Goal: Task Accomplishment & Management: Complete application form

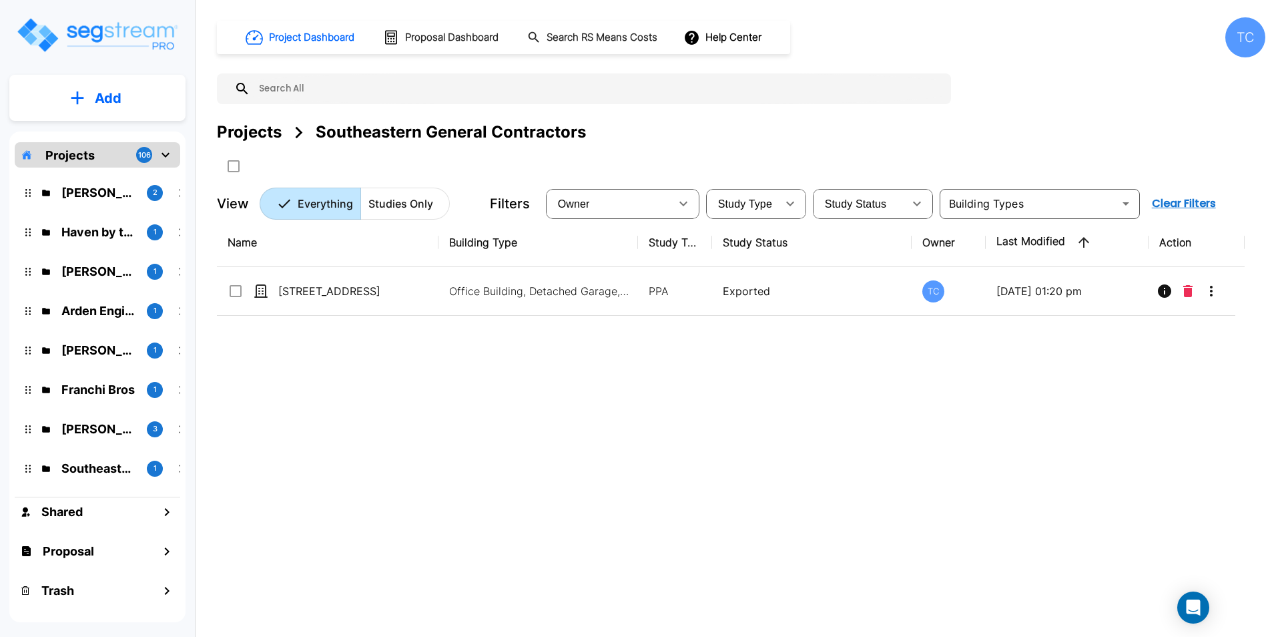
click at [95, 163] on div "Projects 106" at bounding box center [98, 154] width 166 height 25
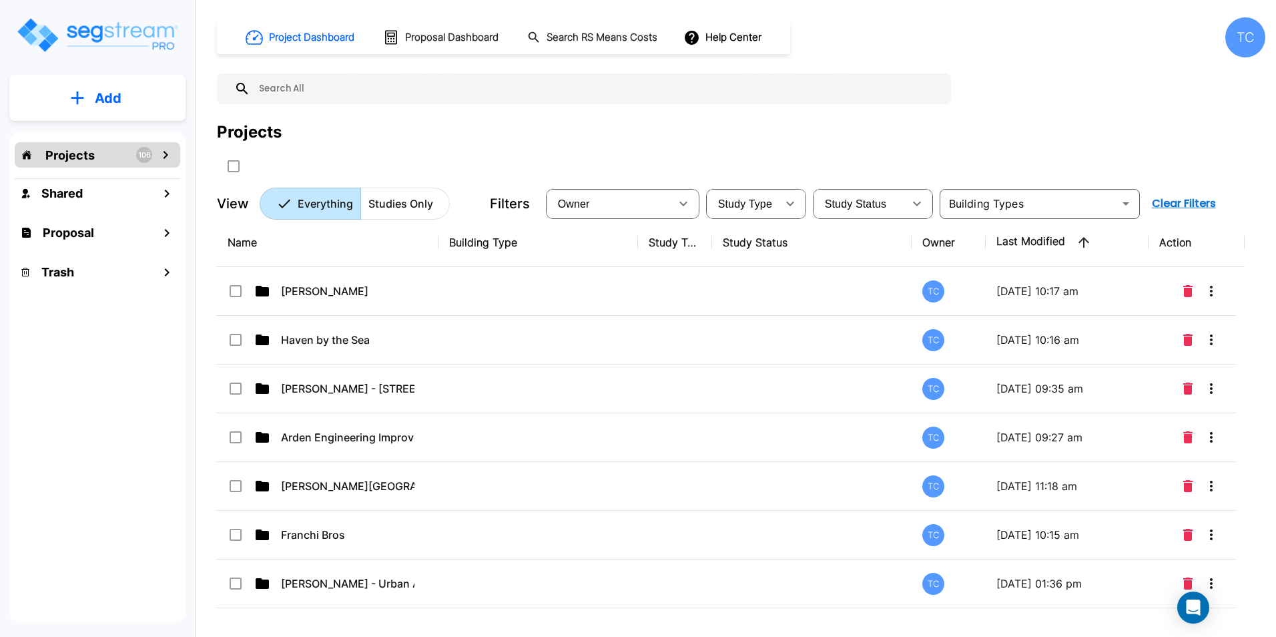
click at [93, 153] on p "Projects" at bounding box center [69, 155] width 49 height 18
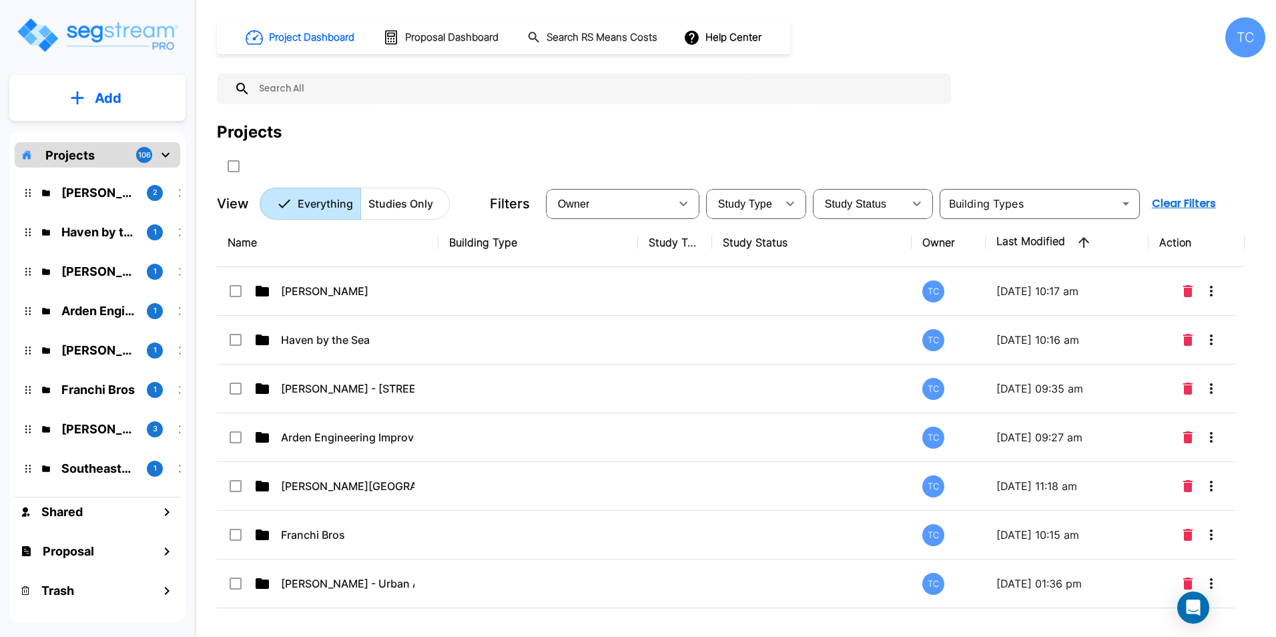
click at [119, 111] on button "Add" at bounding box center [97, 98] width 176 height 39
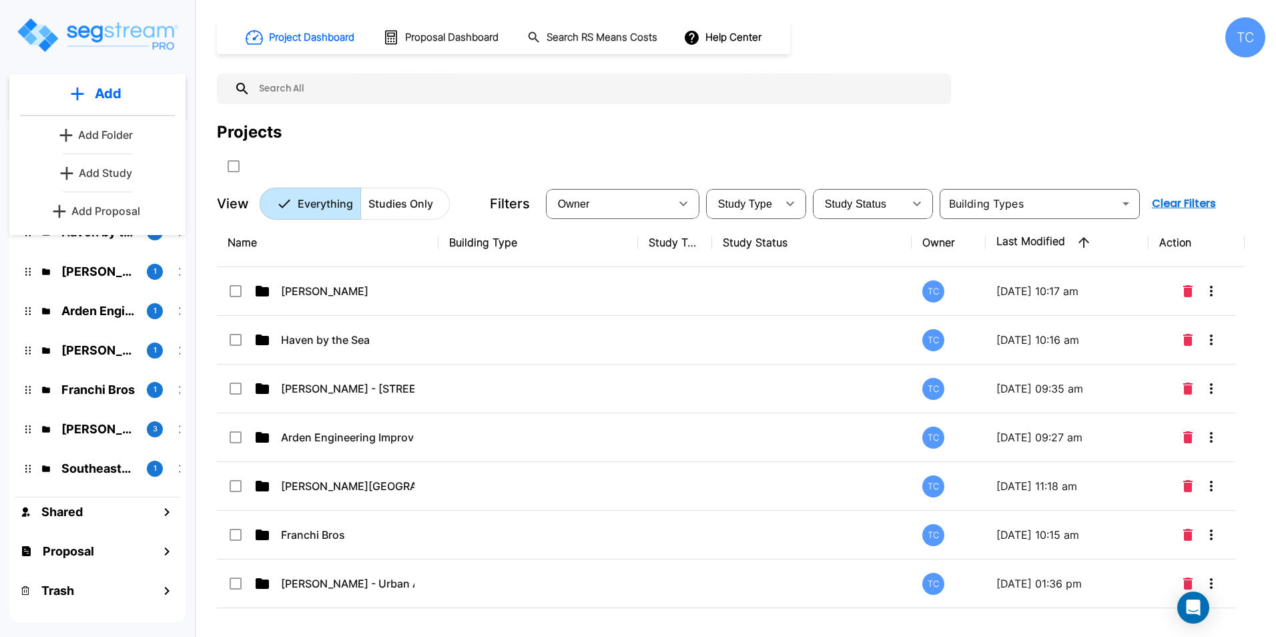
click at [115, 139] on p "Add Folder" at bounding box center [105, 135] width 55 height 16
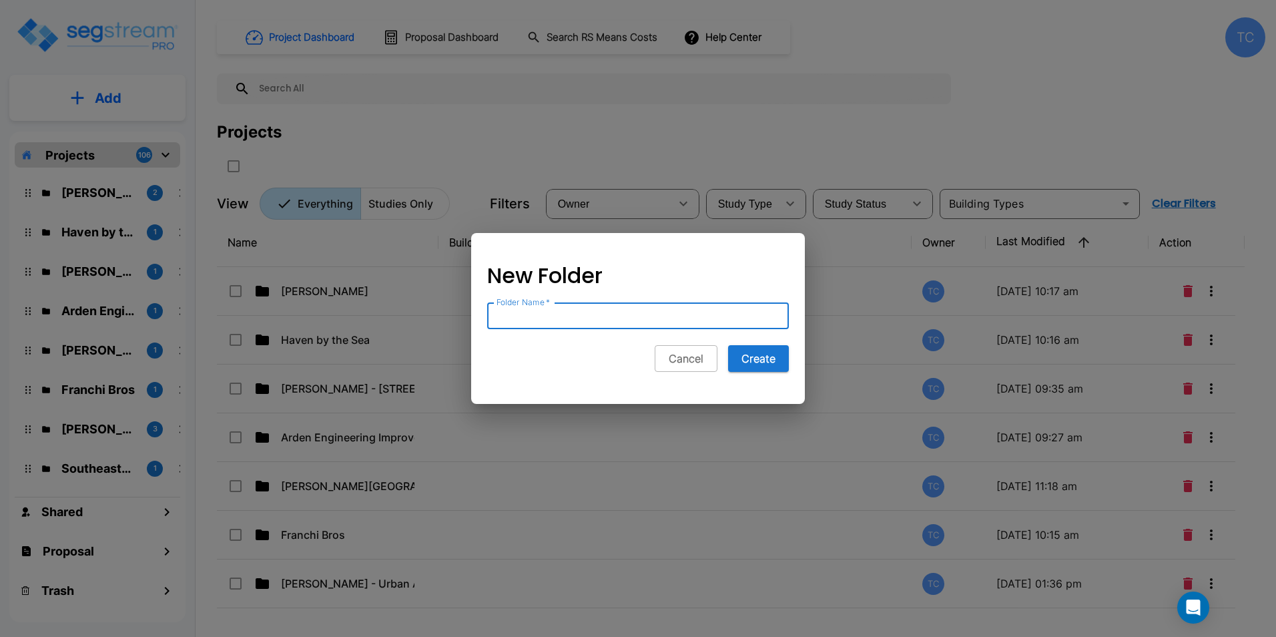
click at [635, 310] on input "Folder Name   *" at bounding box center [638, 315] width 302 height 27
type input "Owen Tracey"
click at [744, 365] on button "Create" at bounding box center [758, 358] width 61 height 27
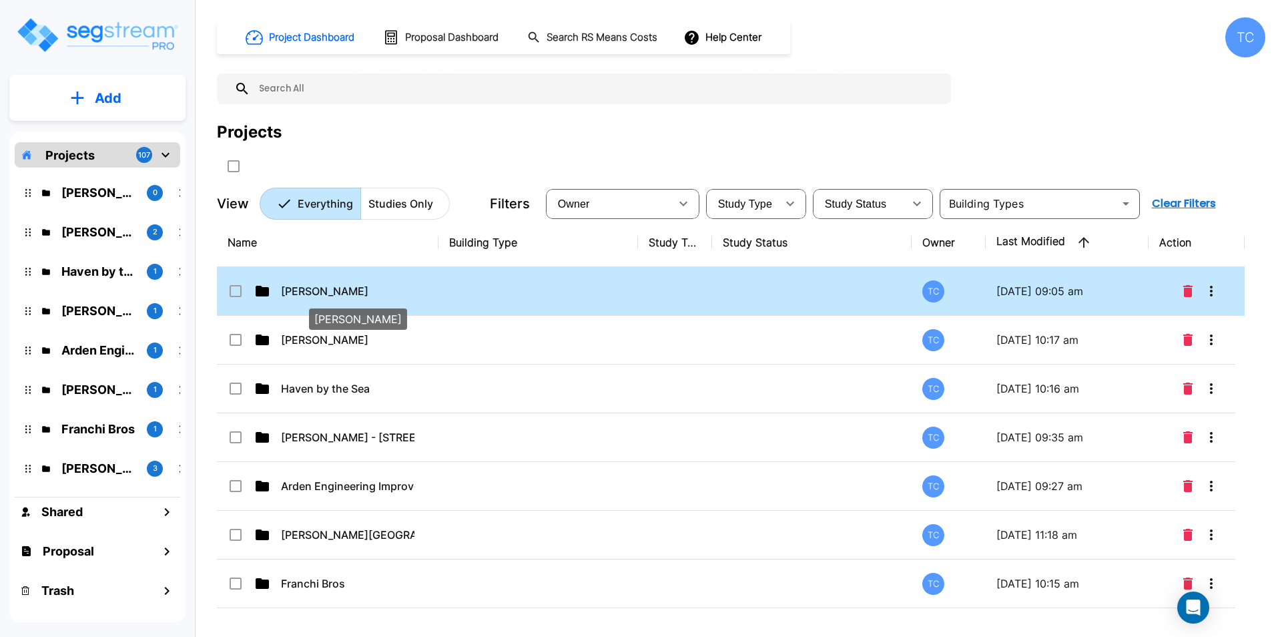
click at [318, 292] on p "Owen Tracey" at bounding box center [348, 291] width 134 height 16
checkbox input "true"
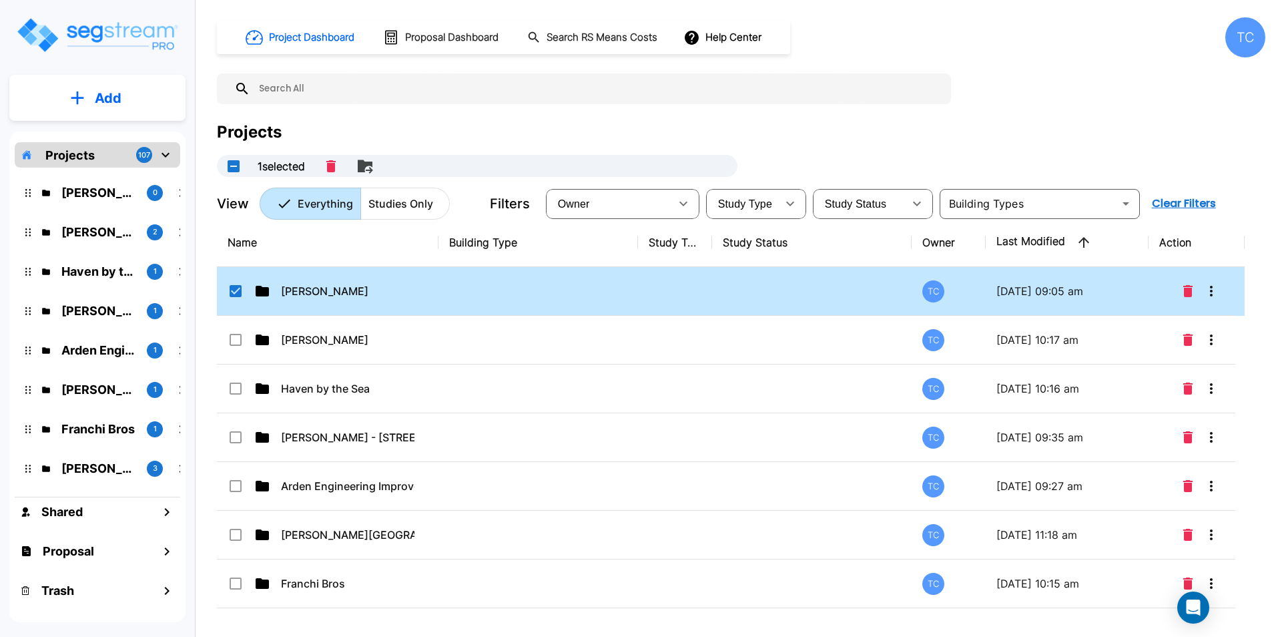
click at [363, 296] on p "Owen Tracey" at bounding box center [348, 291] width 134 height 16
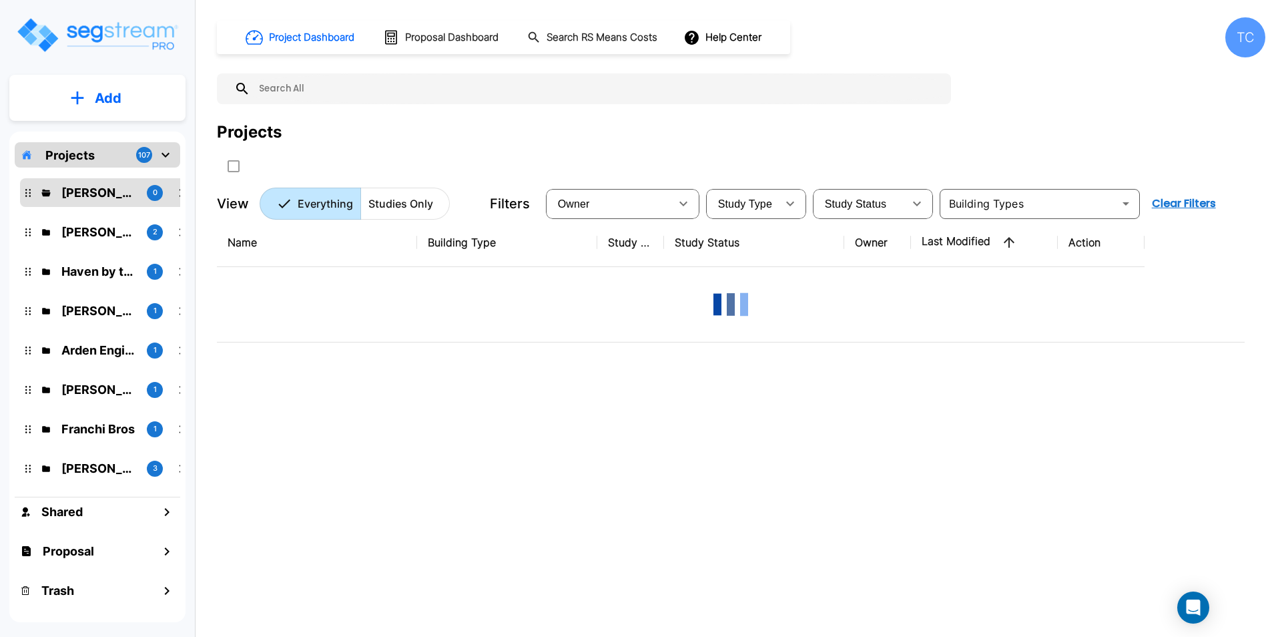
click at [108, 106] on p "Add" at bounding box center [108, 98] width 27 height 20
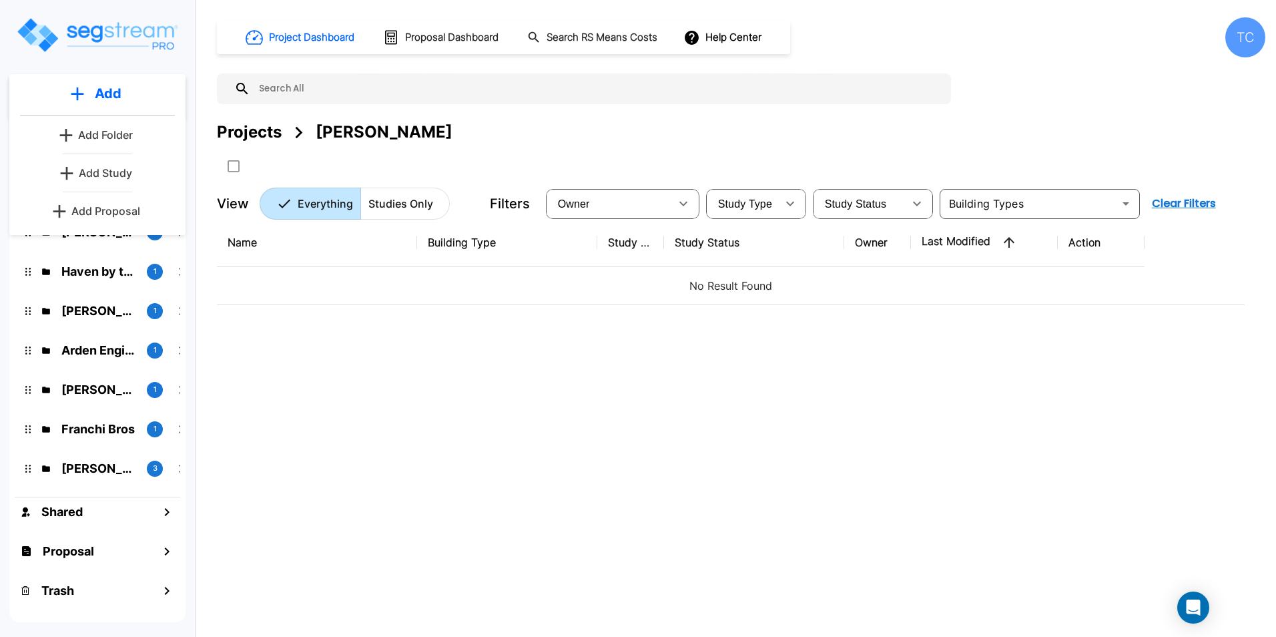
drag, startPoint x: 116, startPoint y: 176, endPoint x: 155, endPoint y: 200, distance: 45.6
click at [116, 176] on p "Add Study" at bounding box center [105, 173] width 53 height 16
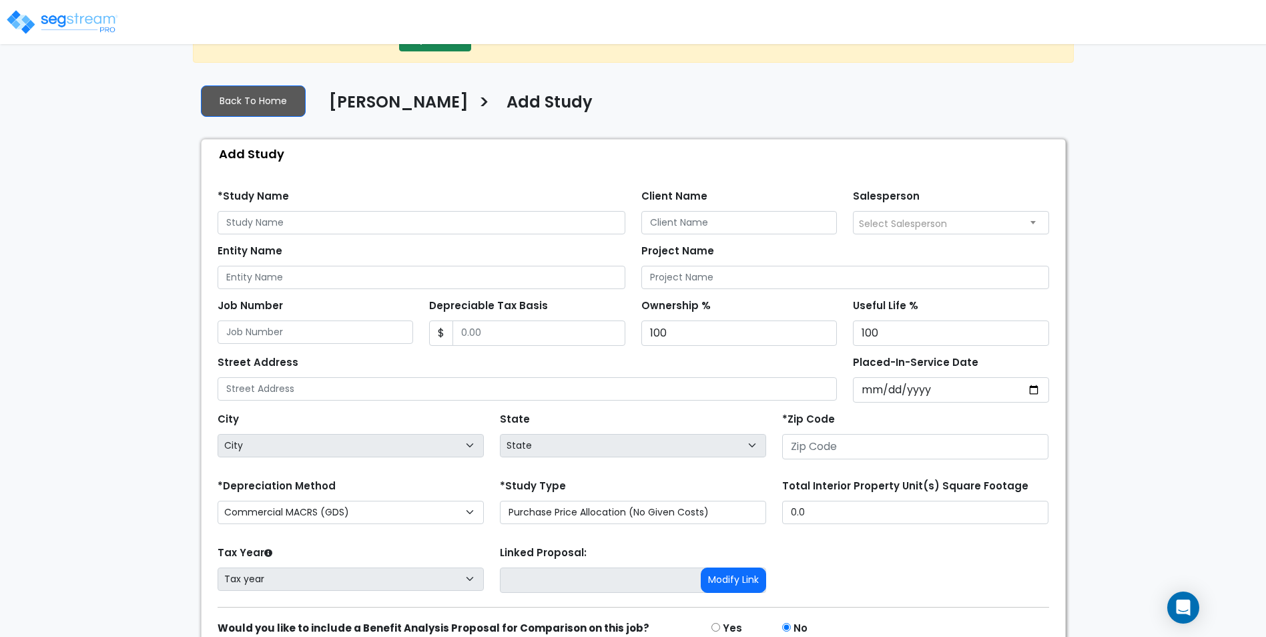
scroll to position [67, 0]
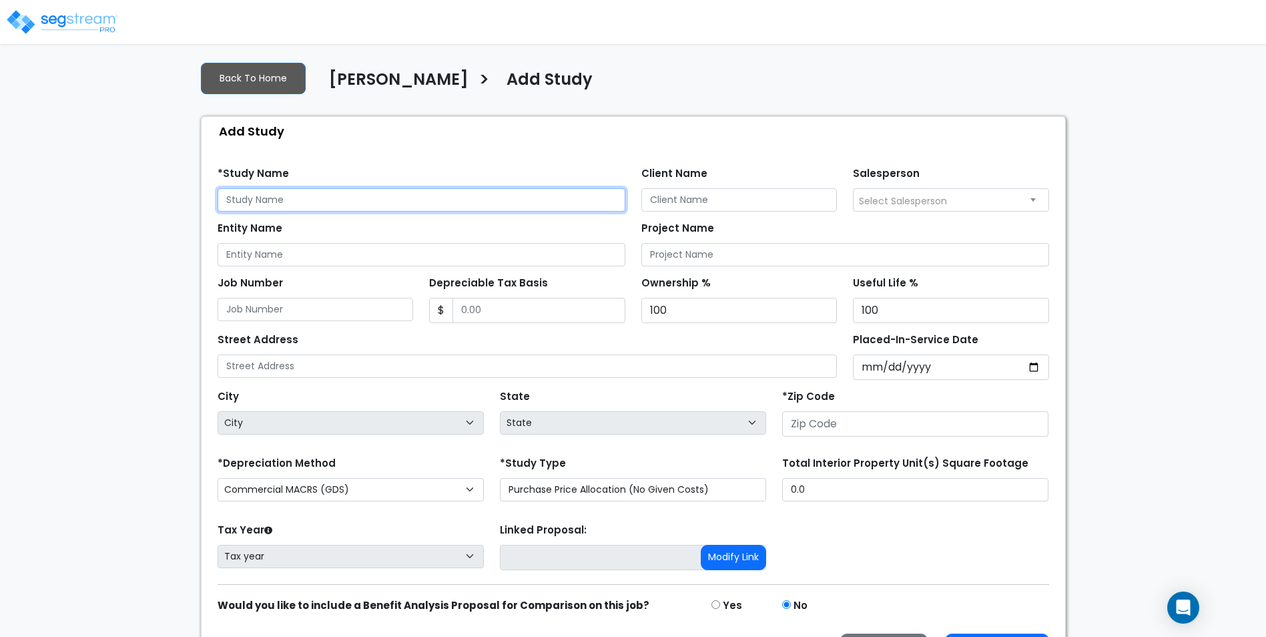
click at [330, 199] on input "text" at bounding box center [422, 199] width 408 height 23
type input "2048 W Evergreen Ave"
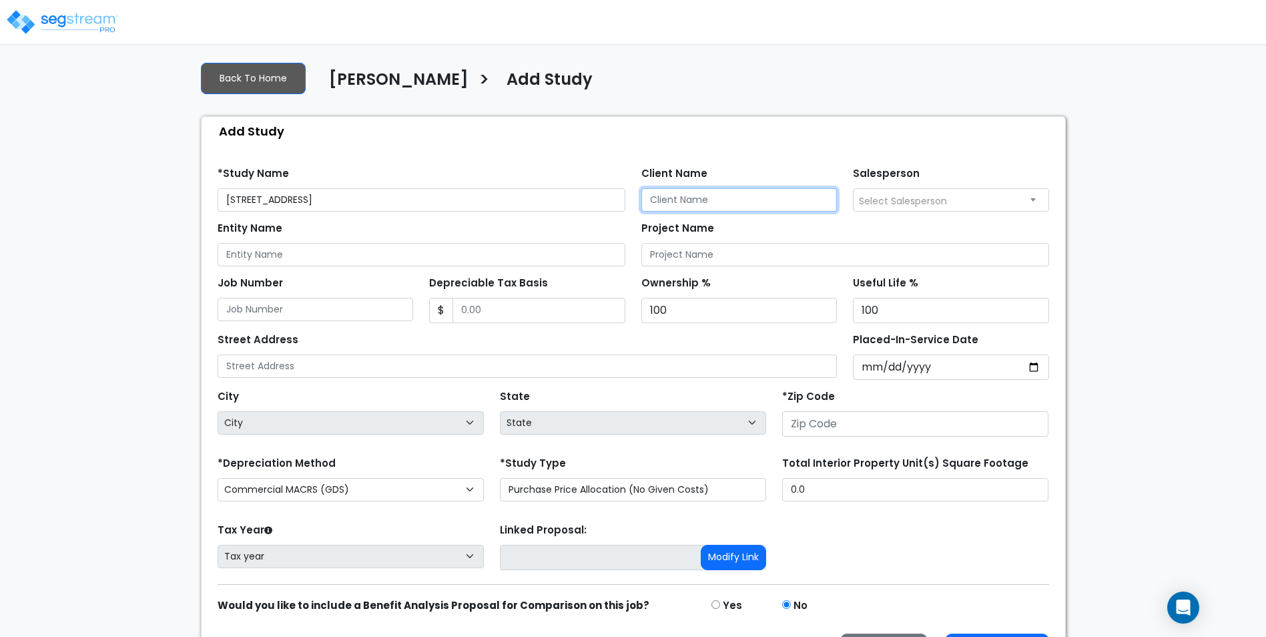
click at [689, 204] on input "Client Name" at bounding box center [740, 199] width 196 height 23
type input "Owen Tracey"
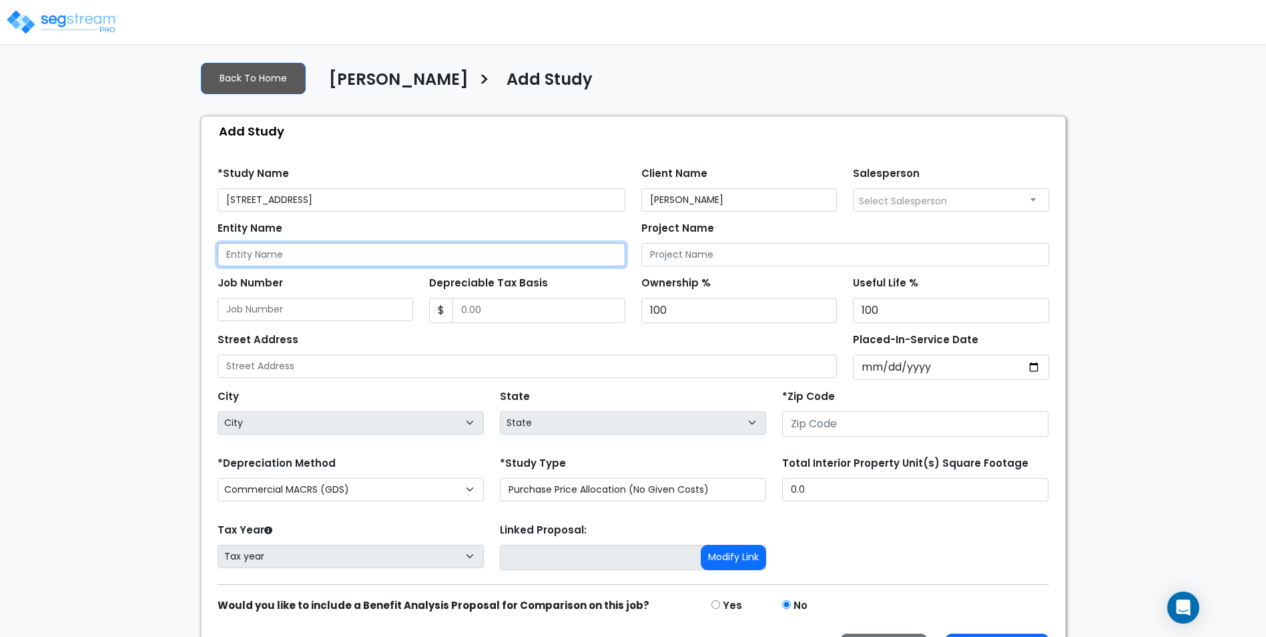
click at [551, 248] on input "Entity Name" at bounding box center [422, 254] width 408 height 23
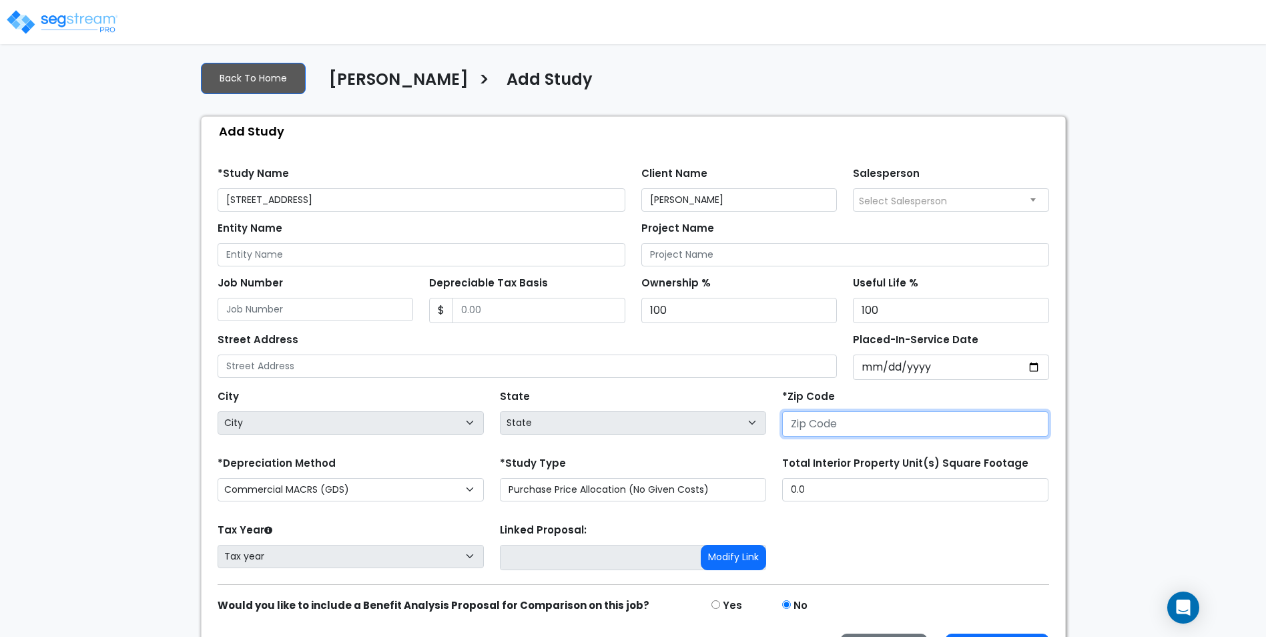
click at [893, 427] on input "number" at bounding box center [915, 423] width 266 height 25
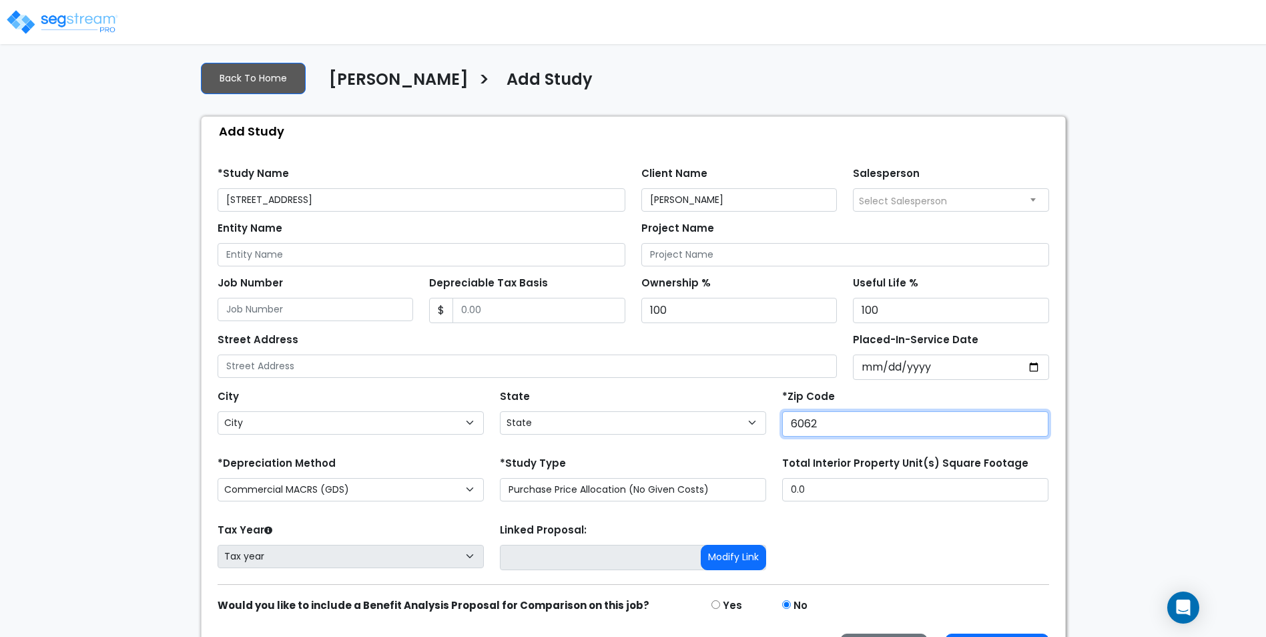
type input "60622"
select select "IL"
type input "60622"
click at [467, 490] on select "Commercial MACRS (GDS) Residential Rental MACRS (GDS) Commercial MACRS (GDS) QIP" at bounding box center [351, 489] width 266 height 23
select select "CRM(_40"
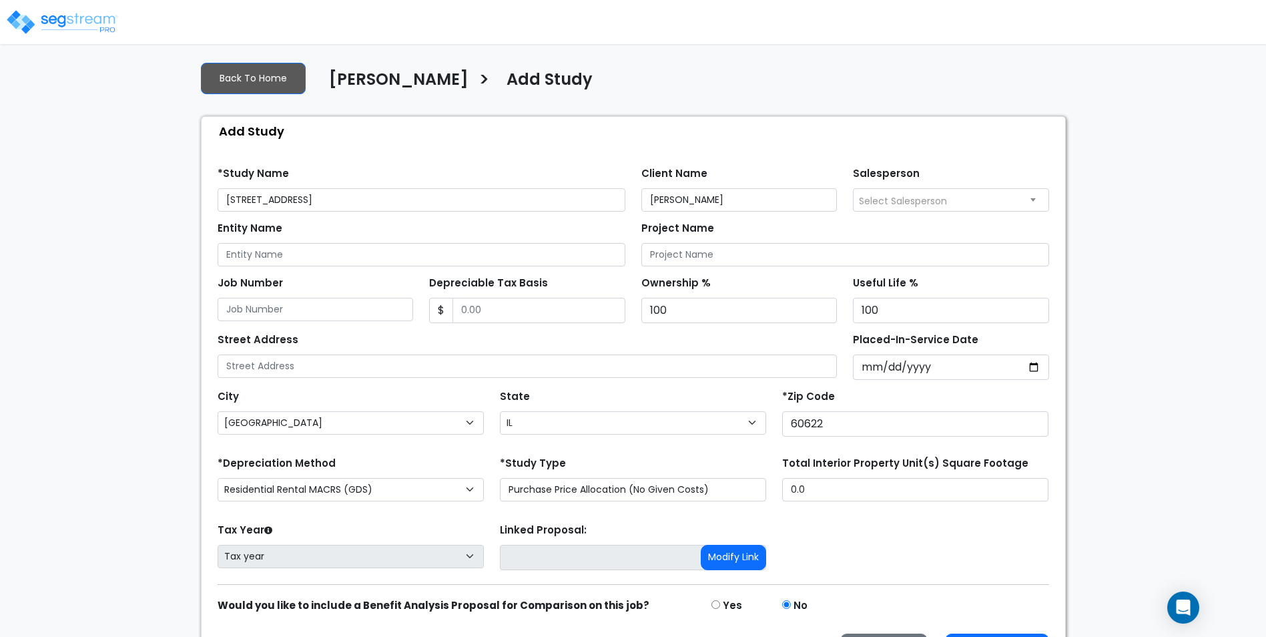
scroll to position [109, 0]
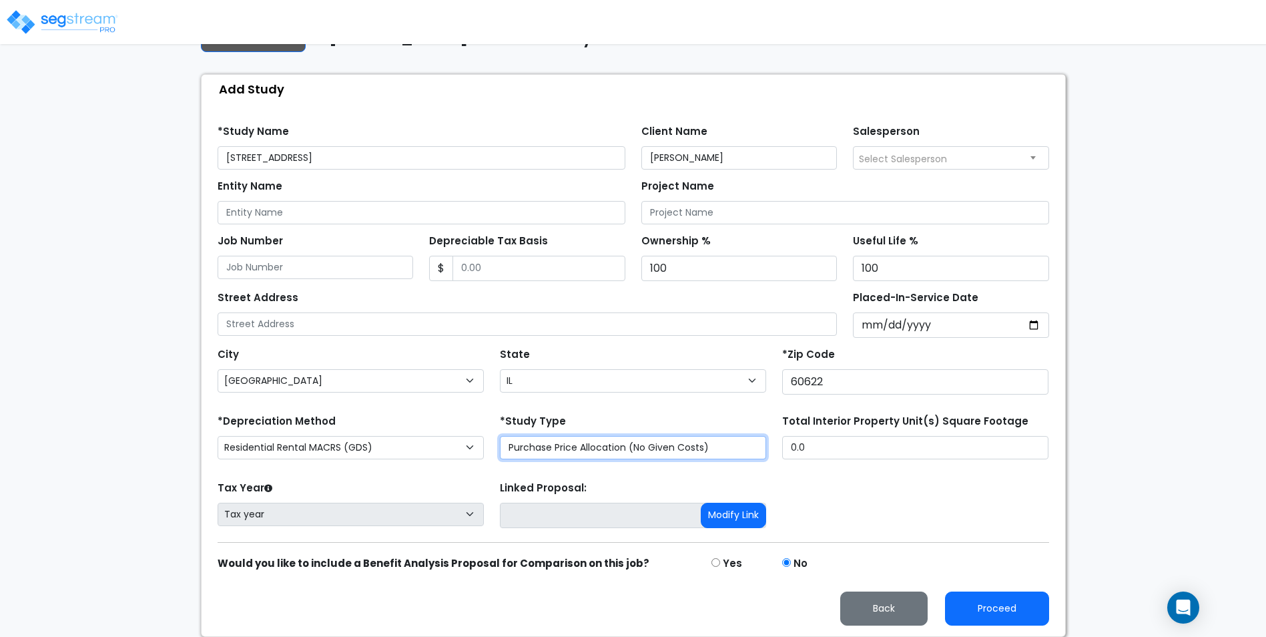
click at [710, 443] on select "Purchase Price Allocation (No Given Costs) New Construction / Reno / TI's (Give…" at bounding box center [633, 447] width 266 height 23
click at [949, 515] on div "Tax Year Please Enter The Placed In Service Date First. Tax year Prior Years De…" at bounding box center [634, 504] width 848 height 53
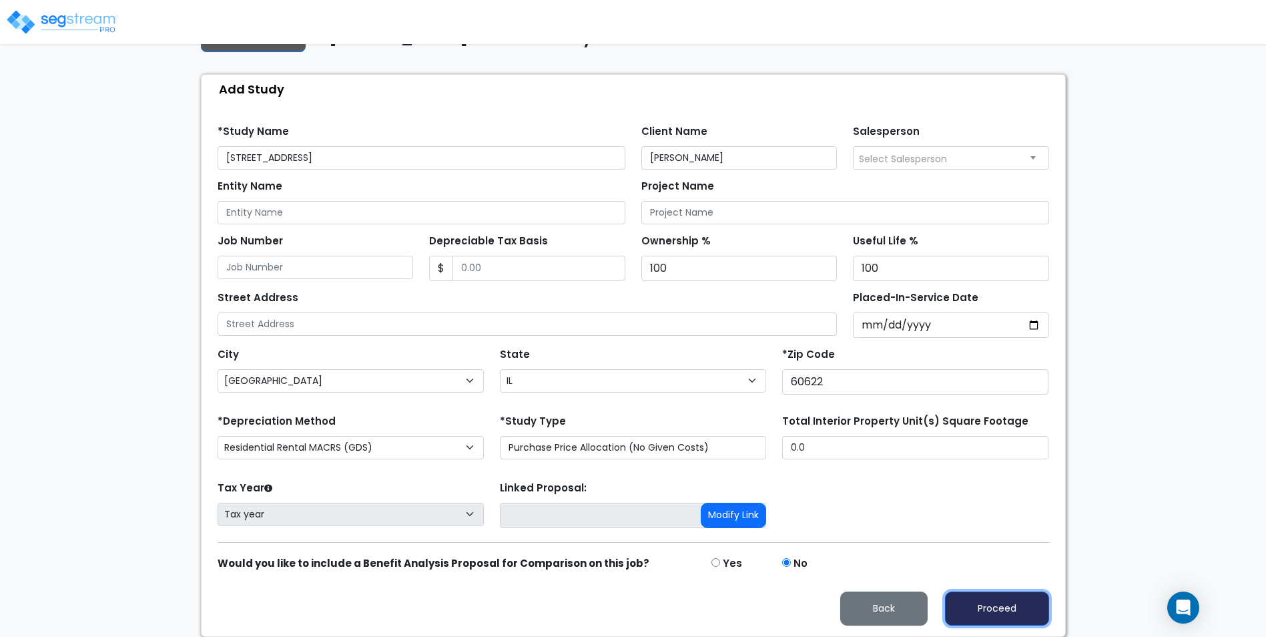
click at [1023, 612] on button "Proceed" at bounding box center [997, 608] width 104 height 34
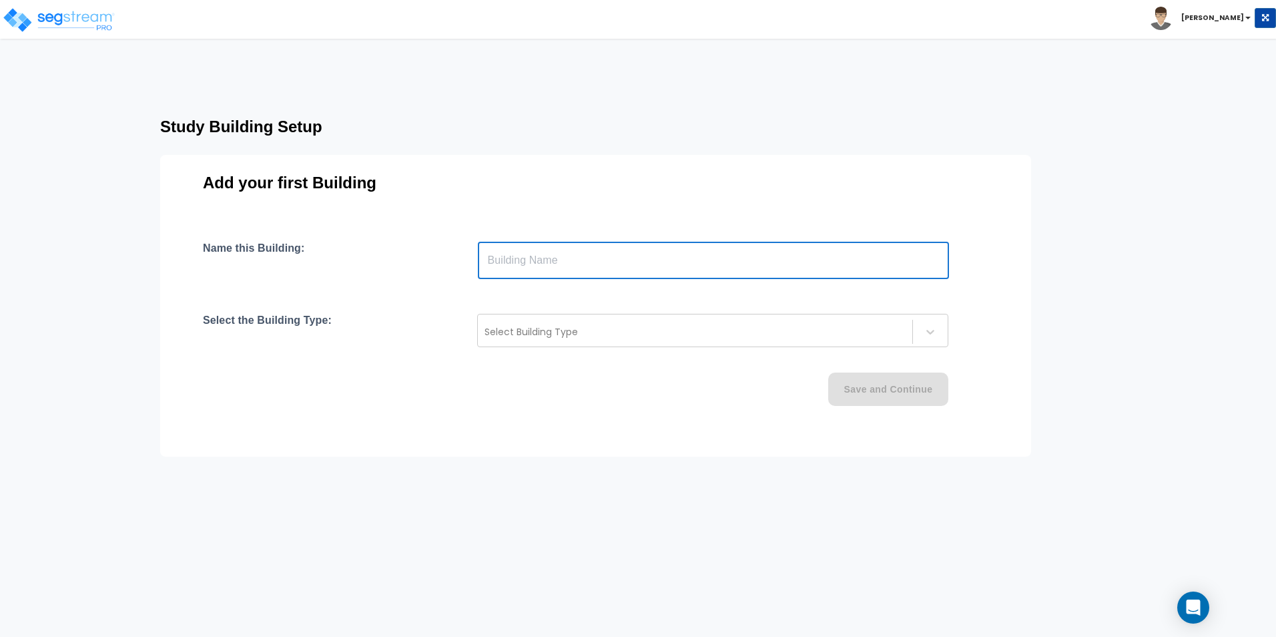
click at [594, 263] on input "text" at bounding box center [713, 260] width 471 height 37
type input "Building"
click at [594, 338] on div at bounding box center [695, 332] width 421 height 16
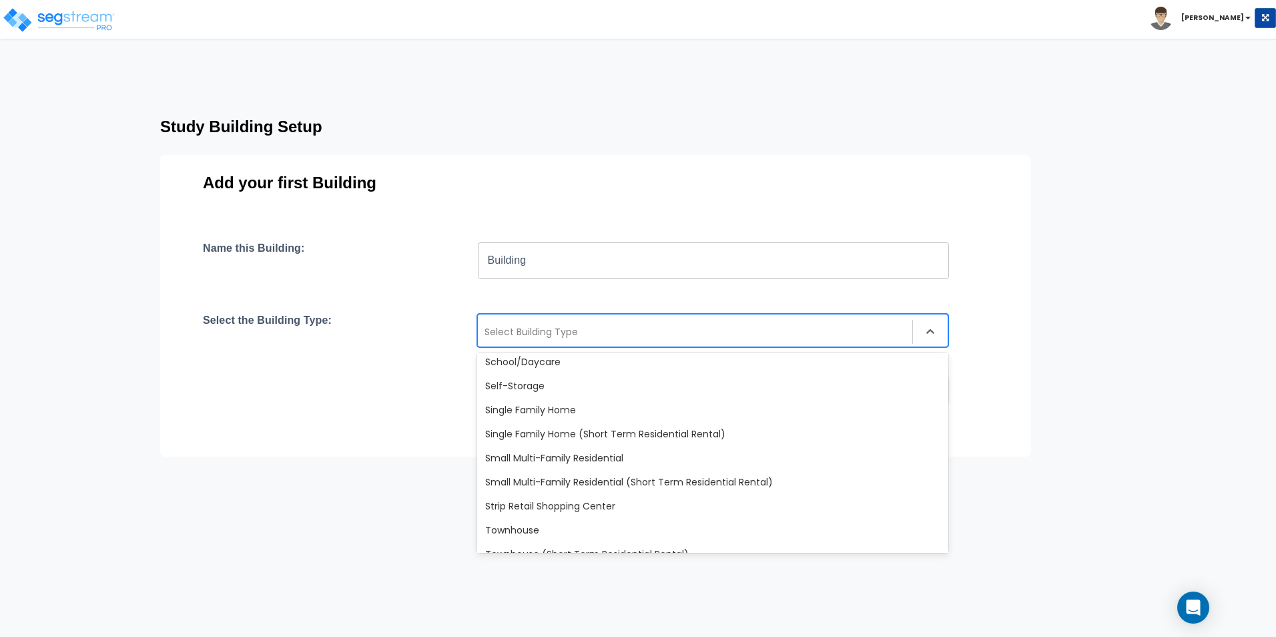
scroll to position [1135, 0]
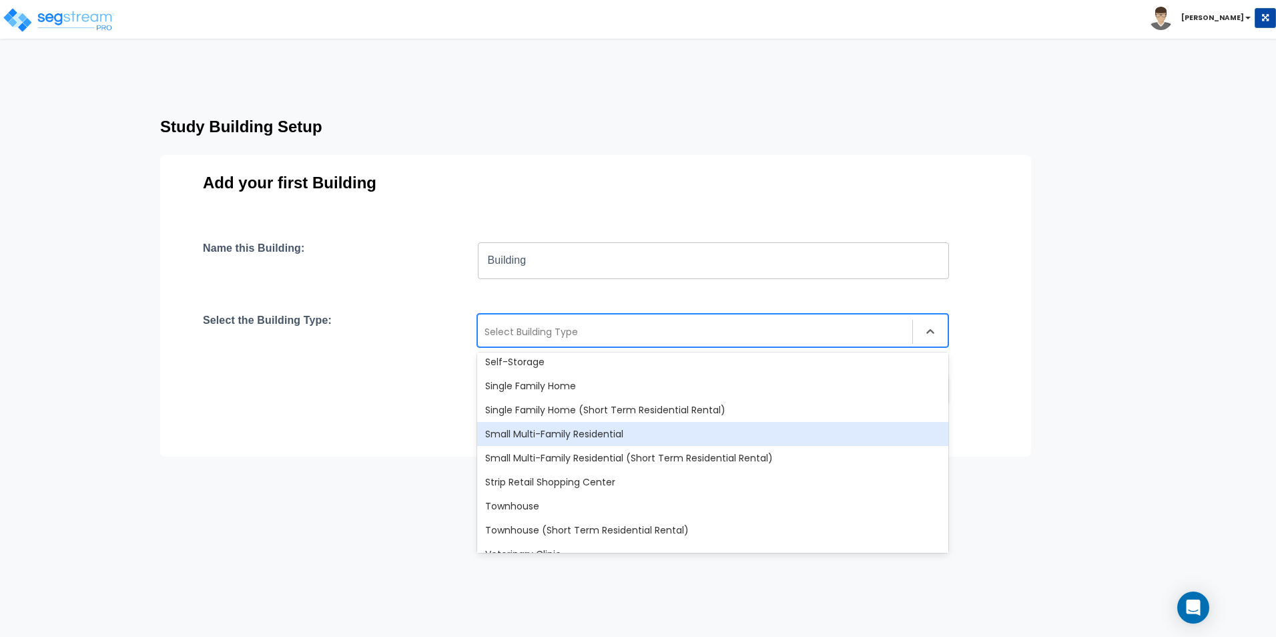
click at [566, 433] on div "Small Multi-Family Residential" at bounding box center [712, 434] width 471 height 24
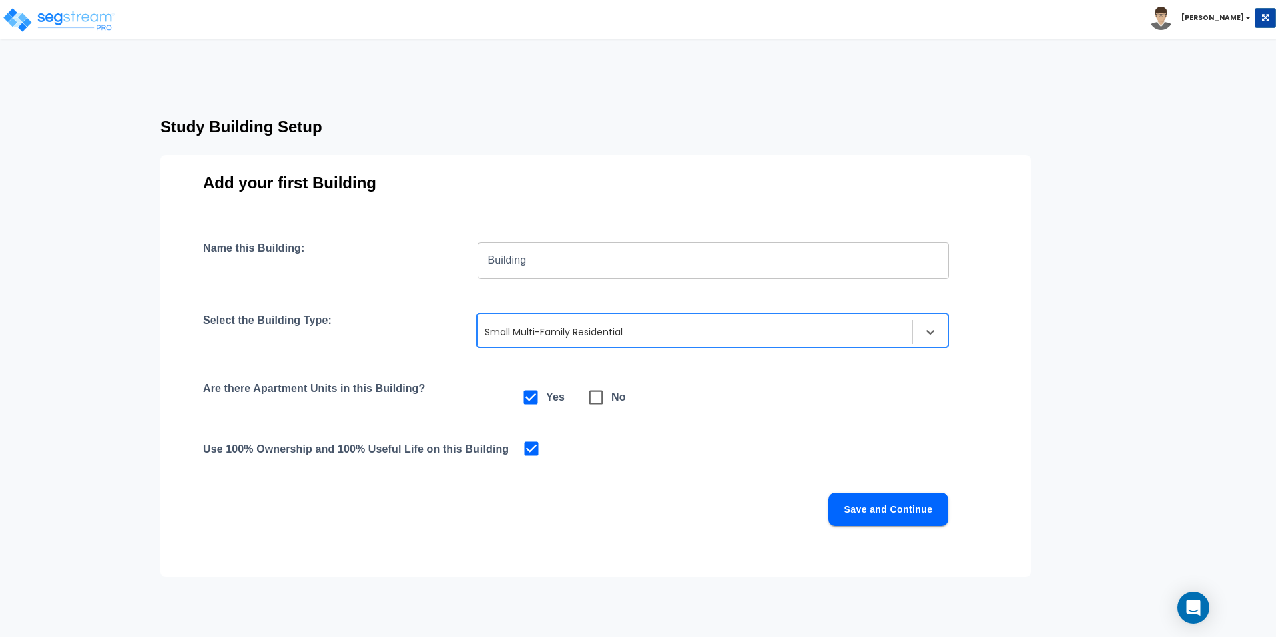
click at [897, 519] on button "Save and Continue" at bounding box center [888, 509] width 120 height 33
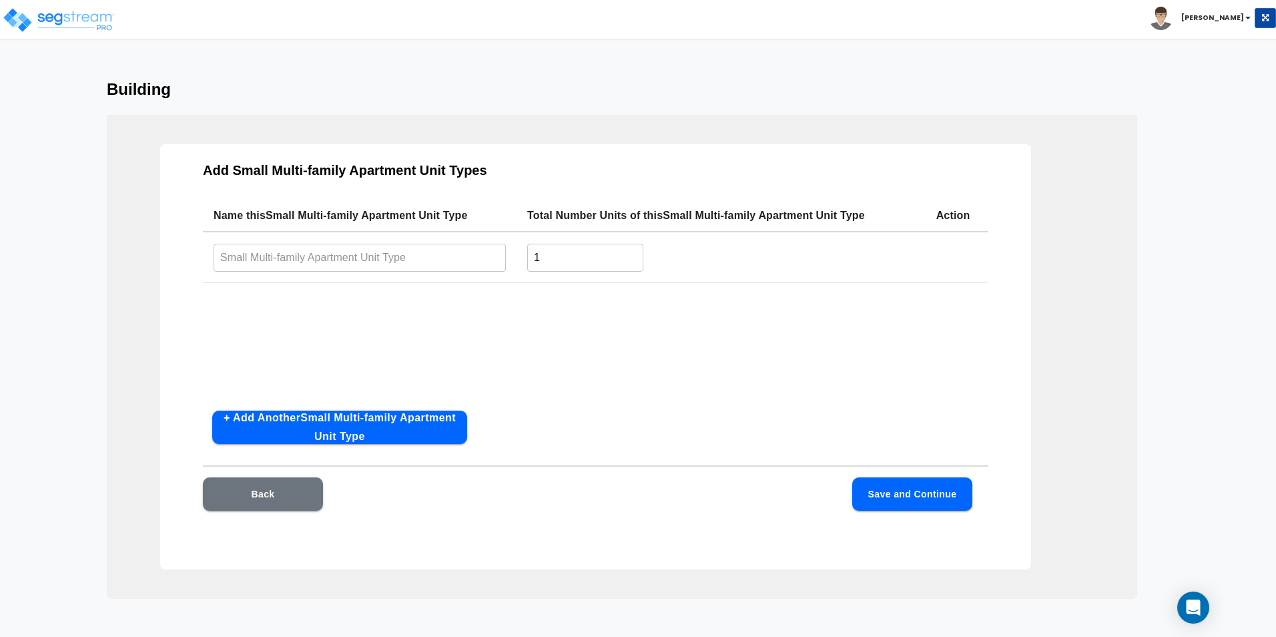
click at [407, 256] on input "text" at bounding box center [360, 257] width 292 height 29
type input "Unit 2"
click at [386, 423] on button "+ Add Another Small Multi-family Apartment Unit Type" at bounding box center [339, 427] width 255 height 33
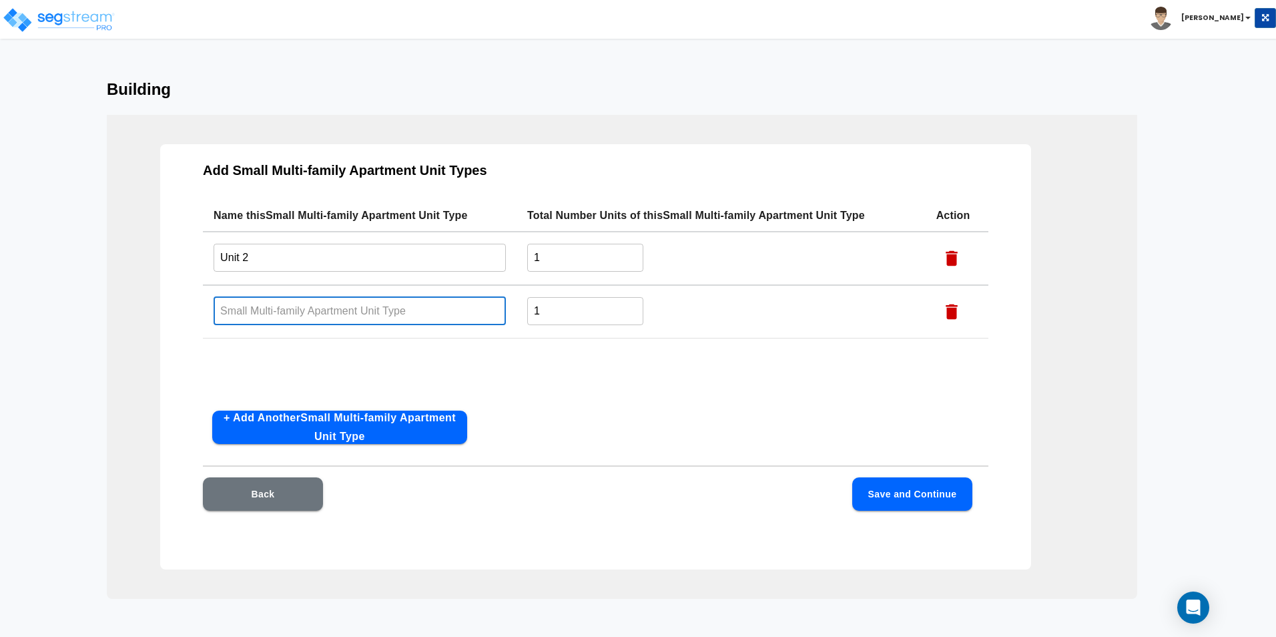
click at [282, 318] on input "text" at bounding box center [360, 310] width 292 height 29
type input "Unit 3"
click at [305, 254] on input "Unit 2" at bounding box center [360, 257] width 292 height 29
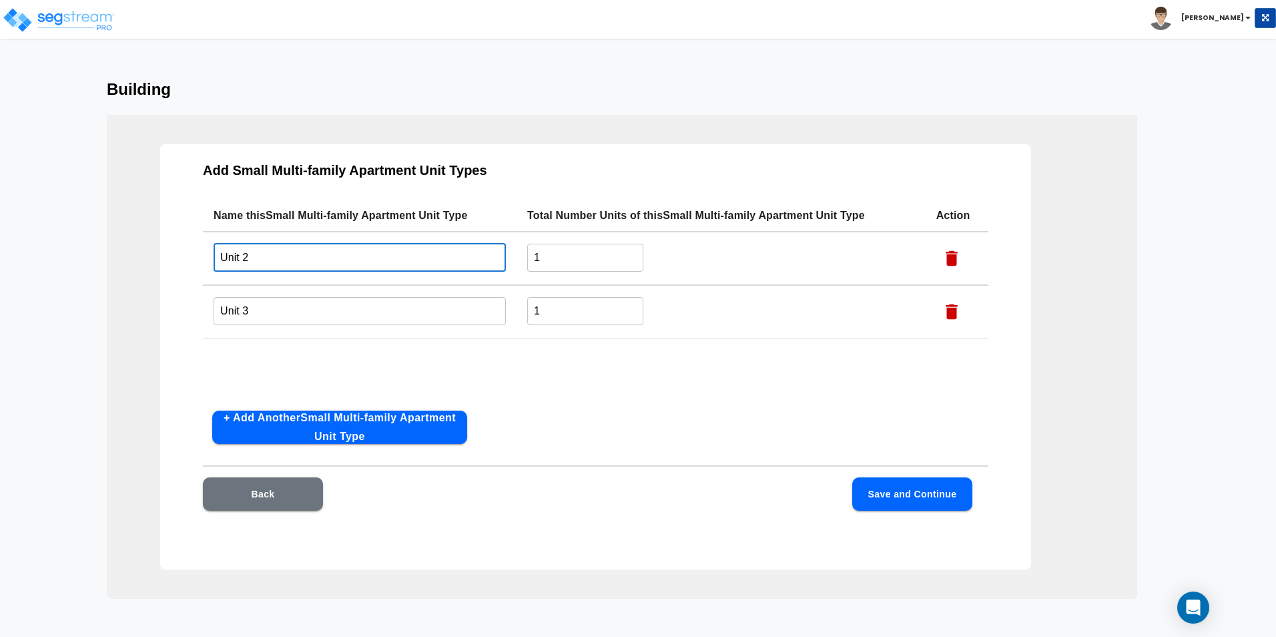
click at [946, 505] on button "Save and Continue" at bounding box center [913, 493] width 120 height 33
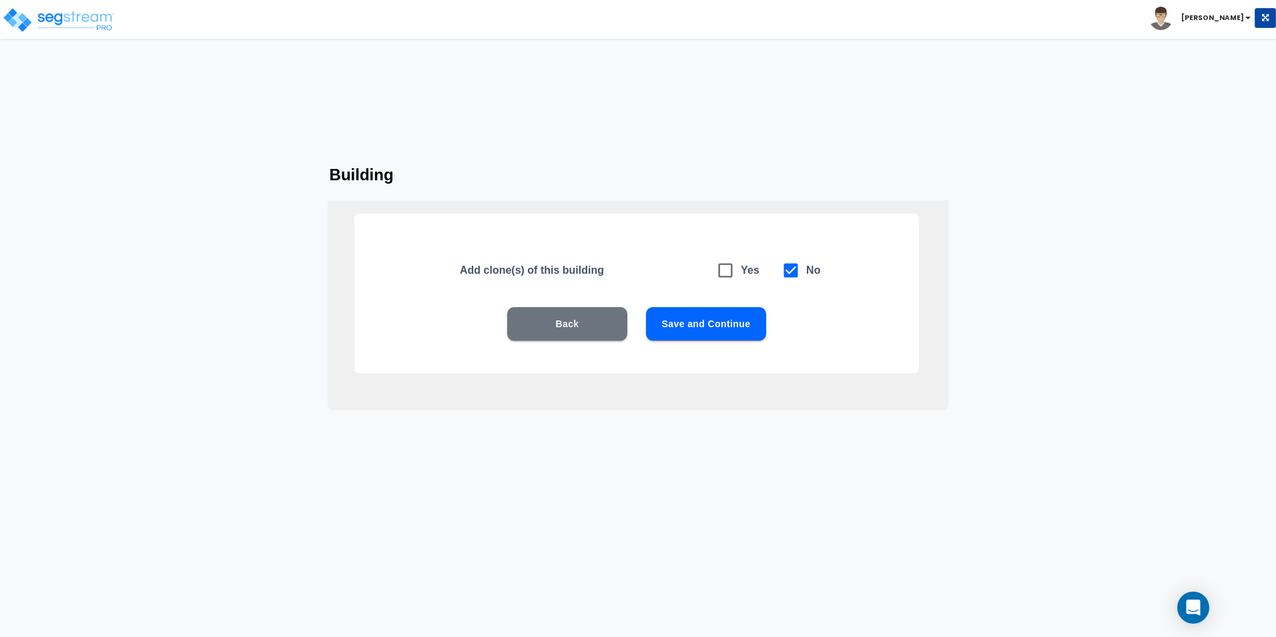
click at [712, 323] on button "Save and Continue" at bounding box center [706, 323] width 120 height 33
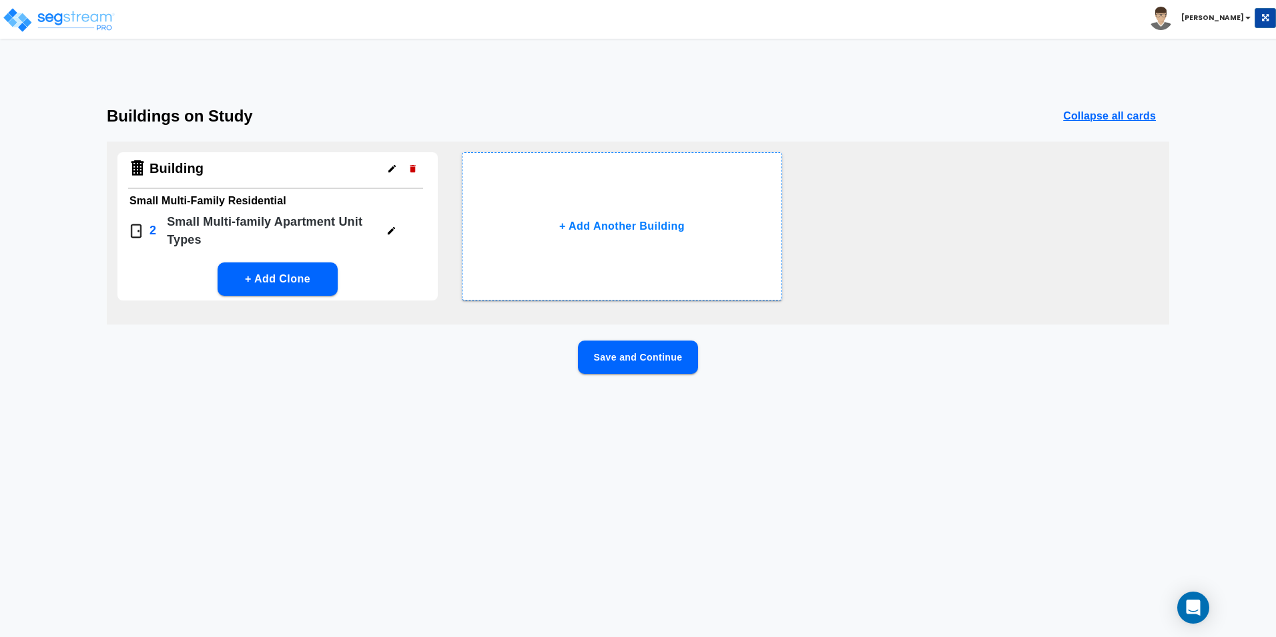
click at [672, 364] on button "Save and Continue" at bounding box center [638, 356] width 120 height 33
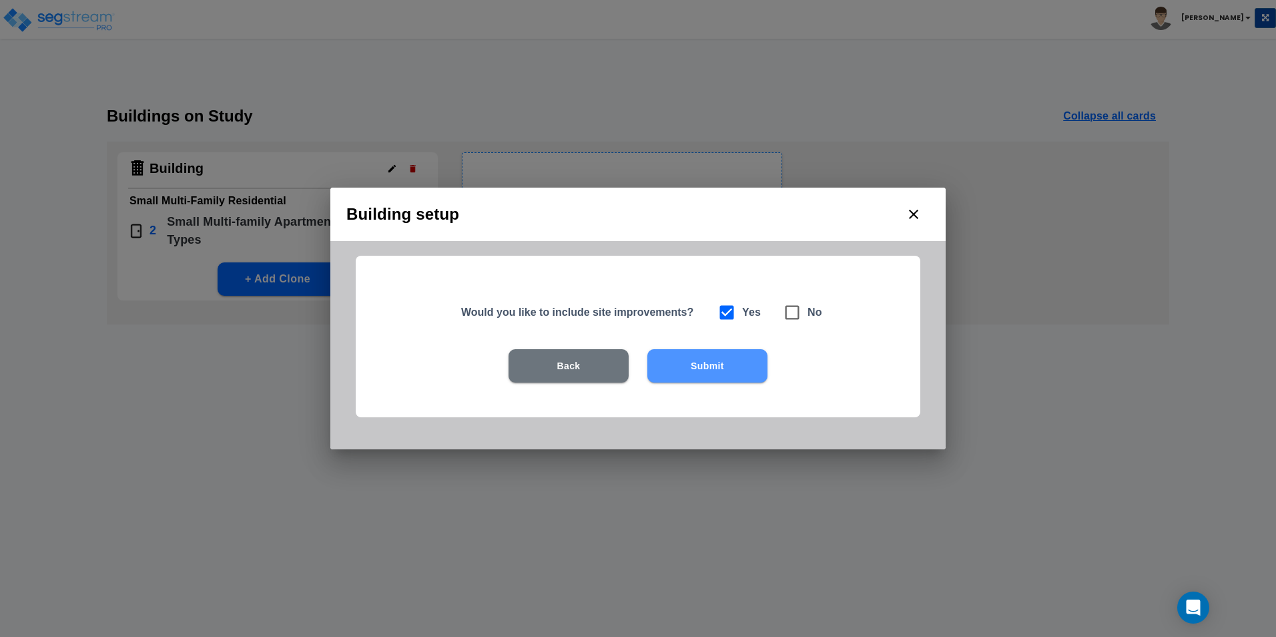
click at [740, 371] on button "Submit" at bounding box center [708, 365] width 120 height 33
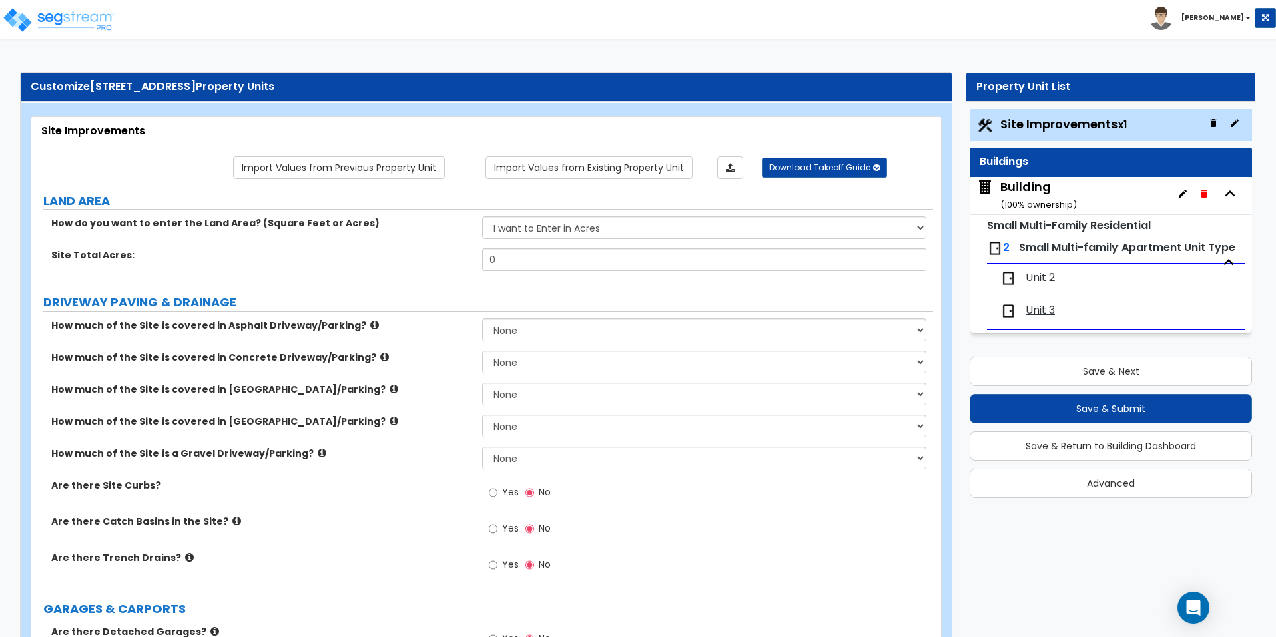
scroll to position [67, 0]
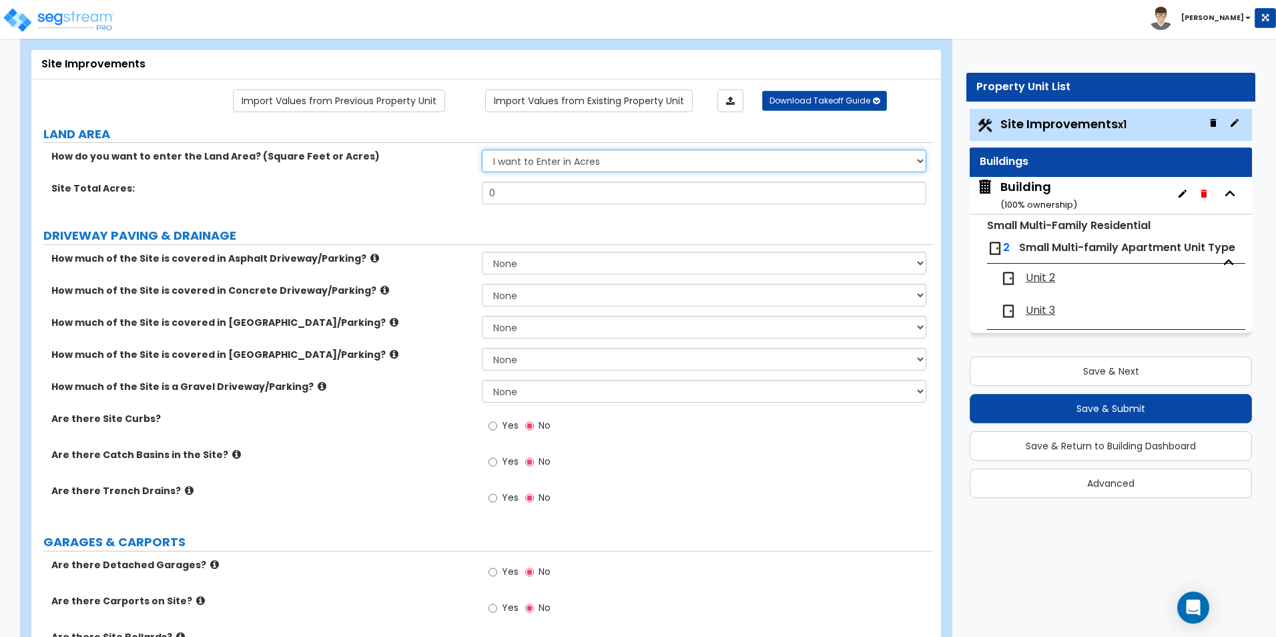
click at [546, 154] on select "I want to Enter in Acres I want to Enter in Square Feet" at bounding box center [704, 161] width 444 height 23
select select "2"
click at [482, 150] on select "I want to Enter in Acres I want to Enter in Square Feet" at bounding box center [704, 161] width 444 height 23
drag, startPoint x: 531, startPoint y: 200, endPoint x: 416, endPoint y: 194, distance: 115.0
click at [416, 194] on div "Site Total Square Footage: 0" at bounding box center [482, 198] width 902 height 32
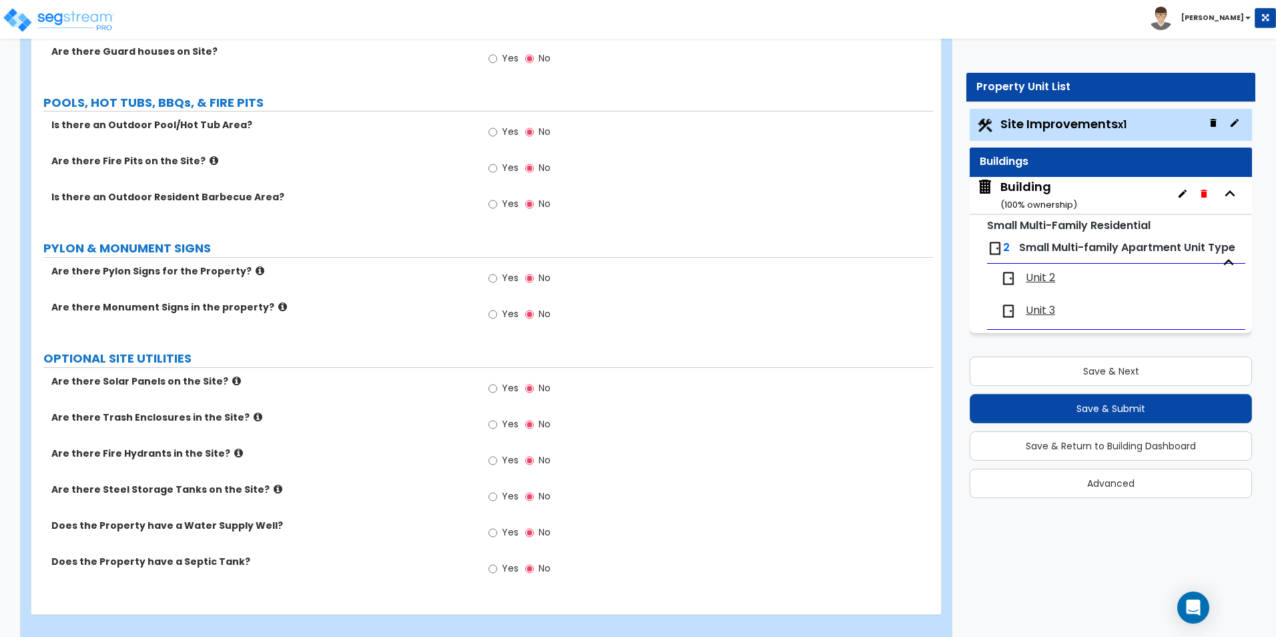
scroll to position [1644, 0]
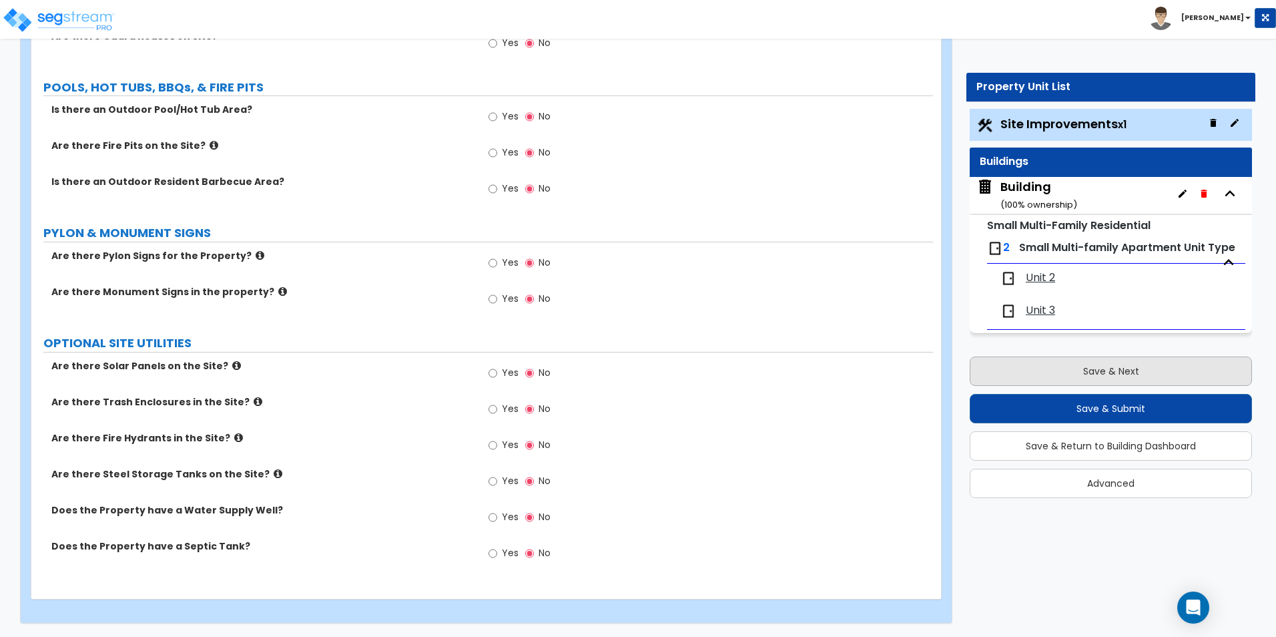
type input "1,740"
click at [1059, 360] on button "Save & Next" at bounding box center [1111, 370] width 282 height 29
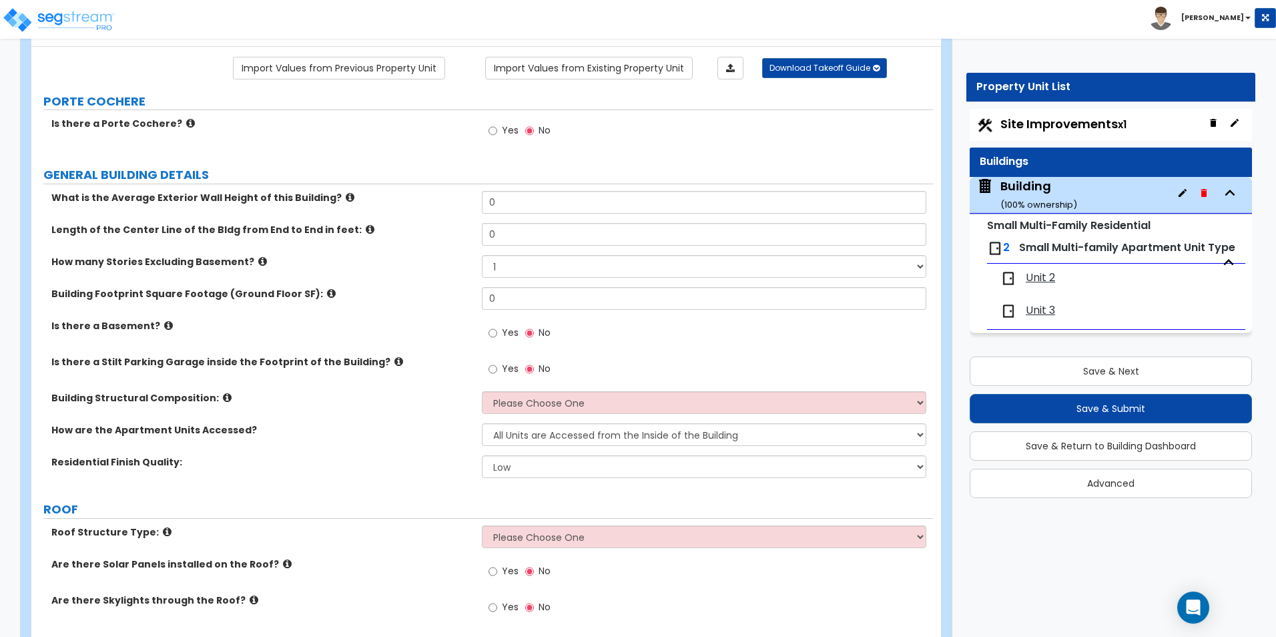
scroll to position [134, 0]
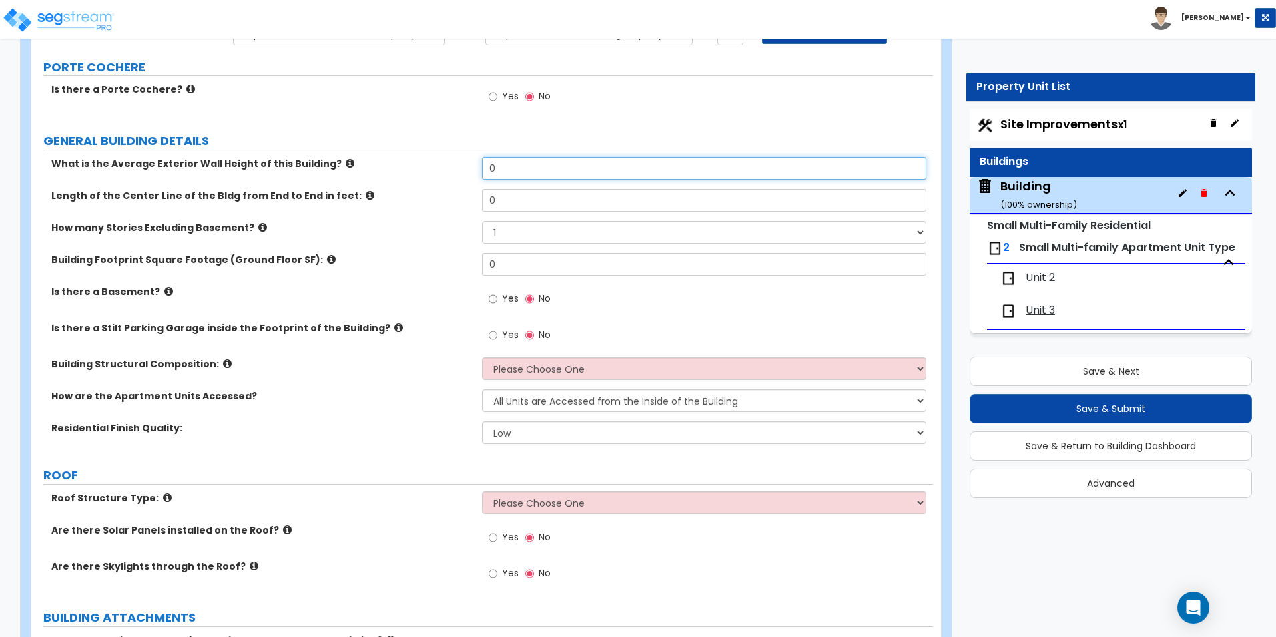
drag, startPoint x: 513, startPoint y: 171, endPoint x: 399, endPoint y: 168, distance: 114.2
click at [399, 168] on div "What is the Average Exterior Wall Height of this Building? 0" at bounding box center [482, 173] width 902 height 32
type input "30"
drag, startPoint x: 505, startPoint y: 195, endPoint x: 455, endPoint y: 201, distance: 49.8
click at [456, 201] on div "Length of the Center Line of the Bldg from End to End in feet: 0" at bounding box center [482, 205] width 902 height 32
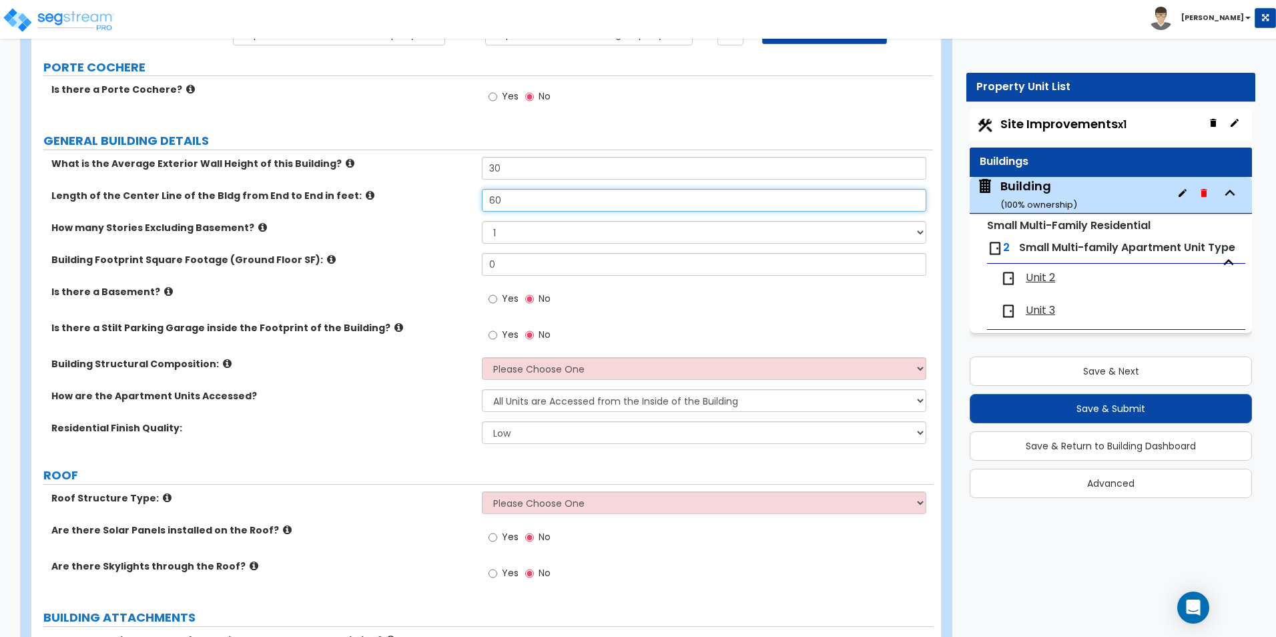
type input "60"
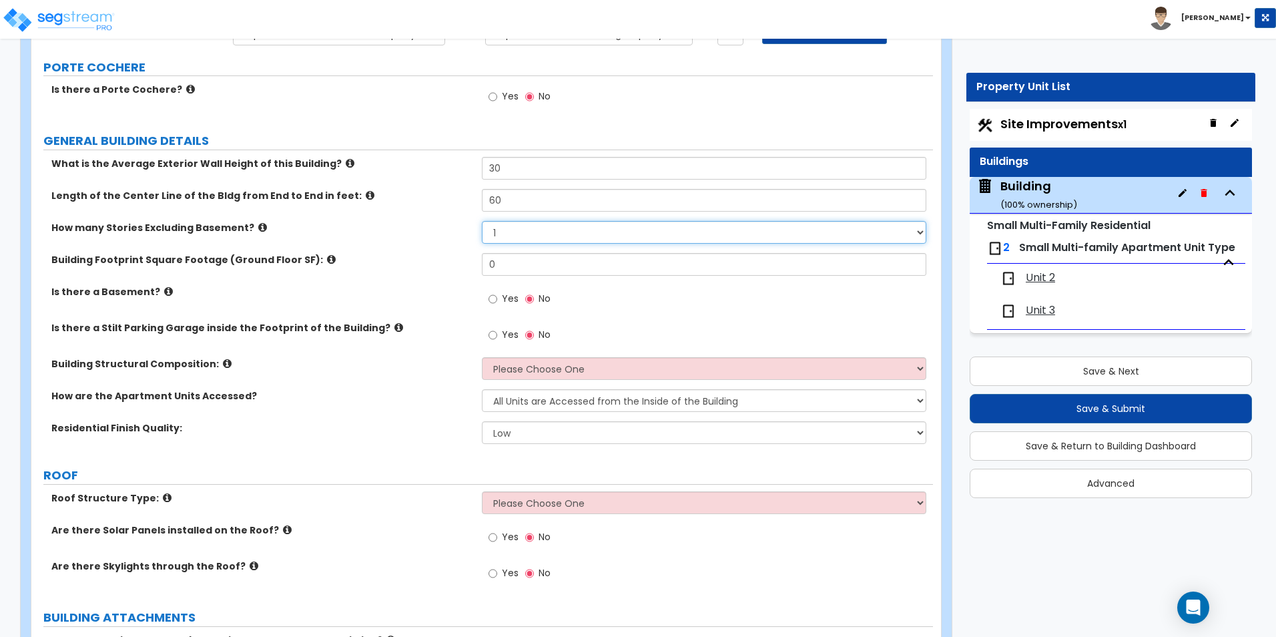
click at [509, 232] on select "1 2 3 4 5" at bounding box center [704, 232] width 444 height 23
select select "3"
click at [482, 221] on select "1 2 3 4 5" at bounding box center [704, 232] width 444 height 23
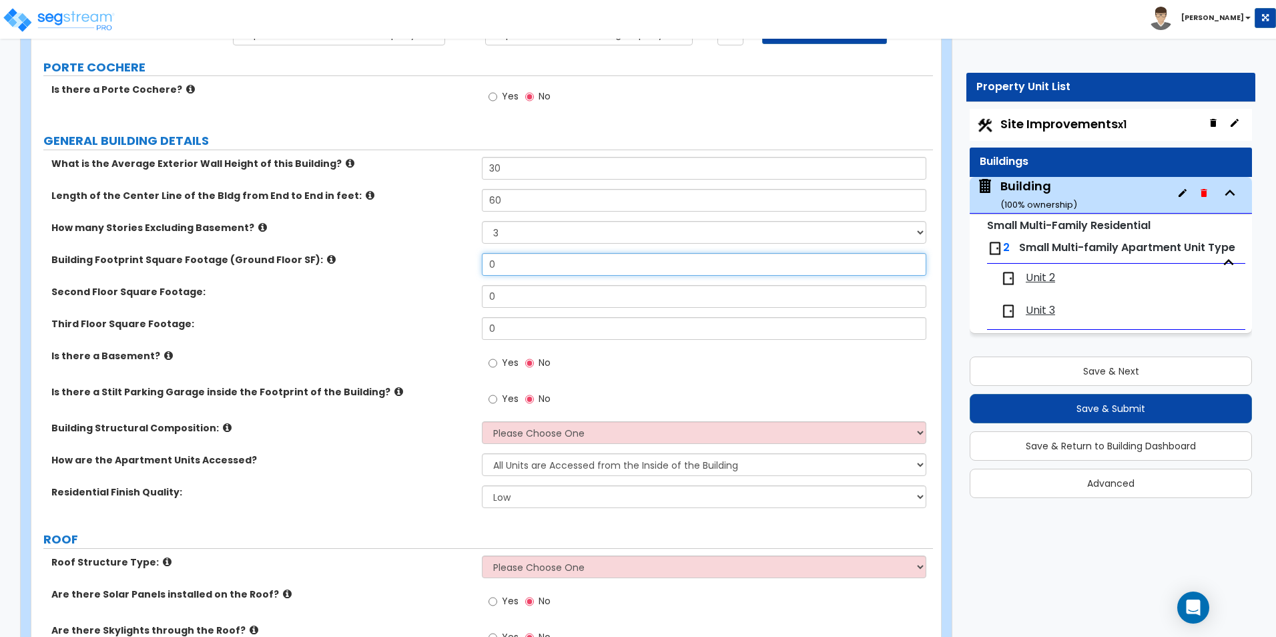
drag, startPoint x: 477, startPoint y: 267, endPoint x: 429, endPoint y: 268, distance: 47.4
click at [429, 268] on div "Building Footprint Square Footage (Ground Floor SF): 0" at bounding box center [482, 269] width 902 height 32
type input "1,475"
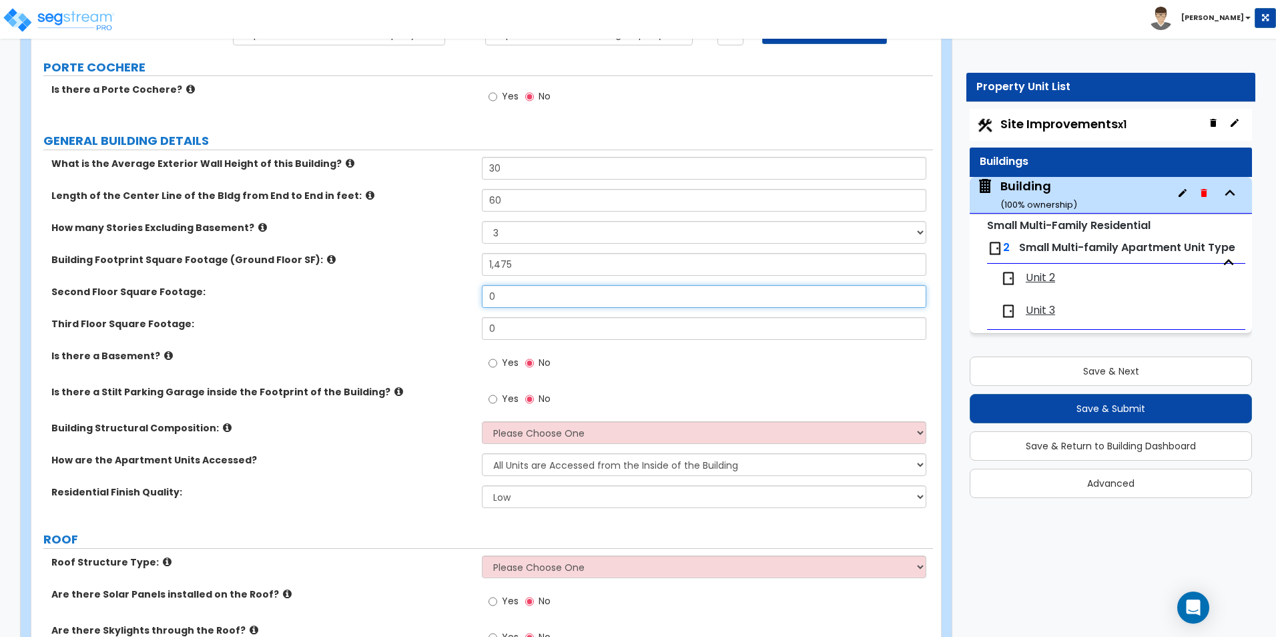
drag, startPoint x: 503, startPoint y: 295, endPoint x: 439, endPoint y: 297, distance: 64.8
click at [439, 297] on div "Second Floor Square Footage: 0" at bounding box center [482, 301] width 902 height 32
type input "1,475"
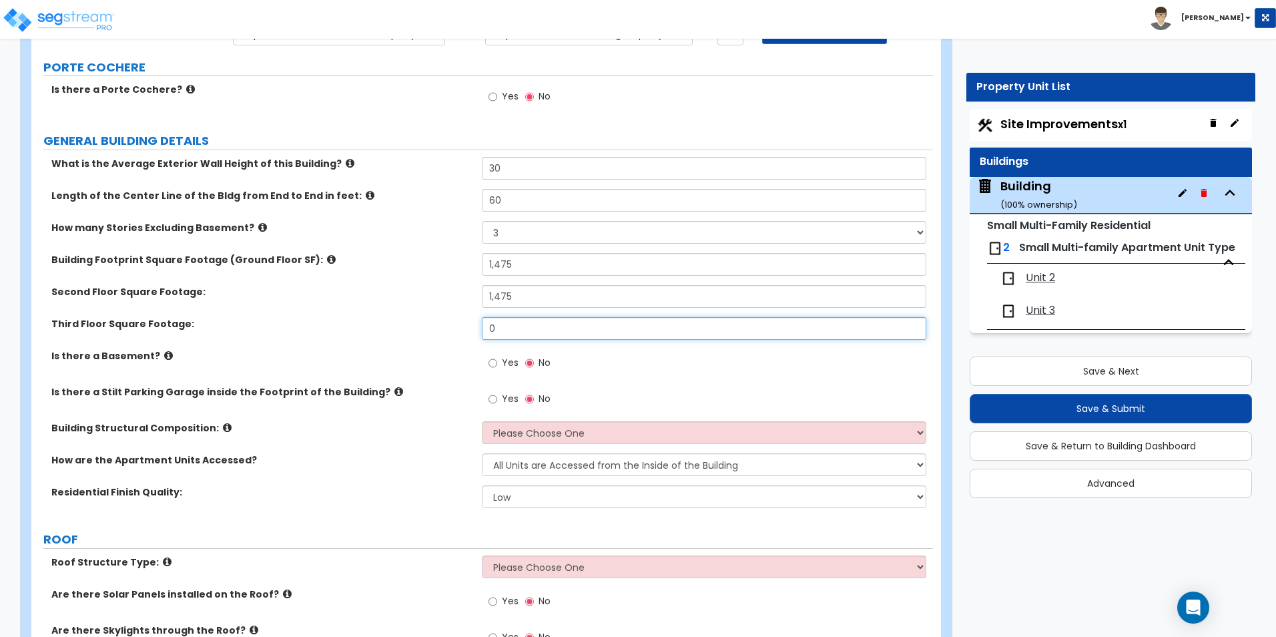
drag, startPoint x: 508, startPoint y: 332, endPoint x: 437, endPoint y: 326, distance: 71.7
click at [437, 326] on div "Third Floor Square Footage: 0" at bounding box center [482, 333] width 902 height 32
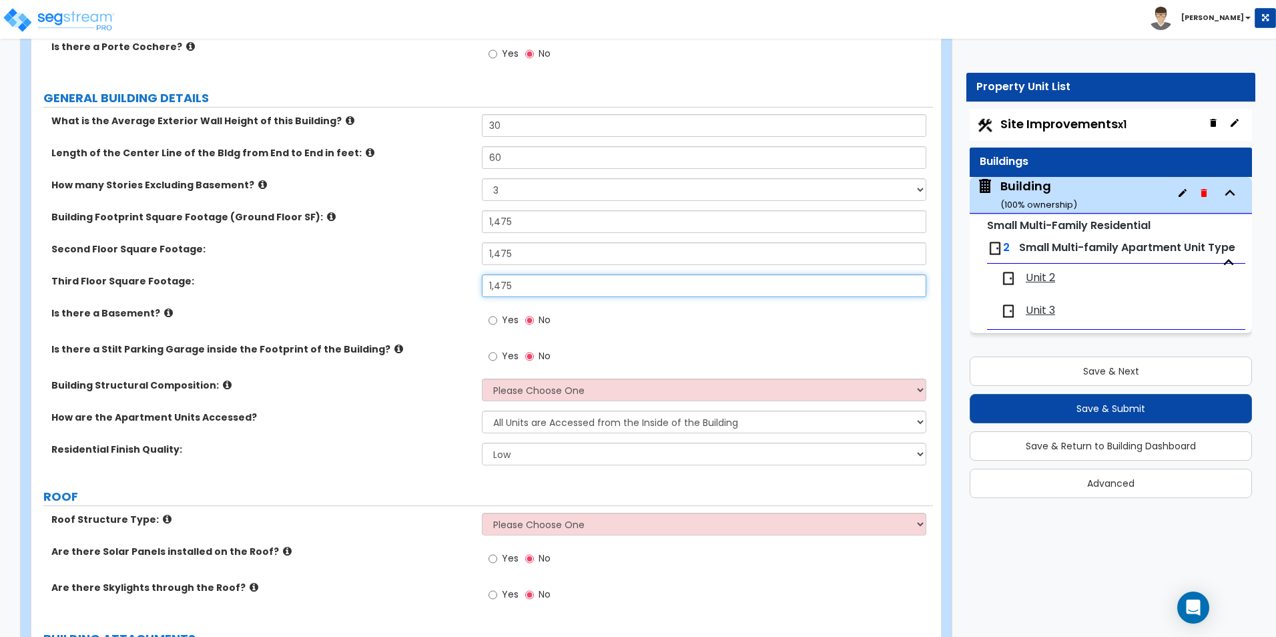
scroll to position [200, 0]
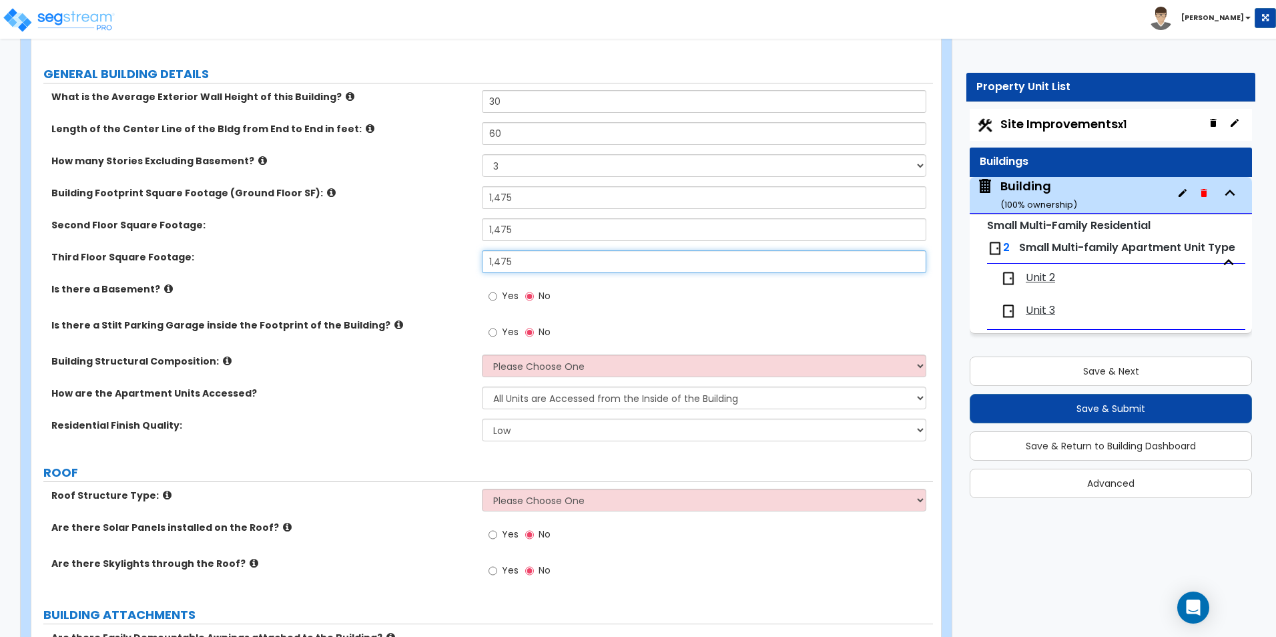
type input "1,475"
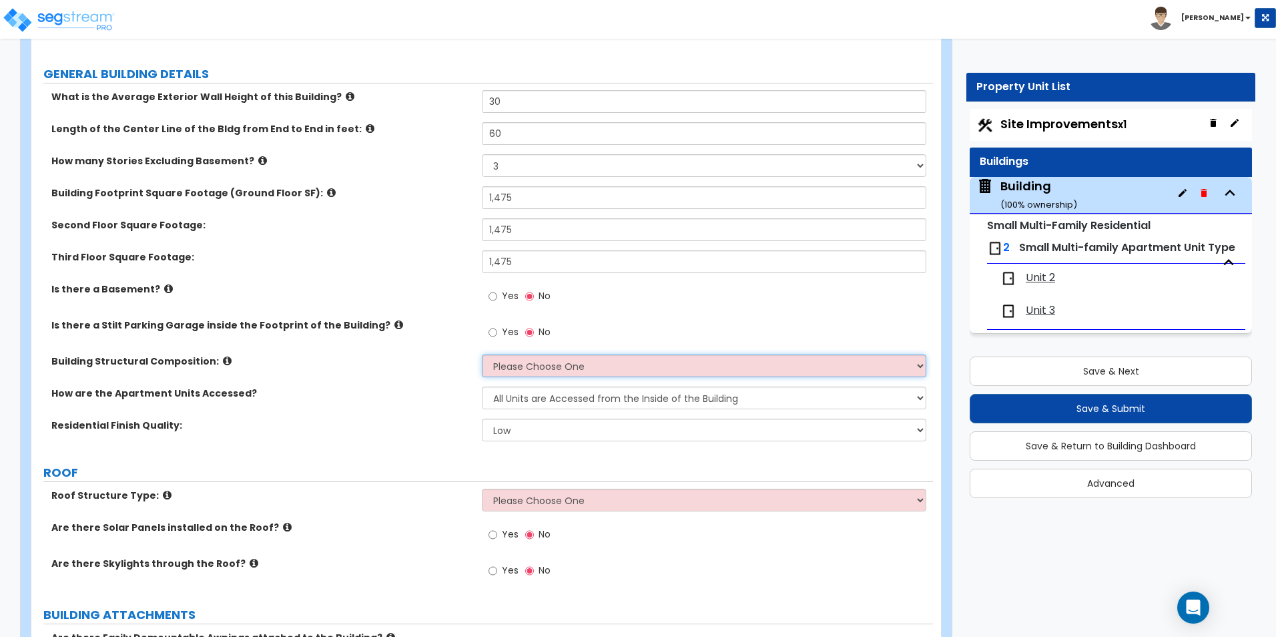
click at [528, 370] on select "Please Choose One Reinforced Concrete Structural Steel Brick Masonry CMU Masonr…" at bounding box center [704, 365] width 444 height 23
select select "5"
click at [482, 354] on select "Please Choose One Reinforced Concrete Structural Steel Brick Masonry CMU Masonr…" at bounding box center [704, 365] width 444 height 23
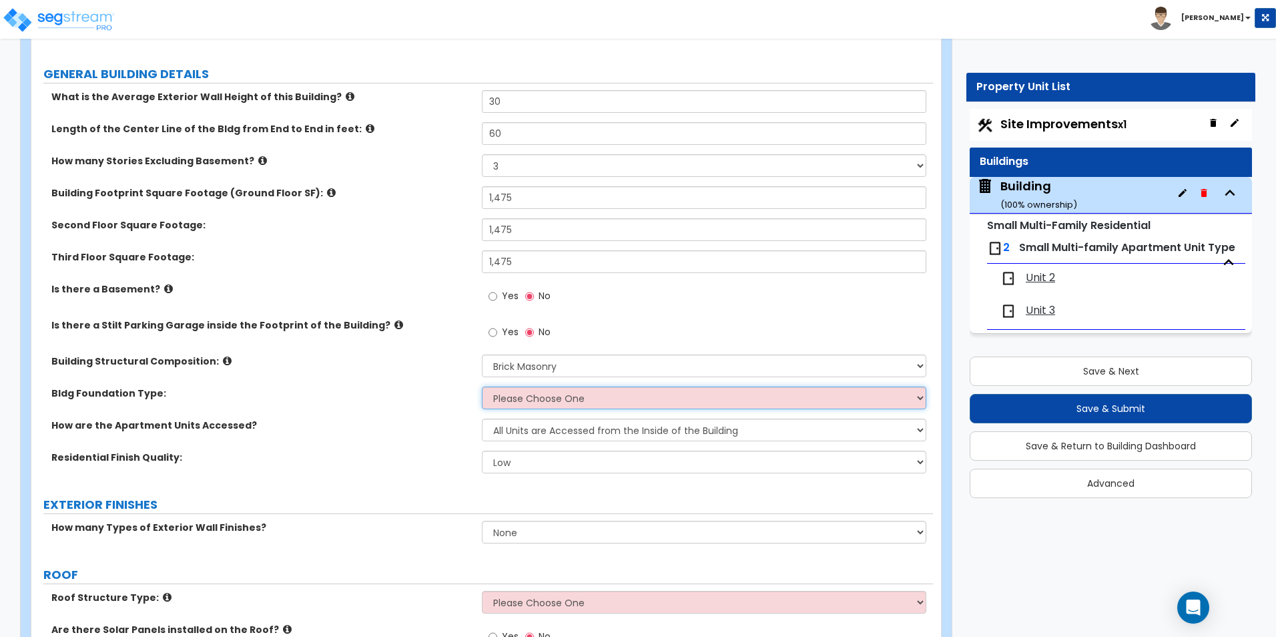
click at [592, 406] on select "Please Choose One Spread Ftg, Col, & Beam FDN Slab on Grade" at bounding box center [704, 398] width 444 height 23
select select "1"
click at [482, 387] on select "Please Choose One Spread Ftg, Col, & Beam FDN Slab on Grade" at bounding box center [704, 398] width 444 height 23
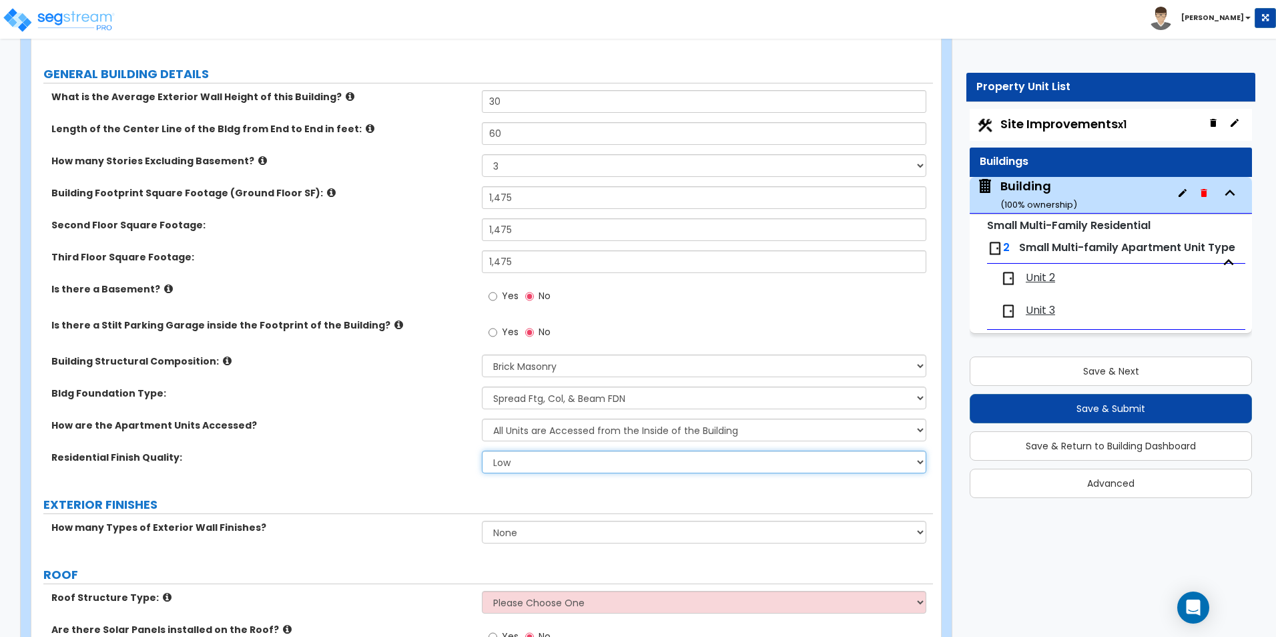
click at [538, 464] on select "Low Average High" at bounding box center [704, 462] width 444 height 23
select select "1"
click at [482, 451] on select "Low Average High" at bounding box center [704, 462] width 444 height 23
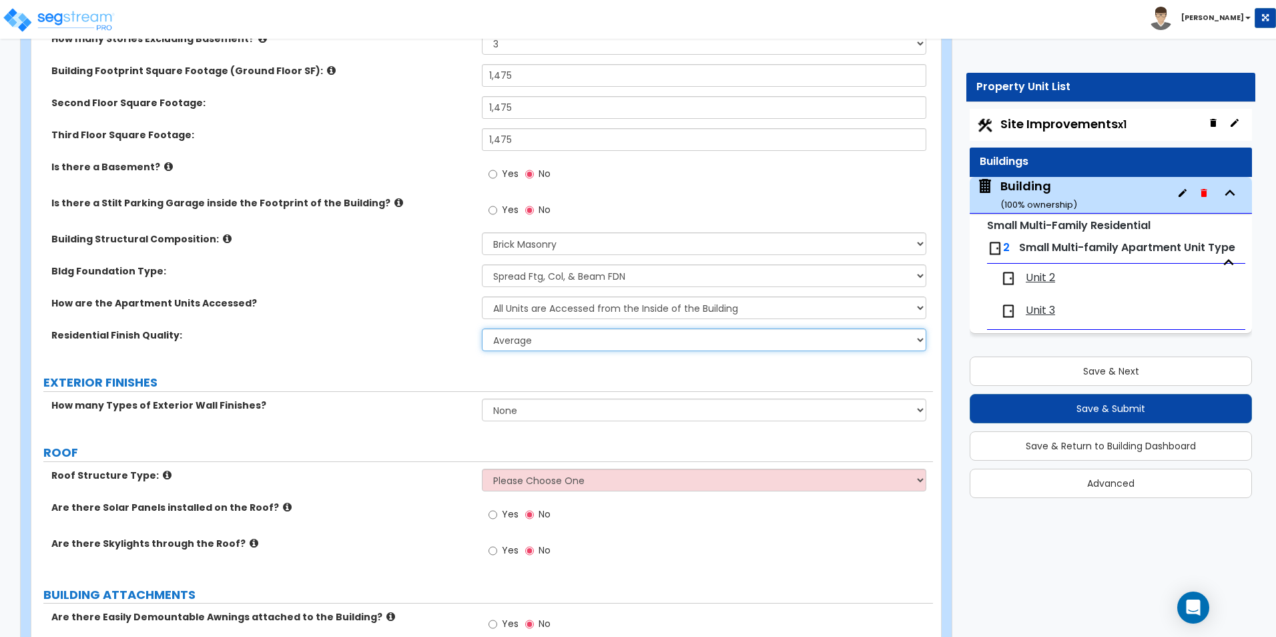
scroll to position [601, 0]
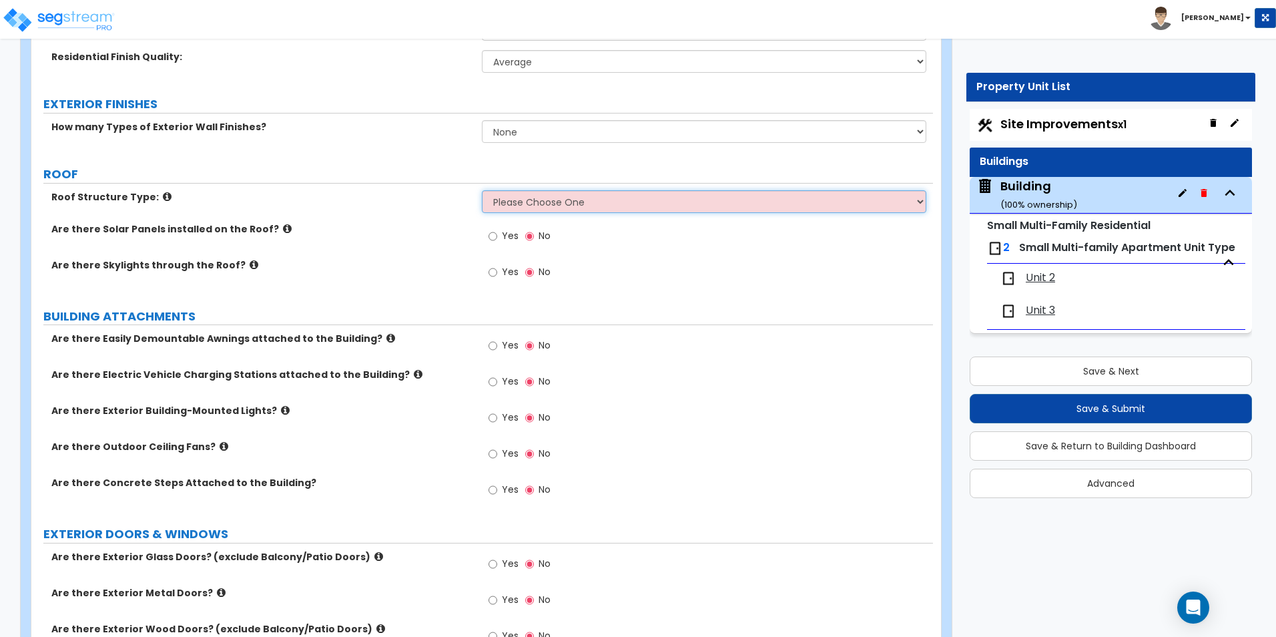
drag, startPoint x: 536, startPoint y: 195, endPoint x: 534, endPoint y: 213, distance: 18.1
click at [536, 195] on select "Please Choose One Gabled Roof Flat Roof Hybrid Gable & Flat Roof" at bounding box center [704, 201] width 444 height 23
select select "2"
click at [482, 190] on select "Please Choose One Gabled Roof Flat Roof Hybrid Gable & Flat Roof" at bounding box center [704, 201] width 444 height 23
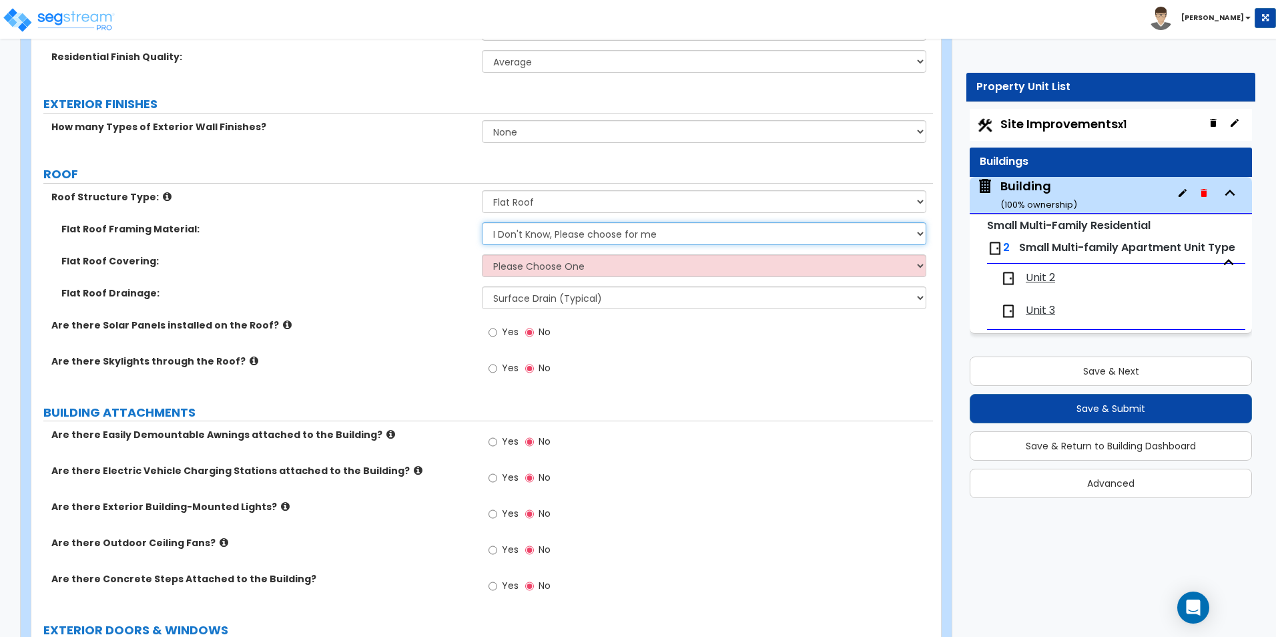
click at [571, 238] on select "I Don't Know, Please choose for me Metal Wood" at bounding box center [704, 233] width 444 height 23
click at [588, 234] on select "I Don't Know, Please choose for me Metal Wood" at bounding box center [704, 233] width 444 height 23
select select "1"
click at [482, 222] on select "I Don't Know, Please choose for me Metal Wood" at bounding box center [704, 233] width 444 height 23
click at [549, 256] on select "Please Choose One Rolled Asphalt PVC Membrane Plastic (EPDM) Membrane Asphalt F…" at bounding box center [704, 265] width 444 height 23
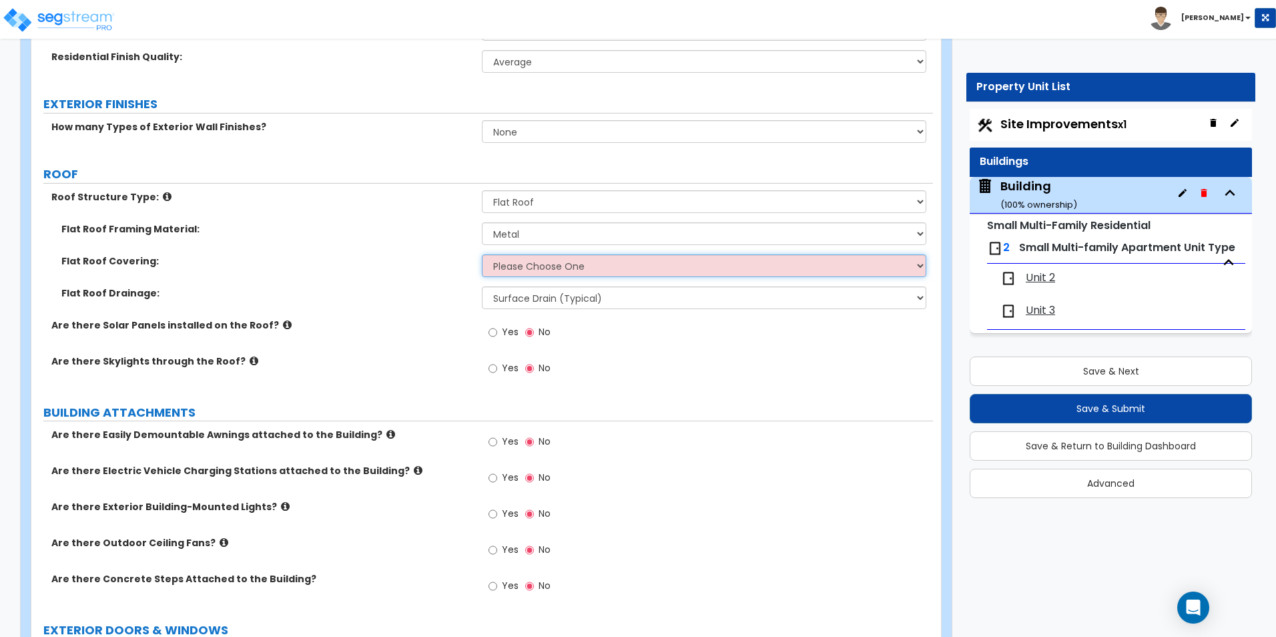
select select "1"
click at [482, 254] on select "Please Choose One Rolled Asphalt PVC Membrane Plastic (EPDM) Membrane Asphalt F…" at bounding box center [704, 265] width 444 height 23
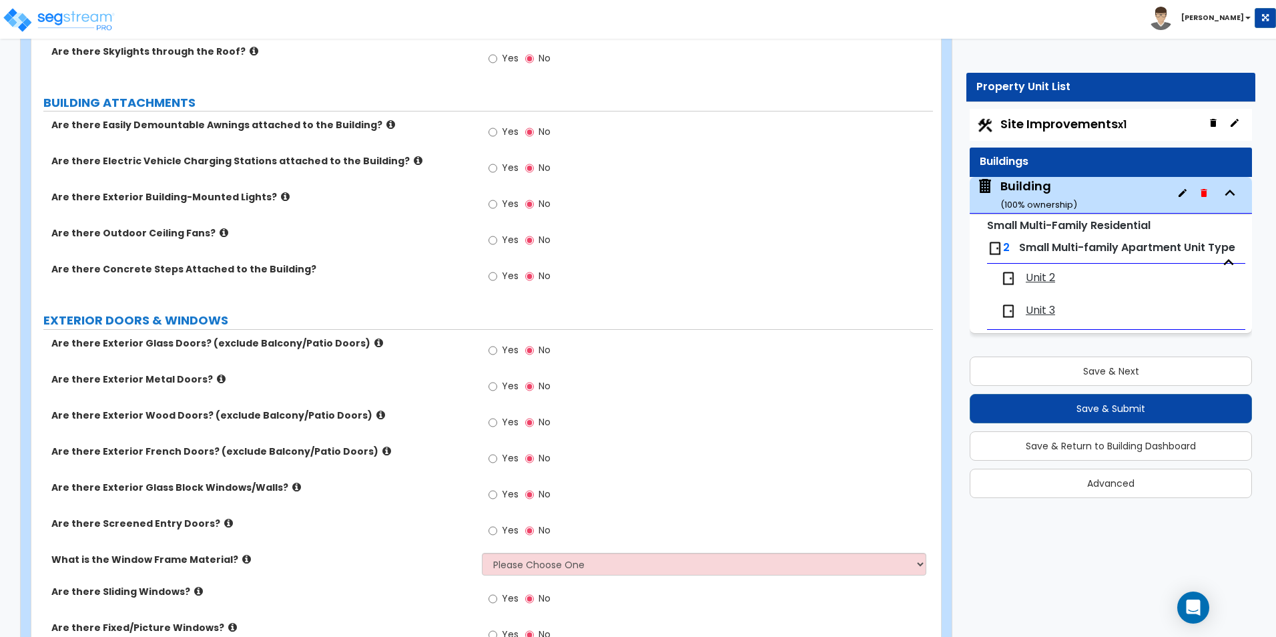
scroll to position [935, 0]
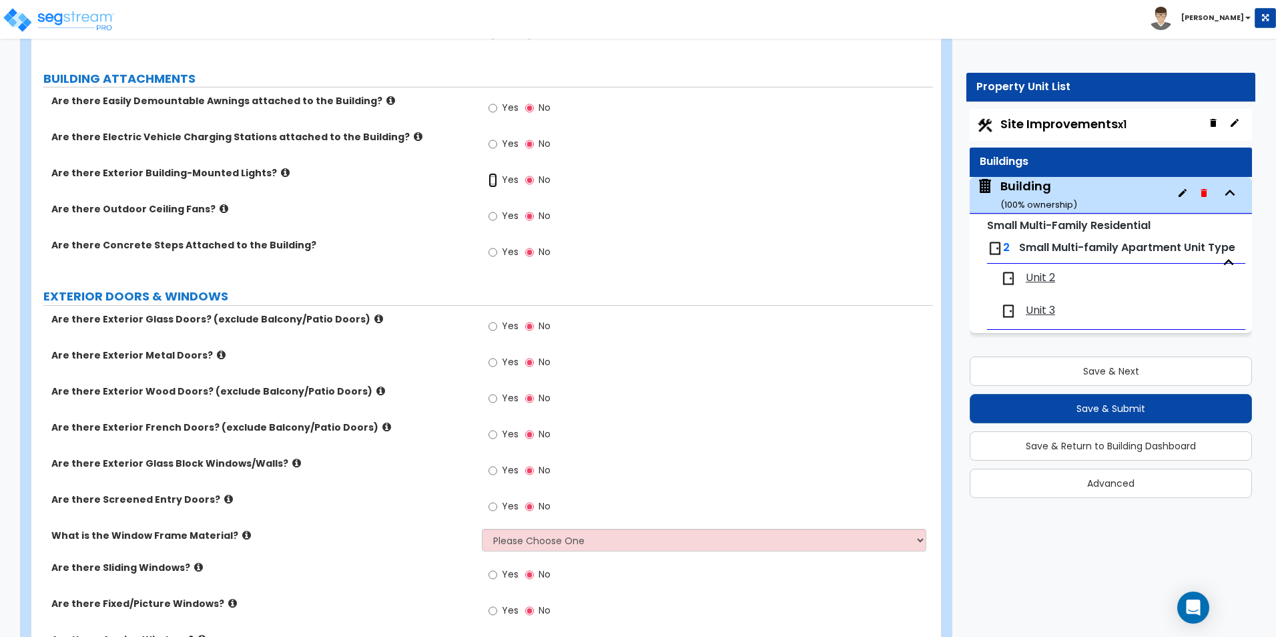
click at [489, 180] on input "Yes" at bounding box center [493, 180] width 9 height 15
radio input "true"
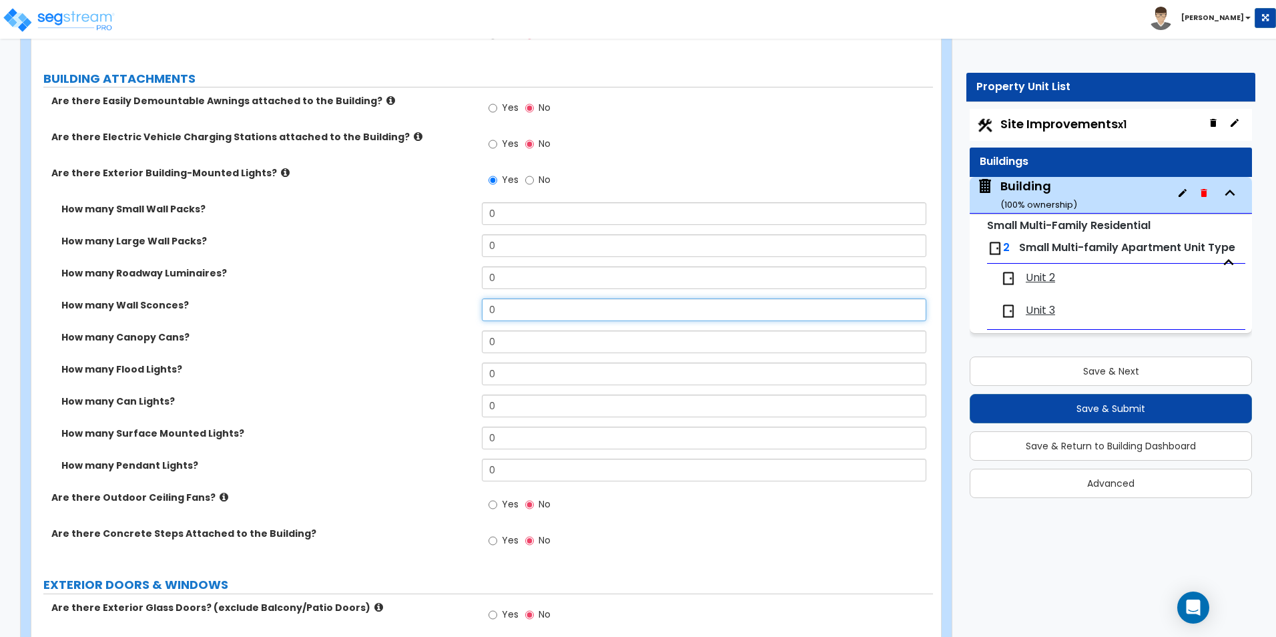
drag, startPoint x: 513, startPoint y: 316, endPoint x: 408, endPoint y: 309, distance: 105.7
click at [413, 309] on div "How many Wall Sconces? 0" at bounding box center [482, 314] width 902 height 32
type input "2"
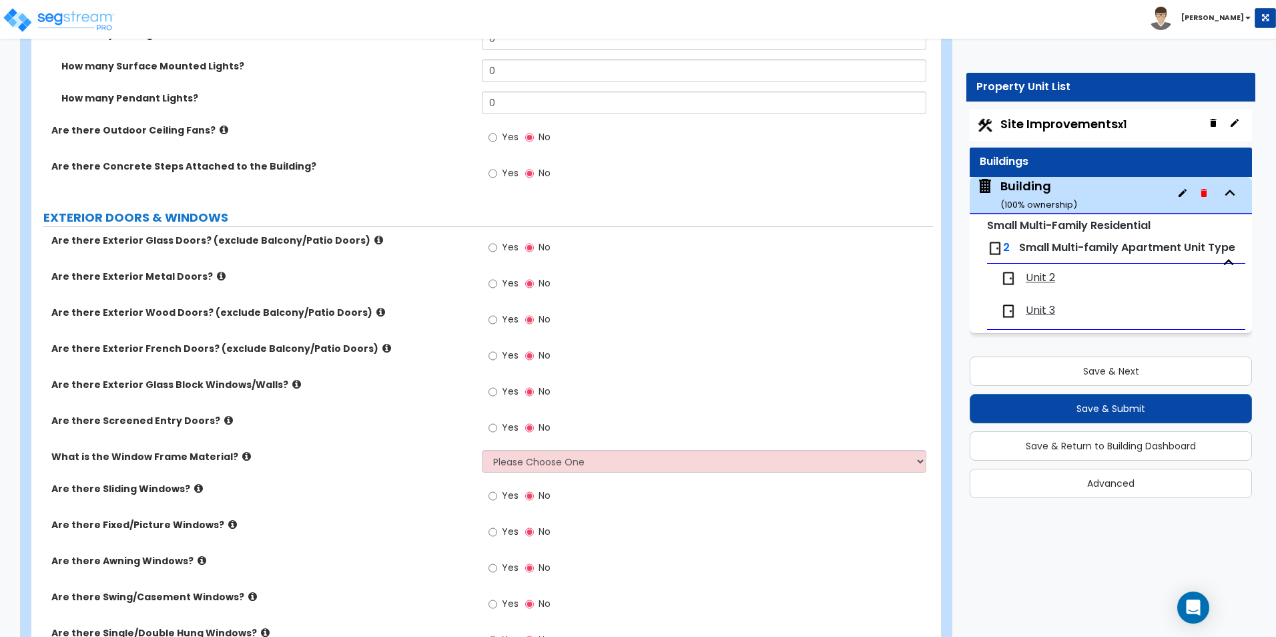
scroll to position [1402, 0]
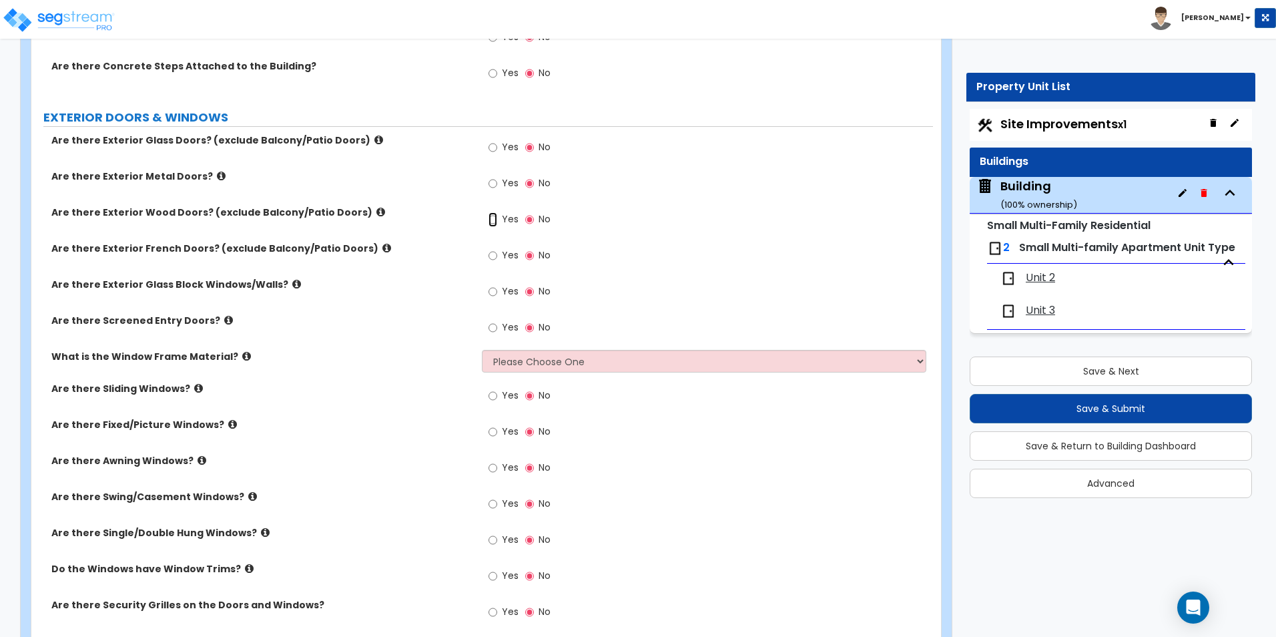
click at [497, 222] on input "Yes" at bounding box center [493, 219] width 9 height 15
radio input "true"
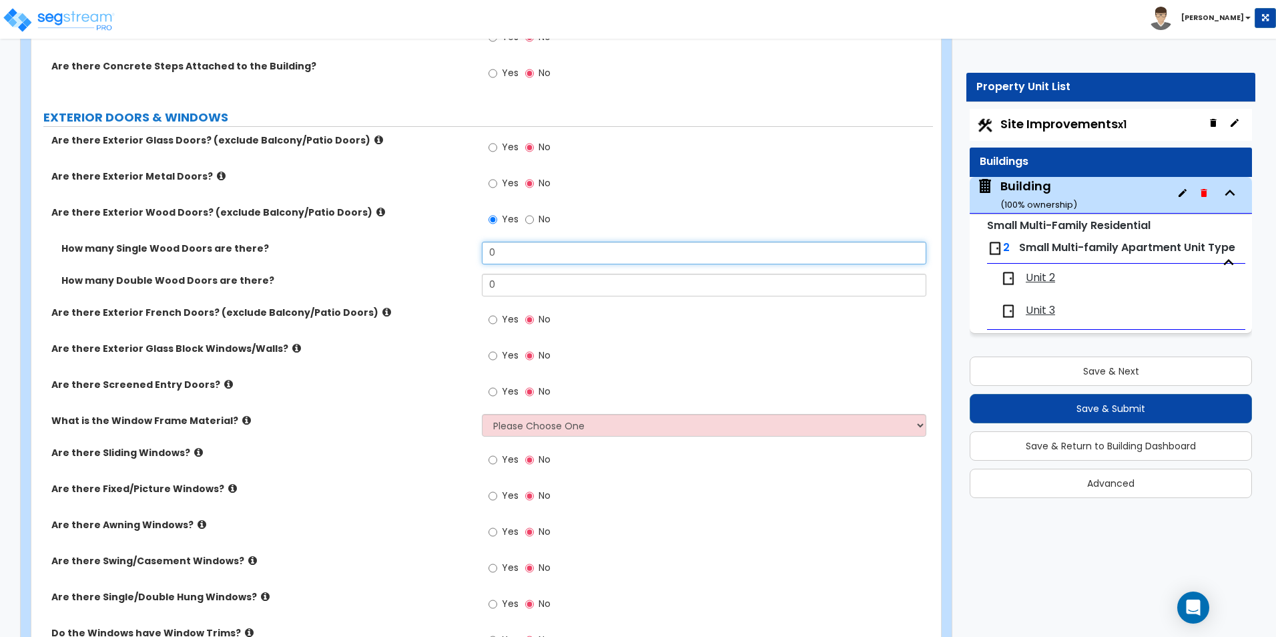
drag, startPoint x: 519, startPoint y: 256, endPoint x: 450, endPoint y: 254, distance: 69.4
click at [450, 254] on div "How many Single Wood Doors are there? 0" at bounding box center [482, 258] width 902 height 32
type input "2"
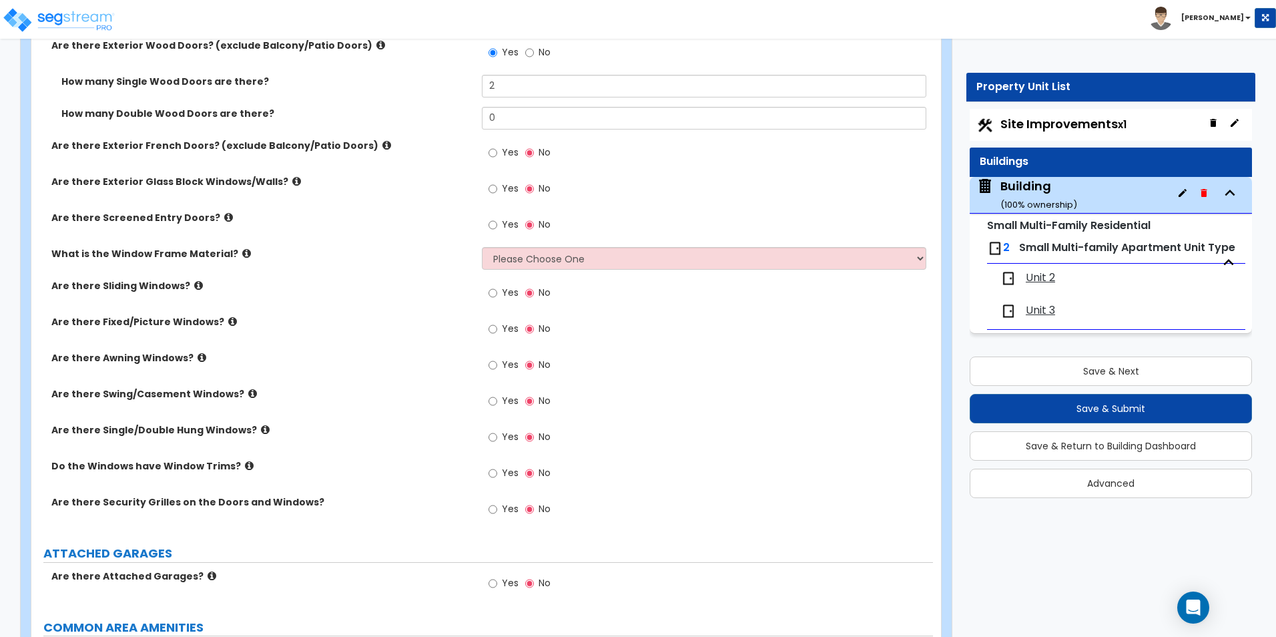
scroll to position [1602, 0]
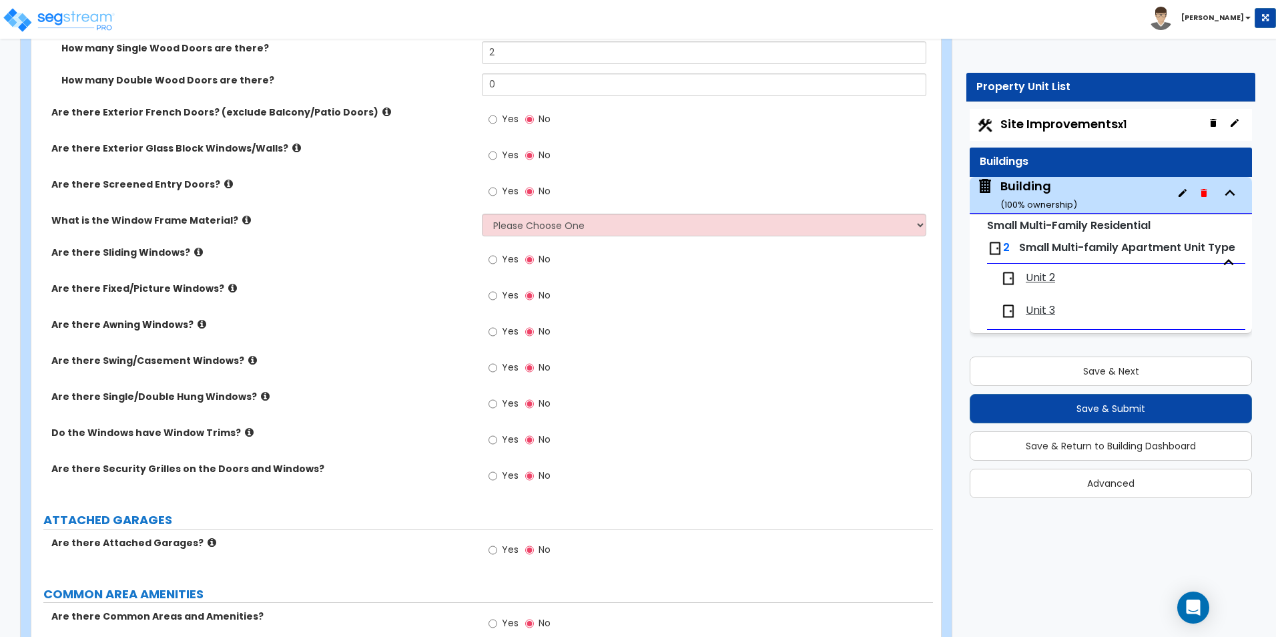
click at [224, 182] on icon at bounding box center [228, 184] width 9 height 10
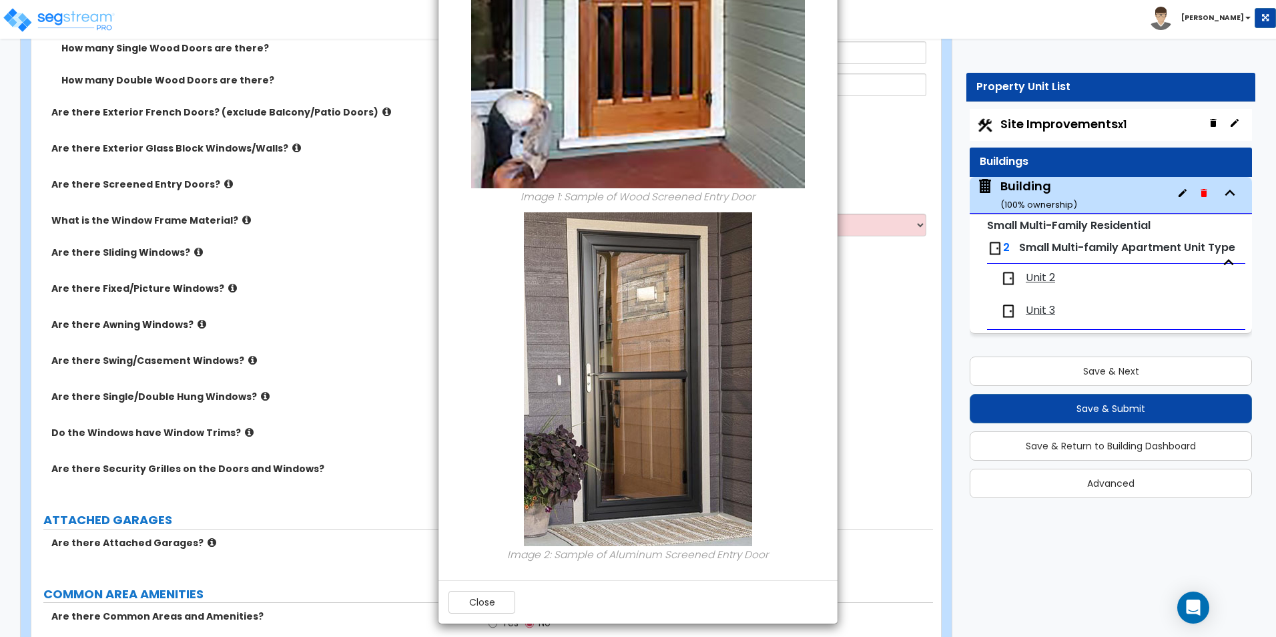
scroll to position [288, 0]
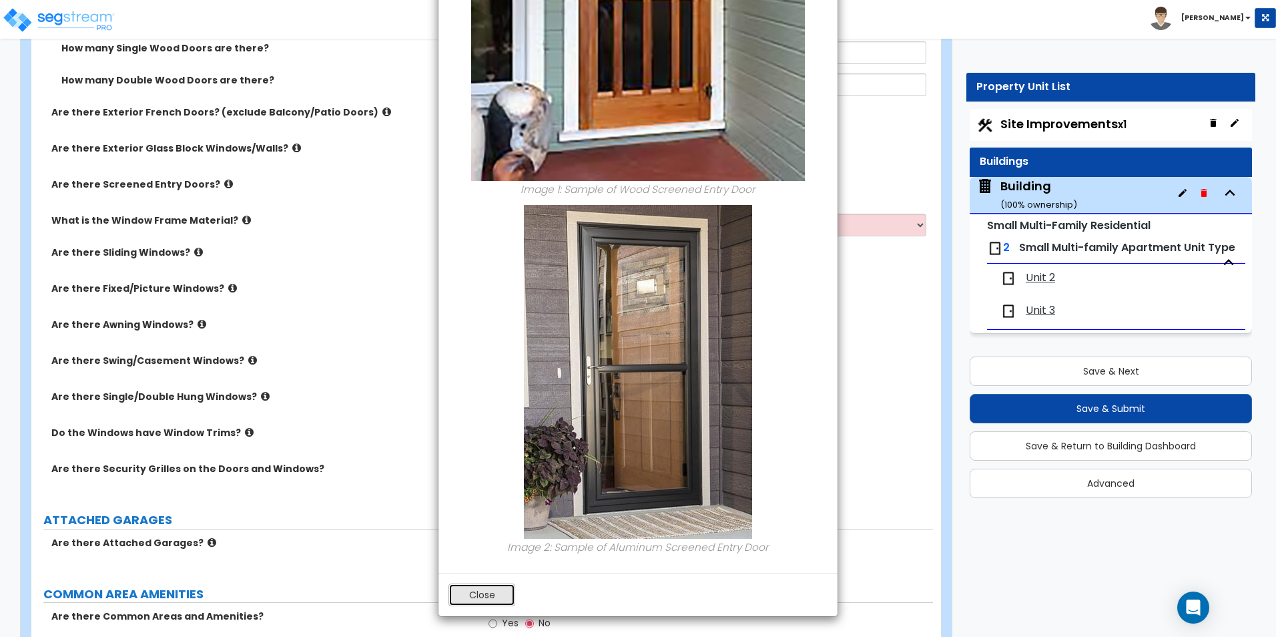
click at [489, 599] on button "Close" at bounding box center [482, 594] width 67 height 23
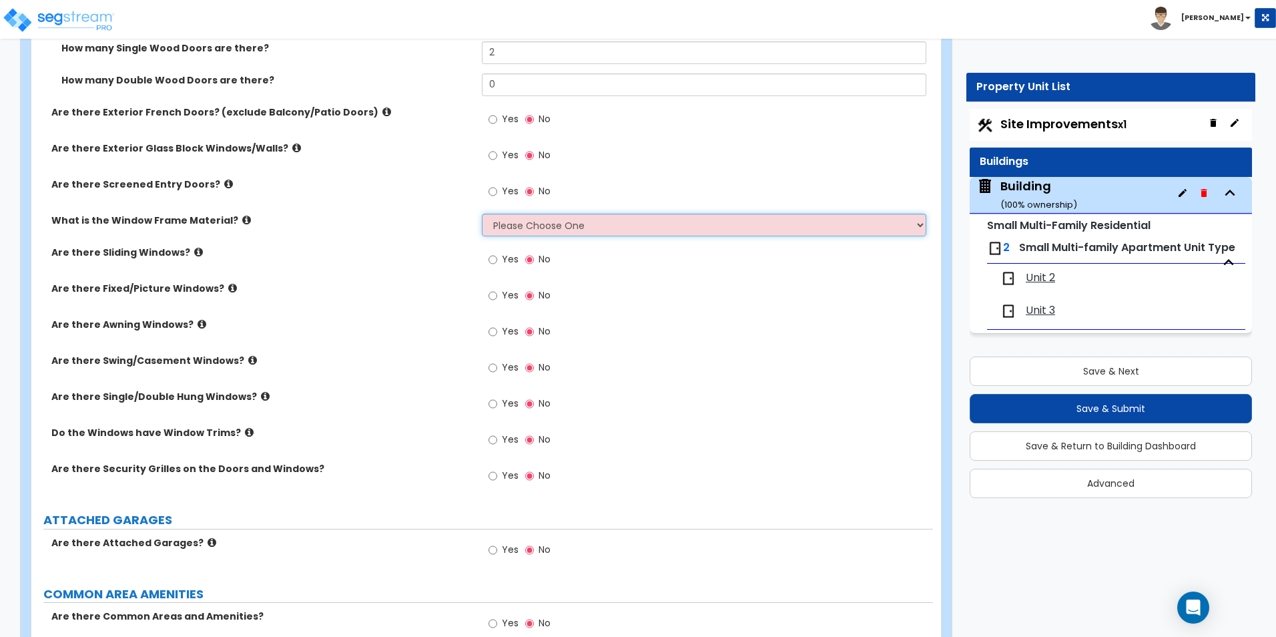
click at [551, 228] on select "Please Choose One Vinyl Aluminum Wood" at bounding box center [704, 225] width 444 height 23
select select "1"
click at [482, 214] on select "Please Choose One Vinyl Aluminum Wood" at bounding box center [704, 225] width 444 height 23
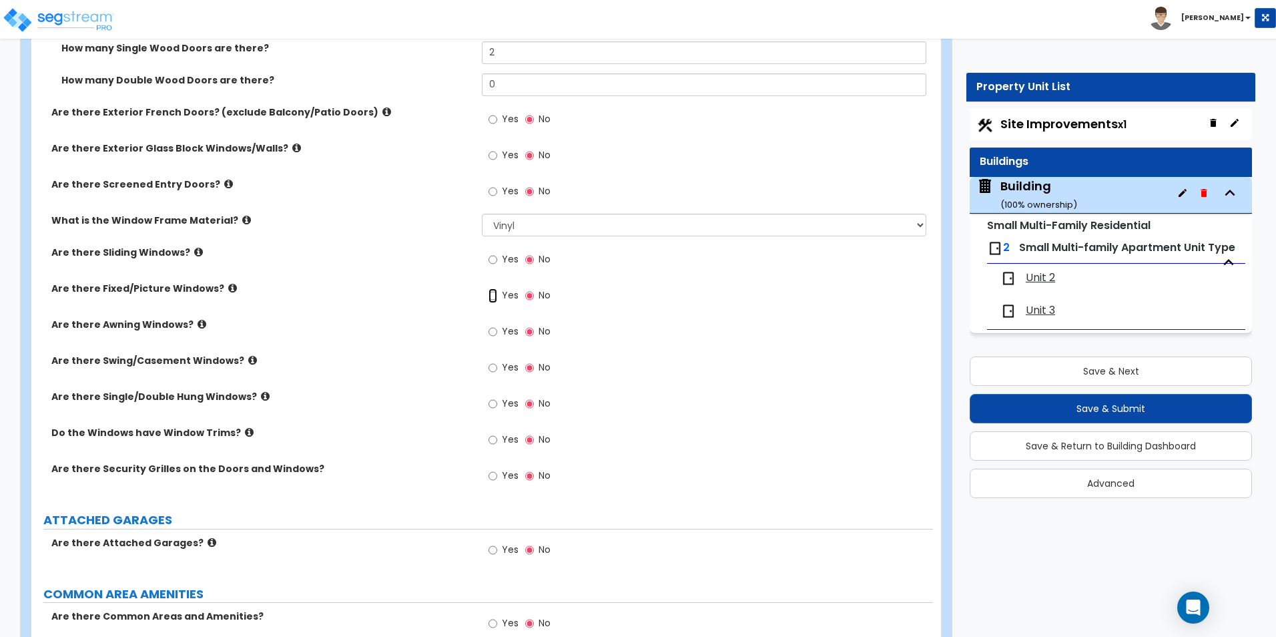
click at [495, 295] on input "Yes" at bounding box center [493, 295] width 9 height 15
radio input "true"
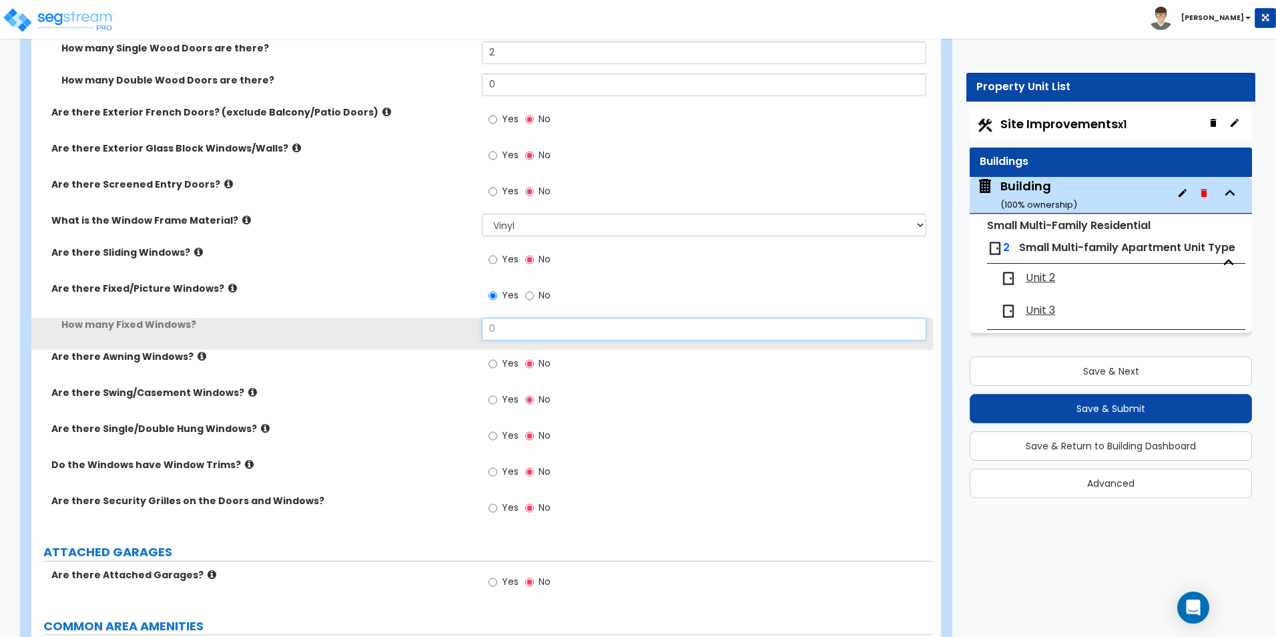
drag, startPoint x: 515, startPoint y: 333, endPoint x: 431, endPoint y: 319, distance: 85.9
click at [433, 320] on div "How many Fixed Windows? 0" at bounding box center [482, 334] width 902 height 32
type input "1"
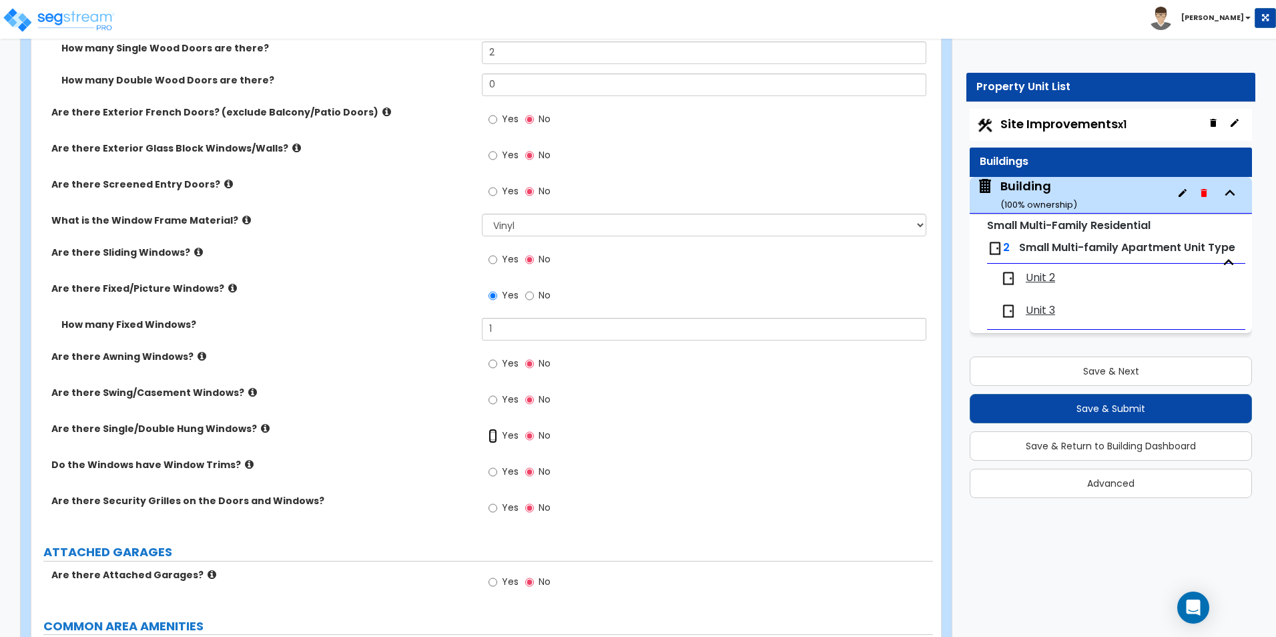
click at [491, 437] on input "Yes" at bounding box center [493, 436] width 9 height 15
radio input "true"
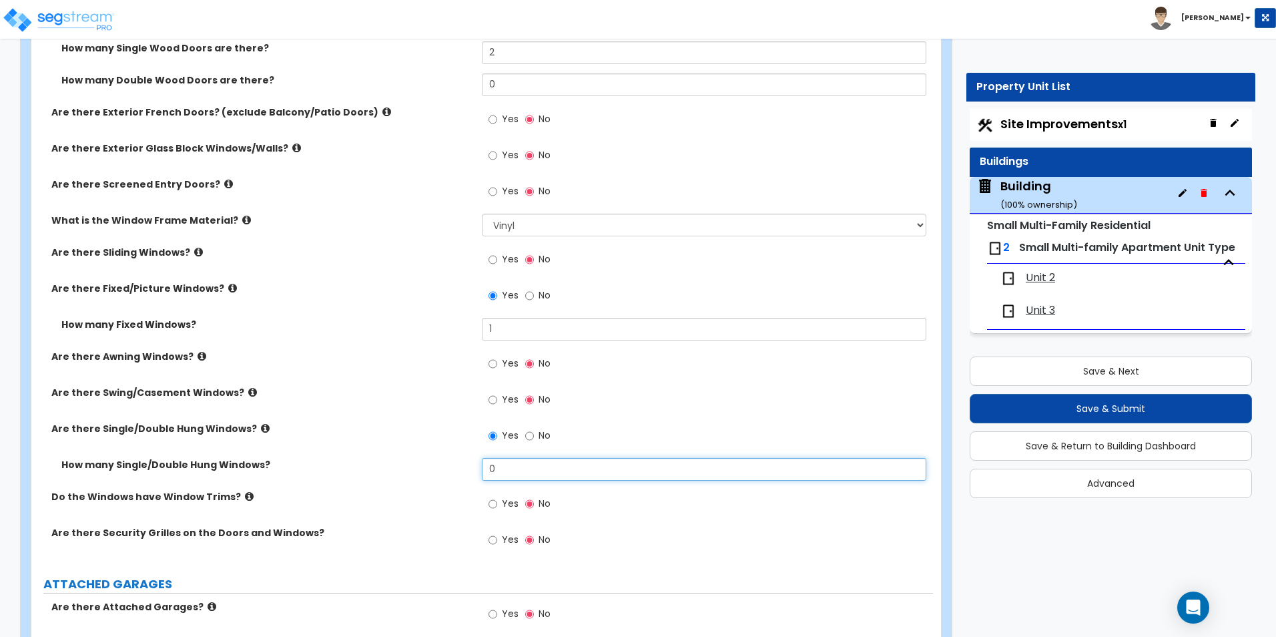
drag, startPoint x: 423, startPoint y: 464, endPoint x: 410, endPoint y: 463, distance: 12.7
click at [410, 463] on div "How many Single/Double Hung Windows? 0" at bounding box center [482, 474] width 902 height 32
type input "34"
click at [245, 496] on icon at bounding box center [249, 496] width 9 height 10
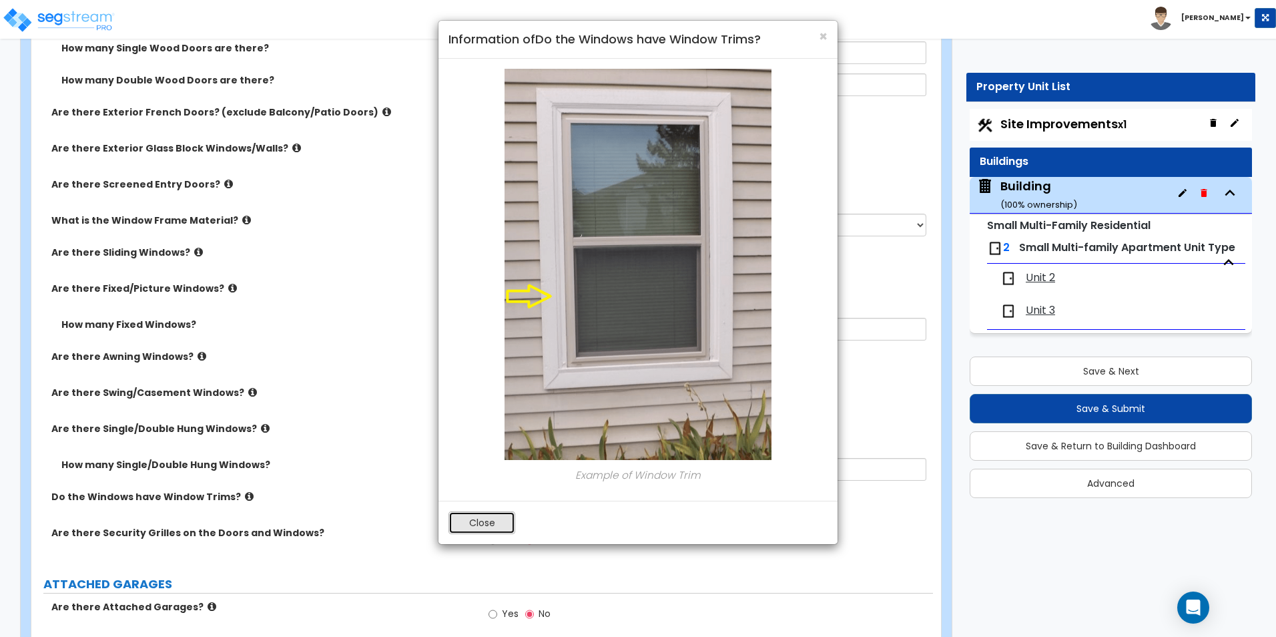
click at [481, 526] on button "Close" at bounding box center [482, 522] width 67 height 23
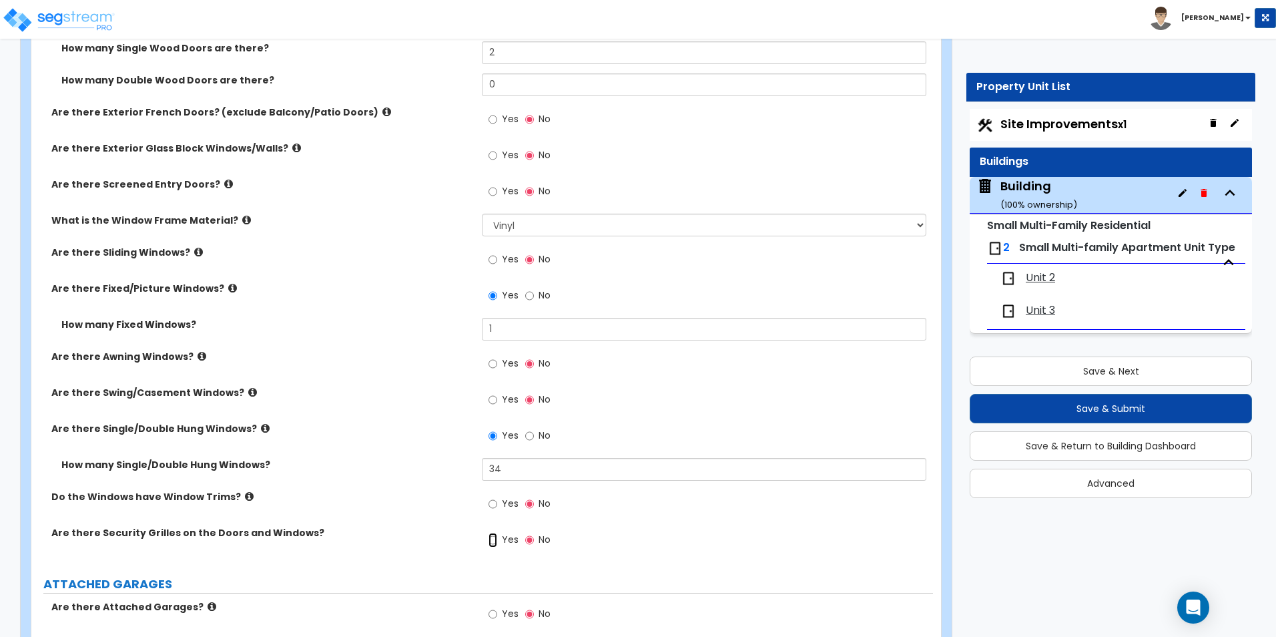
click at [494, 541] on input "Yes" at bounding box center [493, 540] width 9 height 15
radio input "true"
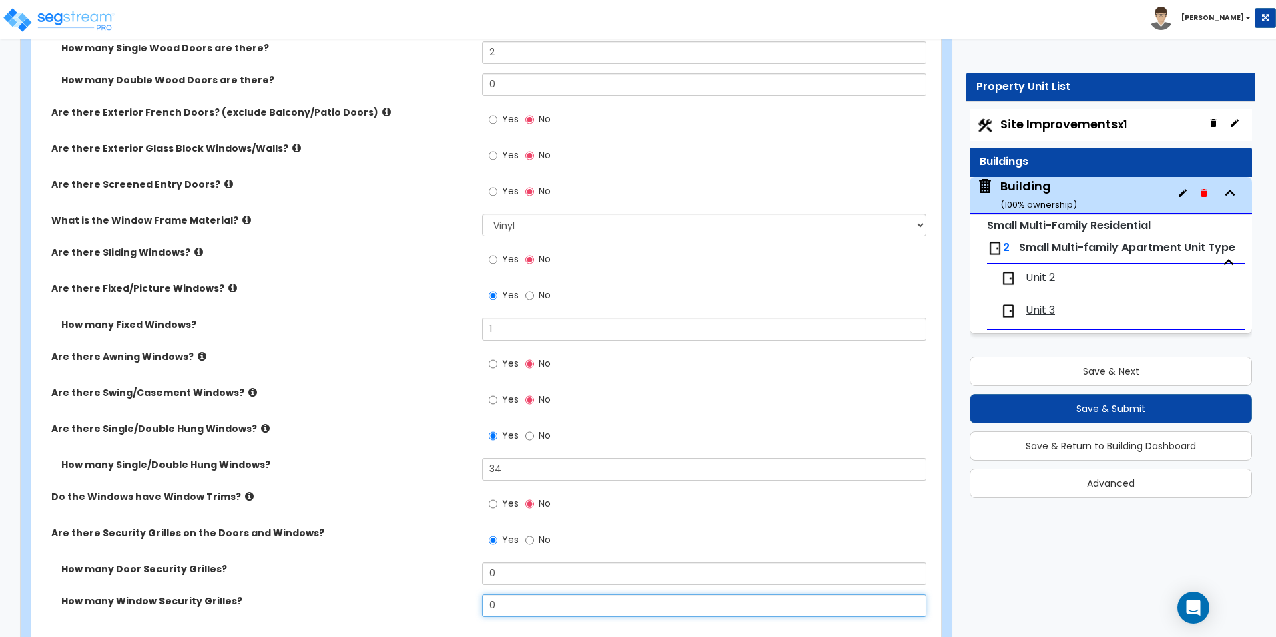
drag, startPoint x: 500, startPoint y: 606, endPoint x: 435, endPoint y: 598, distance: 65.3
click at [435, 598] on div "How many Window Security Grilles? 0" at bounding box center [482, 610] width 902 height 32
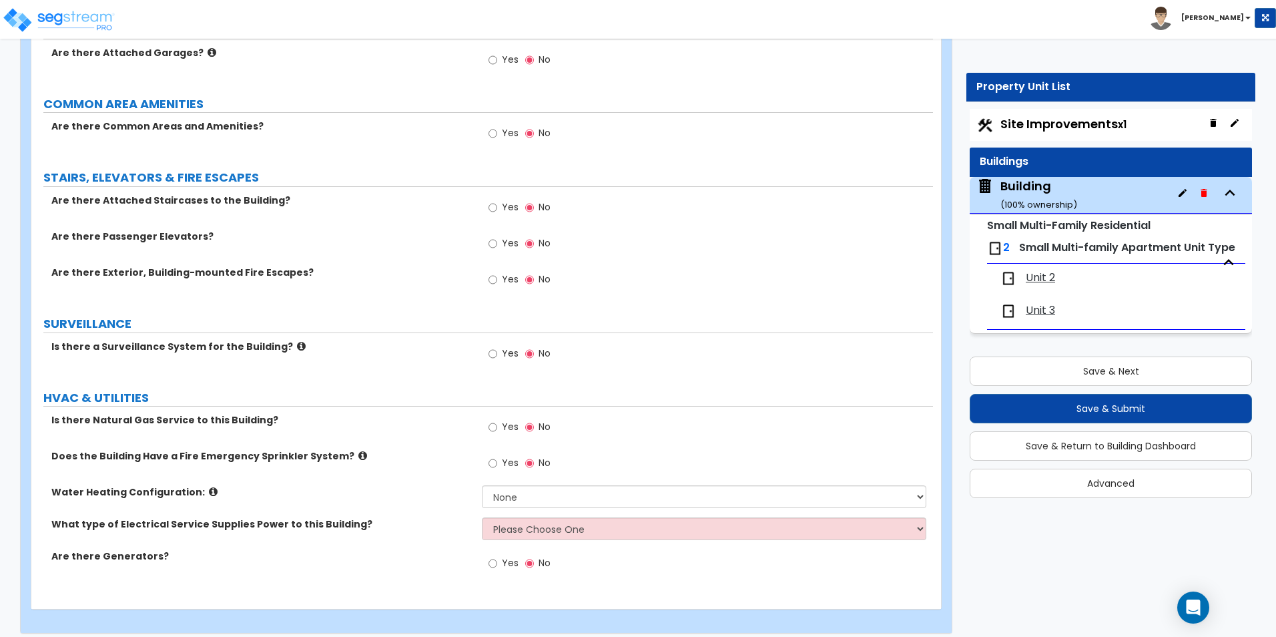
scroll to position [2230, 0]
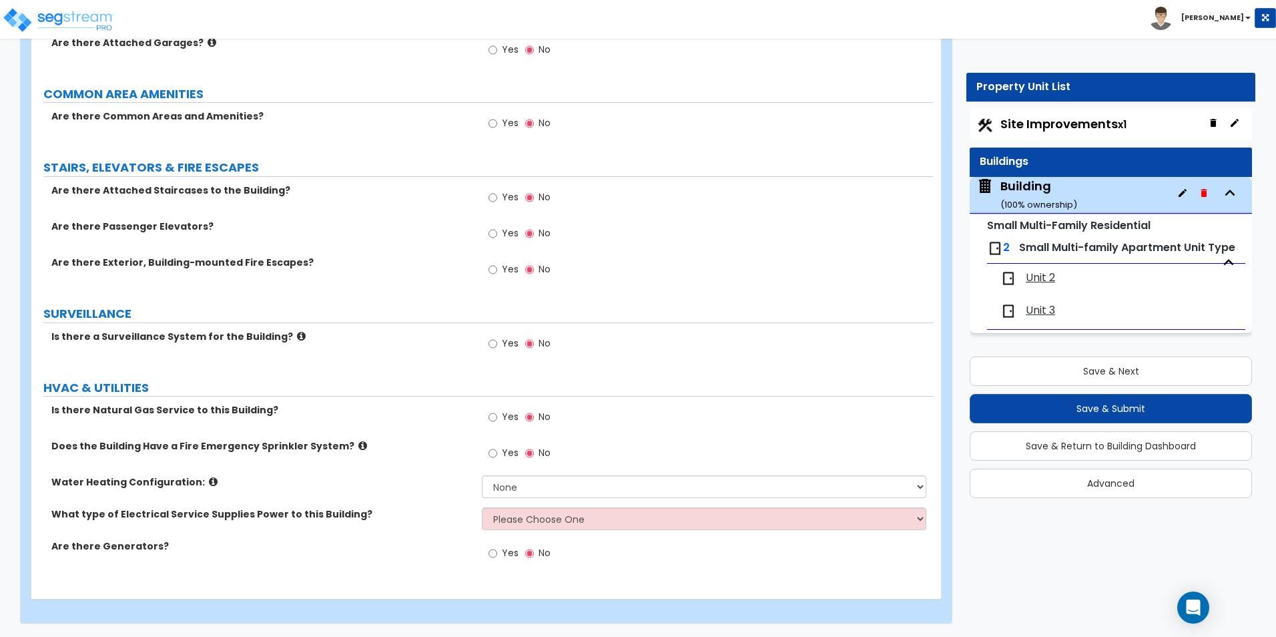
type input "4"
click at [553, 521] on select "Please Choose One Overhead Underground" at bounding box center [704, 518] width 444 height 23
drag, startPoint x: 923, startPoint y: 350, endPoint x: 878, endPoint y: 409, distance: 74.2
click at [923, 350] on div "Yes No" at bounding box center [707, 348] width 451 height 36
click at [528, 509] on select "Please Choose One Overhead Underground" at bounding box center [704, 518] width 444 height 23
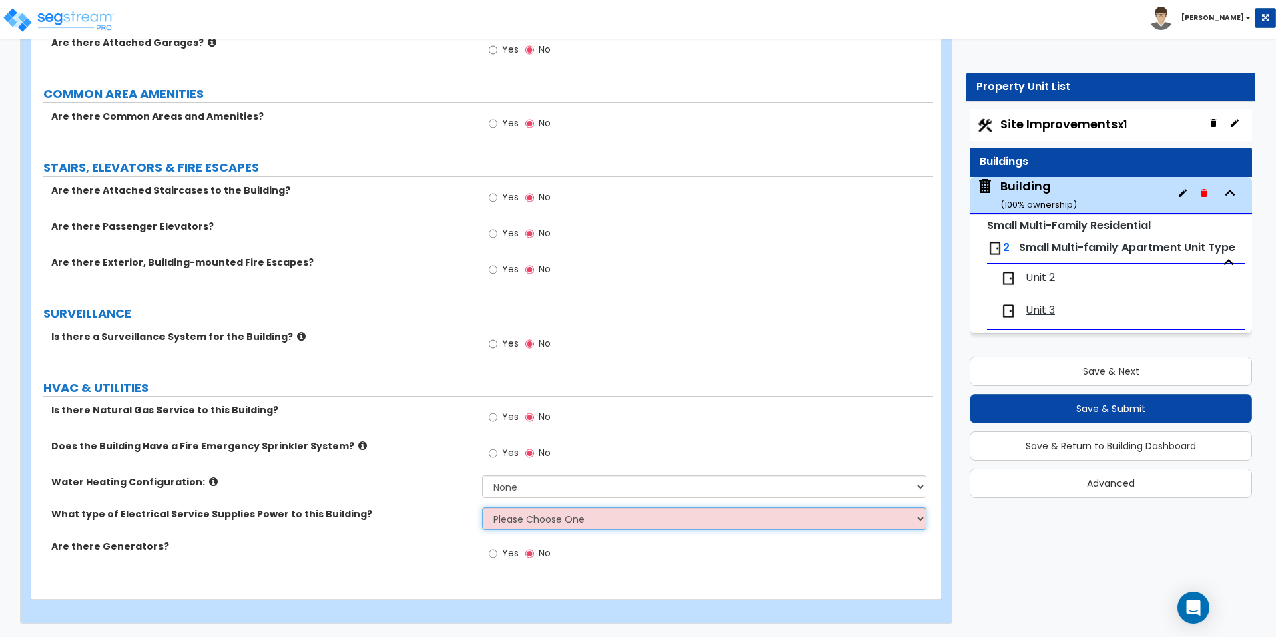
select select "1"
click at [482, 507] on select "Please Choose One Overhead Underground" at bounding box center [704, 518] width 444 height 23
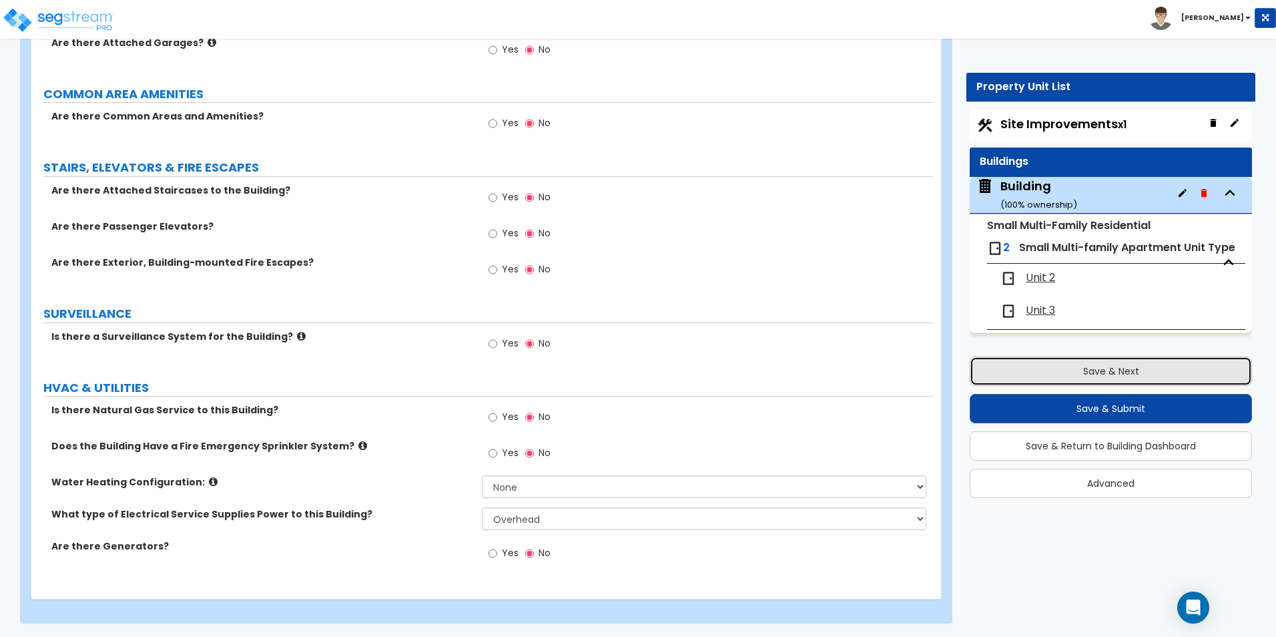
click at [1138, 373] on button "Save & Next" at bounding box center [1111, 370] width 282 height 29
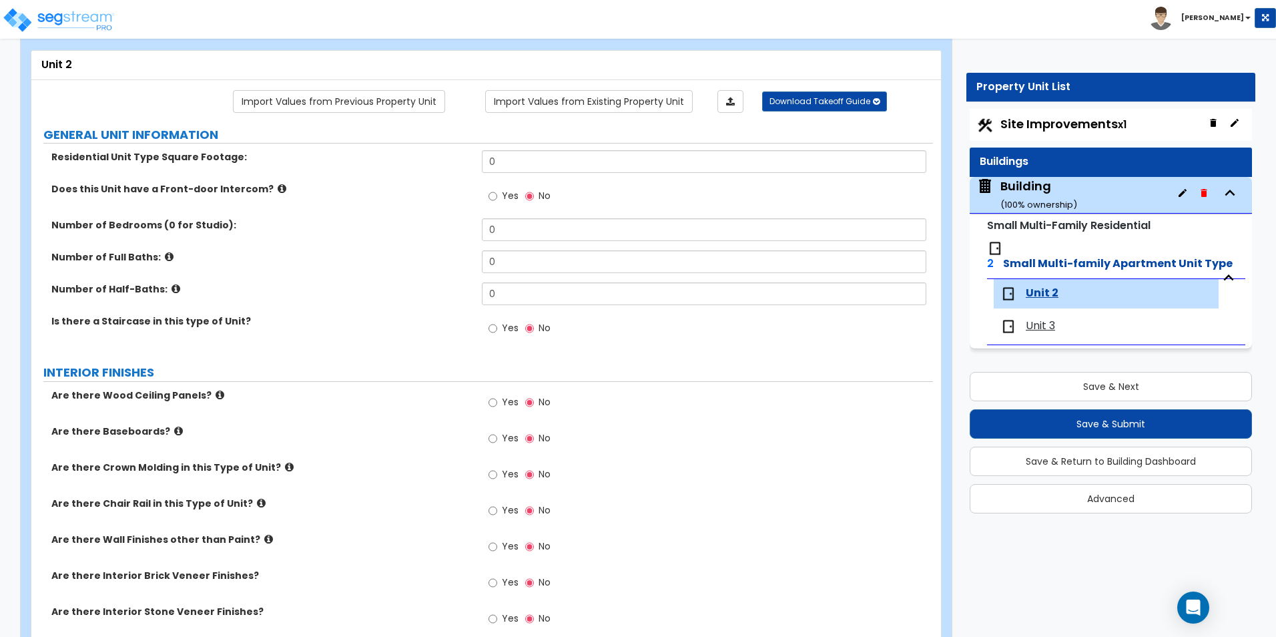
scroll to position [67, 0]
drag, startPoint x: 514, startPoint y: 166, endPoint x: 411, endPoint y: 162, distance: 103.5
click at [411, 162] on div "Residential Unit Type Square Footage: 0" at bounding box center [482, 166] width 902 height 32
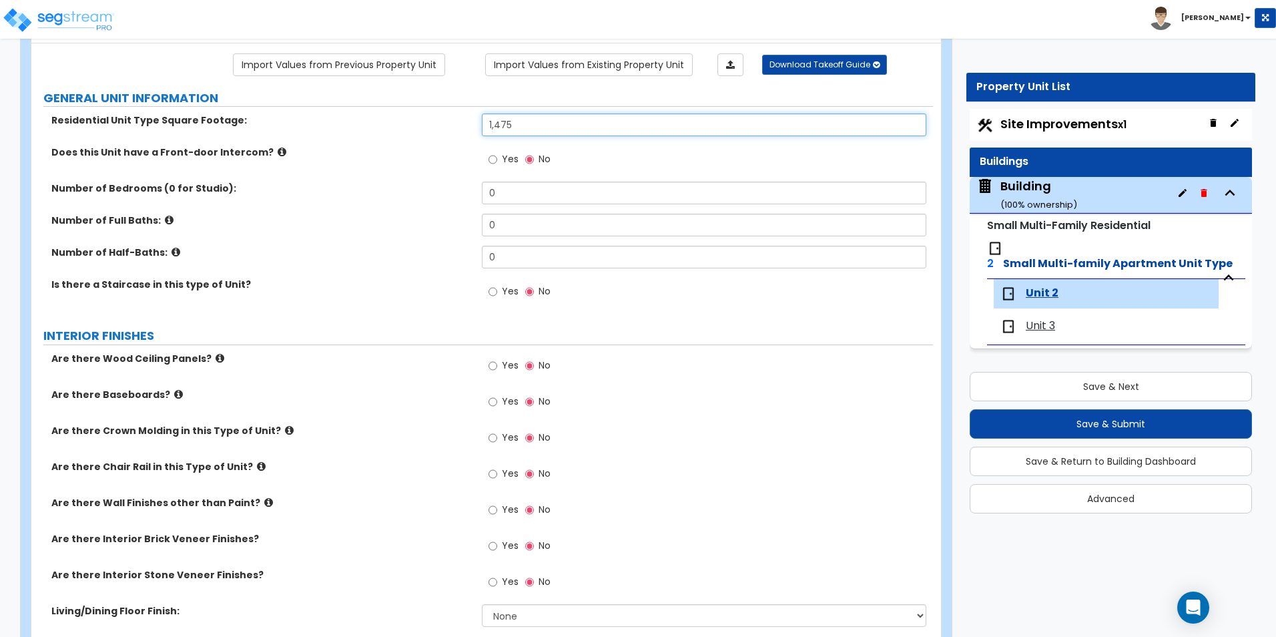
scroll to position [134, 0]
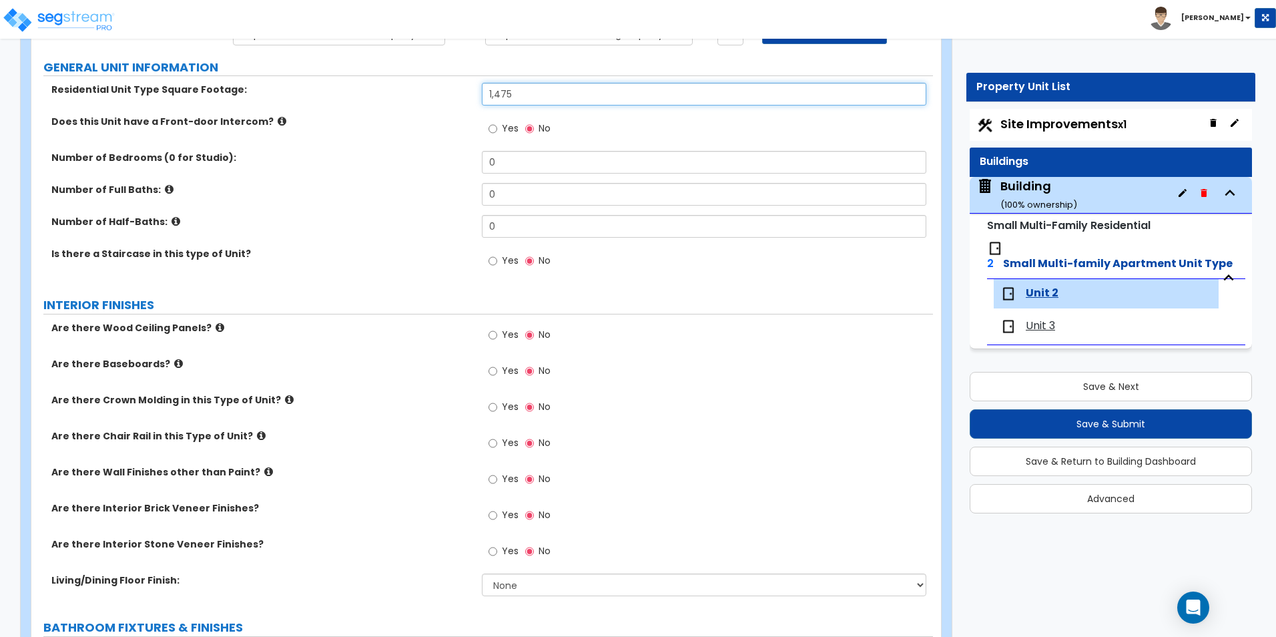
type input "1,475"
drag, startPoint x: 509, startPoint y: 168, endPoint x: 438, endPoint y: 162, distance: 71.0
click at [438, 162] on div "Number of Bedrooms (0 for Studio): 0" at bounding box center [482, 167] width 902 height 32
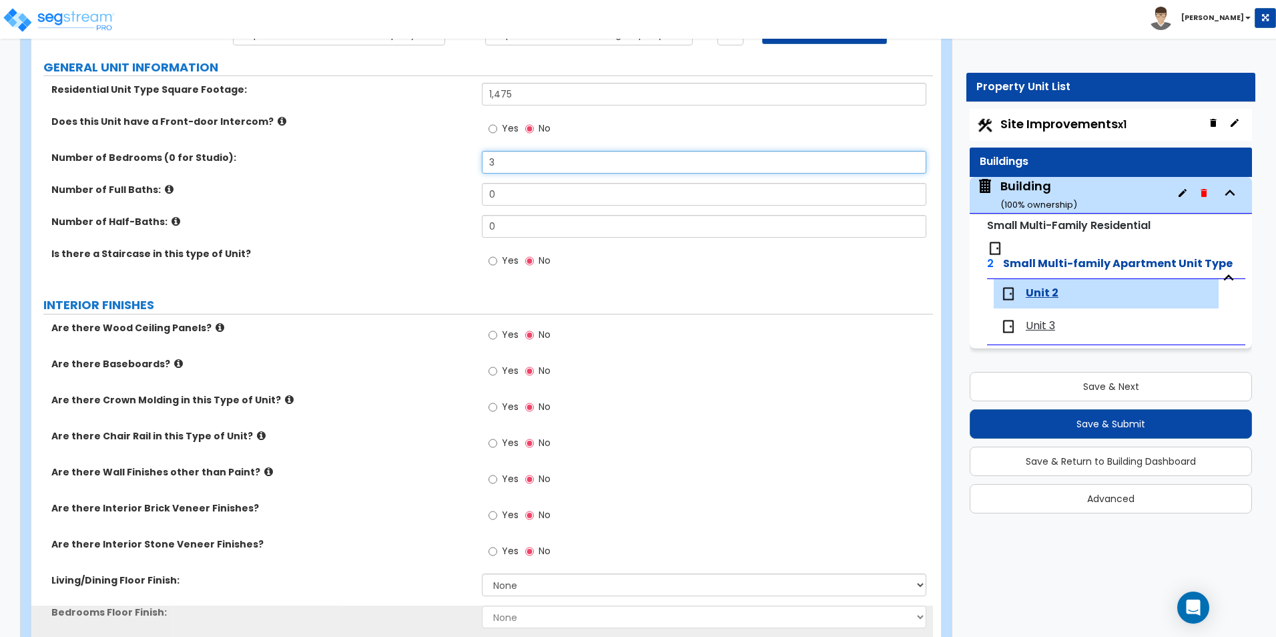
type input "3"
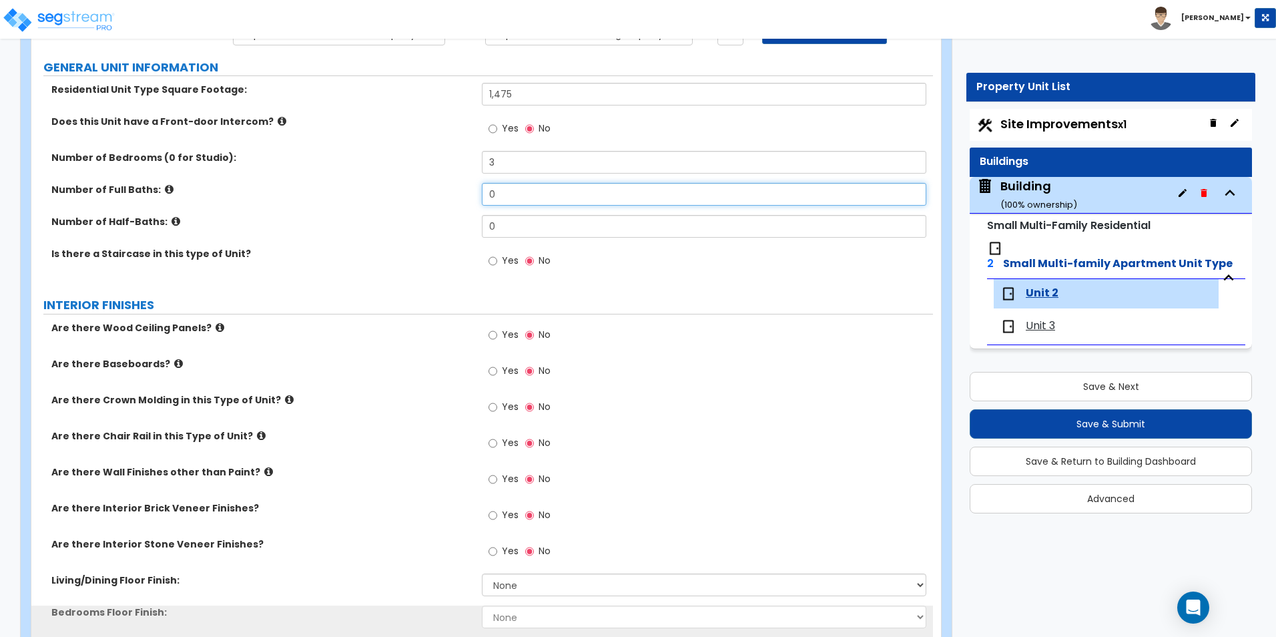
drag, startPoint x: 523, startPoint y: 194, endPoint x: 441, endPoint y: 200, distance: 83.0
click at [442, 200] on div "Number of Full Baths: 0" at bounding box center [482, 199] width 902 height 32
type input "1"
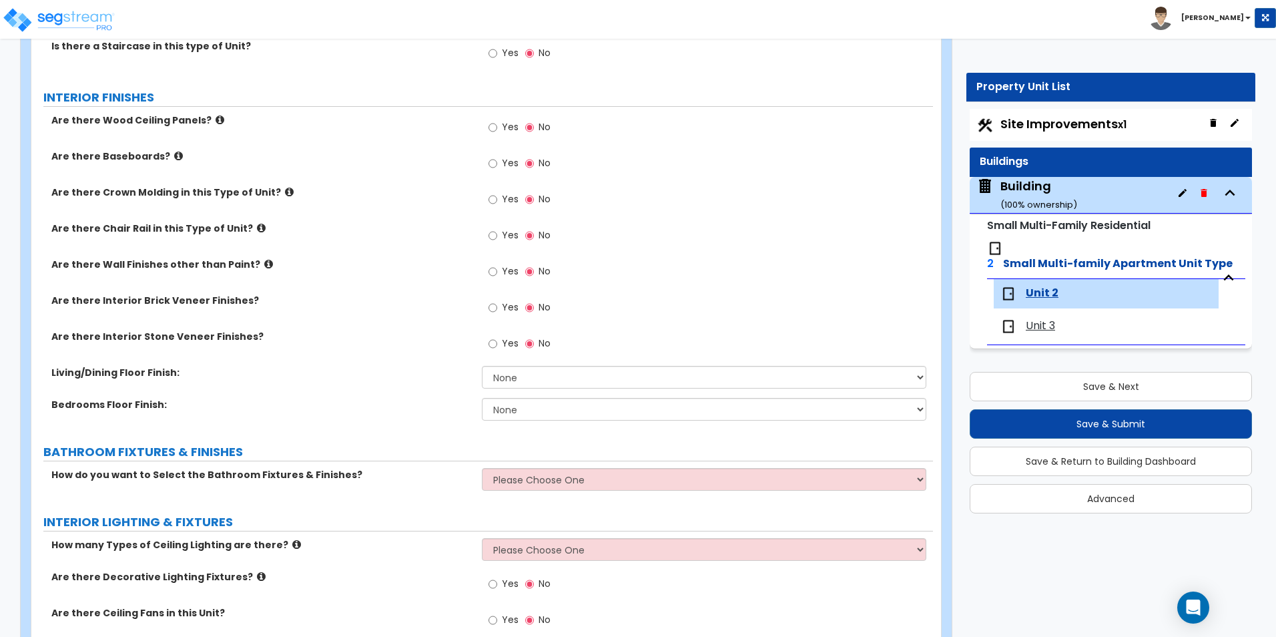
scroll to position [401, 0]
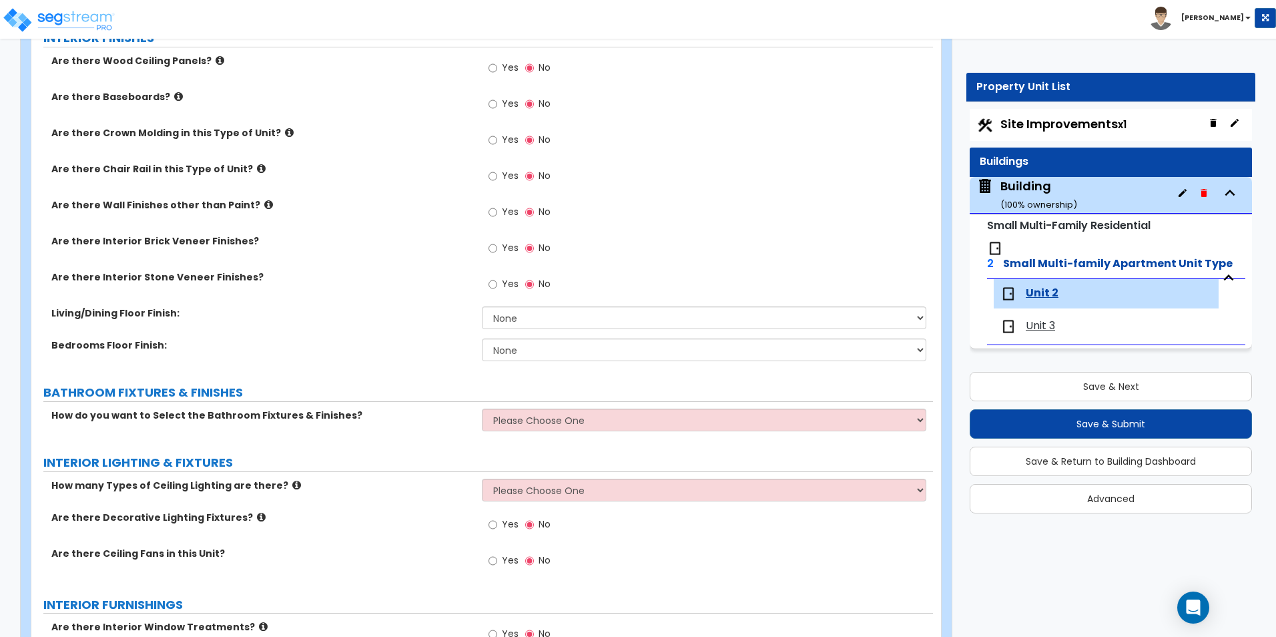
type input "2"
click at [495, 105] on input "Yes" at bounding box center [493, 104] width 9 height 15
radio input "true"
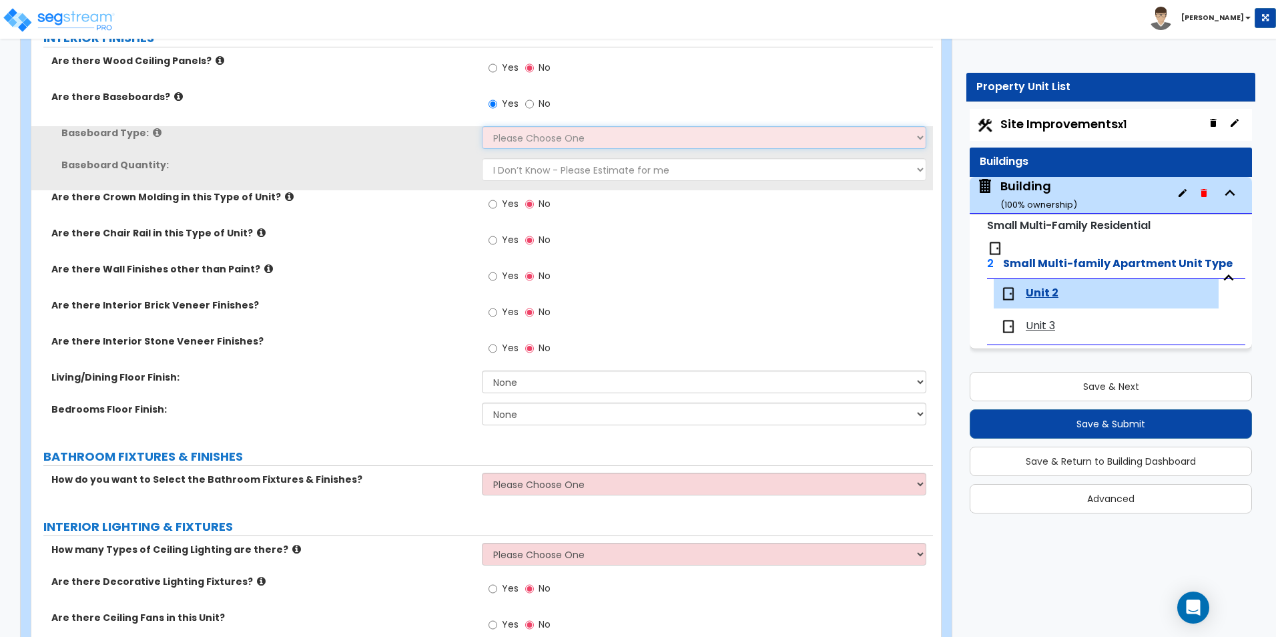
click at [522, 140] on select "Please Choose One Wood Vinyl Carpet Tile" at bounding box center [704, 137] width 444 height 23
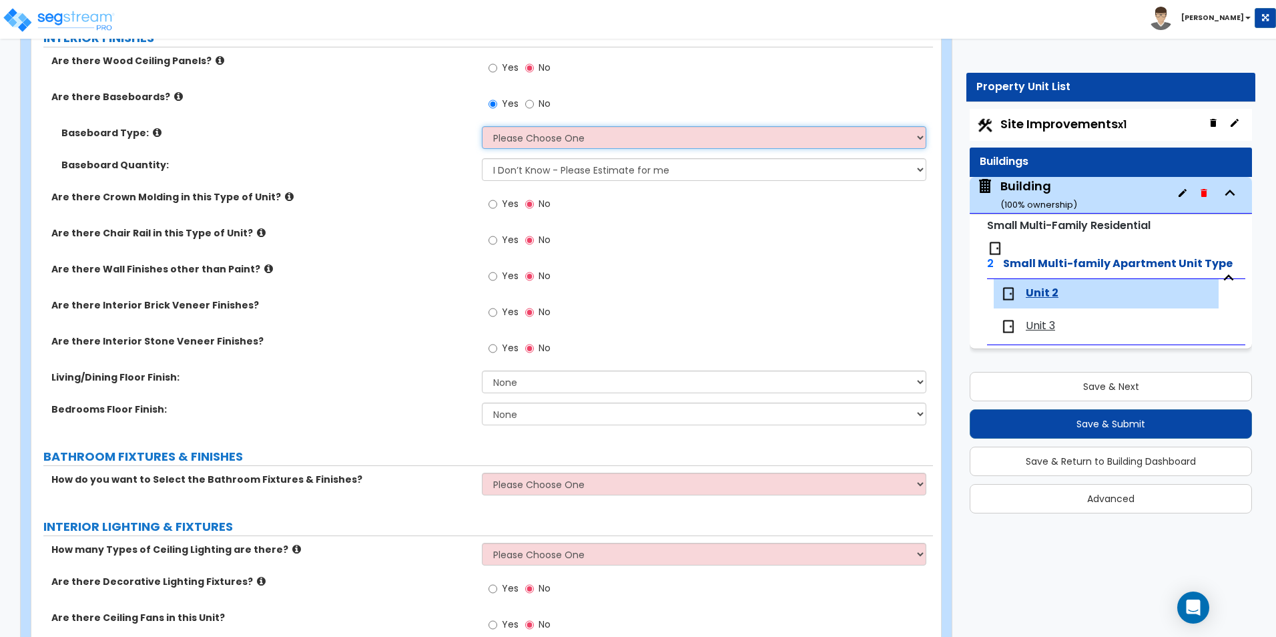
select select "1"
click at [482, 126] on select "Please Choose One Wood Vinyl Carpet Tile" at bounding box center [704, 137] width 444 height 23
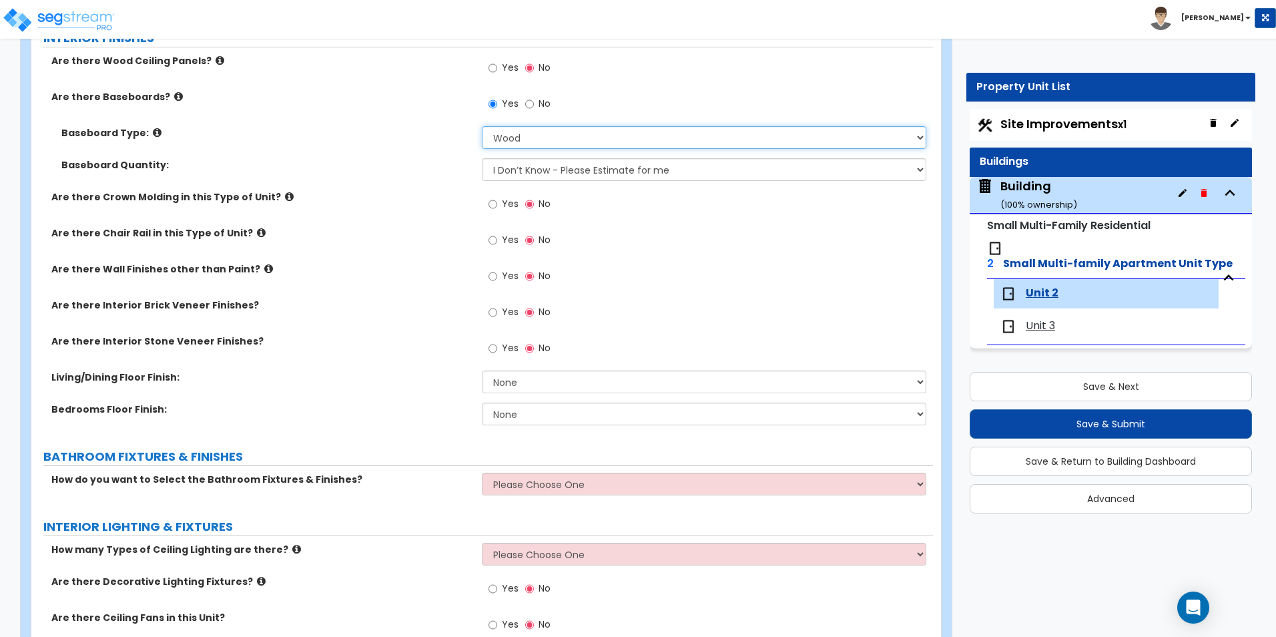
scroll to position [467, 0]
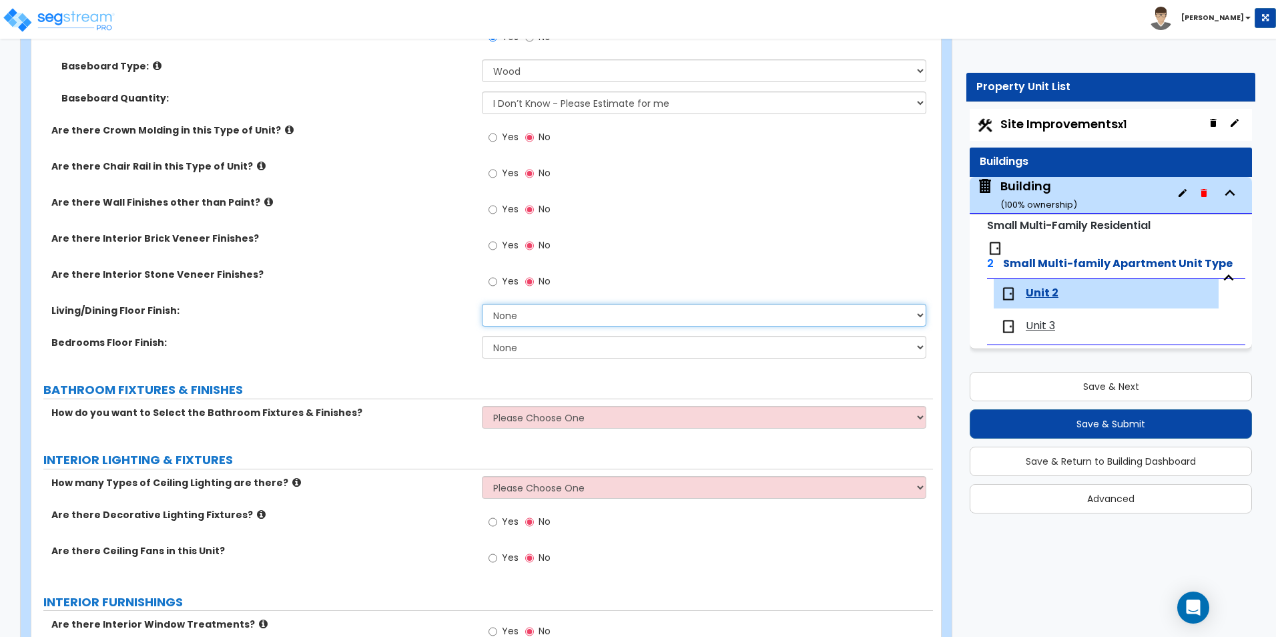
drag, startPoint x: 528, startPoint y: 318, endPoint x: 526, endPoint y: 327, distance: 8.9
click at [528, 318] on select "None Tile Flooring Hardwood Flooring Resilient Laminate Flooring VCT Flooring S…" at bounding box center [704, 315] width 444 height 23
select select "2"
click at [482, 304] on select "None Tile Flooring Hardwood Flooring Resilient Laminate Flooring VCT Flooring S…" at bounding box center [704, 315] width 444 height 23
click at [527, 344] on select "None Tile Flooring Hardwood Flooring Resilient Laminate Flooring VCT Flooring S…" at bounding box center [704, 347] width 444 height 23
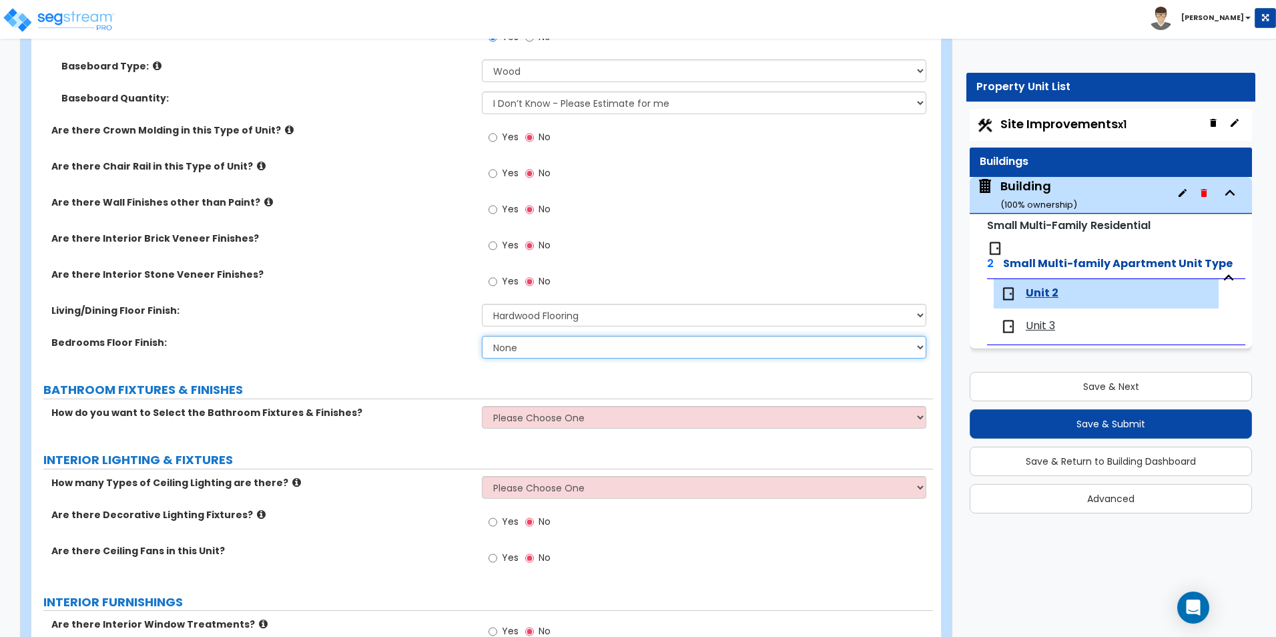
select select "5"
click at [482, 336] on select "None Tile Flooring Hardwood Flooring Resilient Laminate Flooring VCT Flooring S…" at bounding box center [704, 347] width 444 height 23
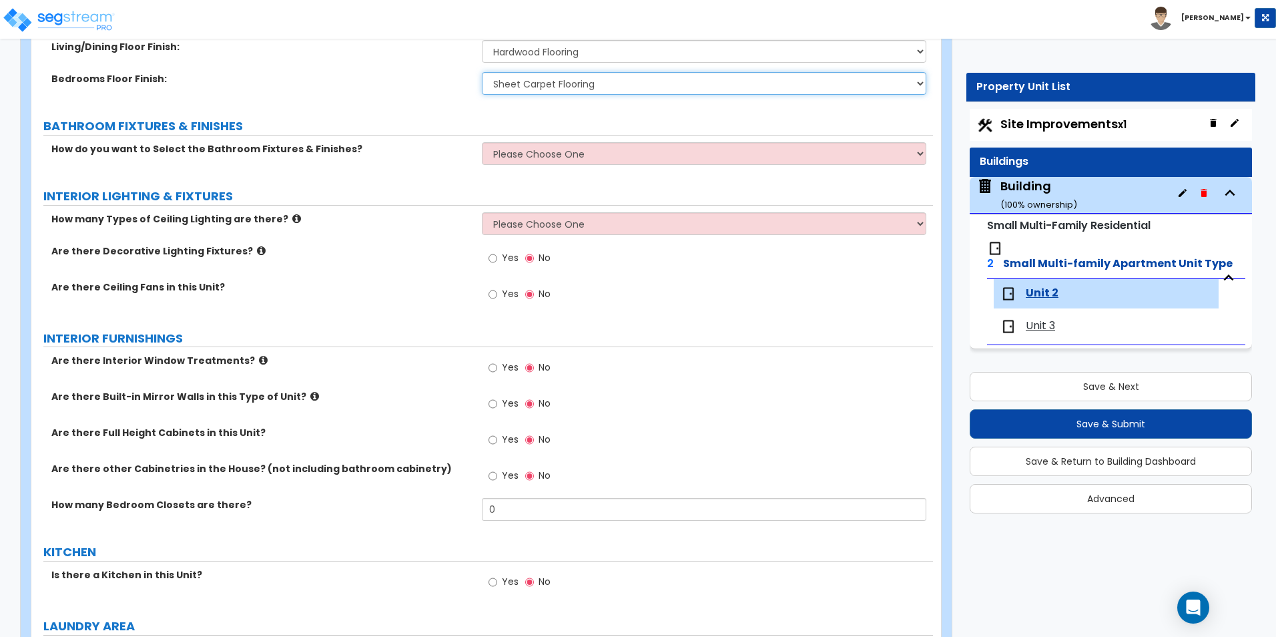
scroll to position [734, 0]
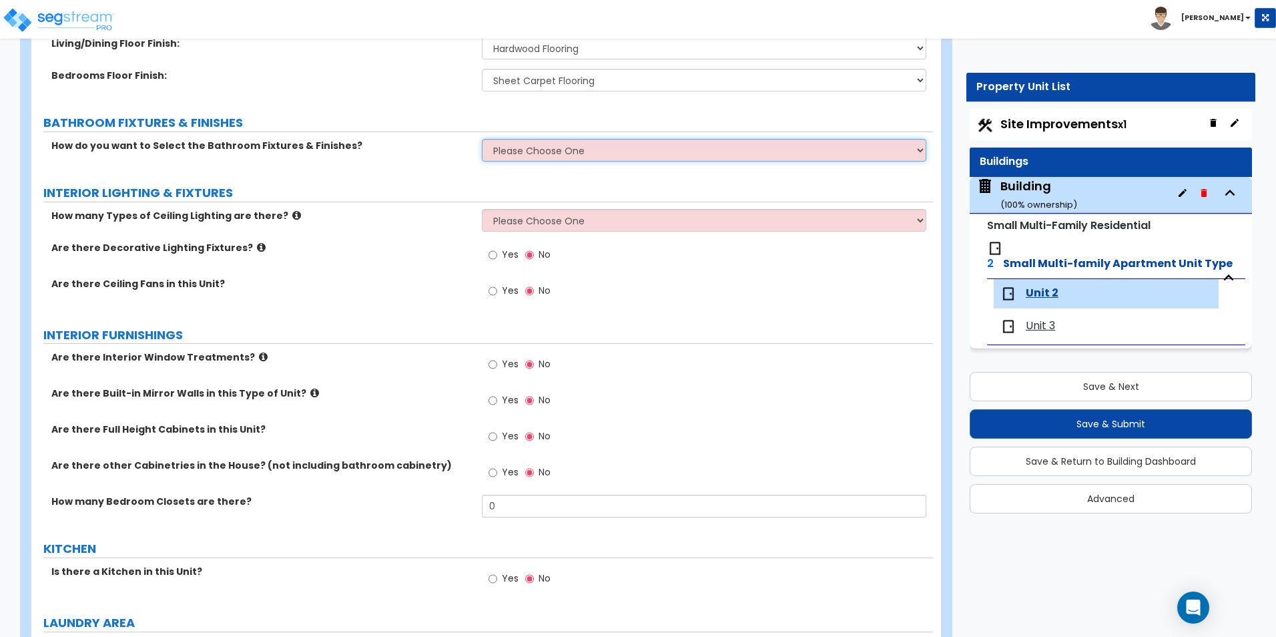
click at [555, 156] on select "Please Choose One Select the type of Fixtures and Finishes only for one Bath an…" at bounding box center [704, 150] width 444 height 23
select select "1"
click at [482, 139] on select "Please Choose One Select the type of Fixtures and Finishes only for one Bath an…" at bounding box center [704, 150] width 444 height 23
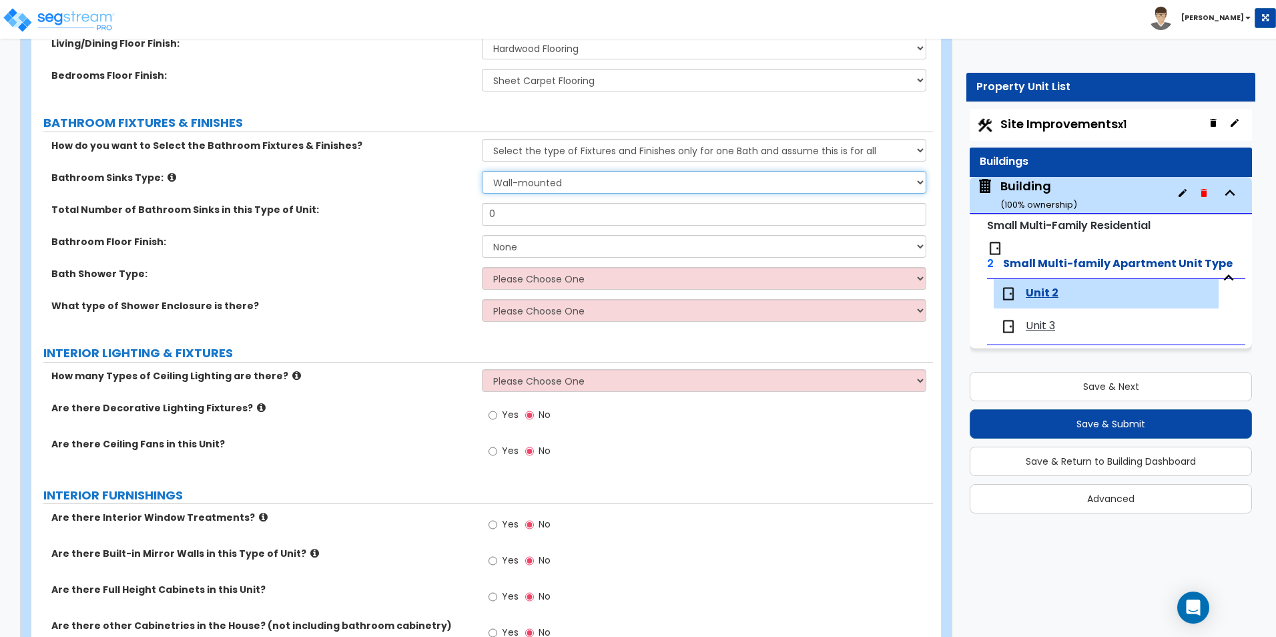
click at [567, 182] on select "Please Choose One Wall-mounted Pedestal-mounted Vanity-mounted" at bounding box center [704, 182] width 444 height 23
select select "3"
click at [482, 171] on select "Please Choose One Wall-mounted Pedestal-mounted Vanity-mounted" at bounding box center [704, 182] width 444 height 23
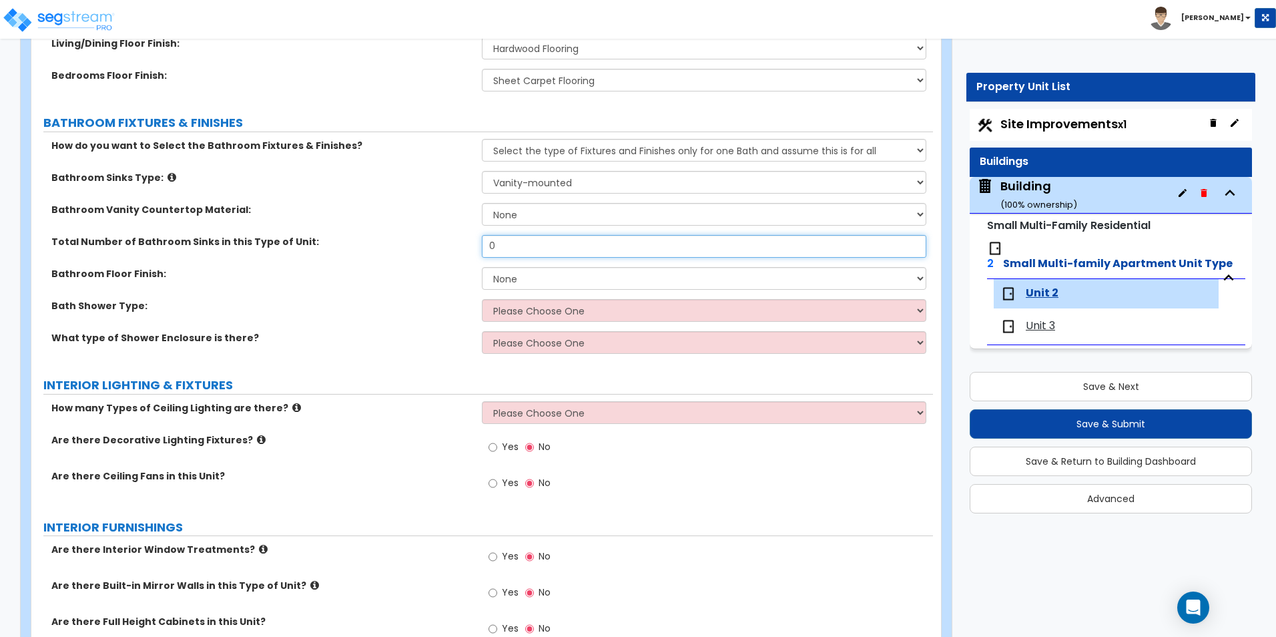
drag, startPoint x: 513, startPoint y: 244, endPoint x: 395, endPoint y: 227, distance: 120.0
click at [400, 229] on div "How do you want to Select the Bathroom Fixtures & Finishes? Please Choose One S…" at bounding box center [482, 251] width 882 height 224
type input "2"
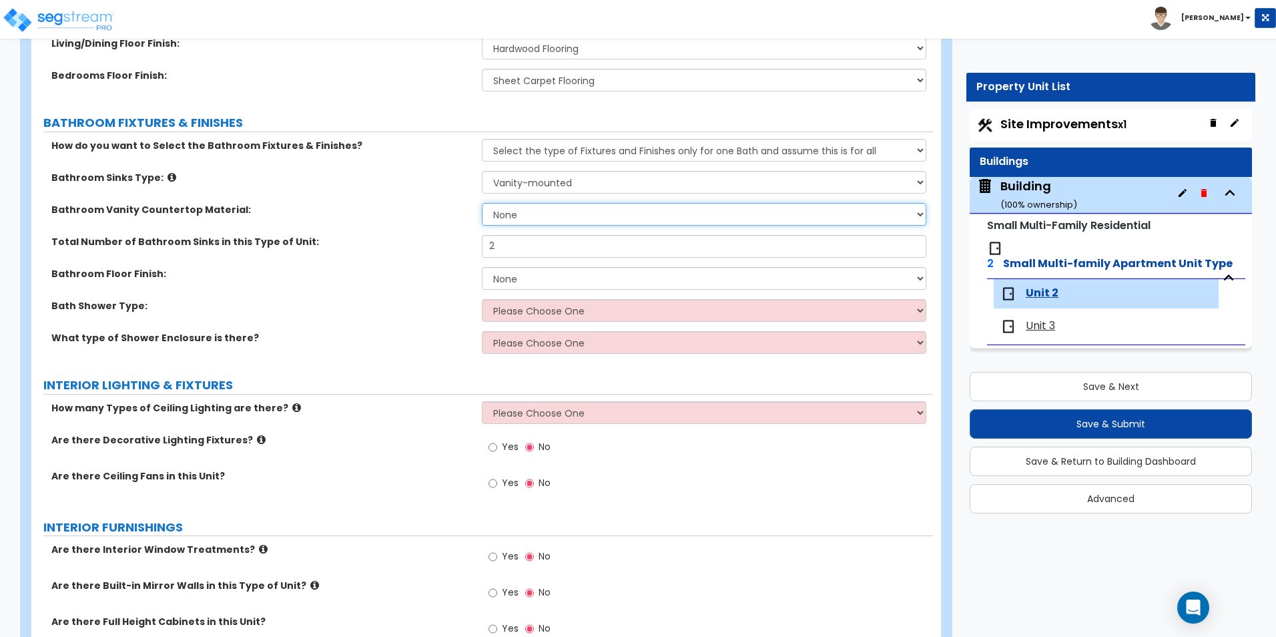
click at [527, 219] on select "None Plastic Laminate Solid Surface Stone Quartz Marble Tile Wood" at bounding box center [704, 214] width 444 height 23
select select "2"
click at [482, 203] on select "None Plastic Laminate Solid Surface Stone Quartz Marble Tile Wood" at bounding box center [704, 214] width 444 height 23
click at [520, 280] on select "None Tile Flooring Hardwood Flooring Resilient Laminate Flooring VCT Flooring S…" at bounding box center [704, 278] width 444 height 23
select select "1"
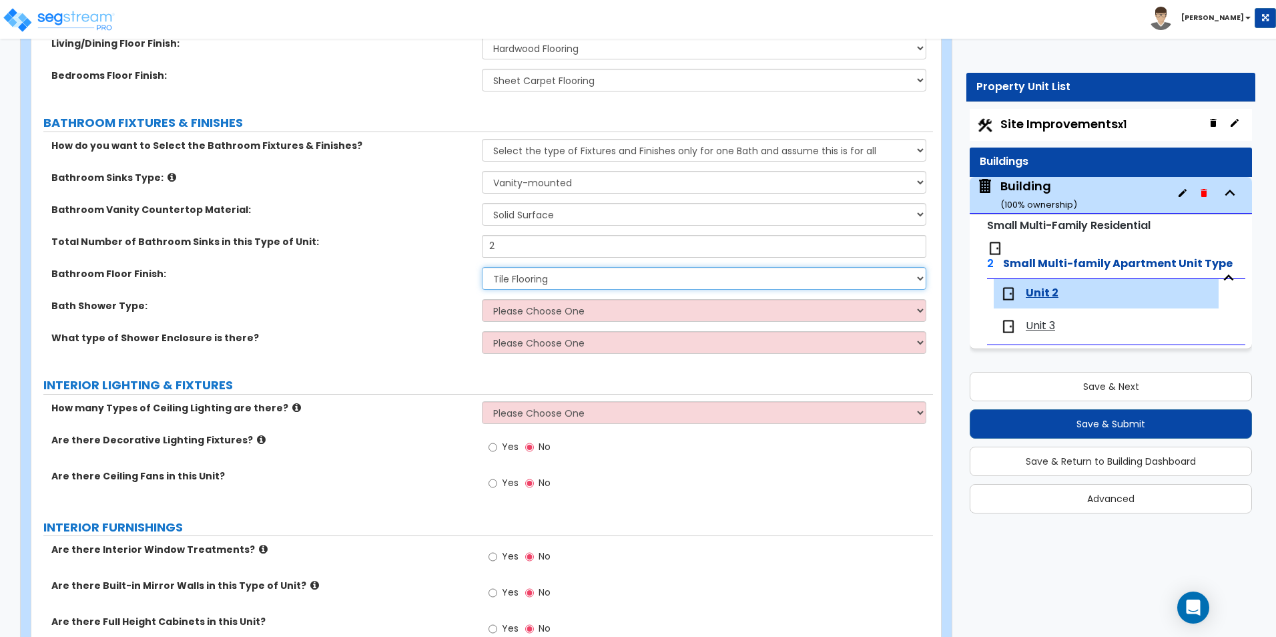
click at [482, 267] on select "None Tile Flooring Hardwood Flooring Resilient Laminate Flooring VCT Flooring S…" at bounding box center [704, 278] width 444 height 23
click at [531, 322] on div "Bath Shower Type: Please Choose One Standalone Shower Bathtub - Shower Combinat…" at bounding box center [482, 315] width 902 height 32
click at [543, 314] on select "Please Choose One Standalone Shower Bathtub - Shower Combination" at bounding box center [704, 310] width 444 height 23
select select "1"
click at [482, 299] on select "Please Choose One Standalone Shower Bathtub - Shower Combination" at bounding box center [704, 310] width 444 height 23
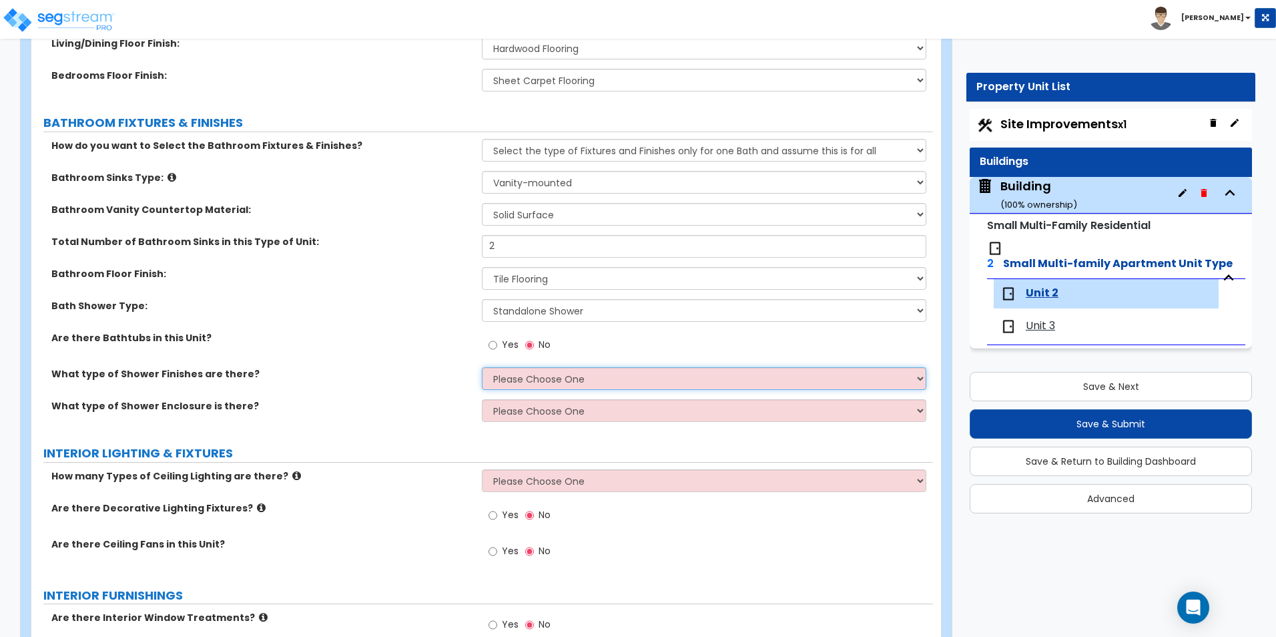
click at [546, 379] on select "Please Choose One Plastic Tile Stone" at bounding box center [704, 378] width 444 height 23
select select "2"
click at [482, 367] on select "Please Choose One Plastic Tile Stone" at bounding box center [704, 378] width 444 height 23
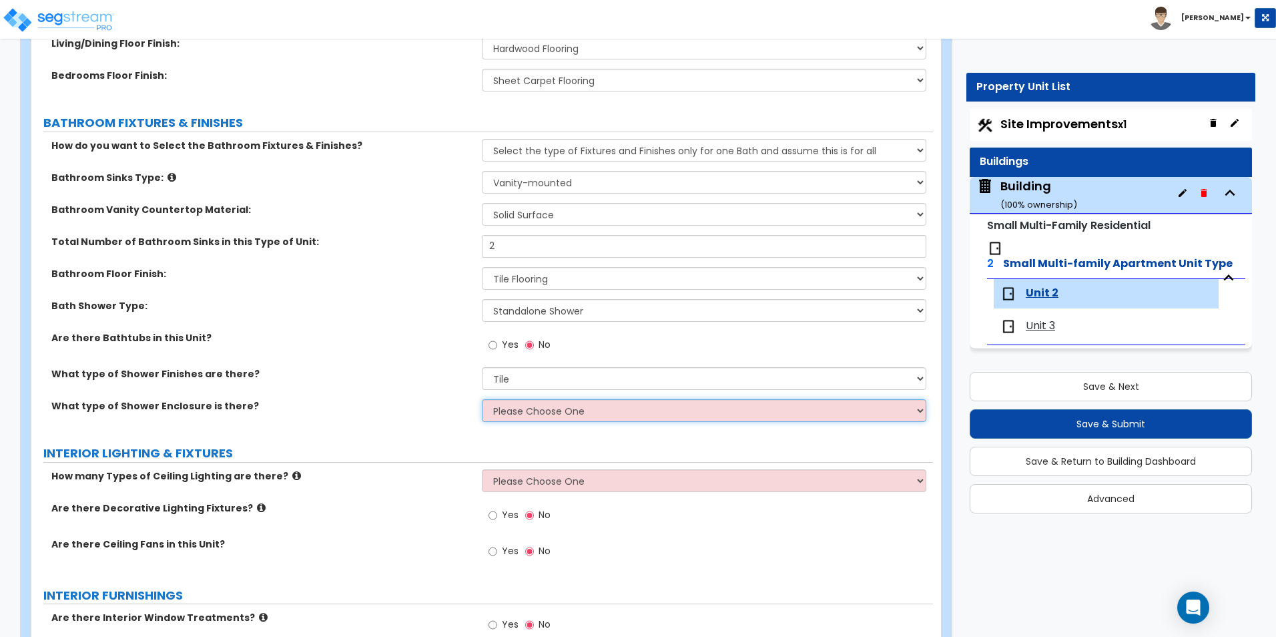
click at [534, 415] on select "Please Choose One Curtain & Rod Glass Sliding Doors Glass Hinged Doors" at bounding box center [704, 410] width 444 height 23
select select "3"
click at [482, 399] on select "Please Choose One Curtain & Rod Glass Sliding Doors Glass Hinged Doors" at bounding box center [704, 410] width 444 height 23
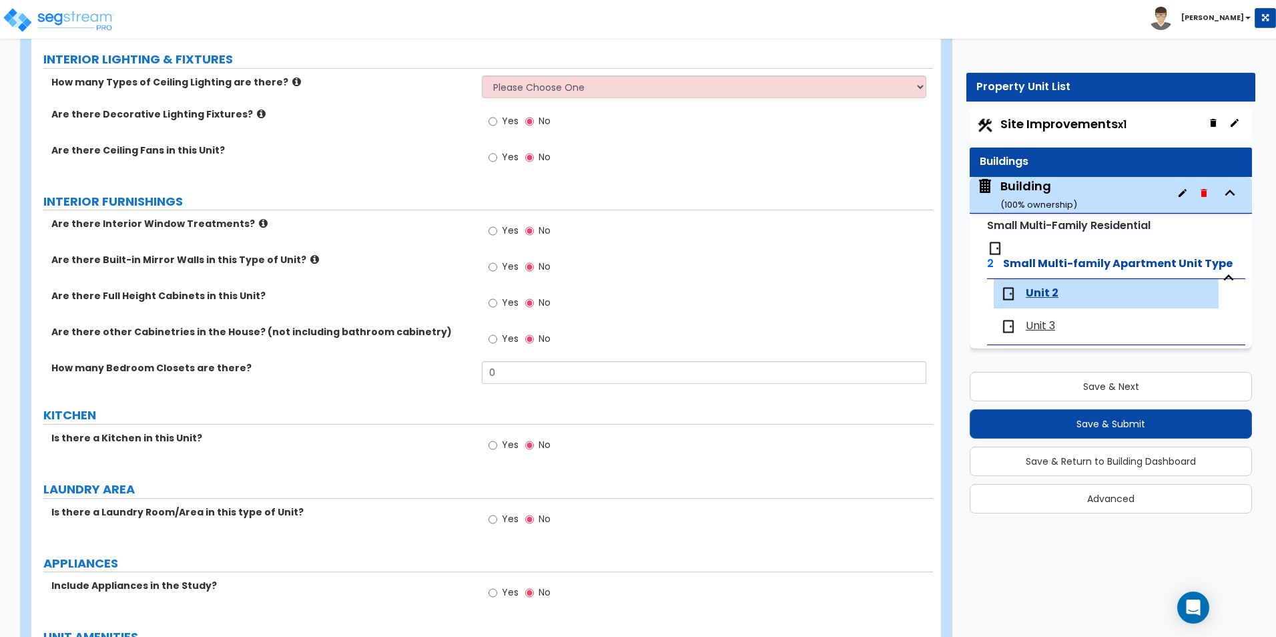
scroll to position [1135, 0]
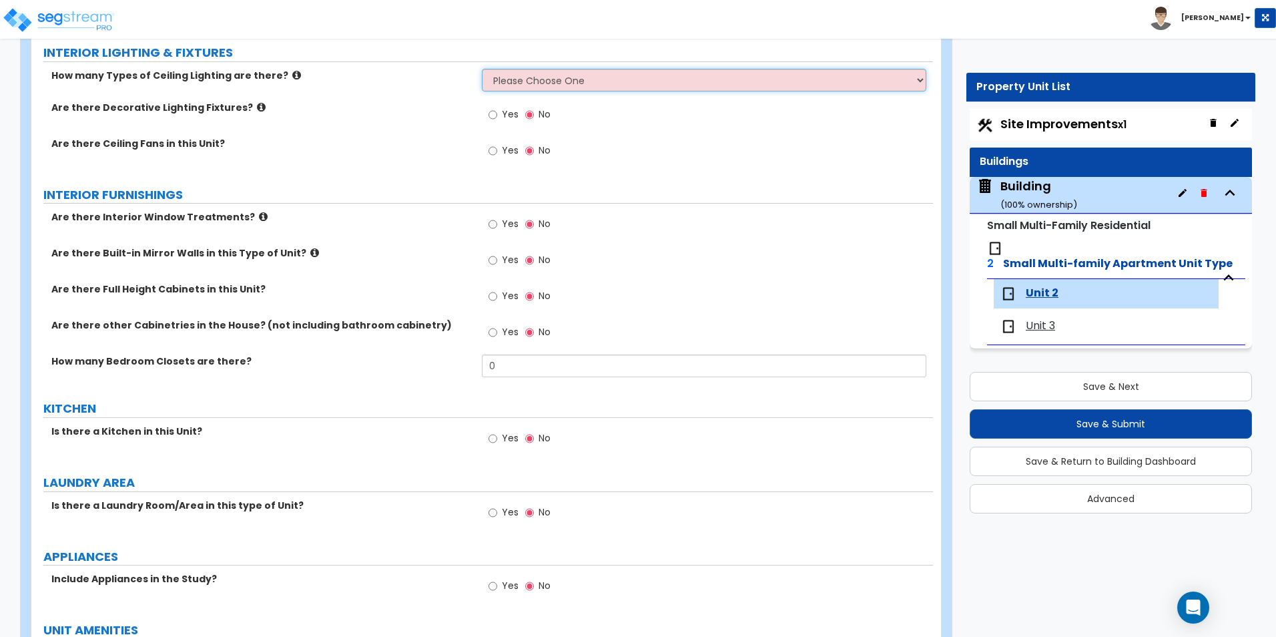
drag, startPoint x: 528, startPoint y: 85, endPoint x: 527, endPoint y: 93, distance: 8.1
click at [528, 85] on select "Please Choose One 1 2 3" at bounding box center [704, 80] width 444 height 23
select select "1"
click at [482, 69] on select "Please Choose One 1 2 3" at bounding box center [704, 80] width 444 height 23
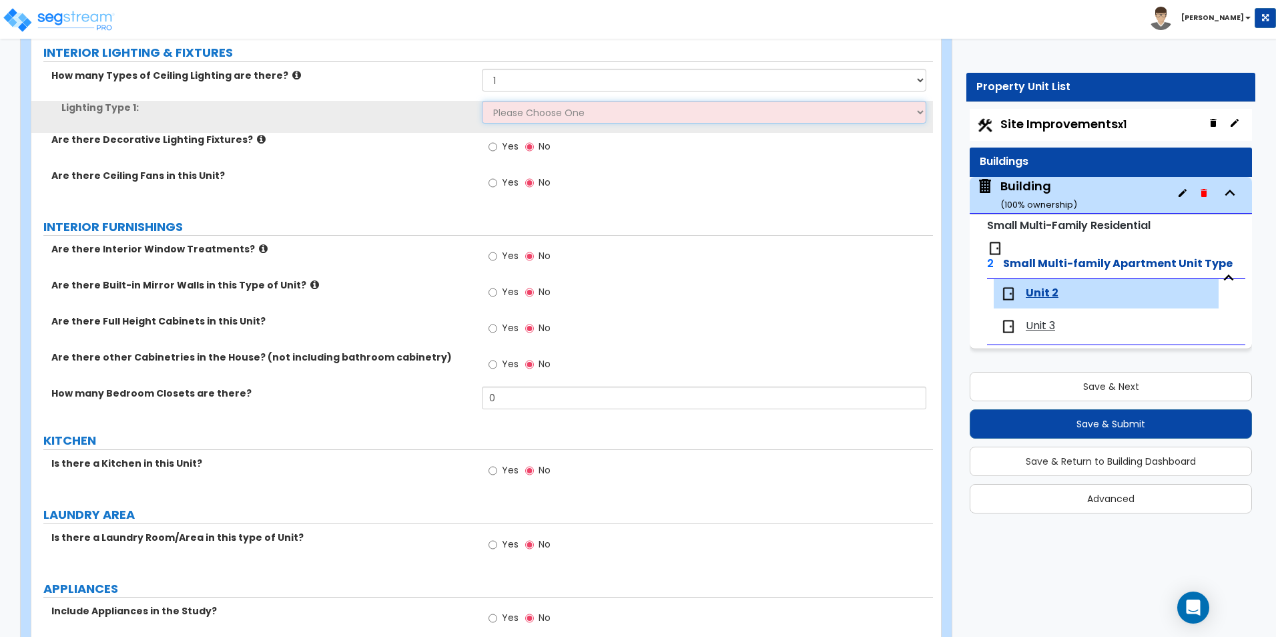
drag, startPoint x: 527, startPoint y: 93, endPoint x: 519, endPoint y: 122, distance: 30.3
click at [519, 122] on select "Please Choose One LED Surface-Mounted LED Recessed Fluorescent Surface-Mounted …" at bounding box center [704, 112] width 444 height 23
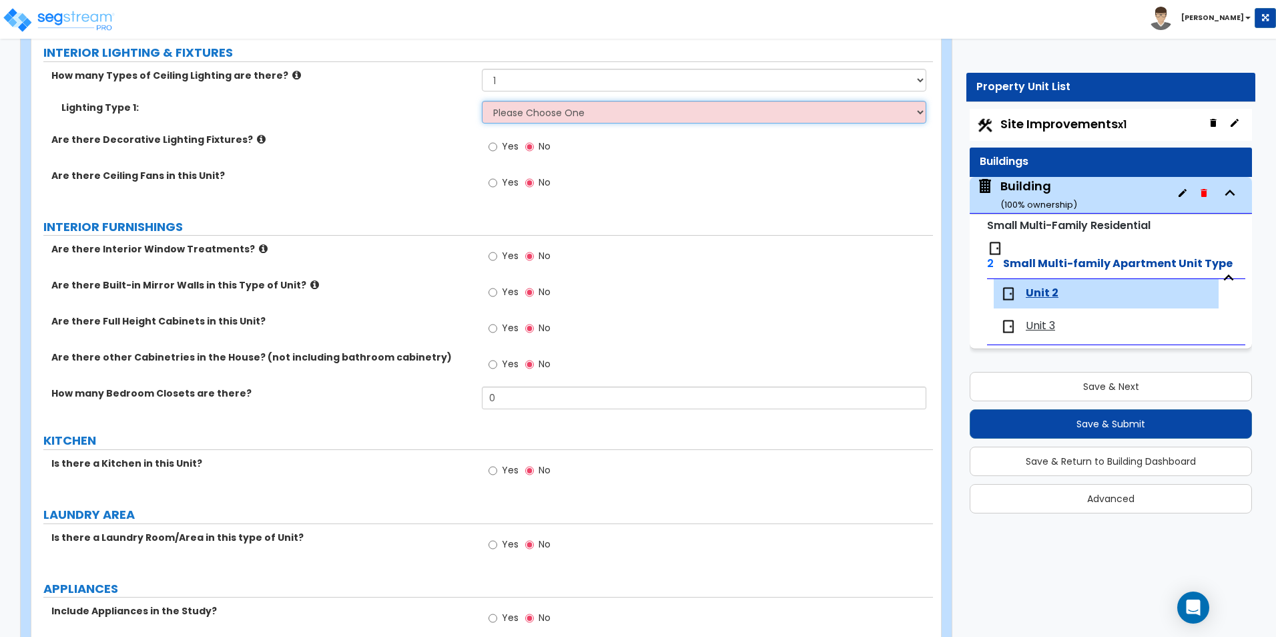
select select "2"
click at [482, 101] on select "Please Choose One LED Surface-Mounted LED Recessed Fluorescent Surface-Mounted …" at bounding box center [704, 112] width 444 height 23
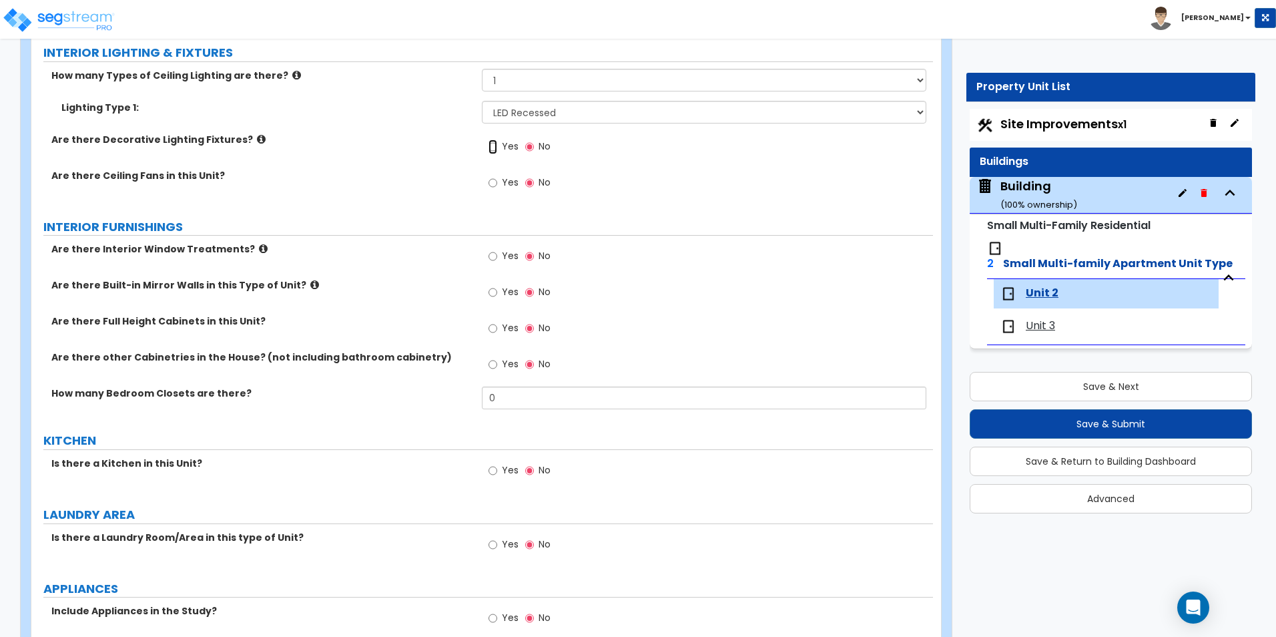
click at [489, 150] on input "Yes" at bounding box center [493, 147] width 9 height 15
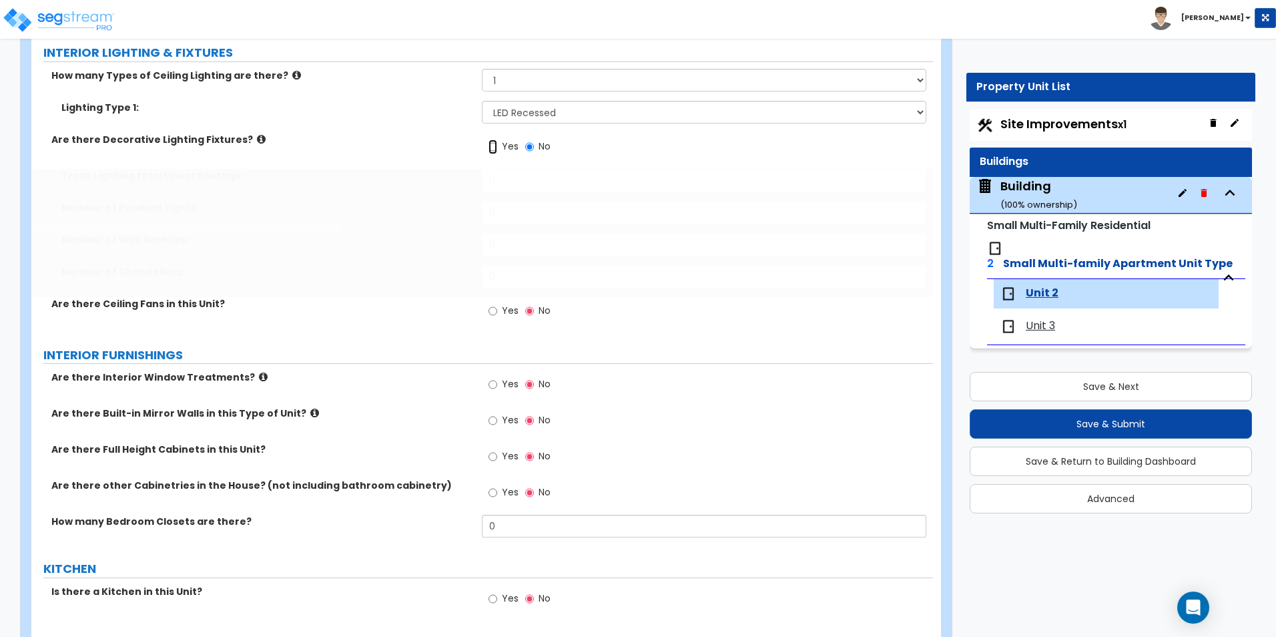
radio input "true"
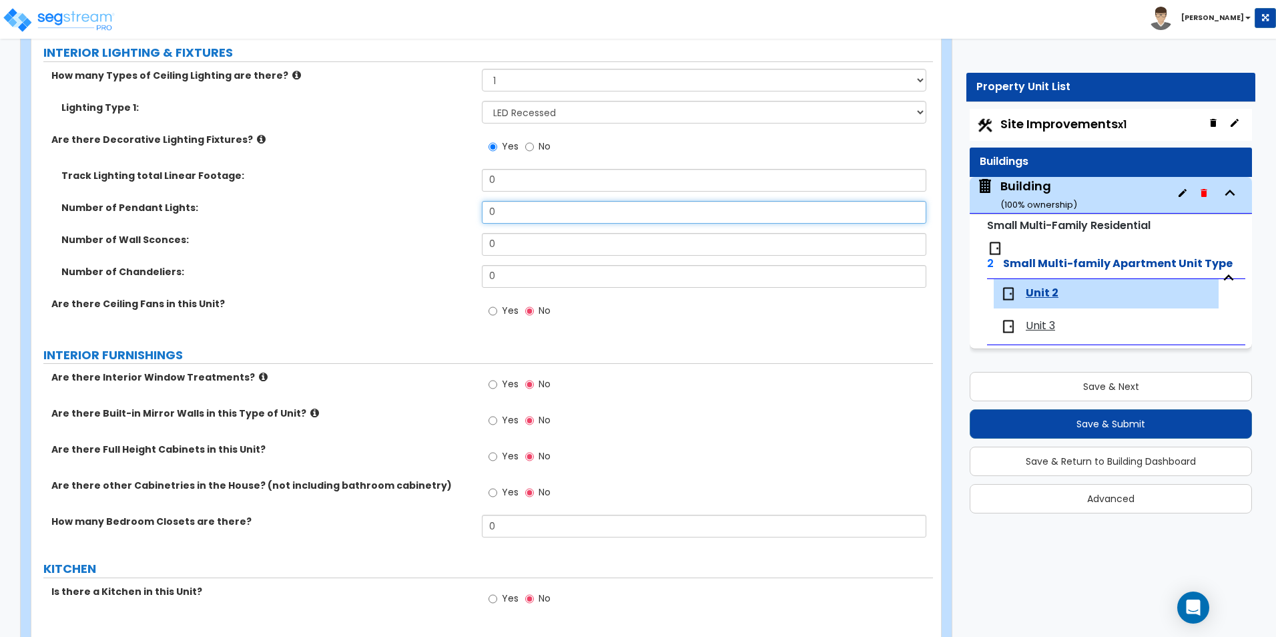
drag, startPoint x: 487, startPoint y: 214, endPoint x: 427, endPoint y: 209, distance: 60.3
click at [433, 214] on div "Number of Pendant Lights: 0" at bounding box center [482, 217] width 902 height 32
type input "2"
click at [489, 313] on input "Yes" at bounding box center [493, 311] width 9 height 15
radio input "true"
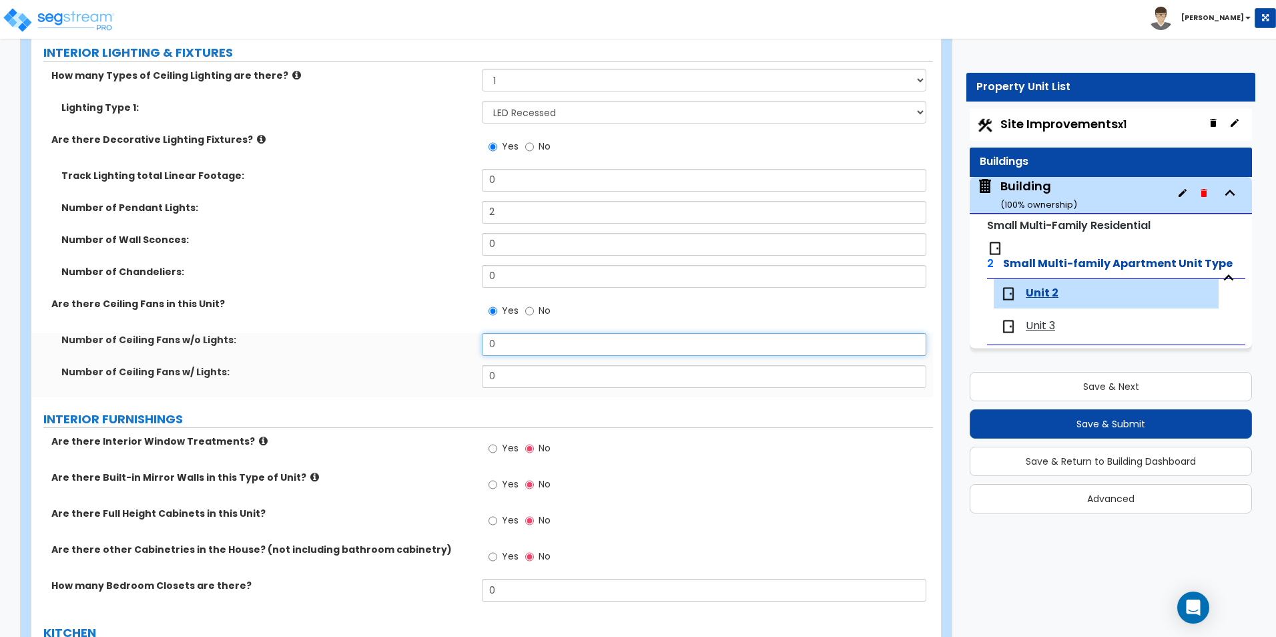
drag, startPoint x: 511, startPoint y: 349, endPoint x: 433, endPoint y: 348, distance: 78.1
click at [433, 348] on div "Number of Ceiling Fans w/o Lights: 0" at bounding box center [482, 349] width 902 height 32
drag, startPoint x: 497, startPoint y: 374, endPoint x: 430, endPoint y: 372, distance: 67.5
click at [430, 372] on div "Number of Ceiling Fans w/ Lights: 0" at bounding box center [482, 381] width 902 height 32
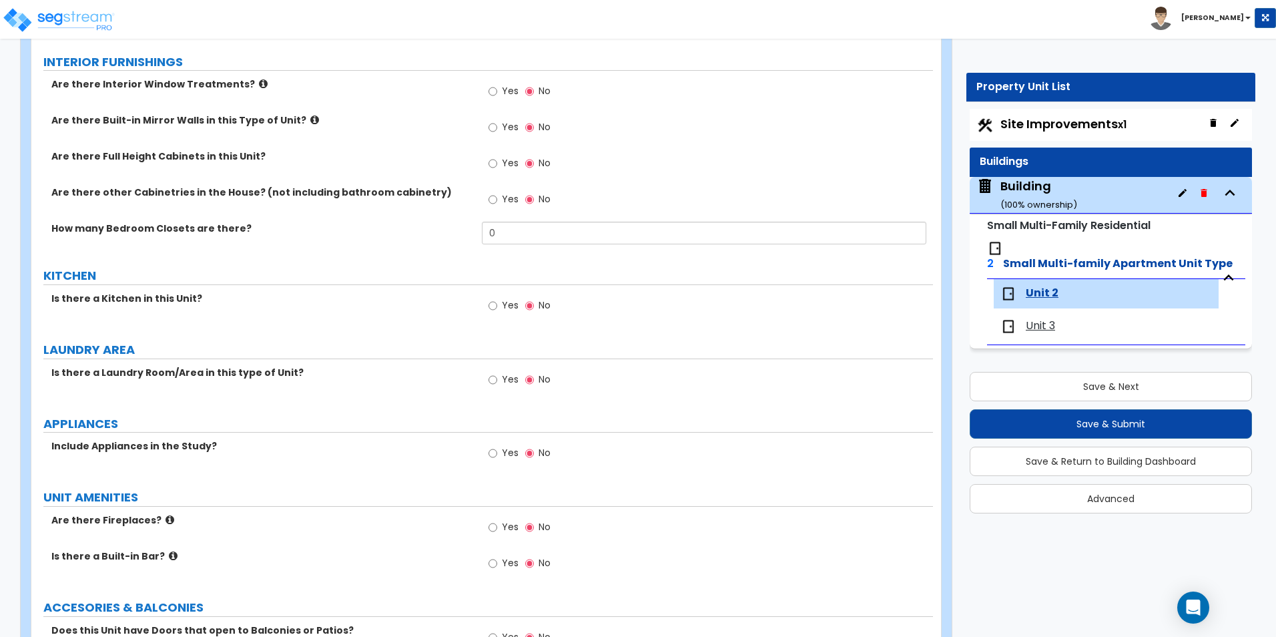
scroll to position [1469, 0]
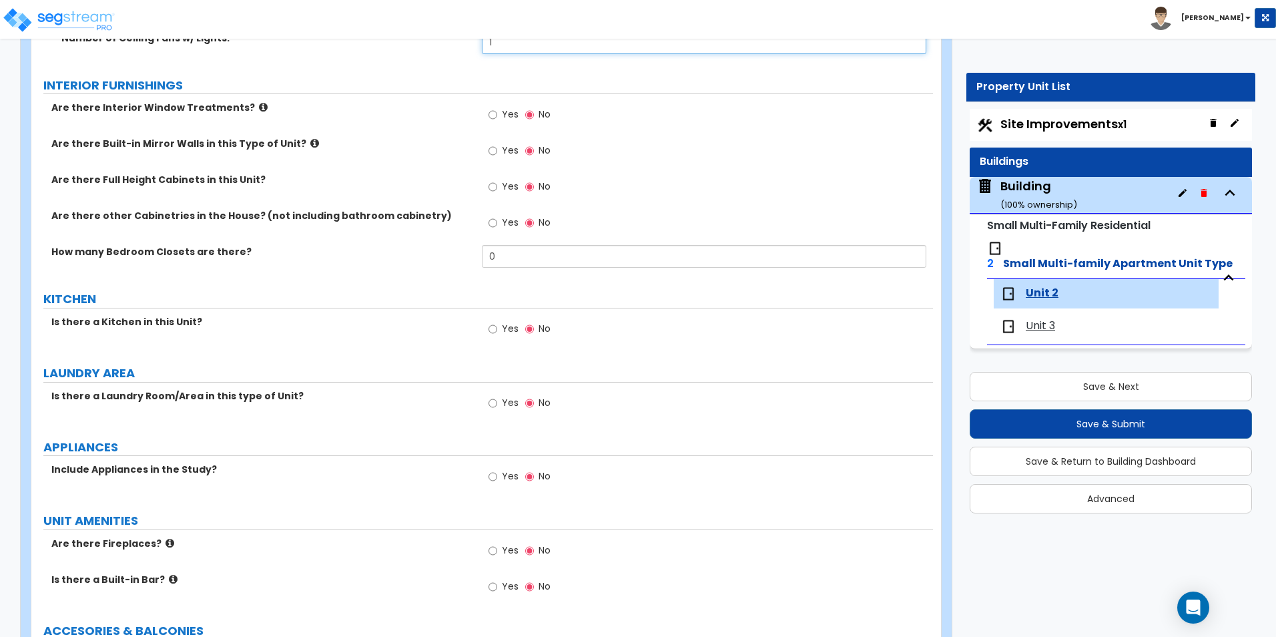
type input "1"
click at [496, 116] on input "Yes" at bounding box center [493, 114] width 9 height 15
radio input "true"
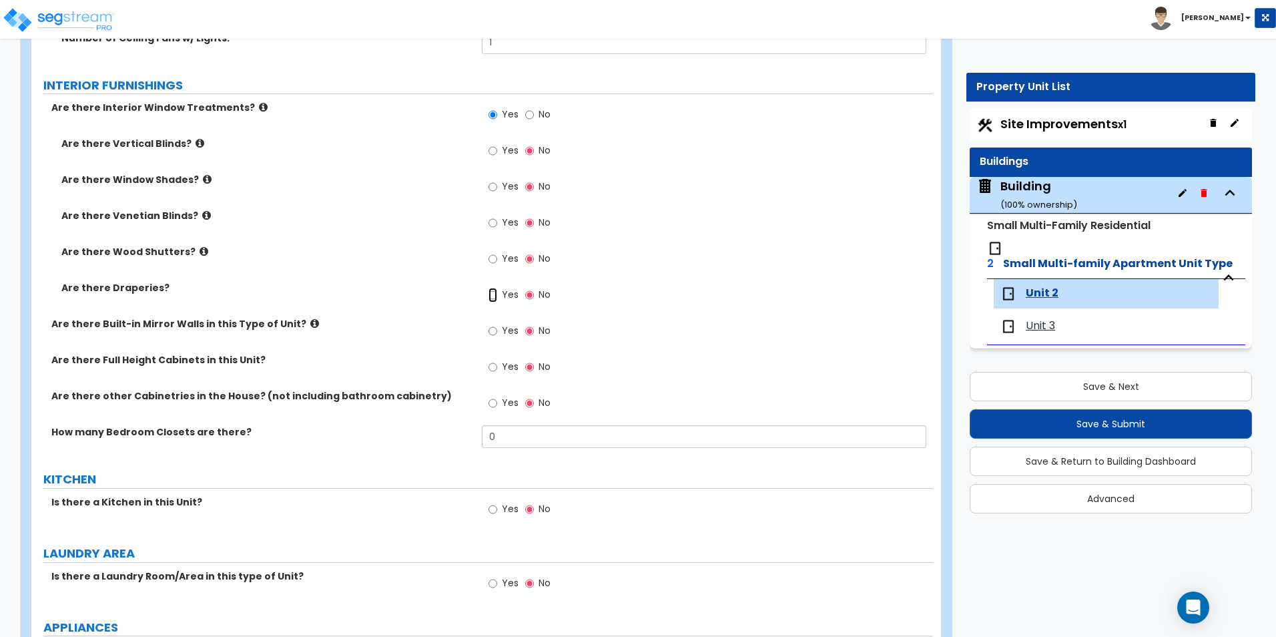
click at [492, 295] on input "Yes" at bounding box center [493, 295] width 9 height 15
radio input "true"
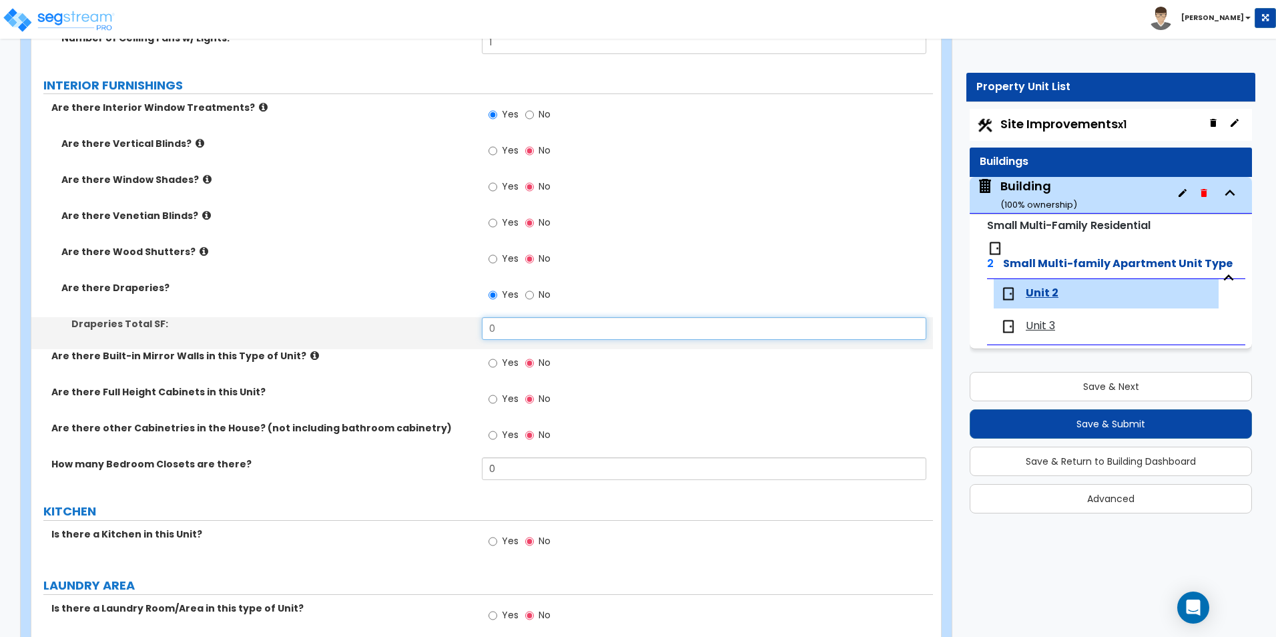
drag, startPoint x: 473, startPoint y: 327, endPoint x: 461, endPoint y: 326, distance: 12.0
click at [461, 326] on div "Draperies Total SF: 0" at bounding box center [482, 333] width 902 height 32
type input "30"
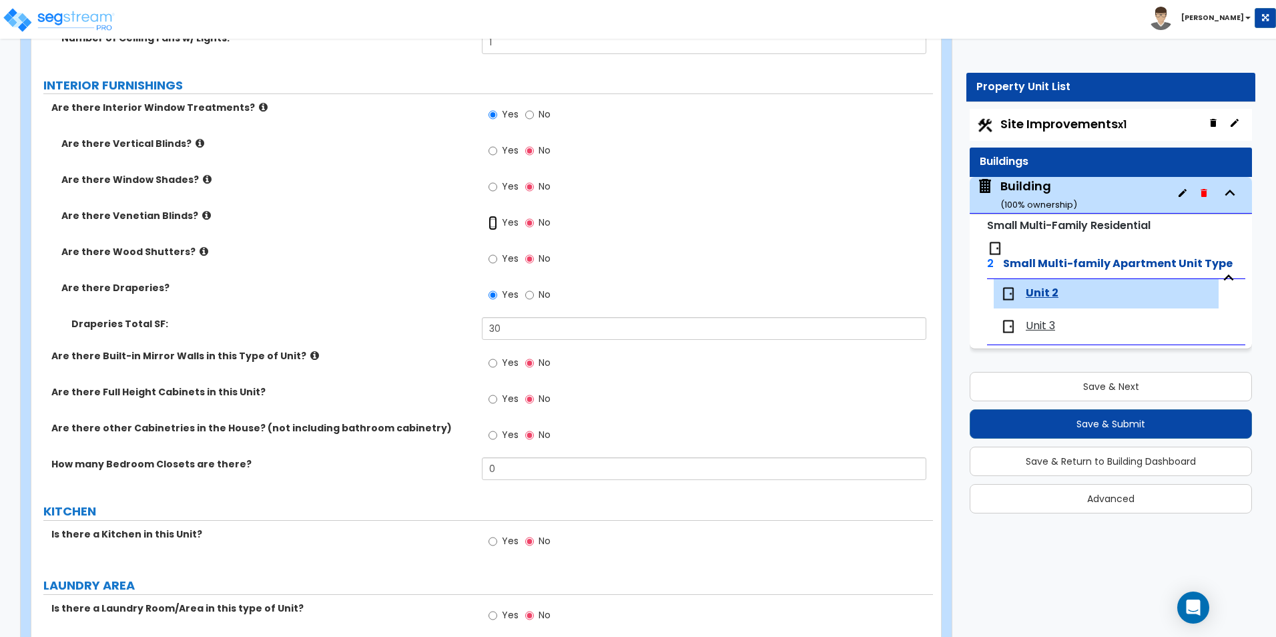
click at [491, 225] on input "Yes" at bounding box center [493, 223] width 9 height 15
radio input "true"
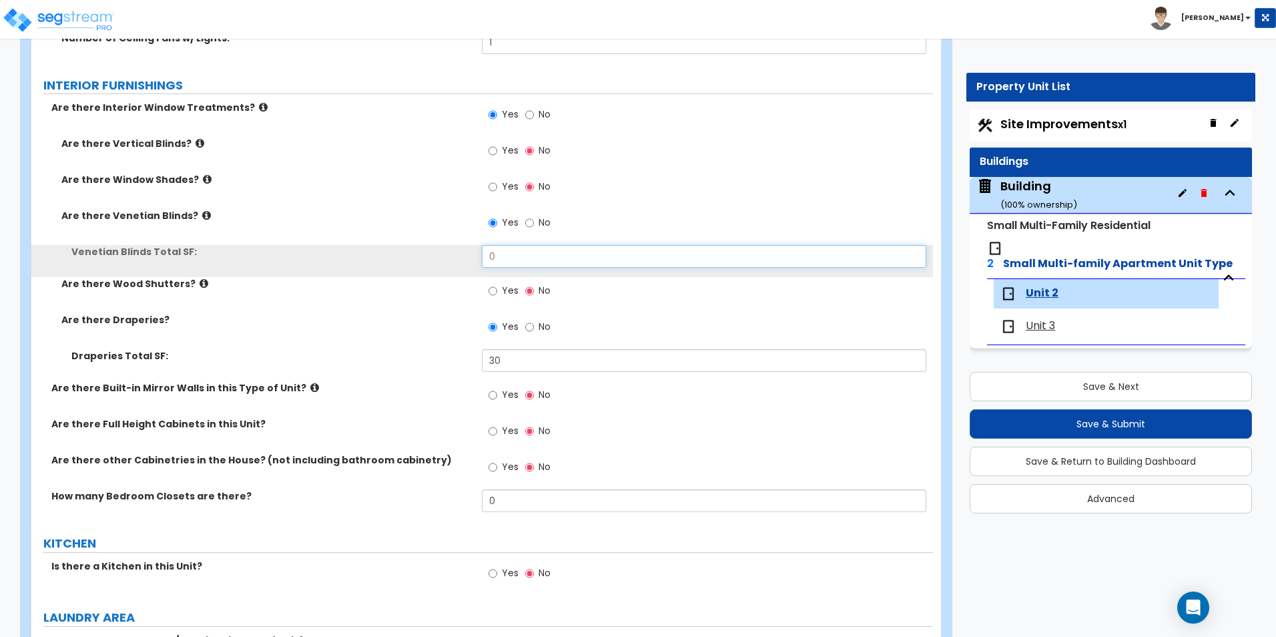
drag, startPoint x: 434, startPoint y: 255, endPoint x: 407, endPoint y: 256, distance: 27.4
click at [407, 256] on div "Venetian Blinds Total SF: 0" at bounding box center [482, 261] width 902 height 32
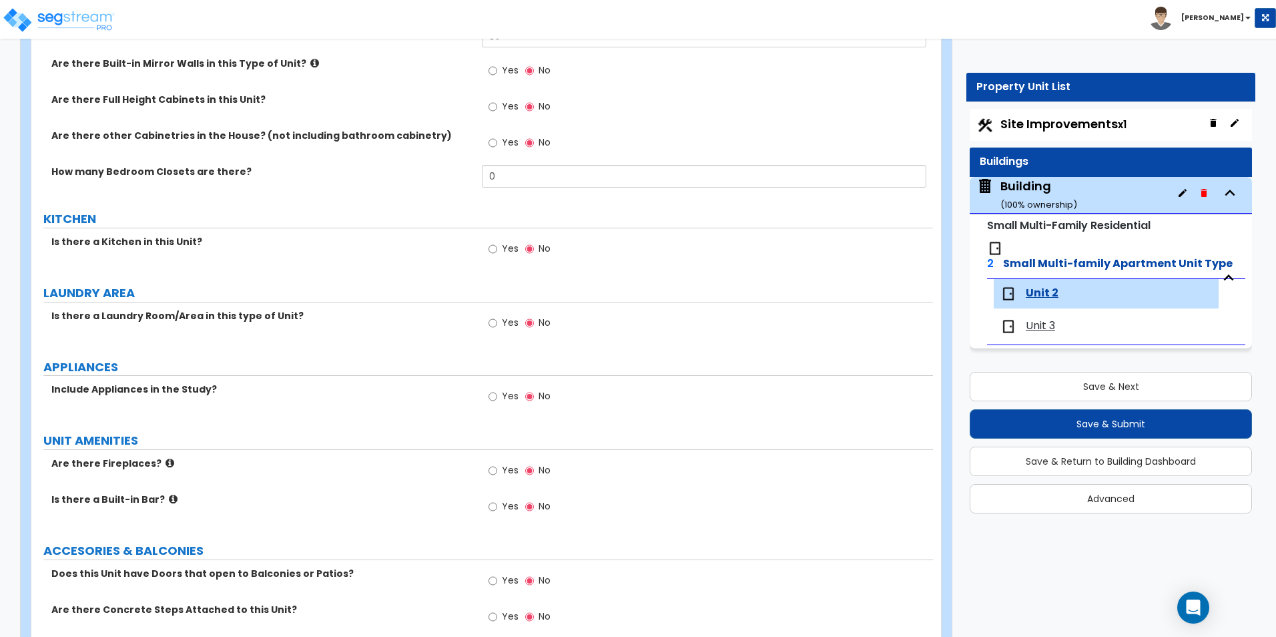
scroll to position [1803, 0]
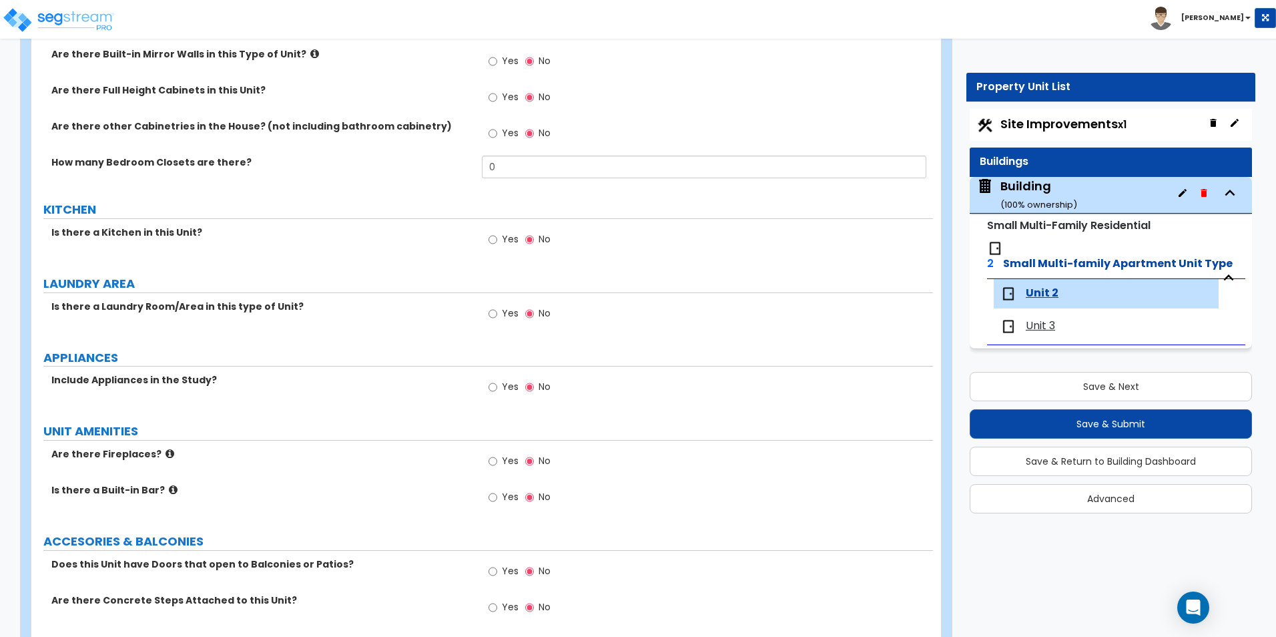
type input "105"
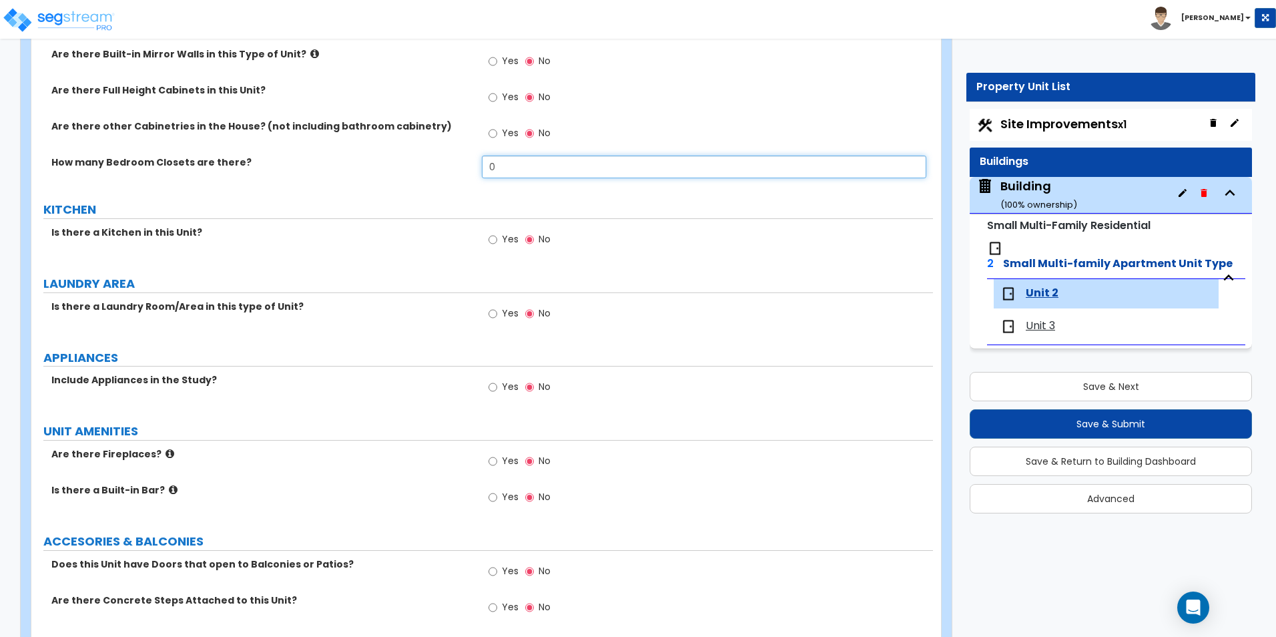
drag, startPoint x: 509, startPoint y: 165, endPoint x: 417, endPoint y: 166, distance: 92.1
click at [418, 166] on div "How many Bedroom Closets are there? 0" at bounding box center [482, 172] width 902 height 32
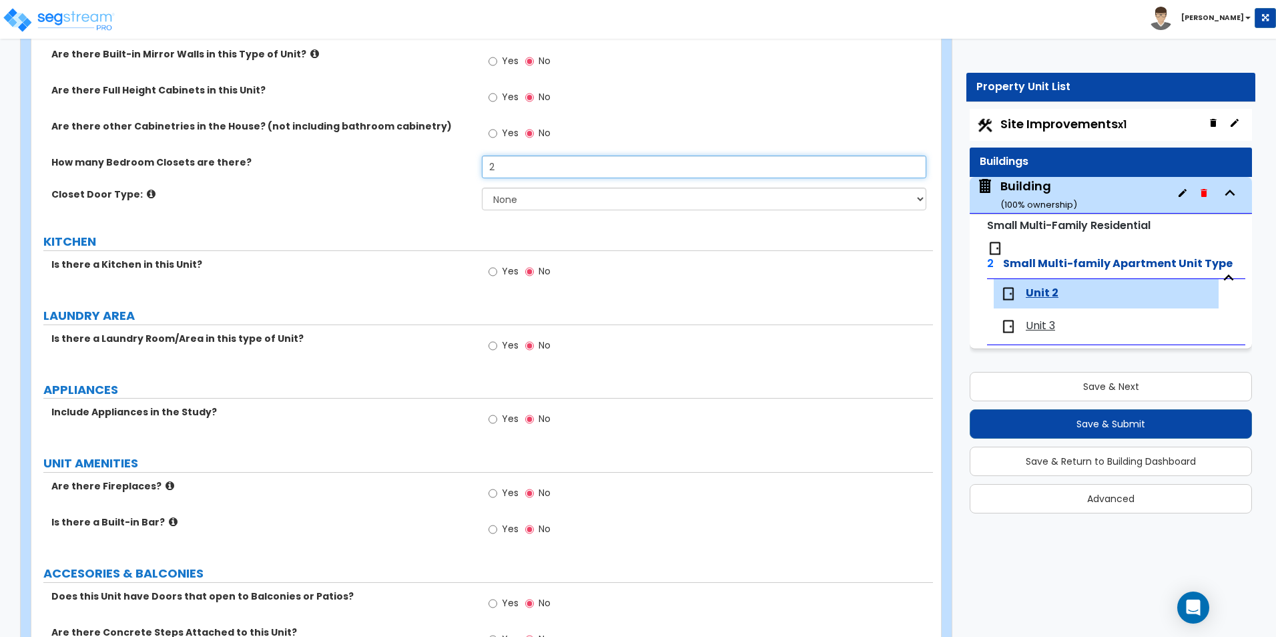
type input "2"
click at [539, 200] on select "None Bi-fold Louvered Doors Bi-fold Panel Doors Sliding Doors Hinged Wood Door" at bounding box center [704, 199] width 444 height 23
select select "2"
click at [482, 188] on select "None Bi-fold Louvered Doors Bi-fold Panel Doors Sliding Doors Hinged Wood Door" at bounding box center [704, 199] width 444 height 23
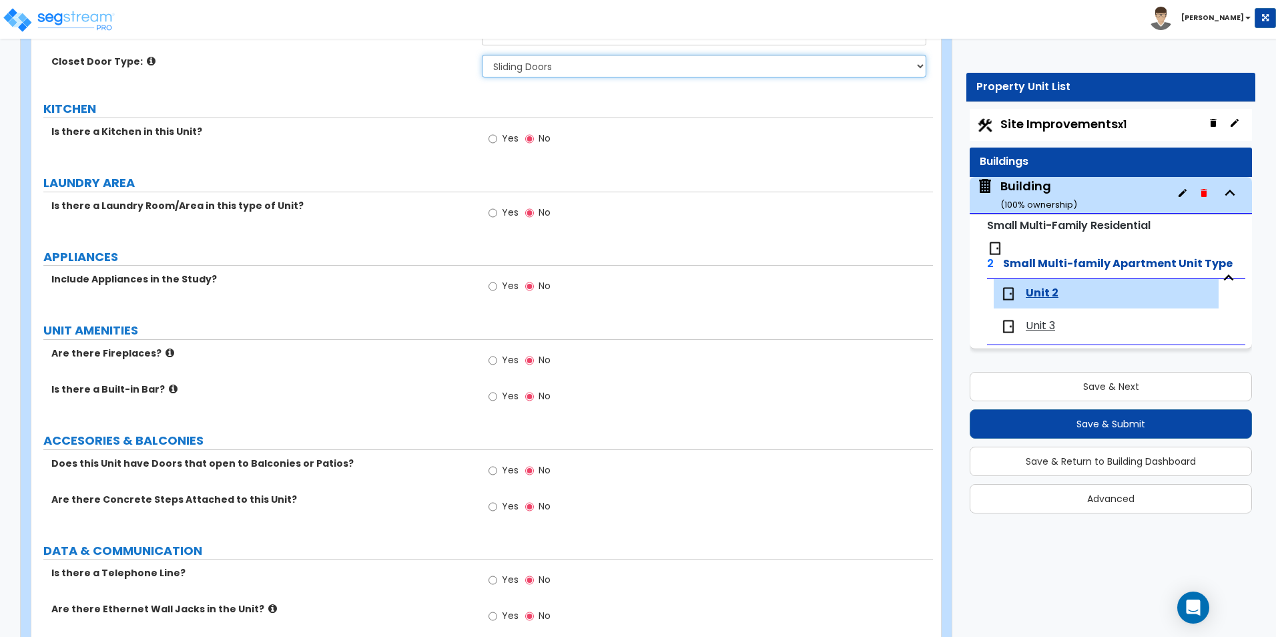
scroll to position [1936, 0]
click at [490, 142] on input "Yes" at bounding box center [493, 138] width 9 height 15
radio input "true"
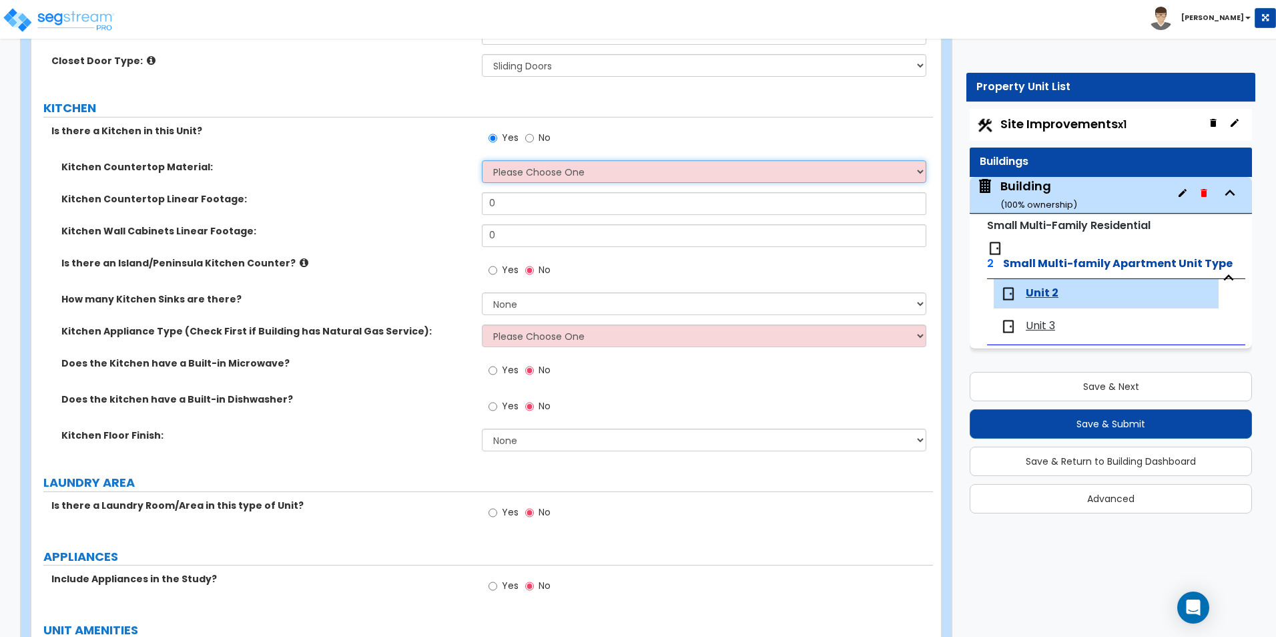
click at [555, 170] on select "Please Choose One Plastic Laminate Solid Surface Stone Quartz Marble Tile Wood …" at bounding box center [704, 171] width 444 height 23
select select "3"
click at [482, 160] on select "Please Choose One Plastic Laminate Solid Surface Stone Quartz Marble Tile Wood …" at bounding box center [704, 171] width 444 height 23
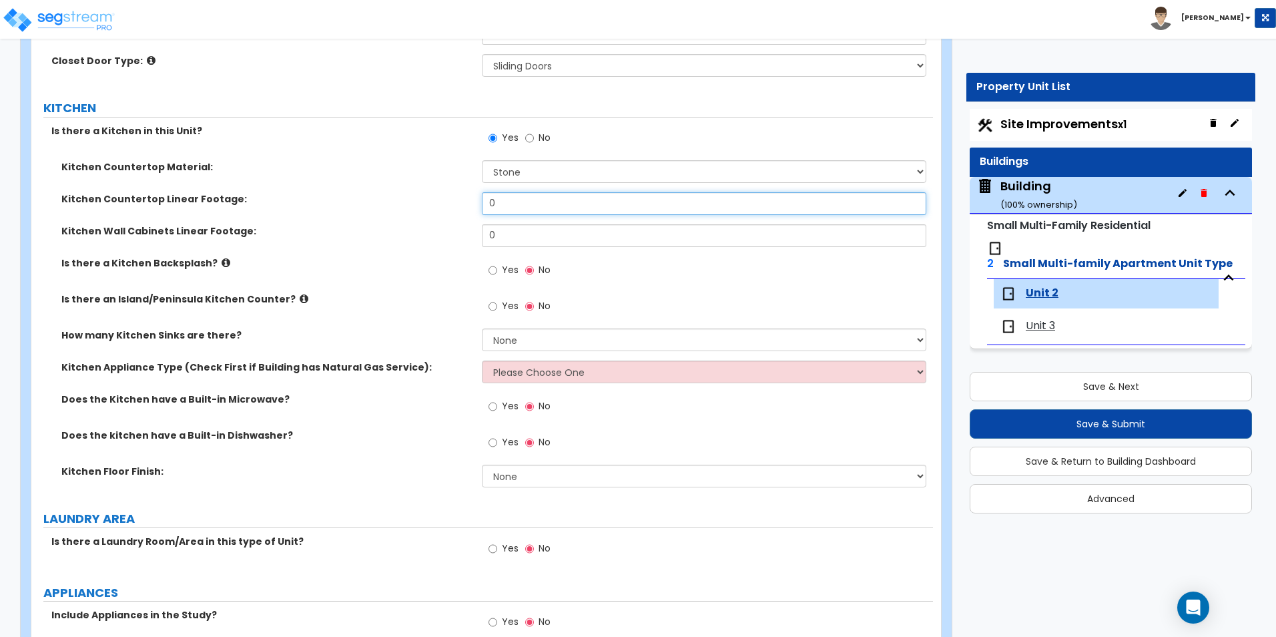
drag, startPoint x: 478, startPoint y: 196, endPoint x: 378, endPoint y: 194, distance: 100.2
click at [378, 194] on div "Kitchen Countertop Linear Footage: 0" at bounding box center [482, 208] width 902 height 32
type input "6"
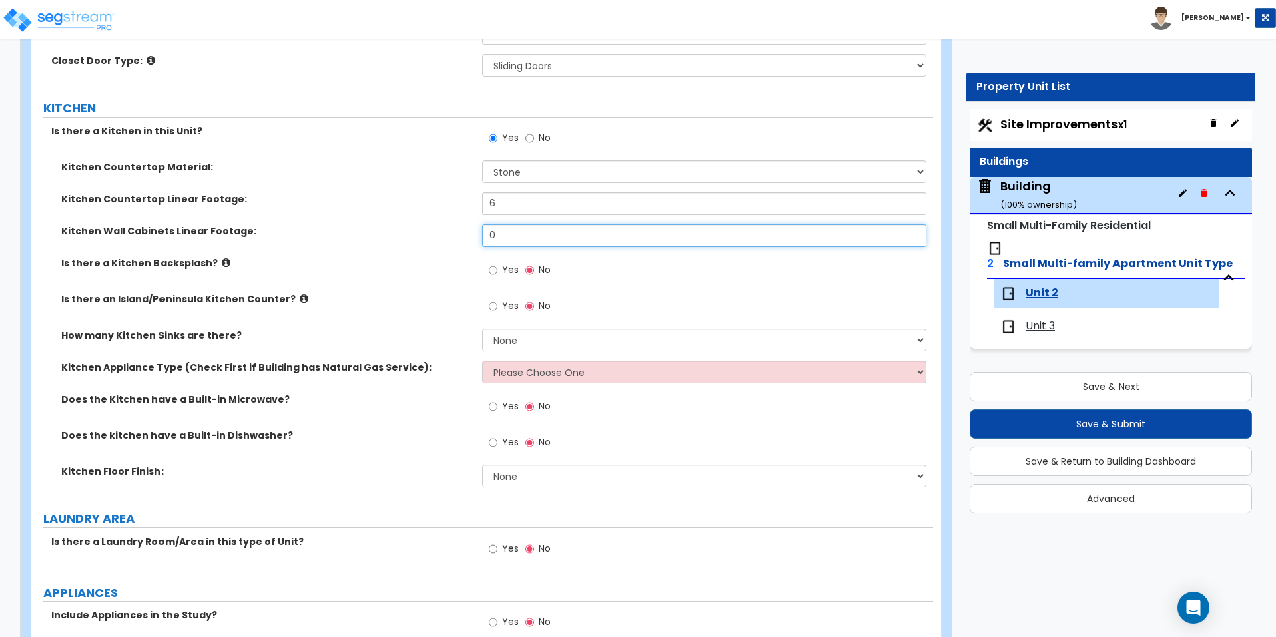
drag, startPoint x: 520, startPoint y: 237, endPoint x: 447, endPoint y: 232, distance: 73.6
click at [447, 232] on div "Kitchen Wall Cabinets Linear Footage: 0" at bounding box center [482, 240] width 902 height 32
type input "14"
click at [489, 272] on input "Yes" at bounding box center [493, 270] width 9 height 15
radio input "true"
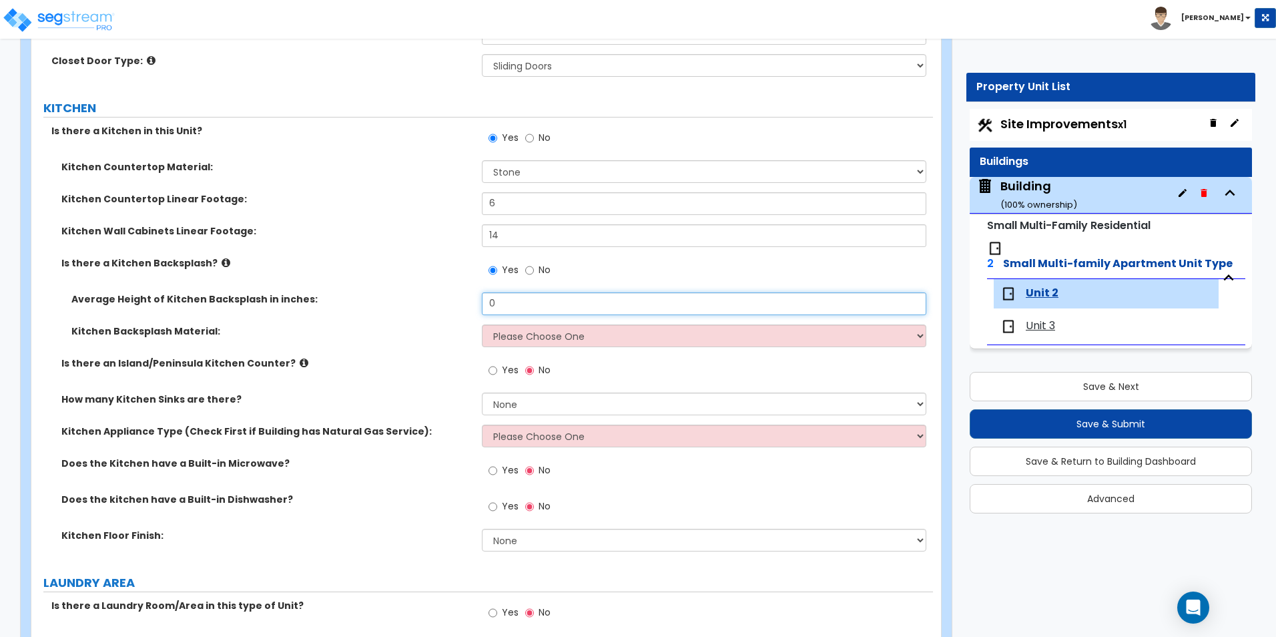
drag, startPoint x: 511, startPoint y: 305, endPoint x: 425, endPoint y: 300, distance: 85.6
click at [425, 300] on div "Average Height of Kitchen Backsplash in inches: 0" at bounding box center [482, 308] width 902 height 32
type input "6"
click at [553, 330] on select "Please Choose One Plastic Laminate Solid Surface Stone Quartz Tile Stainless St…" at bounding box center [704, 335] width 444 height 23
select select "6"
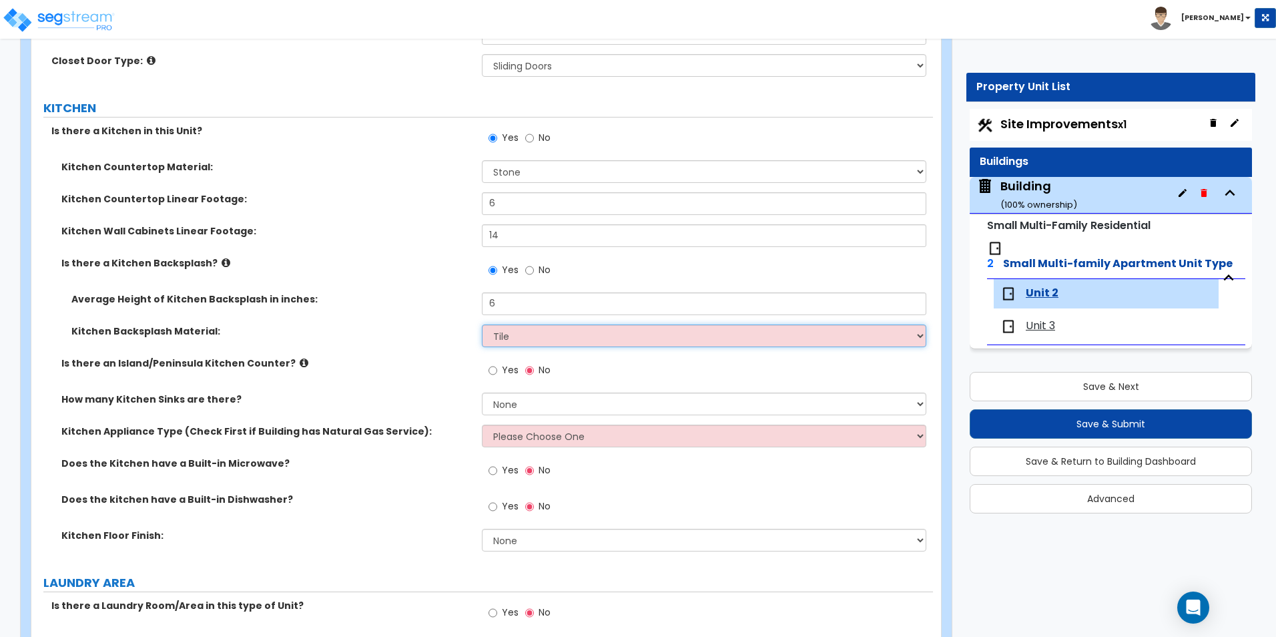
click at [482, 324] on select "Please Choose One Plastic Laminate Solid Surface Stone Quartz Tile Stainless St…" at bounding box center [704, 335] width 444 height 23
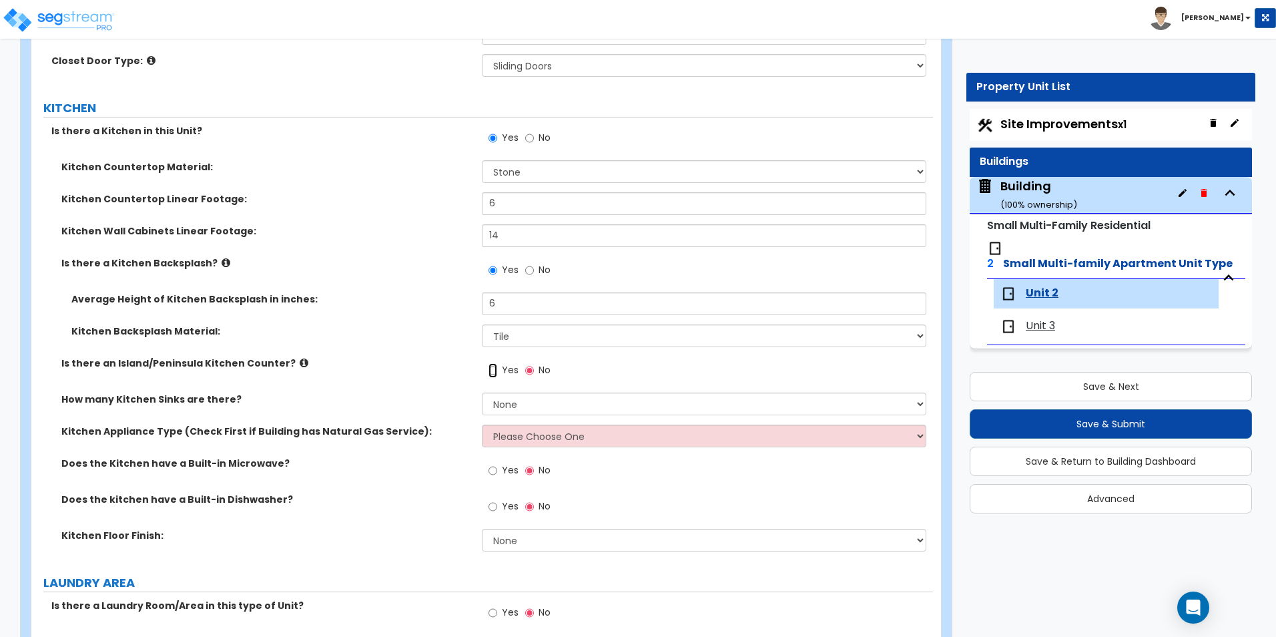
click at [491, 373] on input "Yes" at bounding box center [493, 370] width 9 height 15
radio input "true"
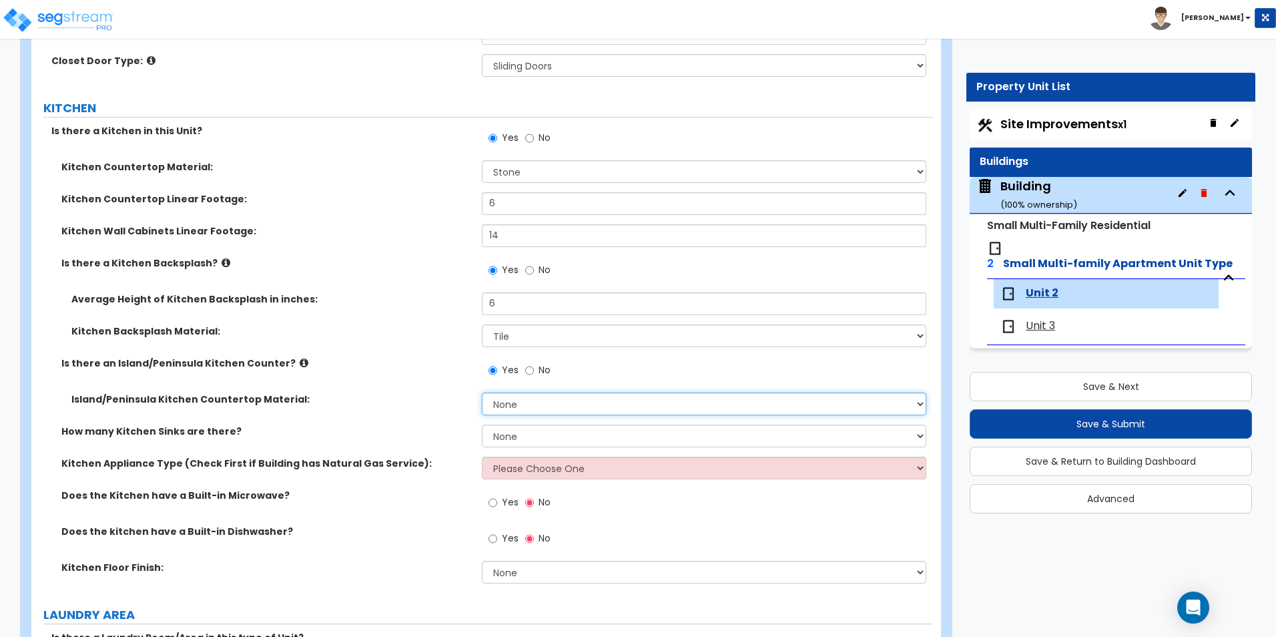
click at [519, 403] on select "None Plastic Laminate Solid Surface Stone Quartz Marble Tile Wood Stainless Ste…" at bounding box center [704, 404] width 444 height 23
select select "3"
click at [482, 393] on select "None Plastic Laminate Solid Surface Stone Quartz Marble Tile Wood Stainless Ste…" at bounding box center [704, 404] width 444 height 23
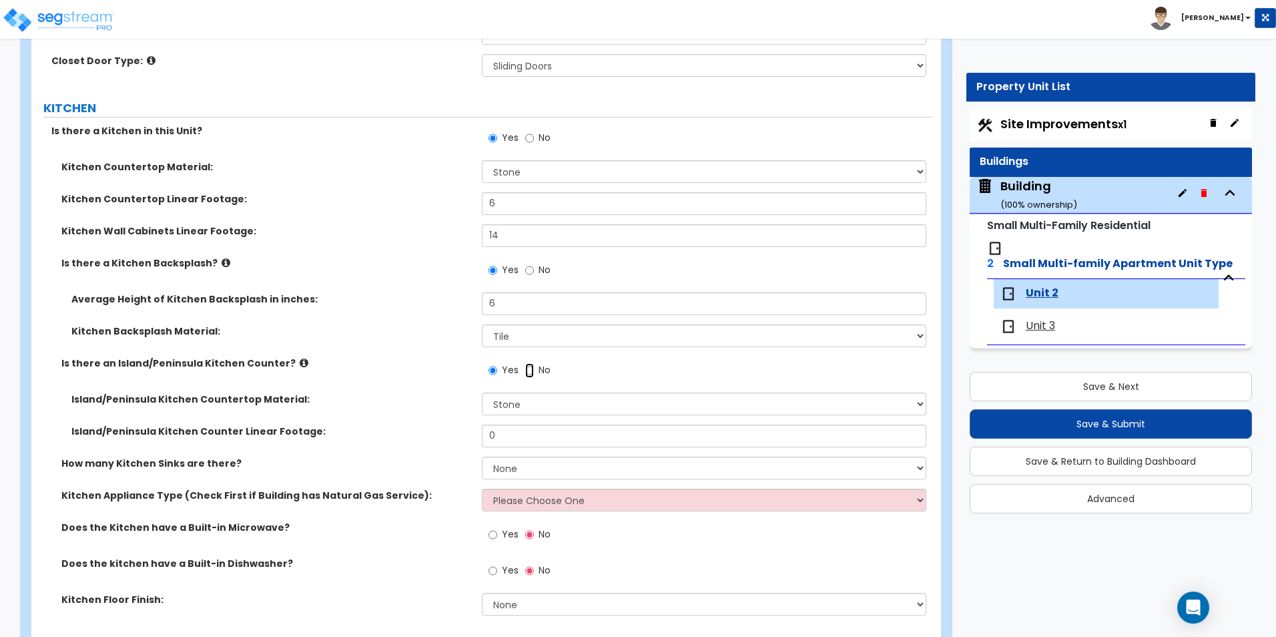
click at [529, 375] on input "No" at bounding box center [529, 370] width 9 height 15
radio input "false"
radio input "true"
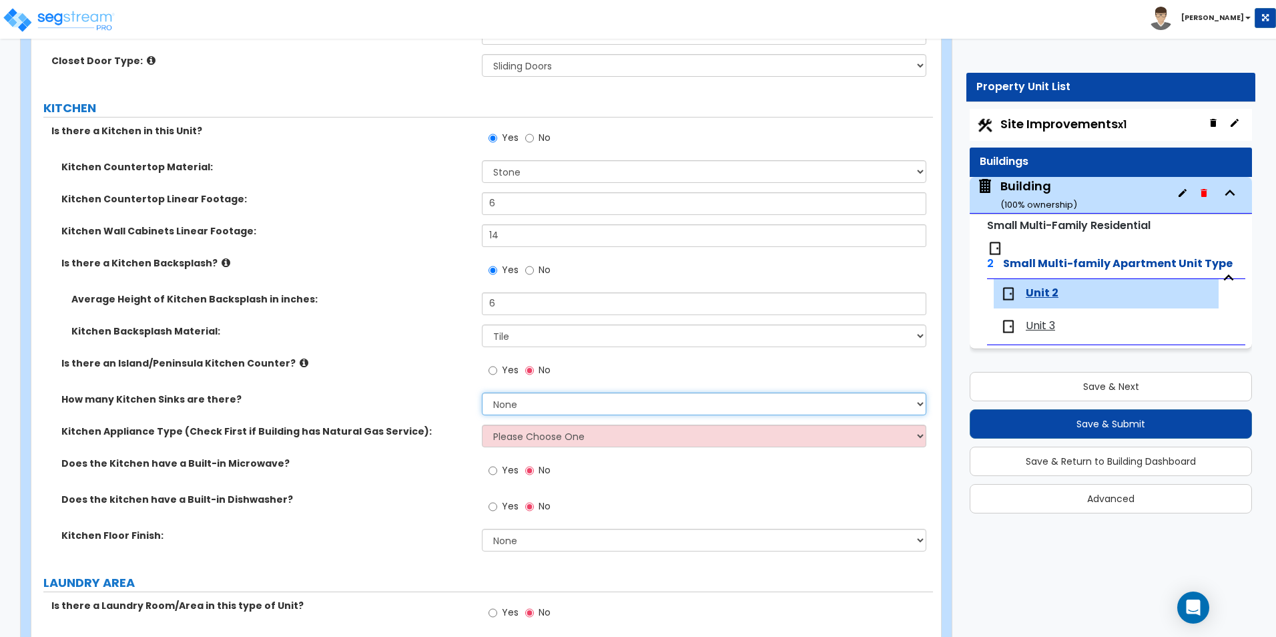
drag, startPoint x: 525, startPoint y: 403, endPoint x: 517, endPoint y: 417, distance: 16.5
click at [525, 403] on select "None 1 2 3" at bounding box center [704, 404] width 444 height 23
select select "1"
click at [482, 393] on select "None 1 2 3" at bounding box center [704, 404] width 444 height 23
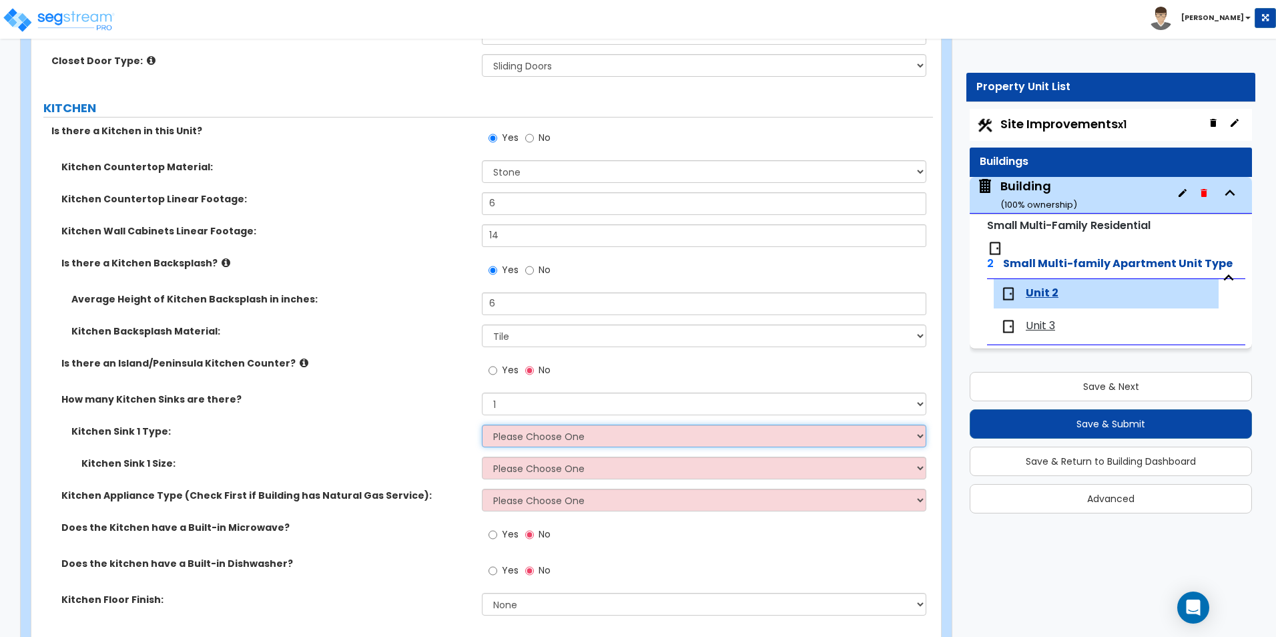
click at [541, 430] on select "Please Choose One Stainless Steel Porcelain Enamel Cast Iron Granite Composite" at bounding box center [704, 436] width 444 height 23
select select "1"
click at [482, 425] on select "Please Choose One Stainless Steel Porcelain Enamel Cast Iron Granite Composite" at bounding box center [704, 436] width 444 height 23
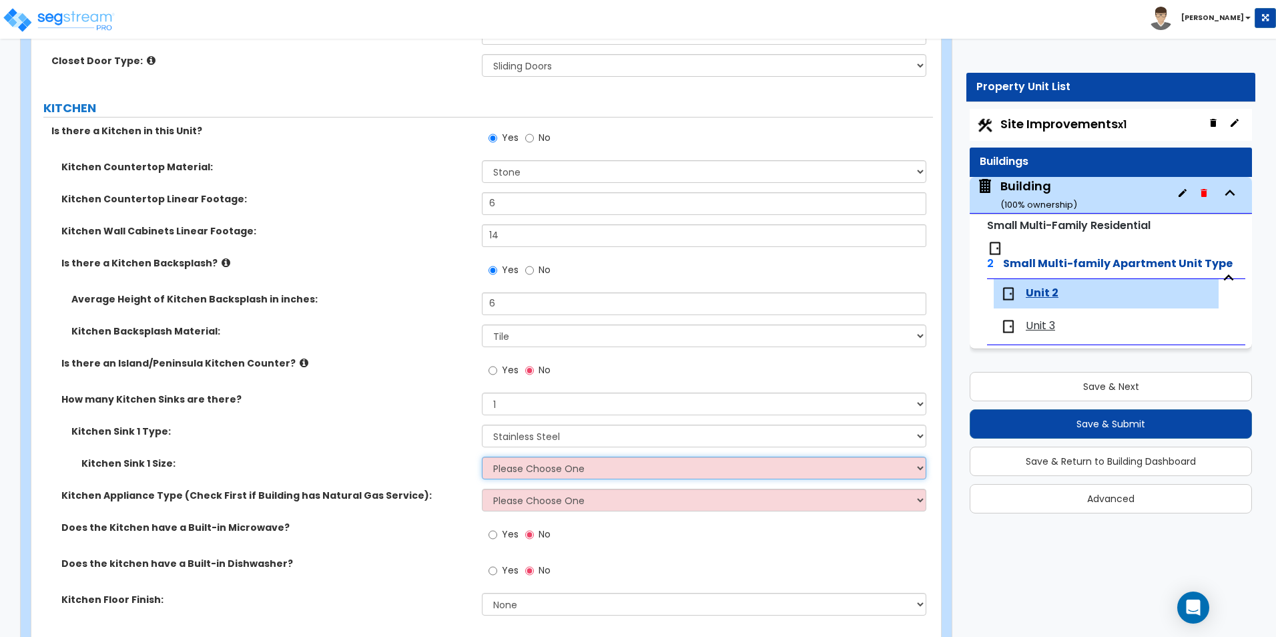
click at [535, 476] on select "Please Choose One Single Sink Double Sink" at bounding box center [704, 468] width 444 height 23
select select "1"
click at [482, 457] on select "Please Choose One Single Sink Double Sink" at bounding box center [704, 468] width 444 height 23
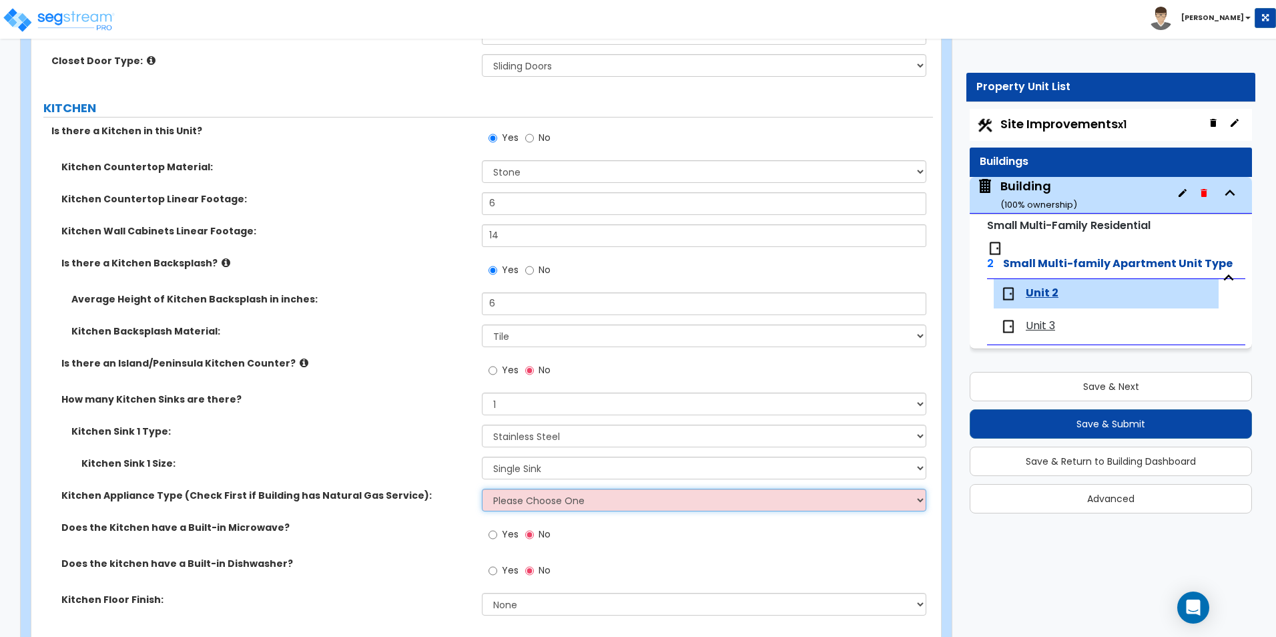
click at [541, 509] on select "Please Choose One Gas Electric" at bounding box center [704, 500] width 444 height 23
select select "2"
click at [482, 489] on select "Please Choose One Gas Electric" at bounding box center [704, 500] width 444 height 23
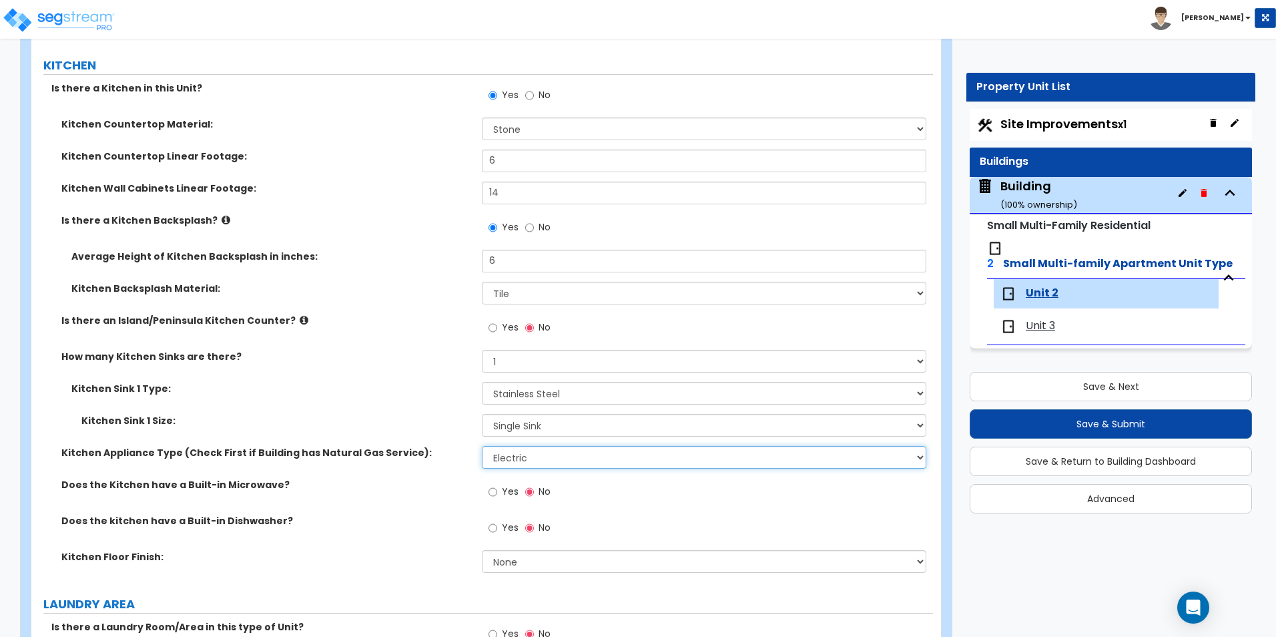
scroll to position [2003, 0]
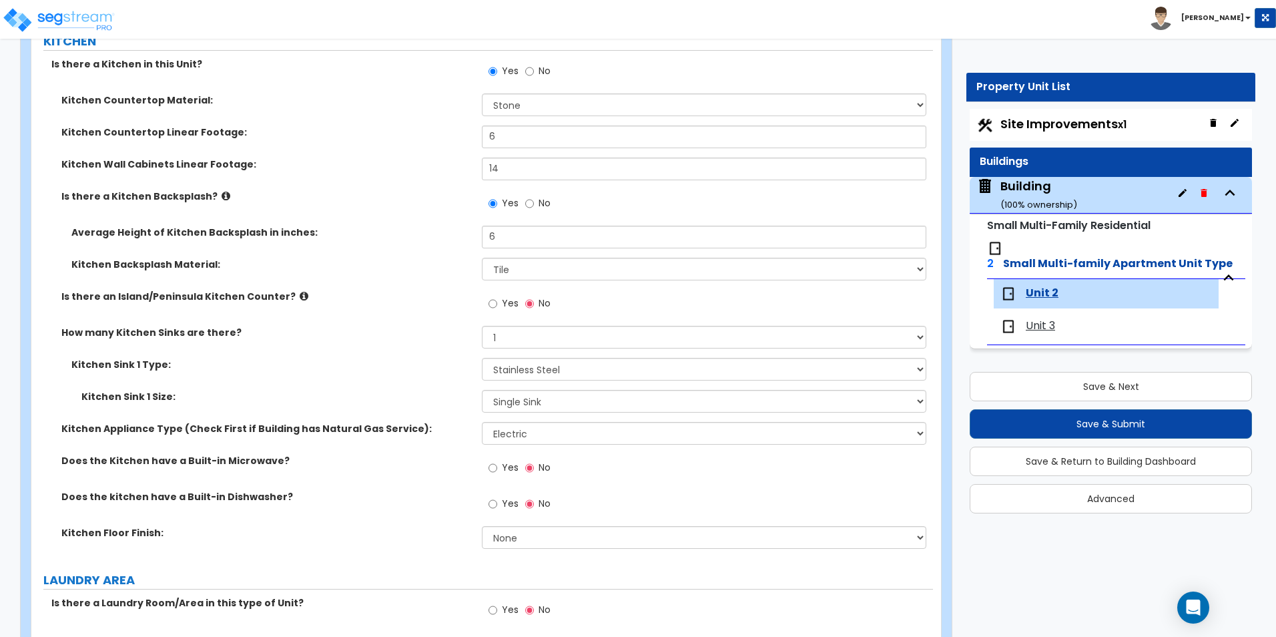
click at [487, 469] on div "Yes No" at bounding box center [519, 469] width 75 height 31
click at [493, 505] on input "Yes" at bounding box center [493, 504] width 9 height 15
radio input "true"
click at [491, 466] on input "Yes" at bounding box center [493, 468] width 9 height 15
radio input "true"
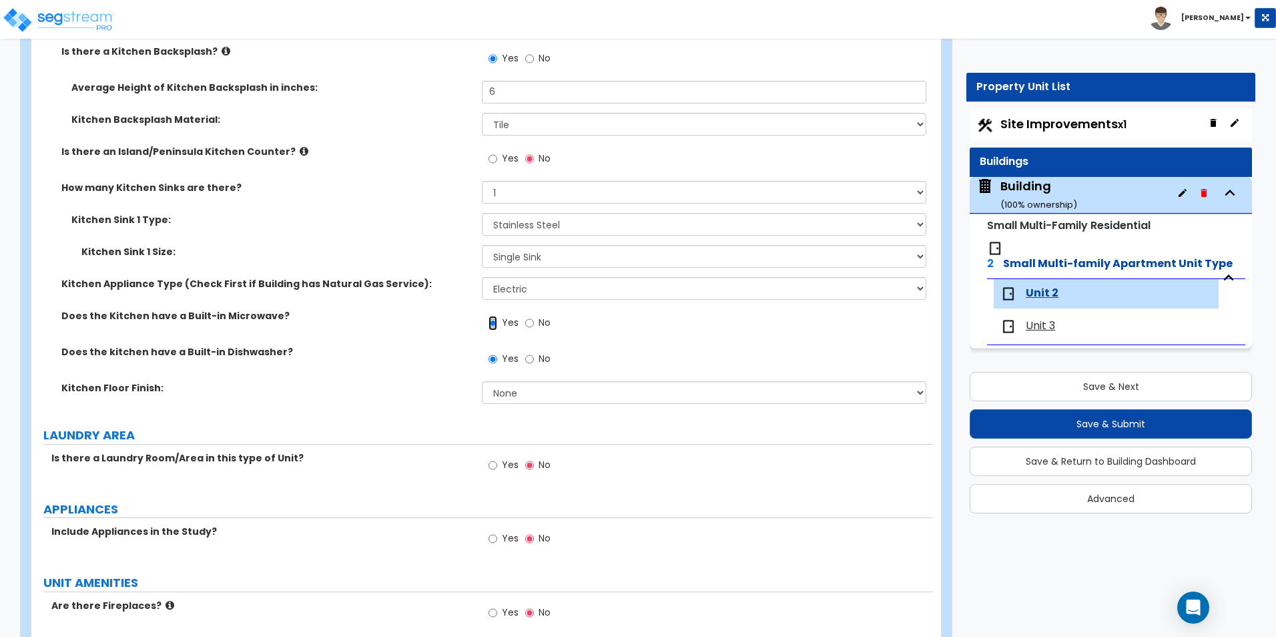
scroll to position [2203, 0]
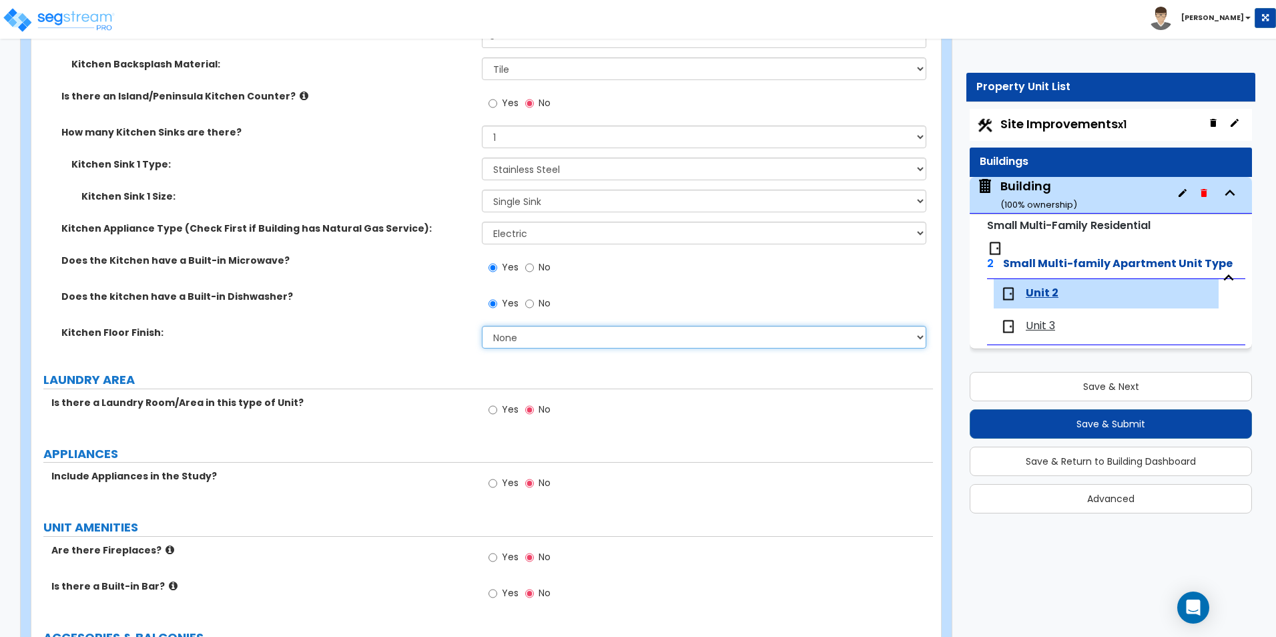
click at [525, 346] on select "None Tile Flooring Hardwood Flooring Resilient Laminate Flooring VCT Flooring S…" at bounding box center [704, 337] width 444 height 23
select select "1"
click at [482, 326] on select "None Tile Flooring Hardwood Flooring Resilient Laminate Flooring VCT Flooring S…" at bounding box center [704, 337] width 444 height 23
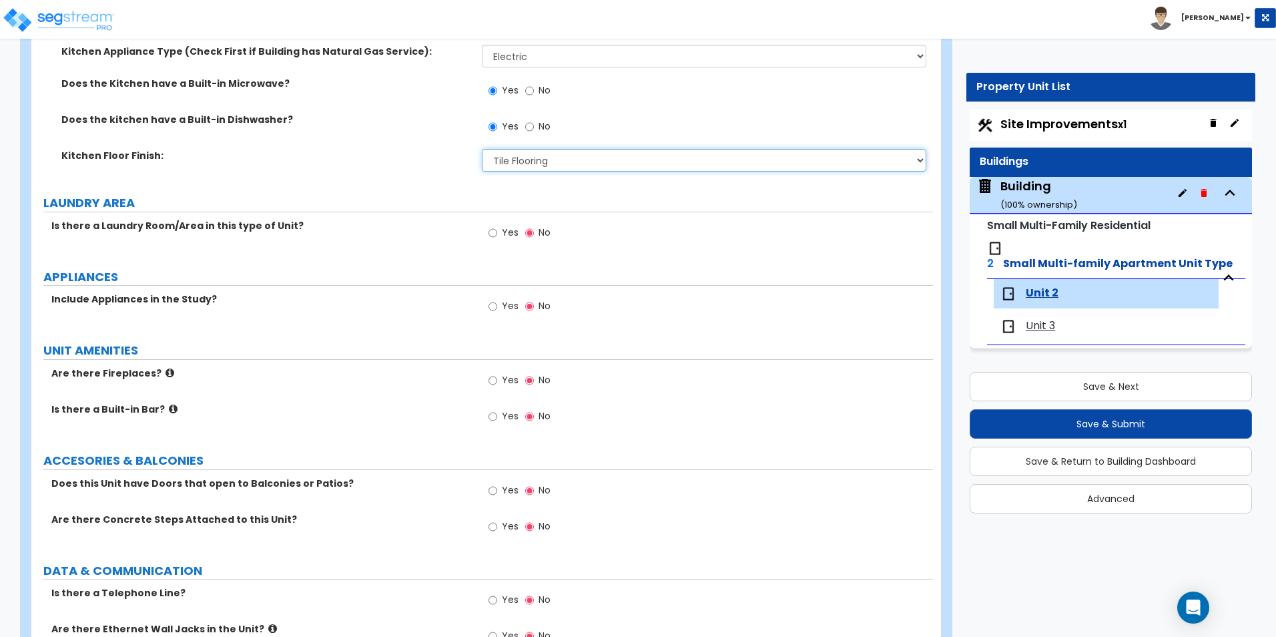
scroll to position [2403, 0]
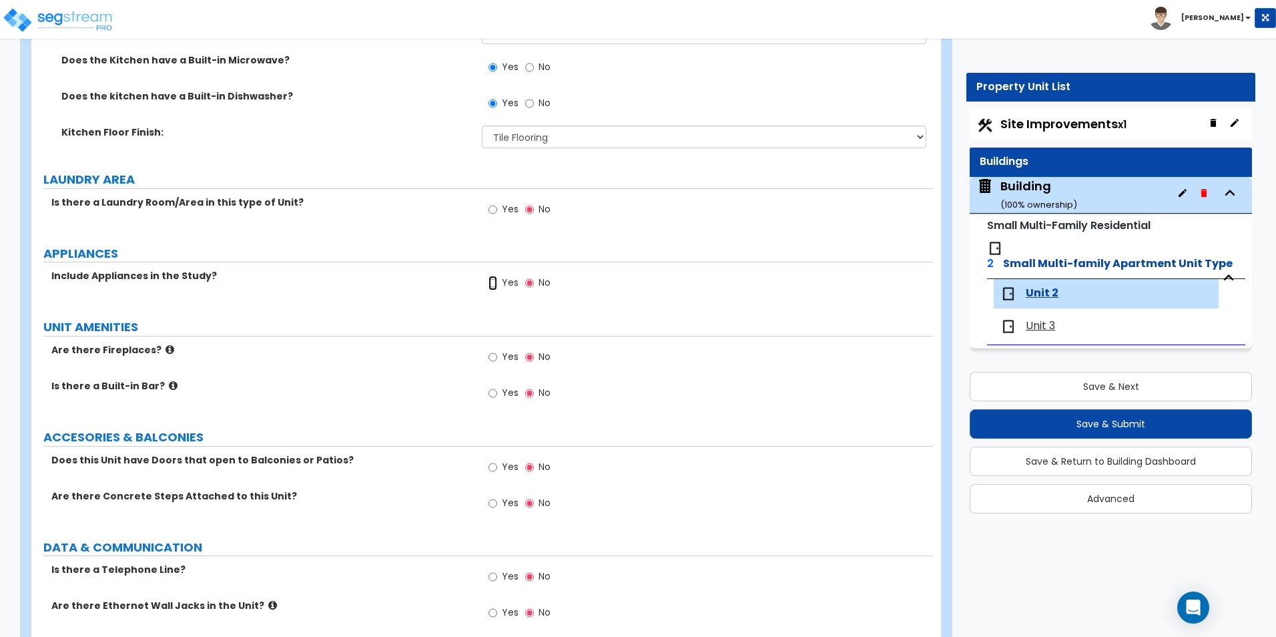
click at [495, 278] on input "Yes" at bounding box center [493, 283] width 9 height 15
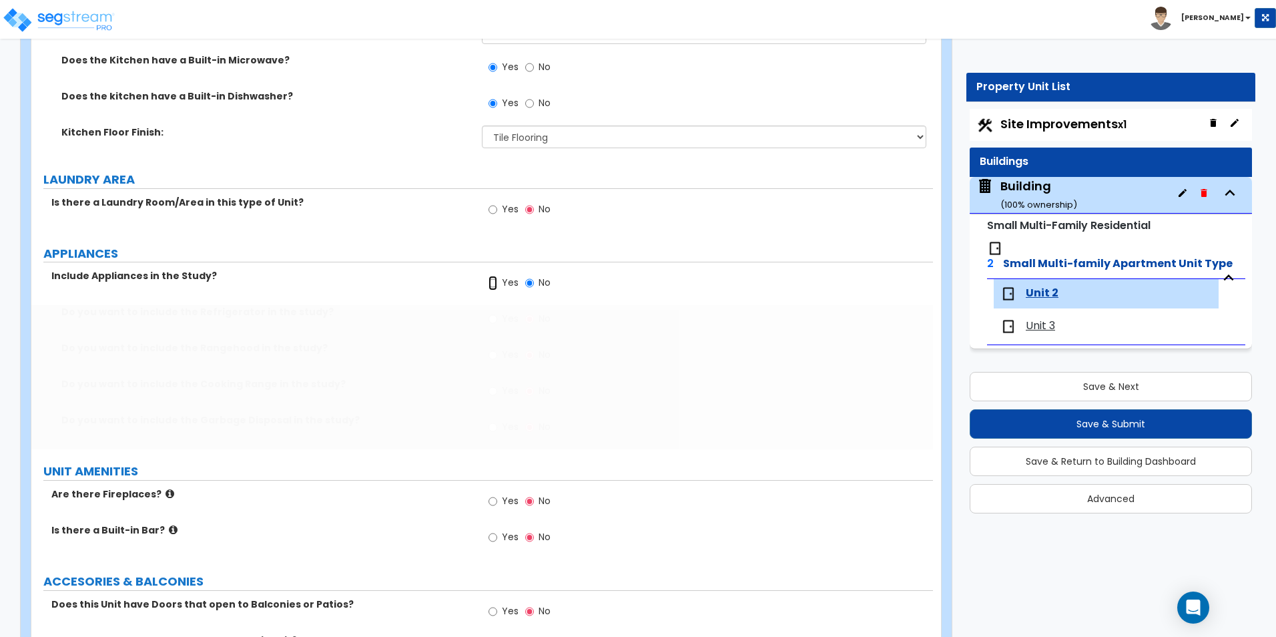
radio input "true"
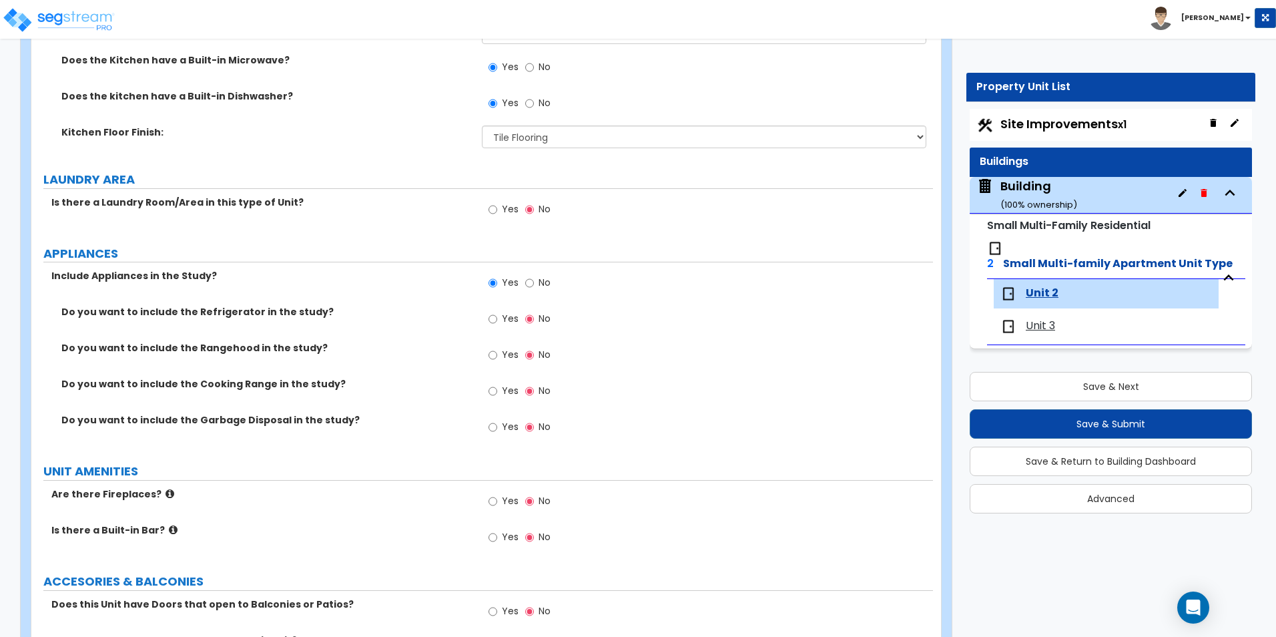
click at [498, 318] on label "Yes" at bounding box center [504, 320] width 30 height 23
click at [497, 318] on input "Yes" at bounding box center [493, 319] width 9 height 15
radio input "true"
click at [490, 393] on input "Yes" at bounding box center [493, 391] width 9 height 15
radio input "true"
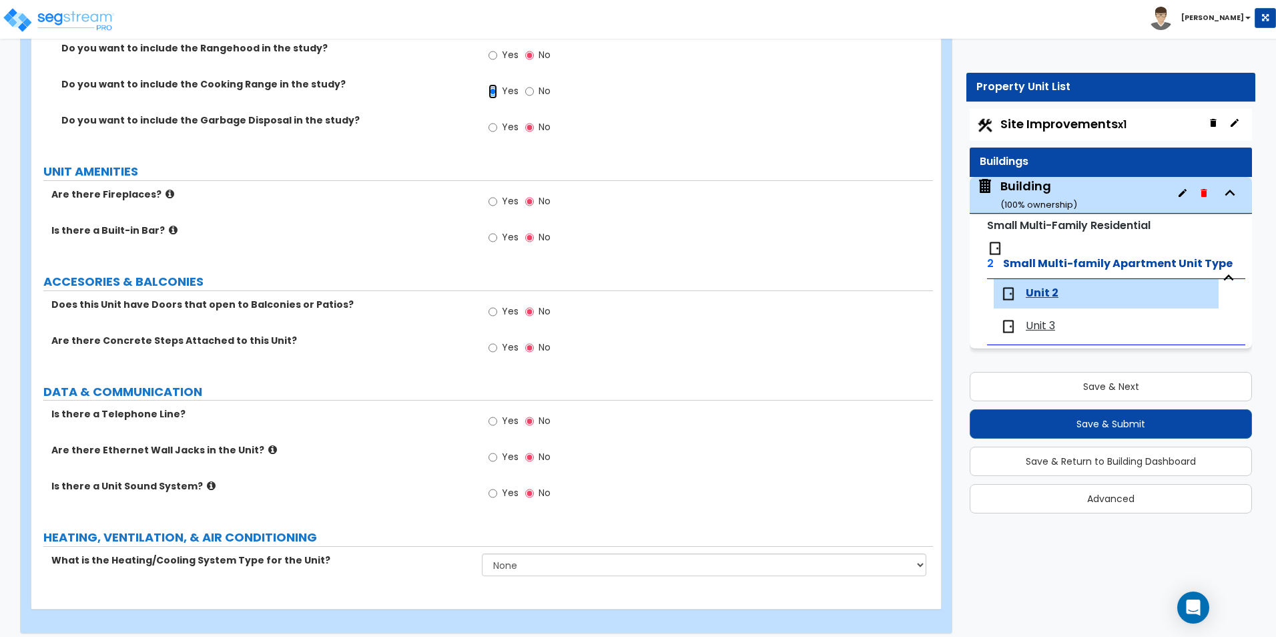
scroll to position [2713, 0]
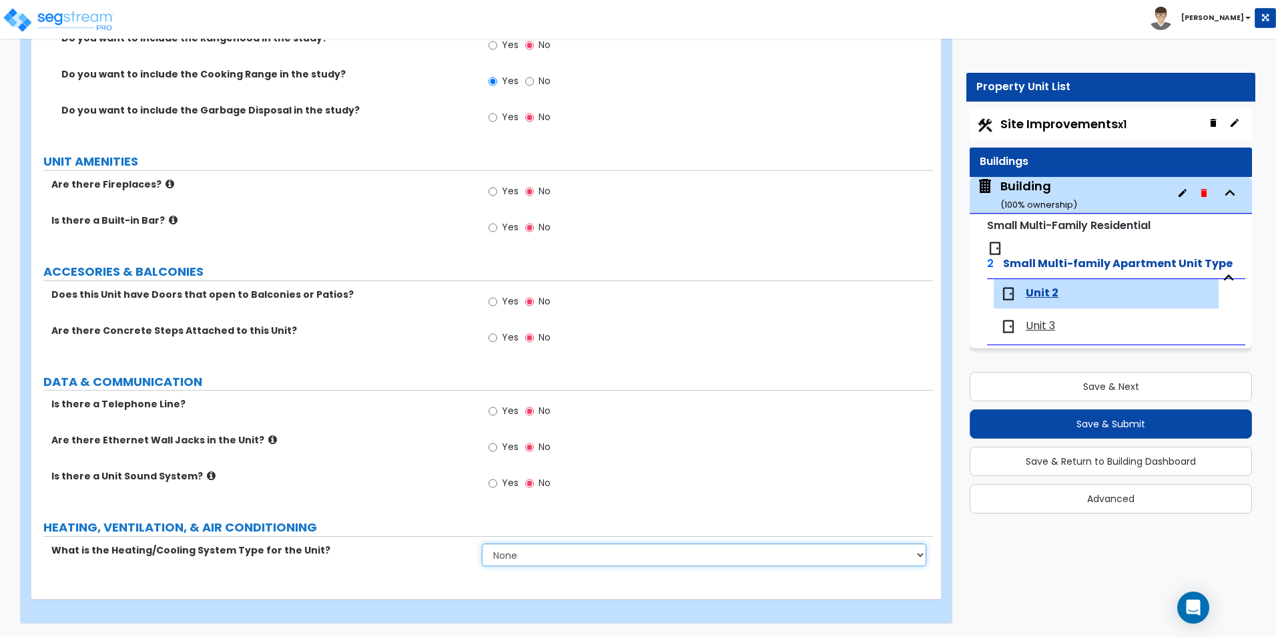
click at [529, 555] on select "None Heat Only Centralized Heating & Cooling Thru Wall Air Conditioners Mini Sp…" at bounding box center [704, 554] width 444 height 23
click at [549, 566] on select "None Heat Only Centralized Heating & Cooling Thru Wall Air Conditioners Mini Sp…" at bounding box center [704, 554] width 444 height 23
select select "2"
click at [482, 543] on select "None Heat Only Centralized Heating & Cooling Thru Wall Air Conditioners Mini Sp…" at bounding box center [704, 554] width 444 height 23
click at [528, 557] on select "None Heat Only Centralized Heating & Cooling Thru Wall Air Conditioners Mini Sp…" at bounding box center [704, 554] width 444 height 23
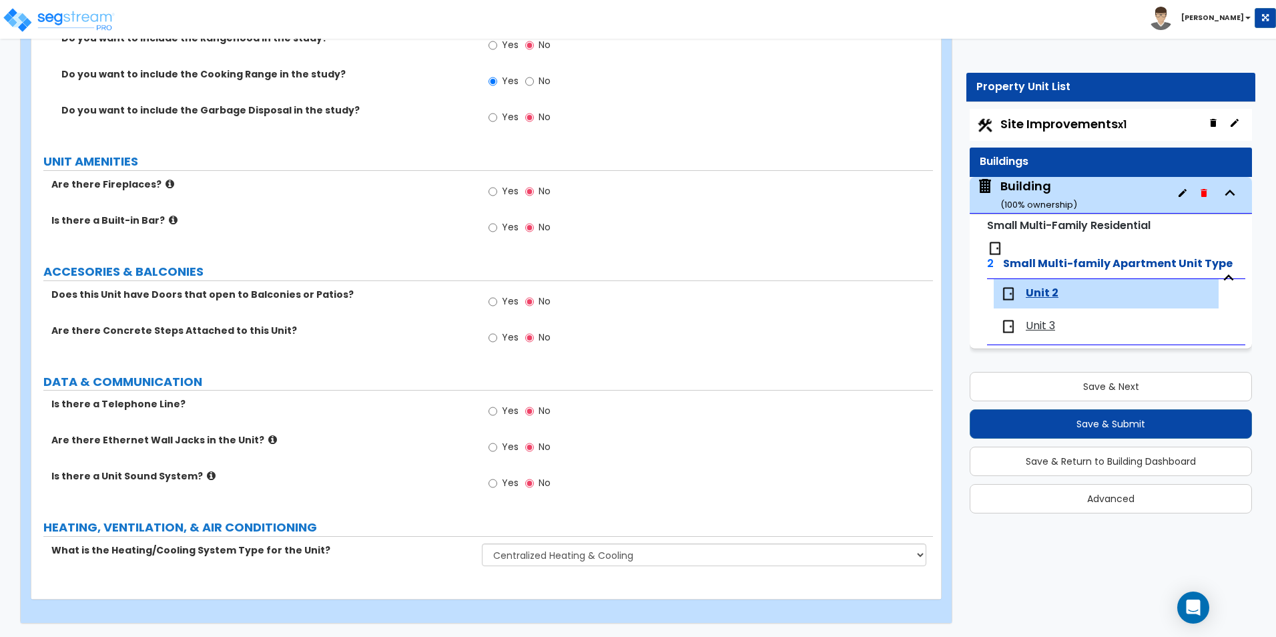
click at [437, 573] on div "What is the Heating/Cooling System Type for the Unit? None Heat Only Centralize…" at bounding box center [482, 559] width 902 height 32
click at [1134, 372] on button "Save & Next" at bounding box center [1111, 386] width 282 height 29
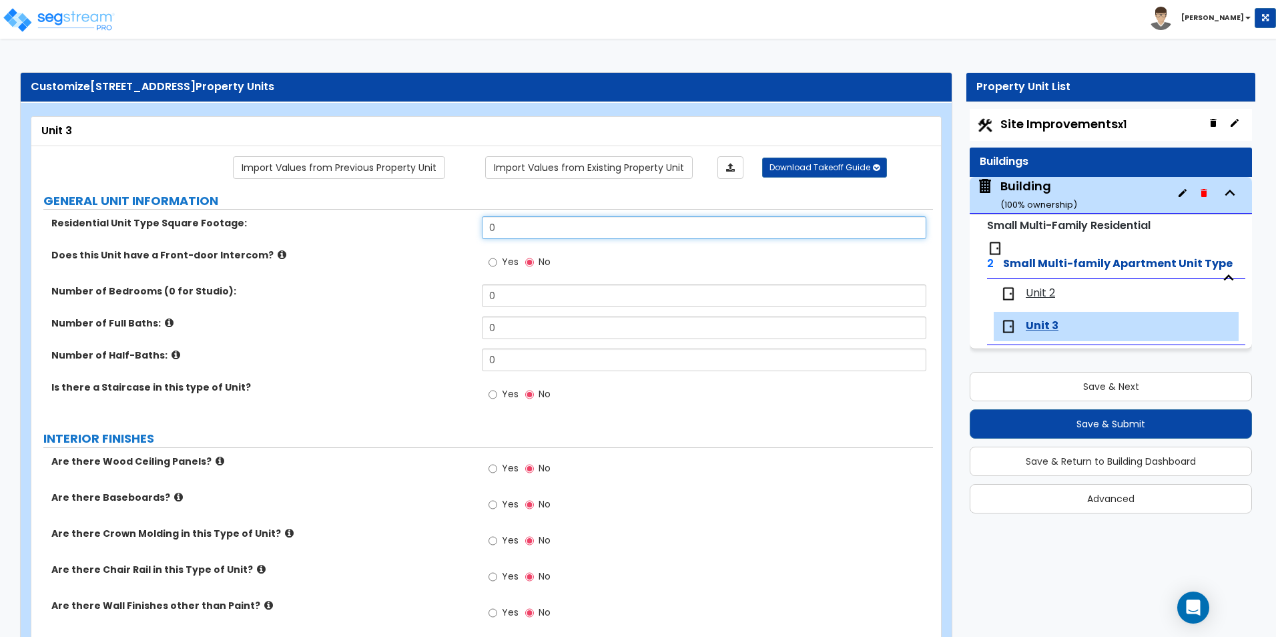
drag, startPoint x: 547, startPoint y: 225, endPoint x: 470, endPoint y: 229, distance: 77.5
click at [470, 229] on div "Residential Unit Type Square Footage: 0" at bounding box center [482, 232] width 902 height 32
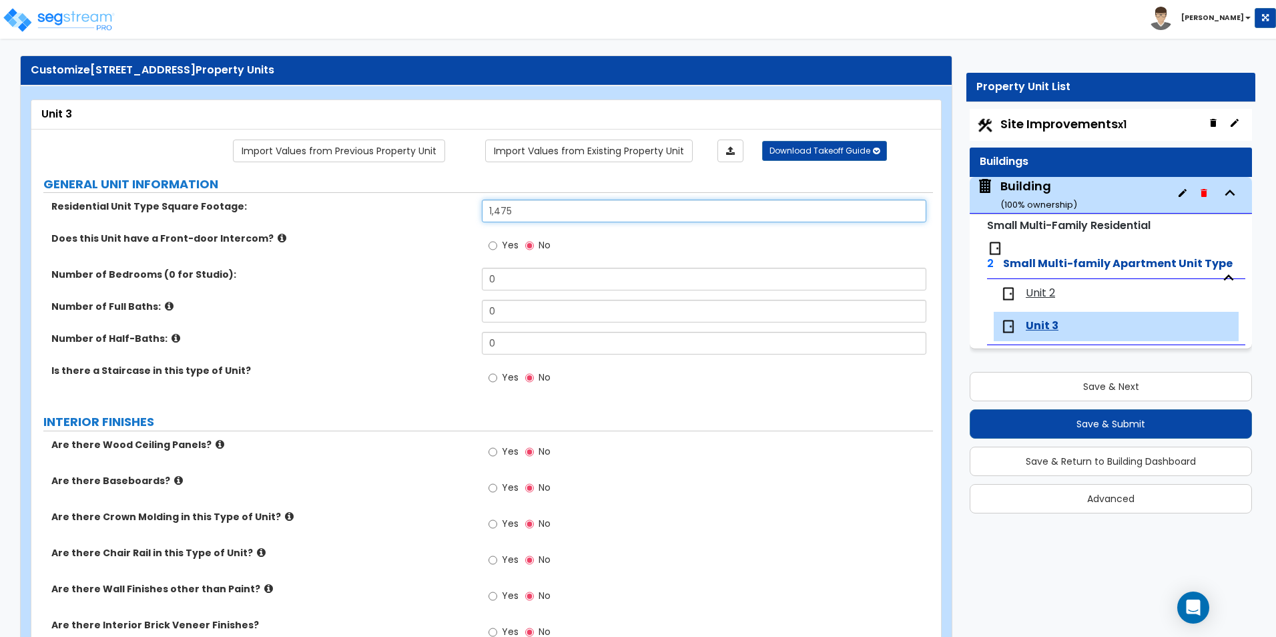
scroll to position [67, 0]
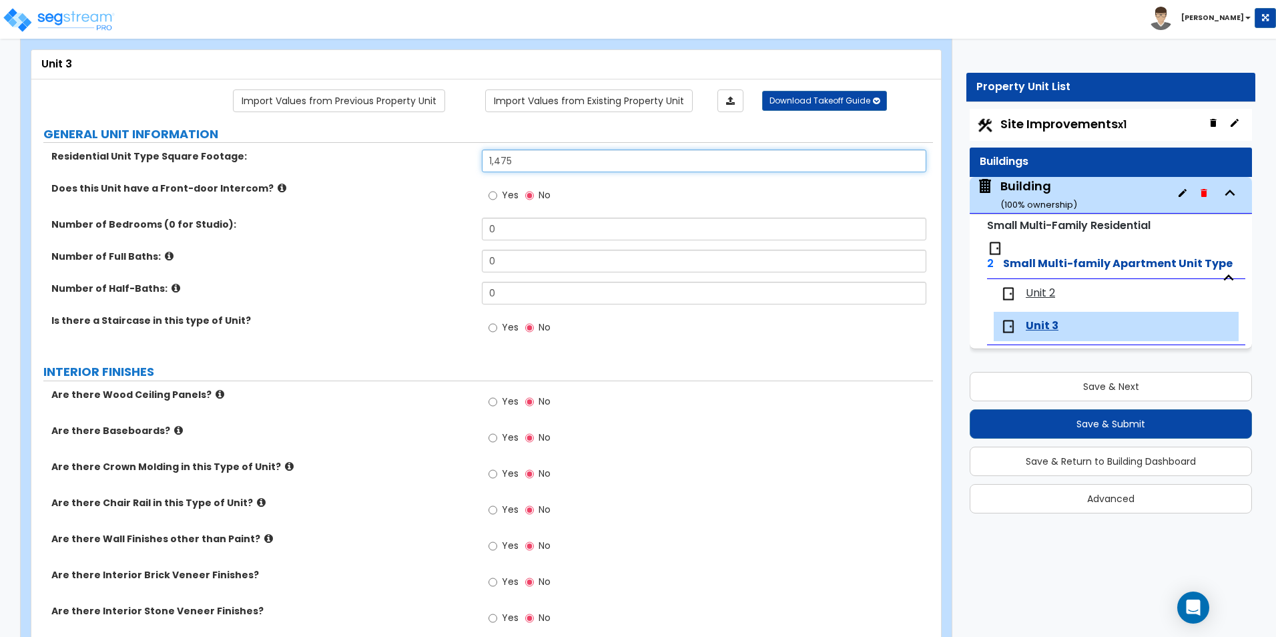
type input "1,475"
drag, startPoint x: 508, startPoint y: 231, endPoint x: 415, endPoint y: 232, distance: 93.5
click at [415, 232] on div "Number of Bedrooms (0 for Studio): 0" at bounding box center [482, 234] width 902 height 32
type input "3"
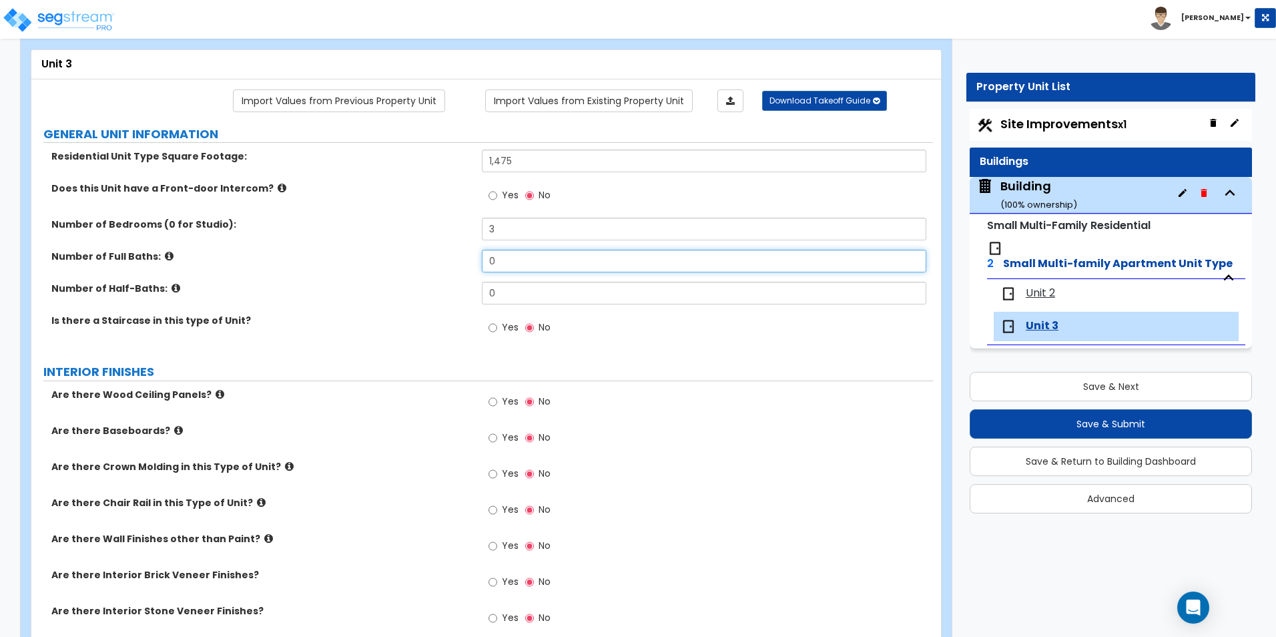
drag, startPoint x: 517, startPoint y: 259, endPoint x: 425, endPoint y: 259, distance: 92.1
click at [425, 259] on div "Number of Full Baths: 0" at bounding box center [482, 266] width 902 height 32
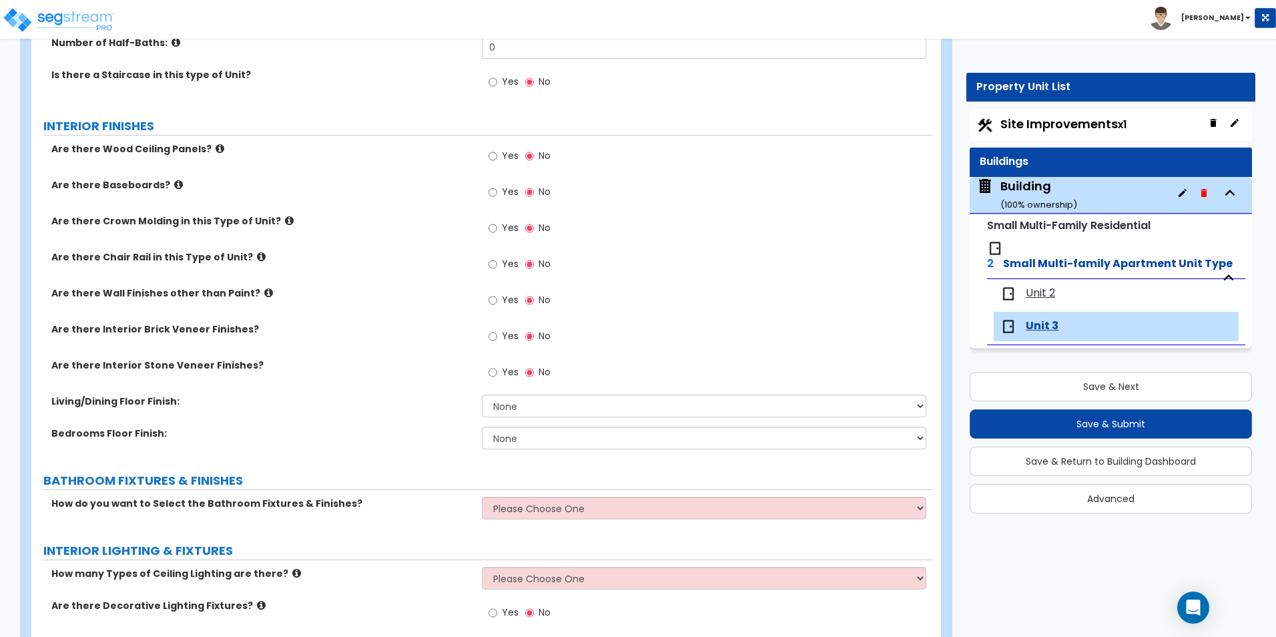
scroll to position [334, 0]
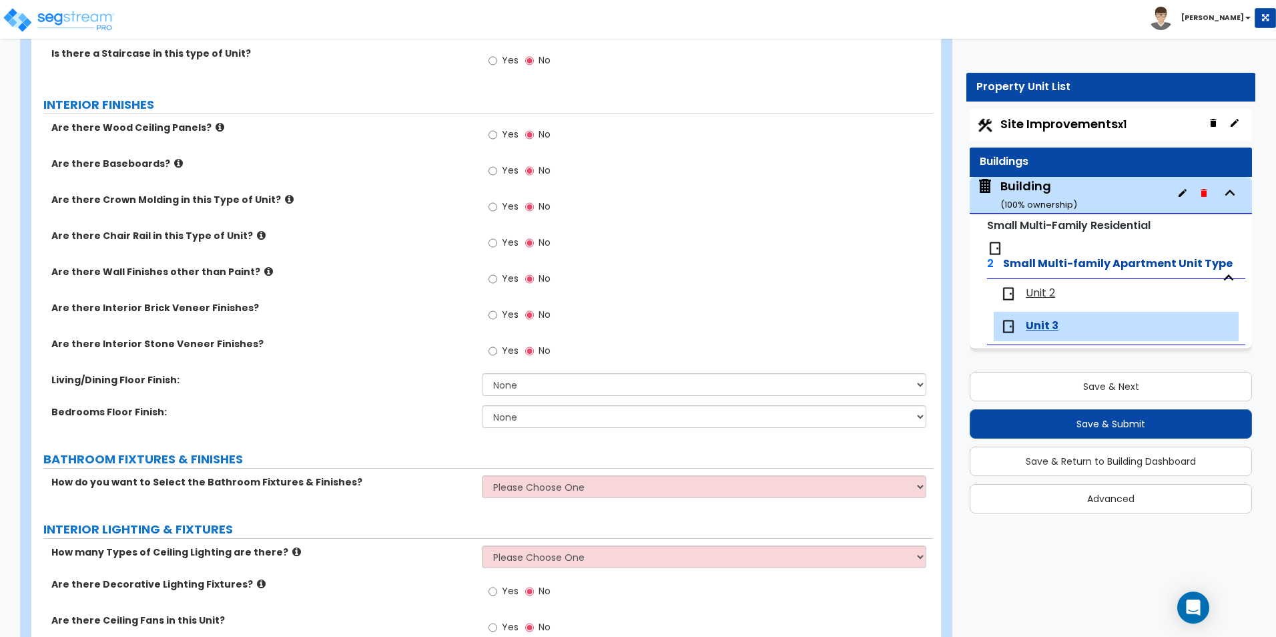
type input "2"
click at [496, 172] on input "Yes" at bounding box center [493, 171] width 9 height 15
radio input "true"
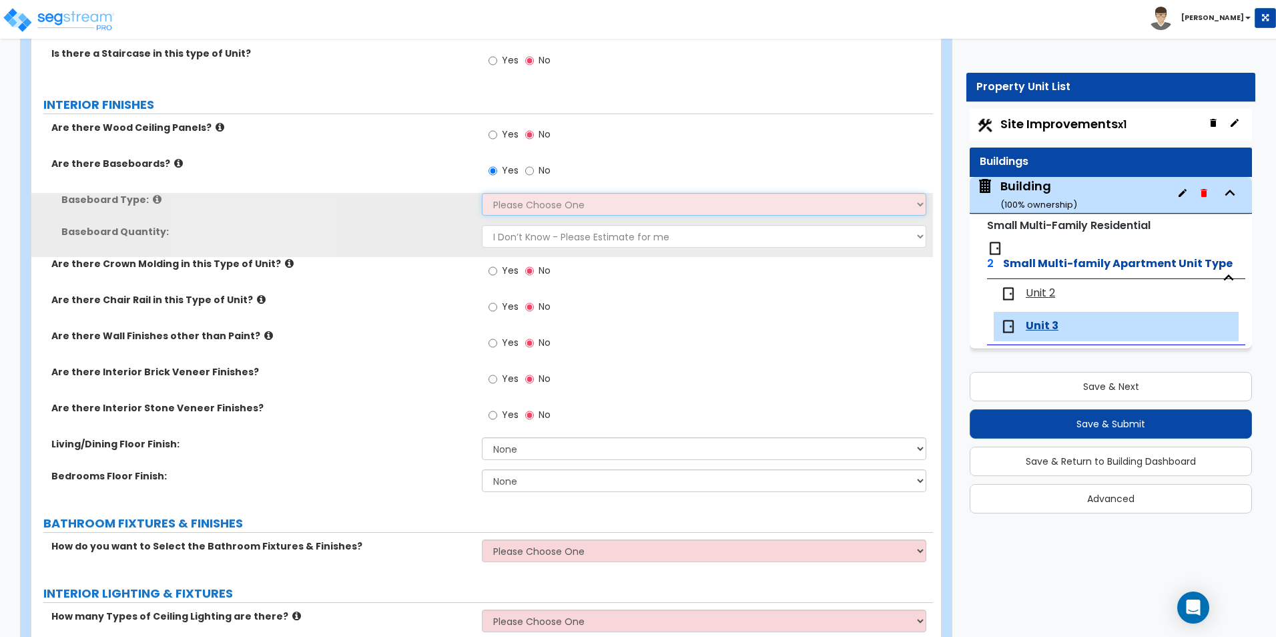
click at [513, 205] on select "Please Choose One Wood Vinyl Carpet Tile" at bounding box center [704, 204] width 444 height 23
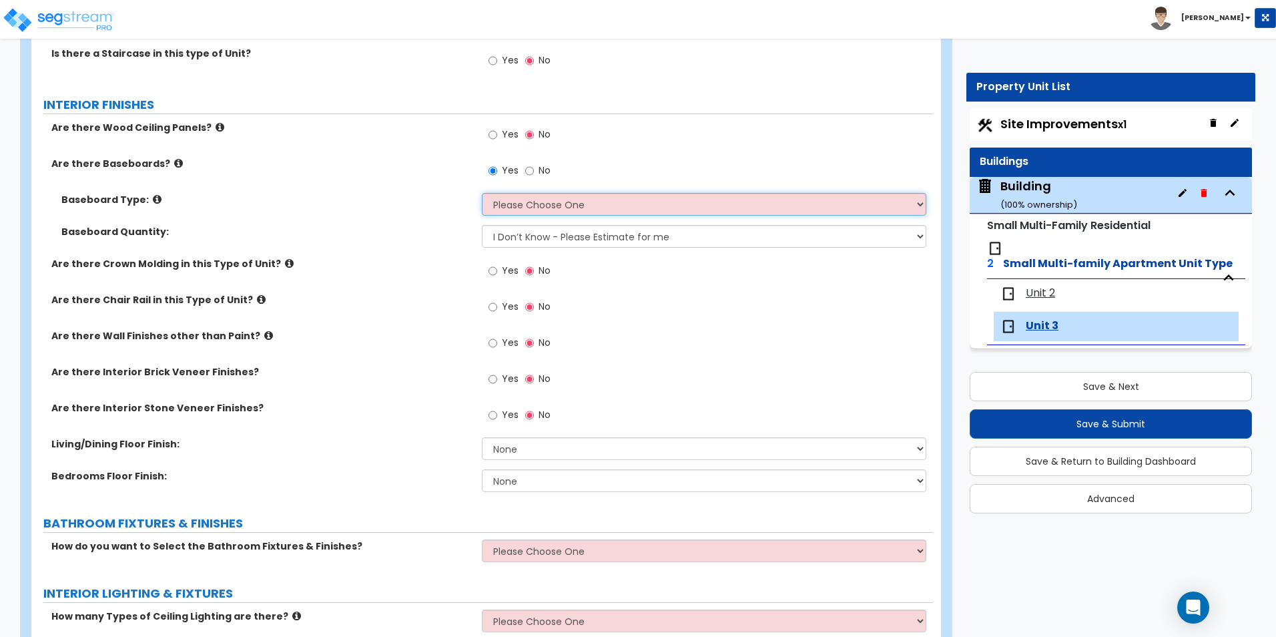
select select "1"
click at [482, 193] on select "Please Choose One Wood Vinyl Carpet Tile" at bounding box center [704, 204] width 444 height 23
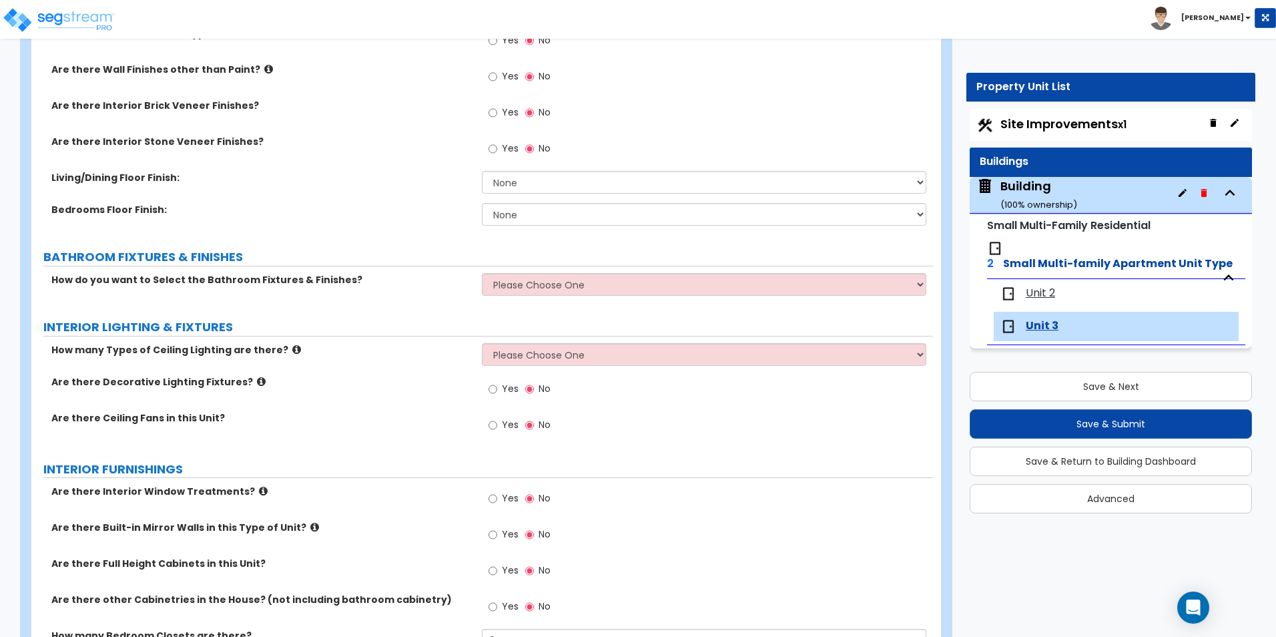
scroll to position [601, 0]
click at [521, 184] on select "None Tile Flooring Hardwood Flooring Resilient Laminate Flooring VCT Flooring S…" at bounding box center [704, 181] width 444 height 23
select select "2"
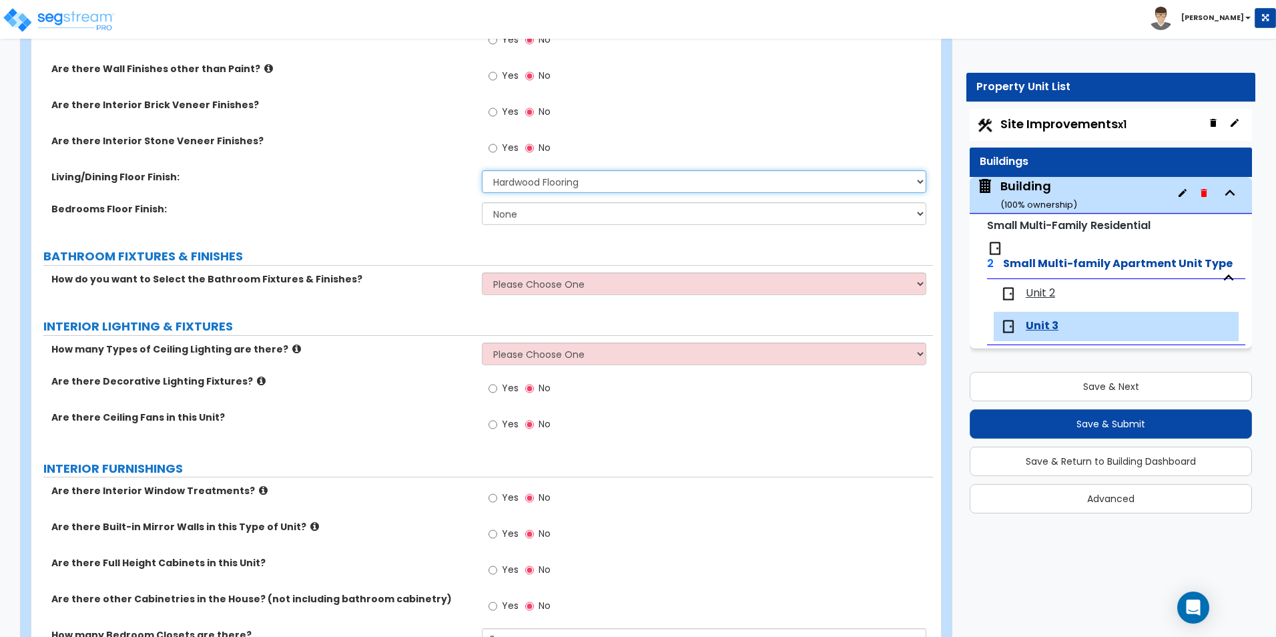
click at [482, 170] on select "None Tile Flooring Hardwood Flooring Resilient Laminate Flooring VCT Flooring S…" at bounding box center [704, 181] width 444 height 23
click at [533, 216] on select "None Tile Flooring Hardwood Flooring Resilient Laminate Flooring VCT Flooring S…" at bounding box center [704, 213] width 444 height 23
select select "2"
click at [482, 202] on select "None Tile Flooring Hardwood Flooring Resilient Laminate Flooring VCT Flooring S…" at bounding box center [704, 213] width 444 height 23
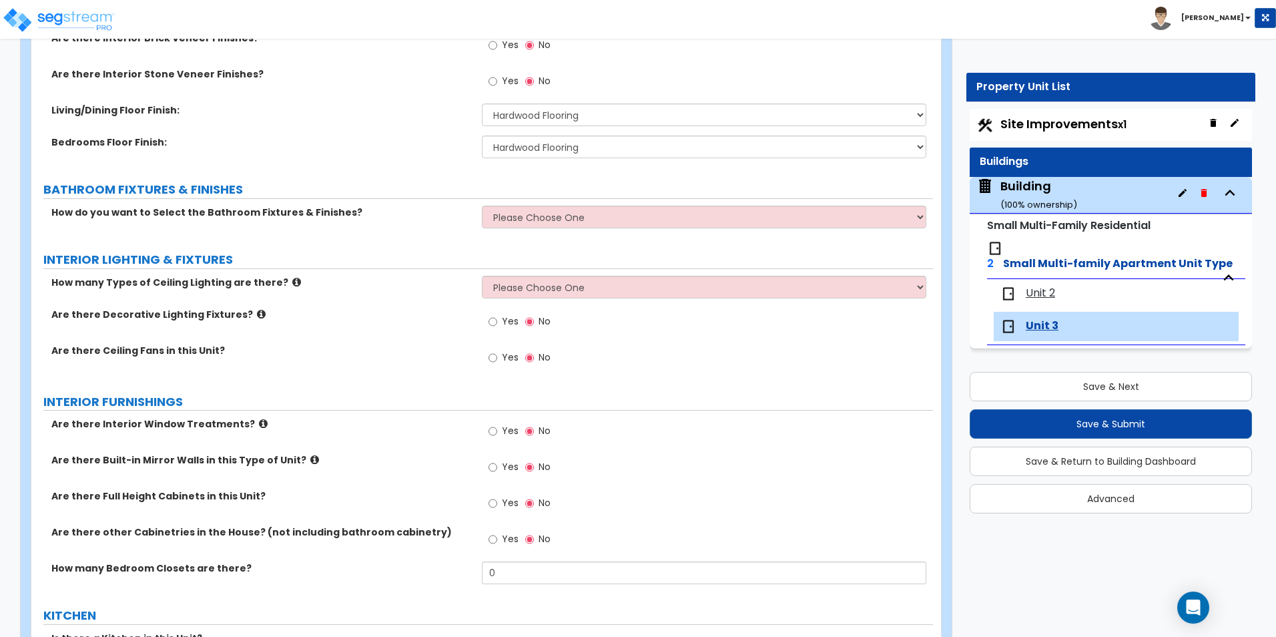
click at [560, 230] on div "How do you want to Select the Bathroom Fixtures & Finishes? Please Choose One S…" at bounding box center [482, 222] width 902 height 32
click at [575, 224] on select "Please Choose One Select the type of Fixtures and Finishes only for one Bath an…" at bounding box center [704, 217] width 444 height 23
select select "2"
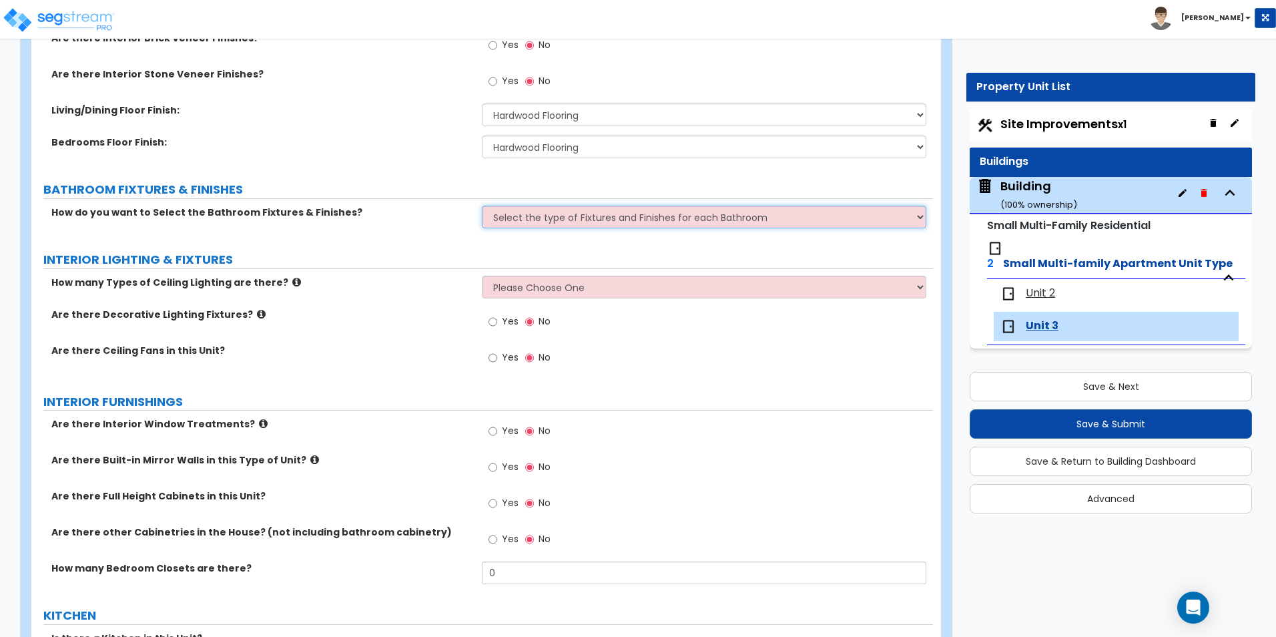
click at [482, 206] on select "Please Choose One Select the type of Fixtures and Finishes only for one Bath an…" at bounding box center [704, 217] width 444 height 23
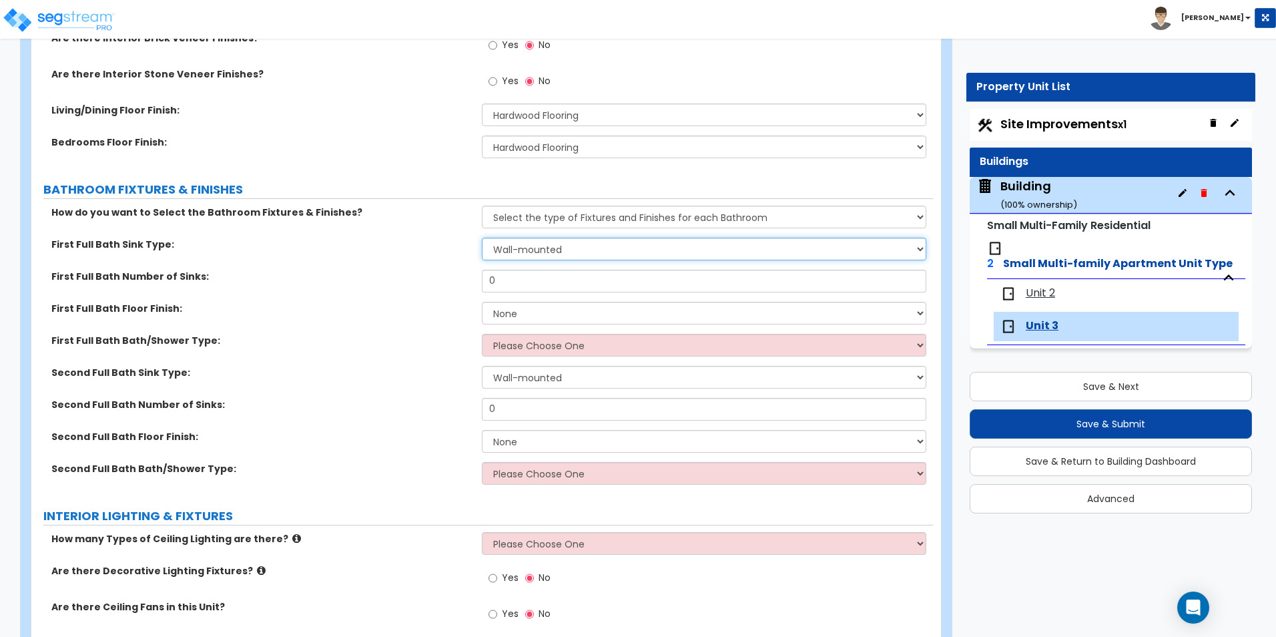
click at [551, 246] on select "Wall-mounted Pedestal-mounted Vanity-mounted" at bounding box center [704, 249] width 444 height 23
select select "3"
click at [482, 238] on select "Wall-mounted Pedestal-mounted Vanity-mounted" at bounding box center [704, 249] width 444 height 23
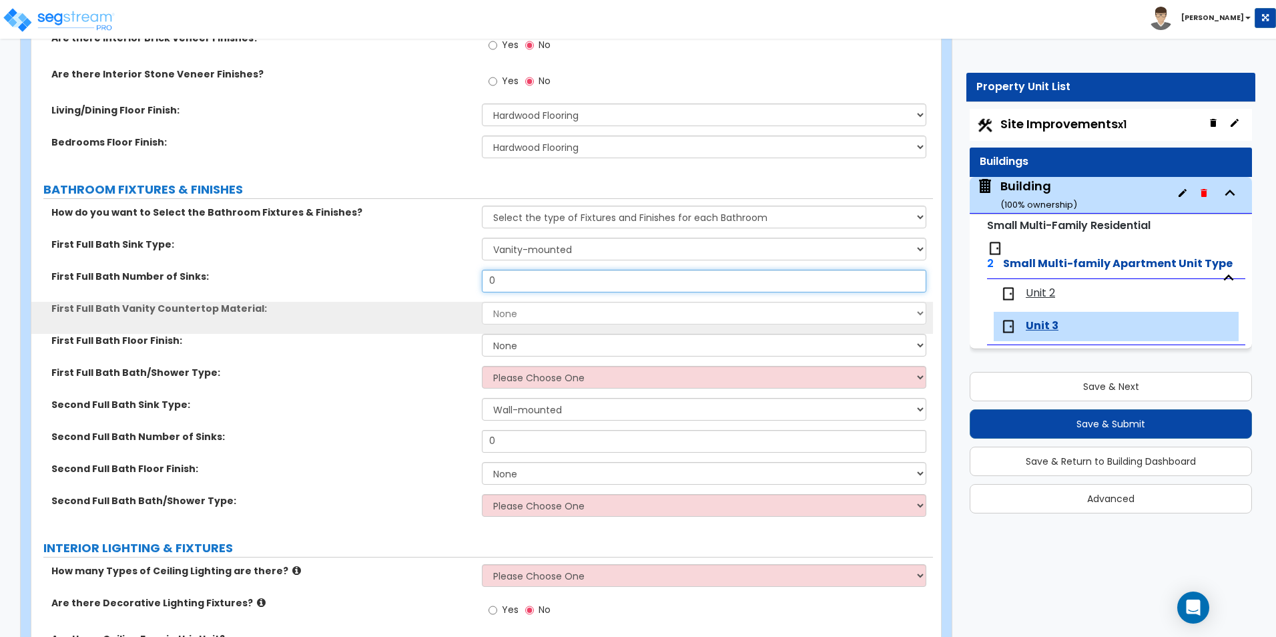
drag, startPoint x: 522, startPoint y: 282, endPoint x: 422, endPoint y: 282, distance: 100.1
click at [426, 282] on div "First Full Bath Number of Sinks: 0" at bounding box center [482, 286] width 902 height 32
type input "2"
click at [517, 312] on select "None Plastic Laminate Solid Surface Stone Quartz Marble Tile Wood" at bounding box center [704, 313] width 444 height 23
select select "3"
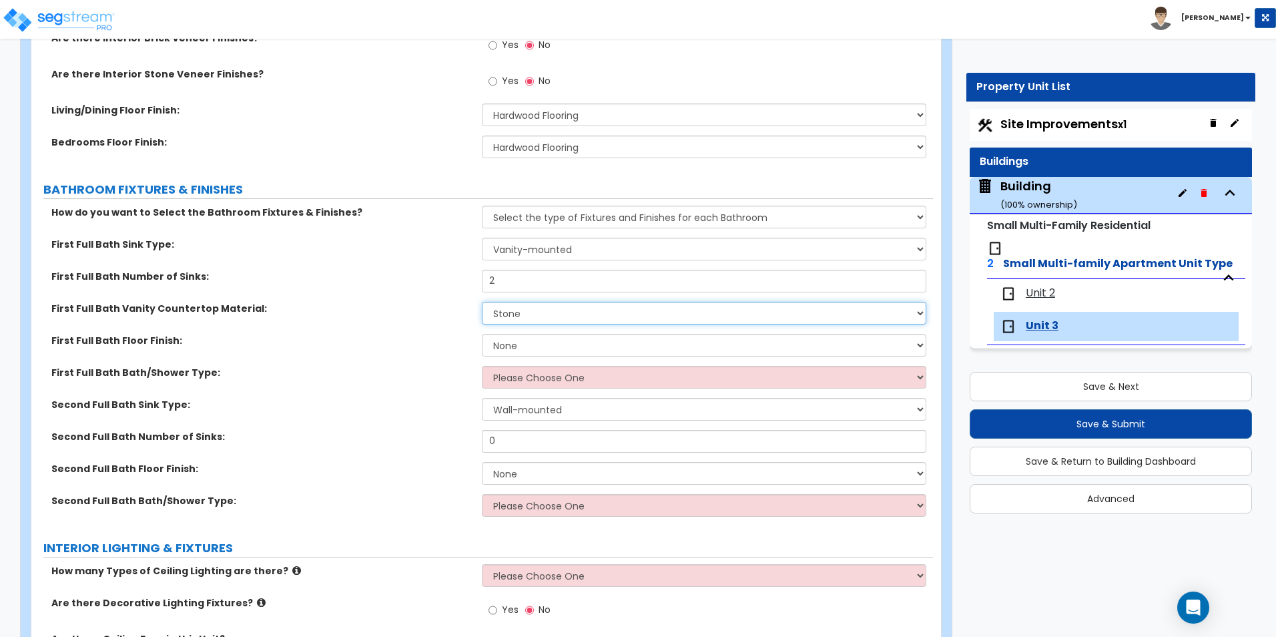
click at [482, 302] on select "None Plastic Laminate Solid Surface Stone Quartz Marble Tile Wood" at bounding box center [704, 313] width 444 height 23
click at [531, 346] on select "None Tile Flooring Hardwood Flooring Resilient Laminate Flooring VCT Flooring S…" at bounding box center [704, 345] width 444 height 23
select select "3"
click at [482, 334] on select "None Tile Flooring Hardwood Flooring Resilient Laminate Flooring VCT Flooring S…" at bounding box center [704, 345] width 444 height 23
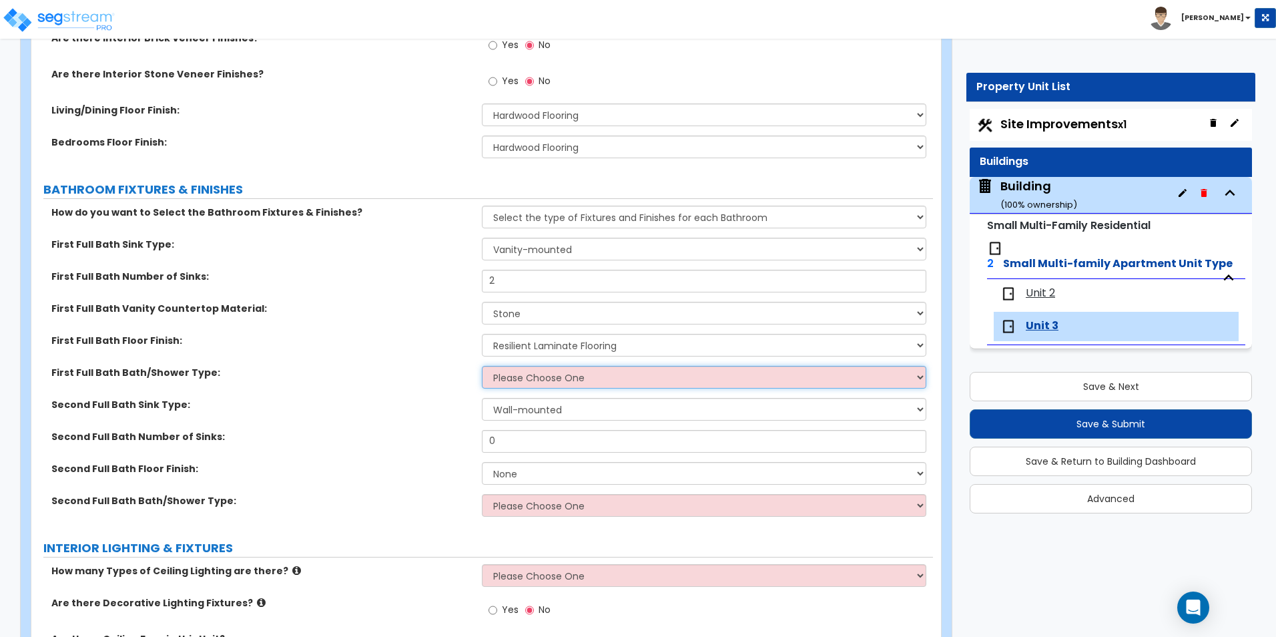
click at [510, 386] on select "Please Choose One Standalone Shower Bathtub - Shower Combo" at bounding box center [704, 377] width 444 height 23
select select "2"
click at [482, 366] on select "Please Choose One Standalone Shower Bathtub - Shower Combo" at bounding box center [704, 377] width 444 height 23
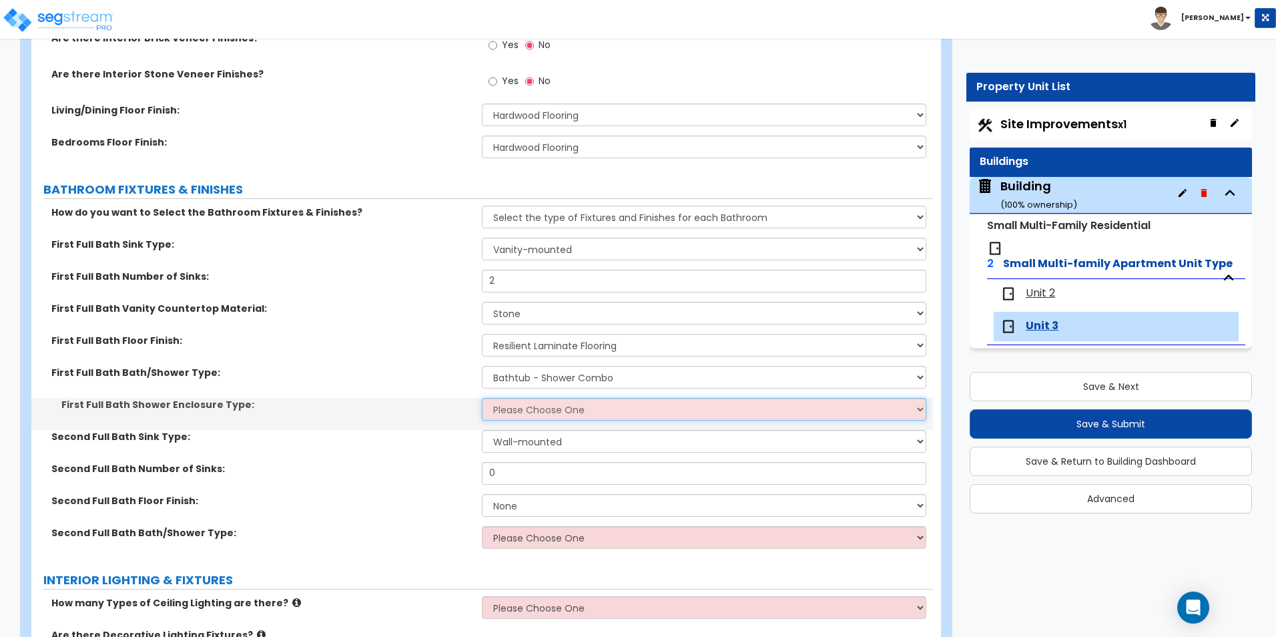
click at [533, 405] on select "Please Choose One Curtain & Rod Glass Sliding Doors Glass Hinged Doors" at bounding box center [704, 409] width 444 height 23
select select "1"
click at [482, 398] on select "Please Choose One Curtain & Rod Glass Sliding Doors Glass Hinged Doors" at bounding box center [704, 409] width 444 height 23
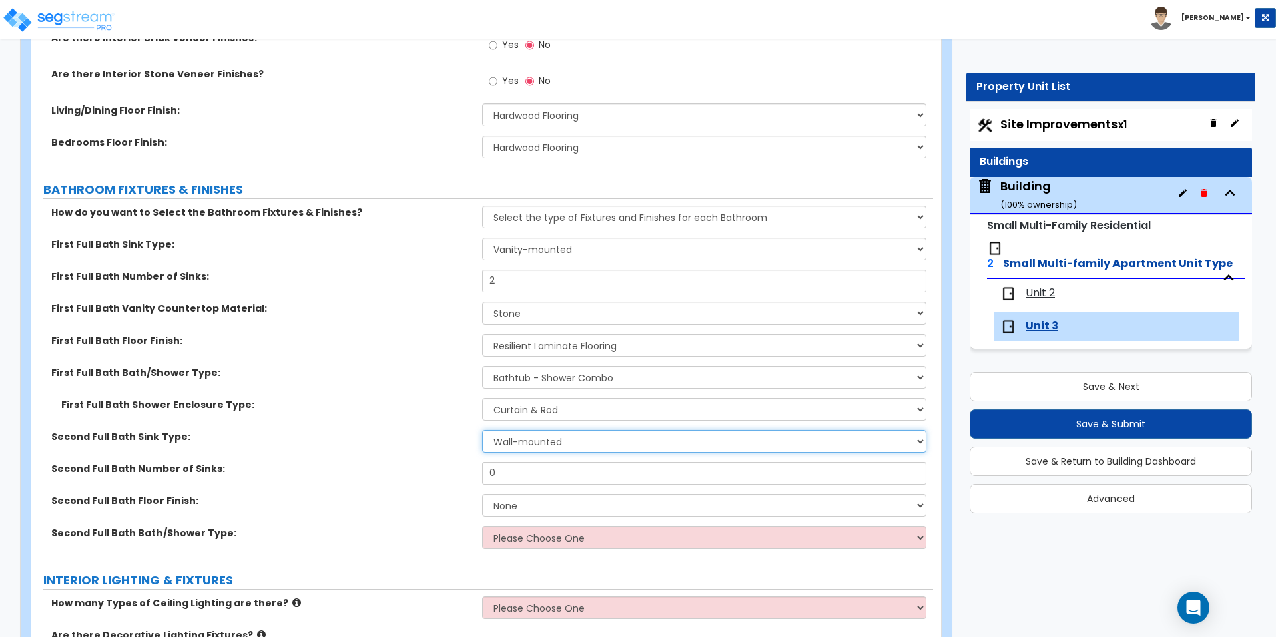
click at [555, 444] on select "Wall-mounted Pedestal-mounted Vanity-mounted" at bounding box center [704, 441] width 444 height 23
select select "3"
click at [482, 430] on select "Wall-mounted Pedestal-mounted Vanity-mounted" at bounding box center [704, 441] width 444 height 23
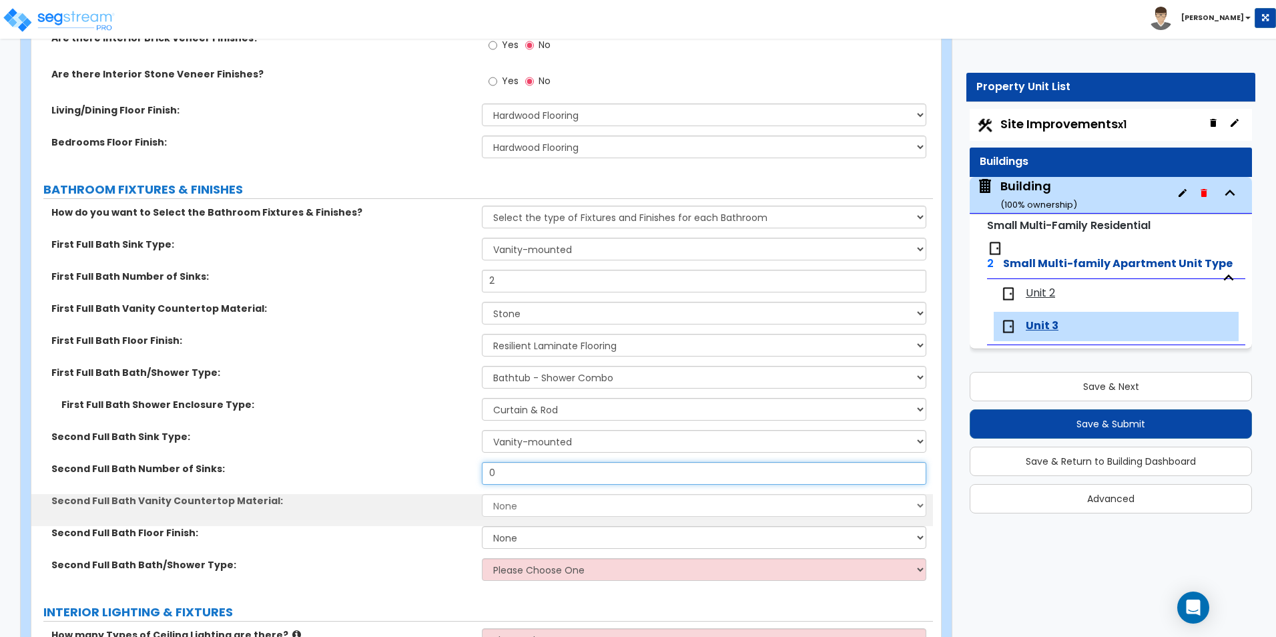
drag, startPoint x: 515, startPoint y: 473, endPoint x: 439, endPoint y: 471, distance: 76.1
click at [439, 471] on div "Second Full Bath Number of Sinks: 0" at bounding box center [482, 478] width 902 height 32
type input "2"
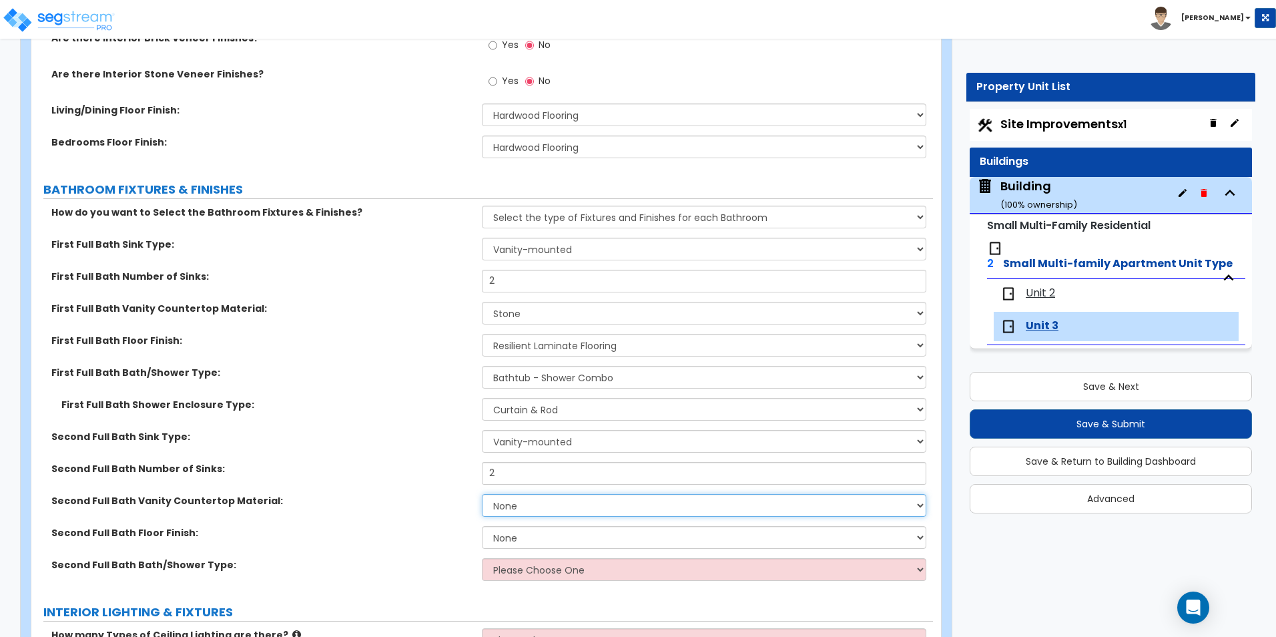
click at [509, 500] on select "None Plastic Laminate Solid Surface Stone Quartz Marble Tile Wood" at bounding box center [704, 505] width 444 height 23
select select "3"
click at [482, 494] on select "None Plastic Laminate Solid Surface Stone Quartz Marble Tile Wood" at bounding box center [704, 505] width 444 height 23
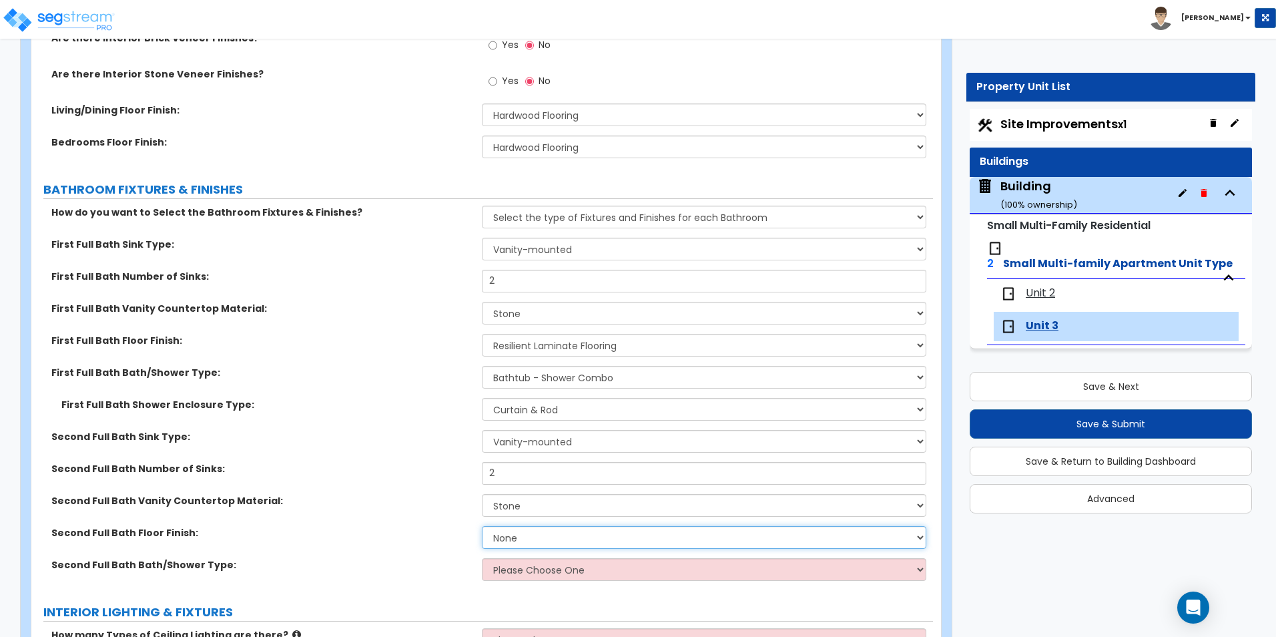
click at [520, 535] on select "None Tile Flooring Hardwood Flooring Resilient Laminate Flooring VCT Flooring S…" at bounding box center [704, 537] width 444 height 23
select select "3"
click at [482, 526] on select "None Tile Flooring Hardwood Flooring Resilient Laminate Flooring VCT Flooring S…" at bounding box center [704, 537] width 444 height 23
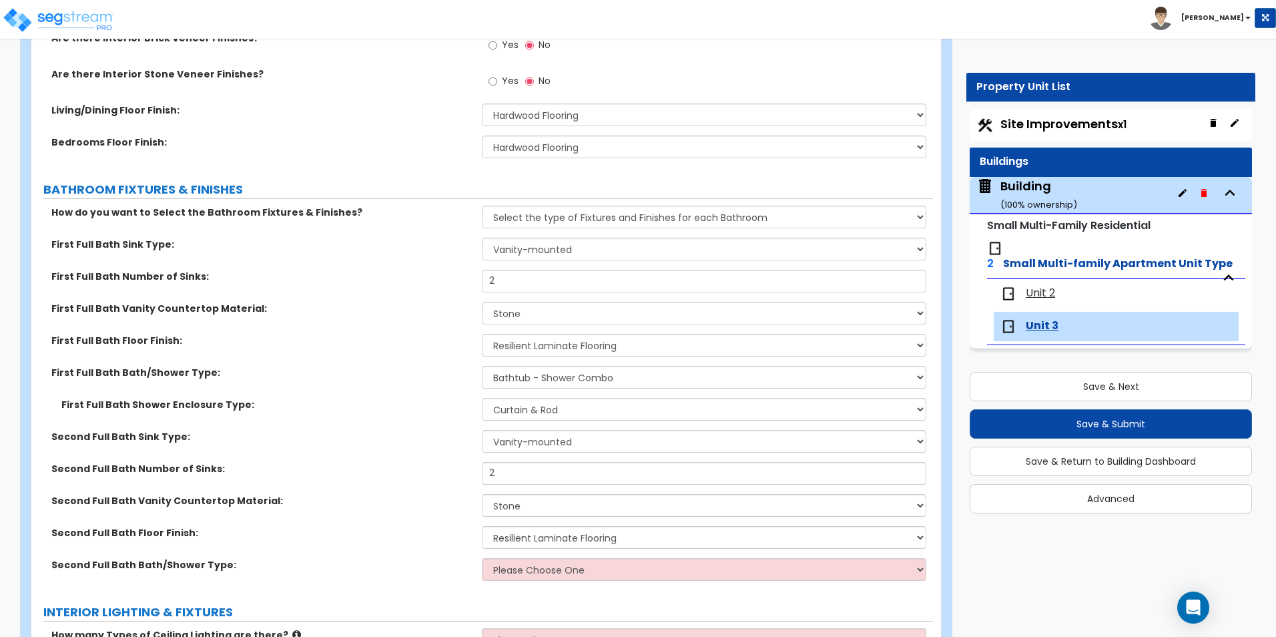
click at [533, 553] on div "Second Full Bath Floor Finish: None Tile Flooring Hardwood Flooring Resilient L…" at bounding box center [482, 542] width 902 height 32
click at [534, 571] on select "Please Choose One Standalone Shower Bathtub - Shower Combo" at bounding box center [704, 569] width 444 height 23
select select "1"
click at [482, 558] on select "Please Choose One Standalone Shower Bathtub - Shower Combo" at bounding box center [704, 569] width 444 height 23
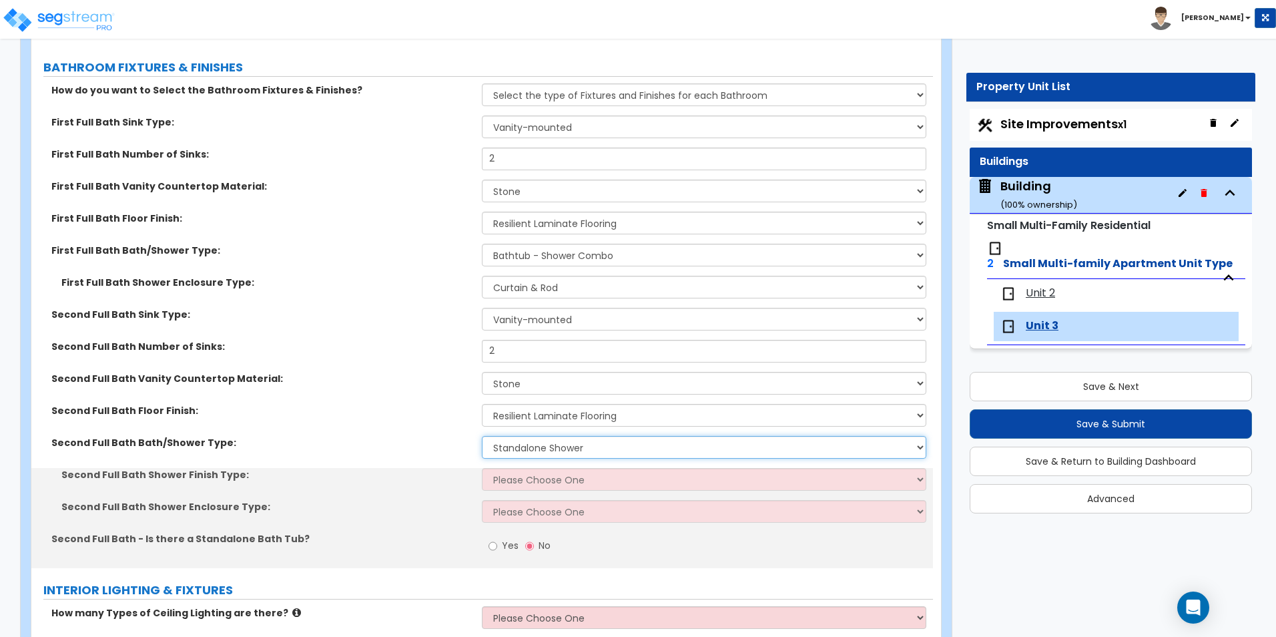
scroll to position [801, 0]
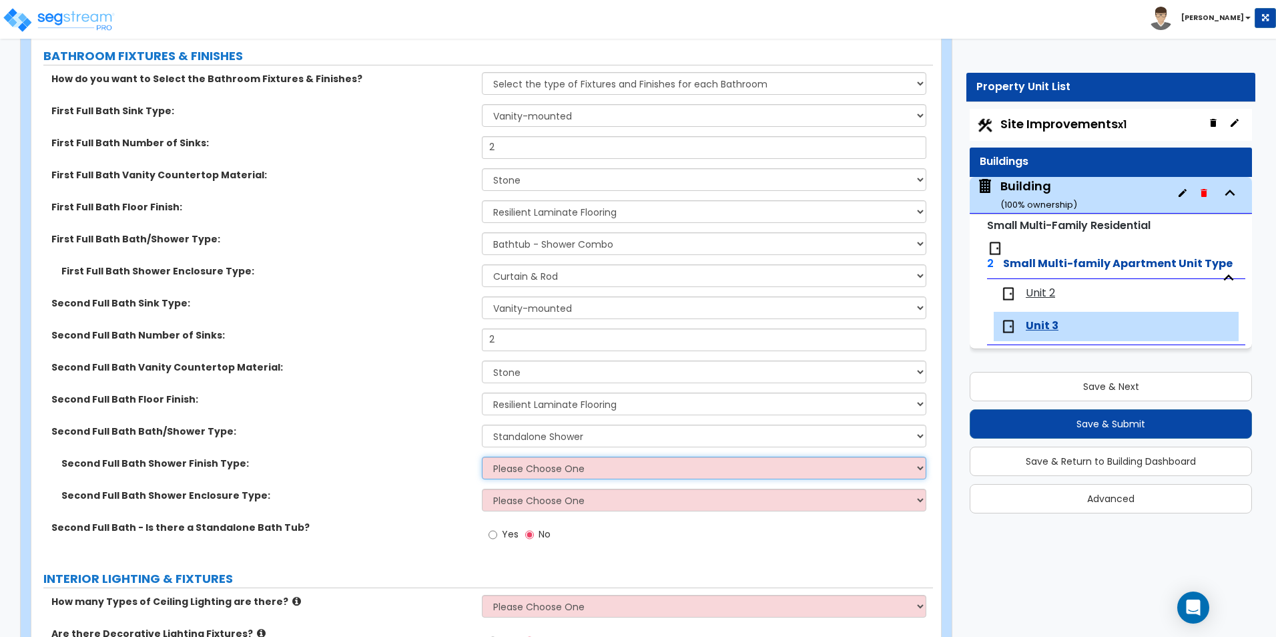
click at [559, 468] on select "Please Choose One Plastic Tile Stone" at bounding box center [704, 468] width 444 height 23
select select "2"
click at [482, 457] on select "Please Choose One Plastic Tile Stone" at bounding box center [704, 468] width 444 height 23
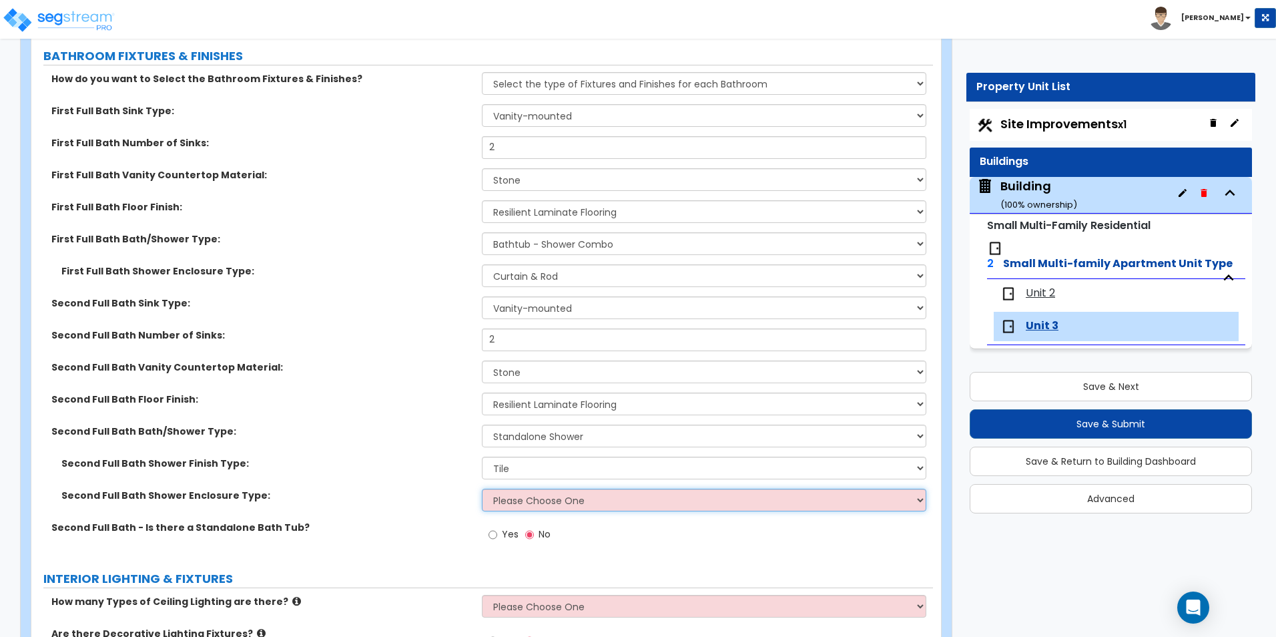
click at [539, 503] on select "Please Choose One Curtain & Rod Glass Sliding Doors Glass Hinged Doors" at bounding box center [704, 500] width 444 height 23
select select "3"
click at [482, 489] on select "Please Choose One Curtain & Rod Glass Sliding Doors Glass Hinged Doors" at bounding box center [704, 500] width 444 height 23
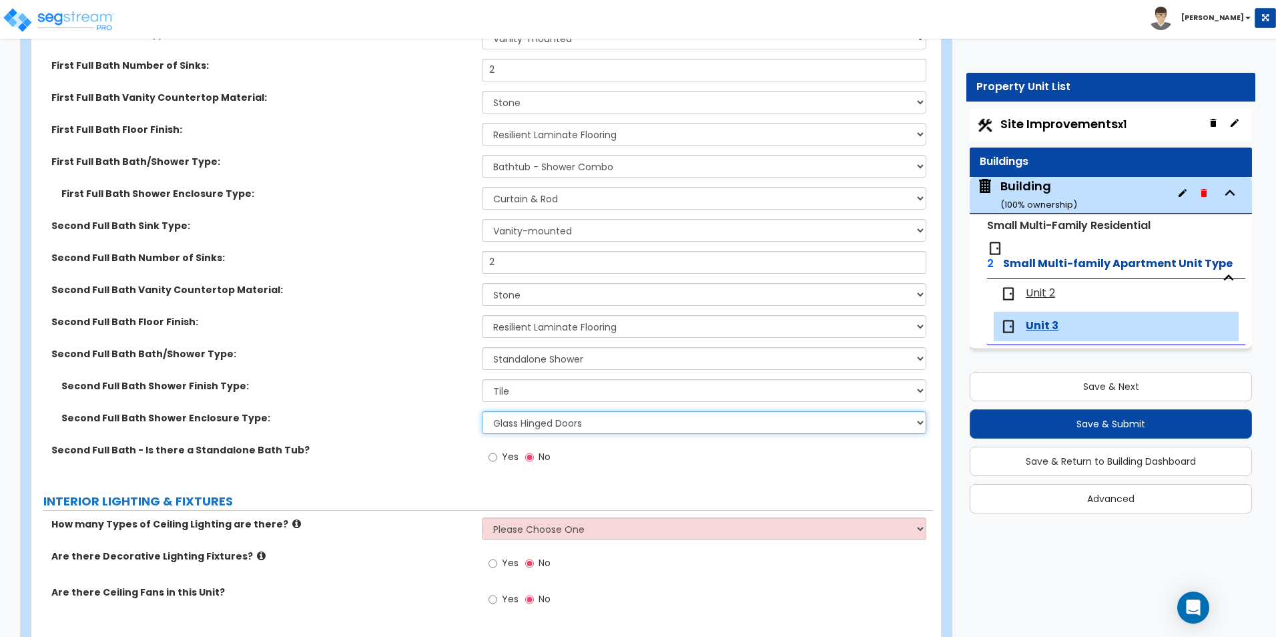
scroll to position [1135, 0]
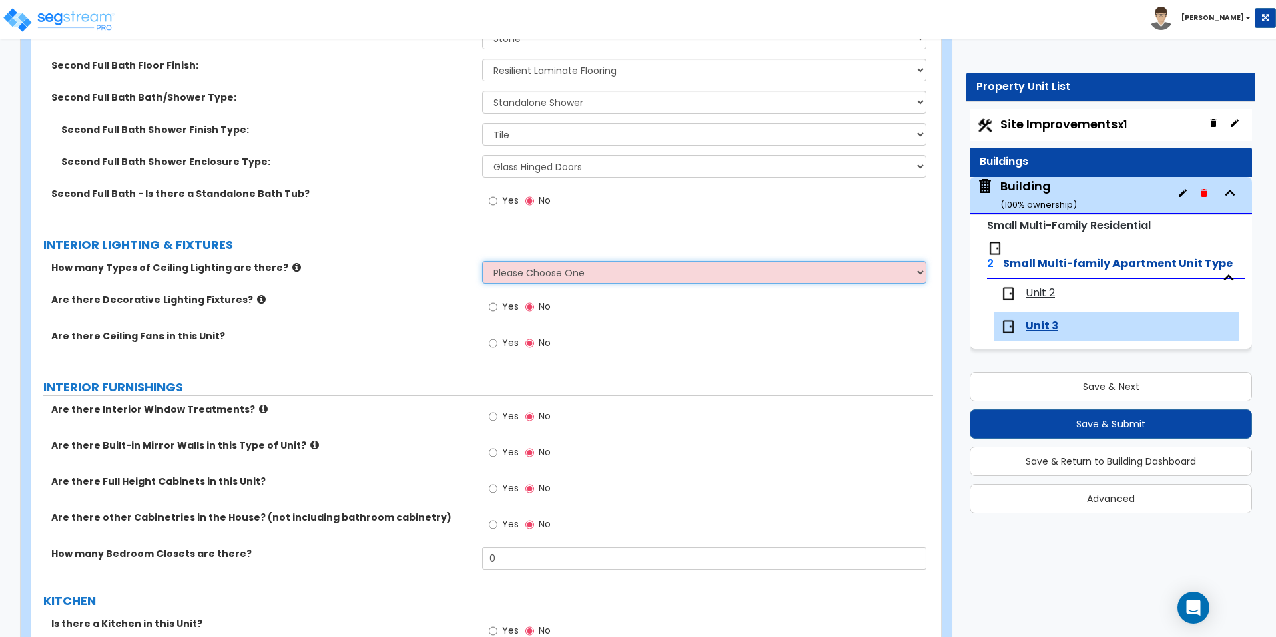
drag, startPoint x: 535, startPoint y: 275, endPoint x: 532, endPoint y: 285, distance: 10.4
click at [535, 275] on select "Please Choose One 1 2 3" at bounding box center [704, 272] width 444 height 23
select select "1"
click at [482, 261] on select "Please Choose One 1 2 3" at bounding box center [704, 272] width 444 height 23
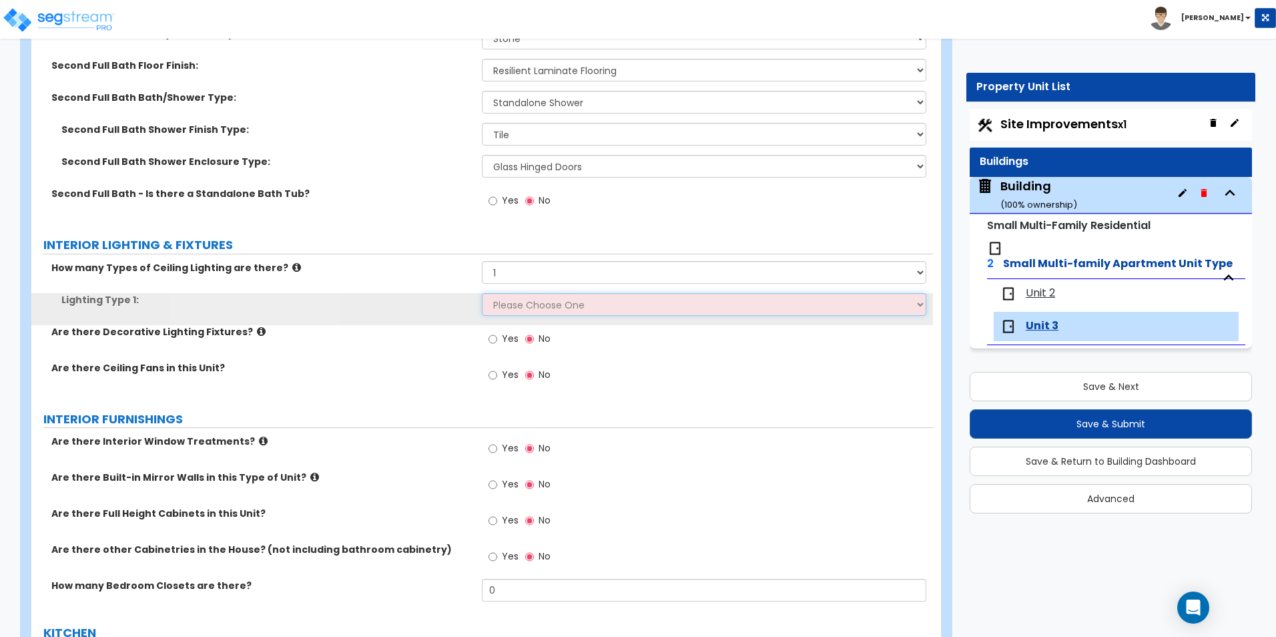
drag, startPoint x: 519, startPoint y: 314, endPoint x: 528, endPoint y: 314, distance: 9.3
click at [527, 305] on select "Please Choose One LED Surface-Mounted LED Recessed Fluorescent Surface-Mounted …" at bounding box center [704, 304] width 444 height 23
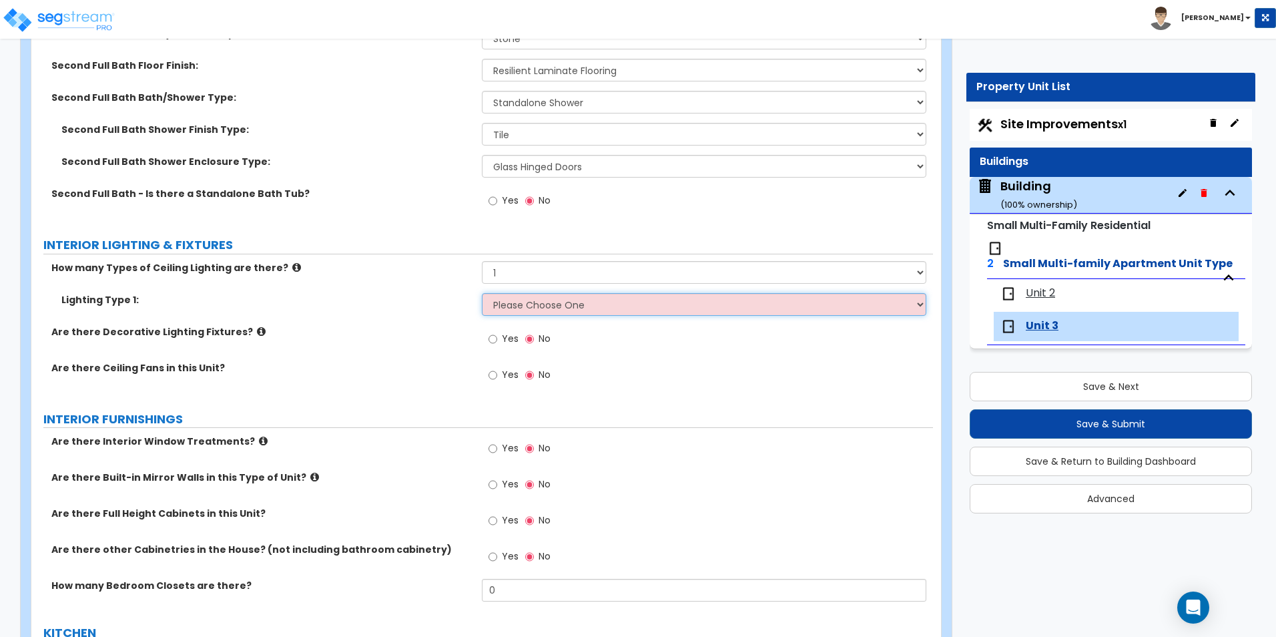
select select "2"
click at [482, 293] on select "Please Choose One LED Surface-Mounted LED Recessed Fluorescent Surface-Mounted …" at bounding box center [704, 304] width 444 height 23
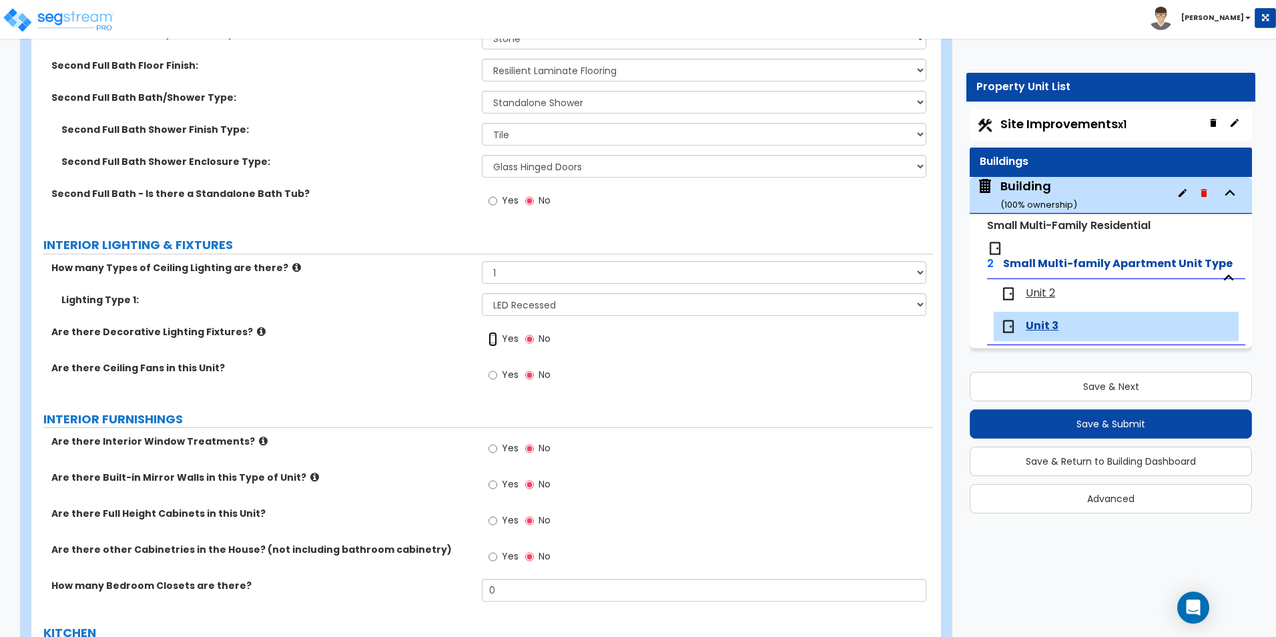
click at [492, 338] on input "Yes" at bounding box center [493, 339] width 9 height 15
radio input "true"
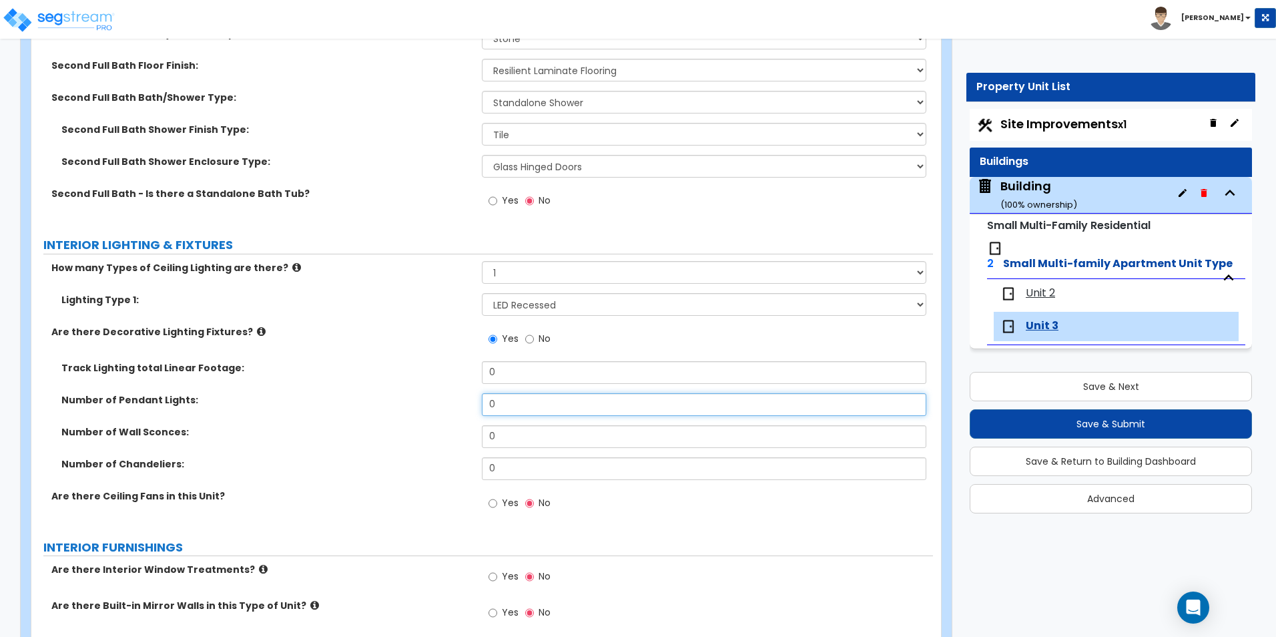
drag, startPoint x: 475, startPoint y: 402, endPoint x: 425, endPoint y: 401, distance: 49.4
click at [425, 401] on div "Number of Pendant Lights: 0" at bounding box center [482, 409] width 902 height 32
type input "2"
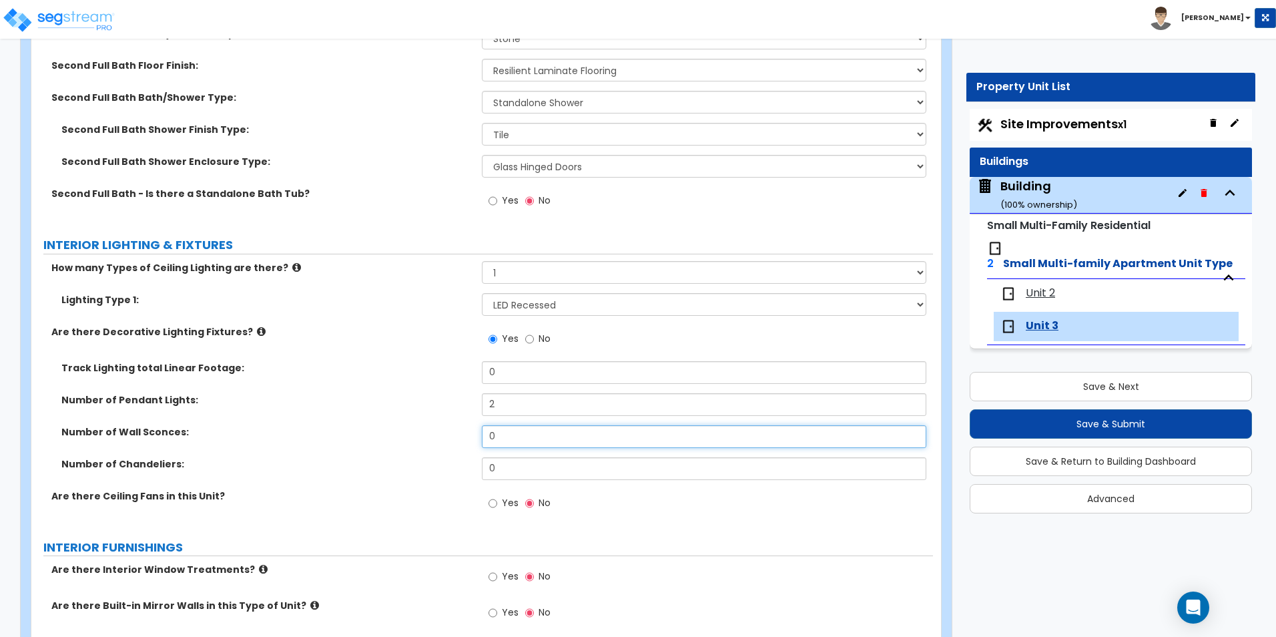
drag, startPoint x: 489, startPoint y: 439, endPoint x: 411, endPoint y: 437, distance: 78.1
click at [411, 437] on div "Number of Wall Sconces: 0" at bounding box center [482, 441] width 902 height 32
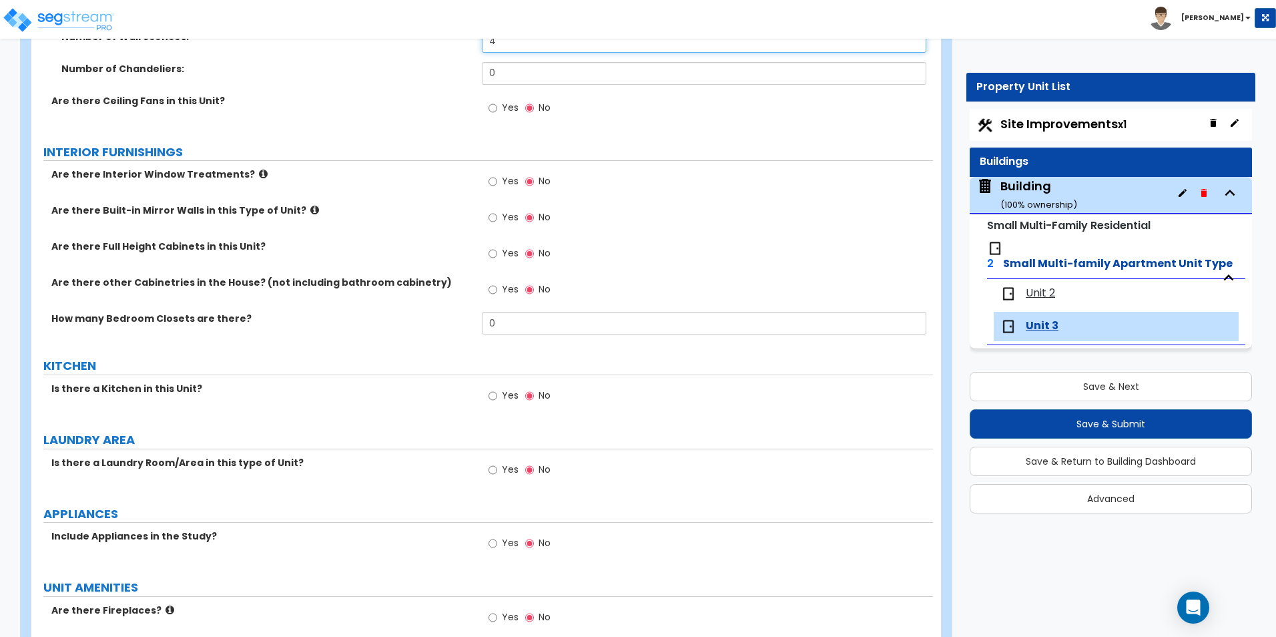
scroll to position [1535, 0]
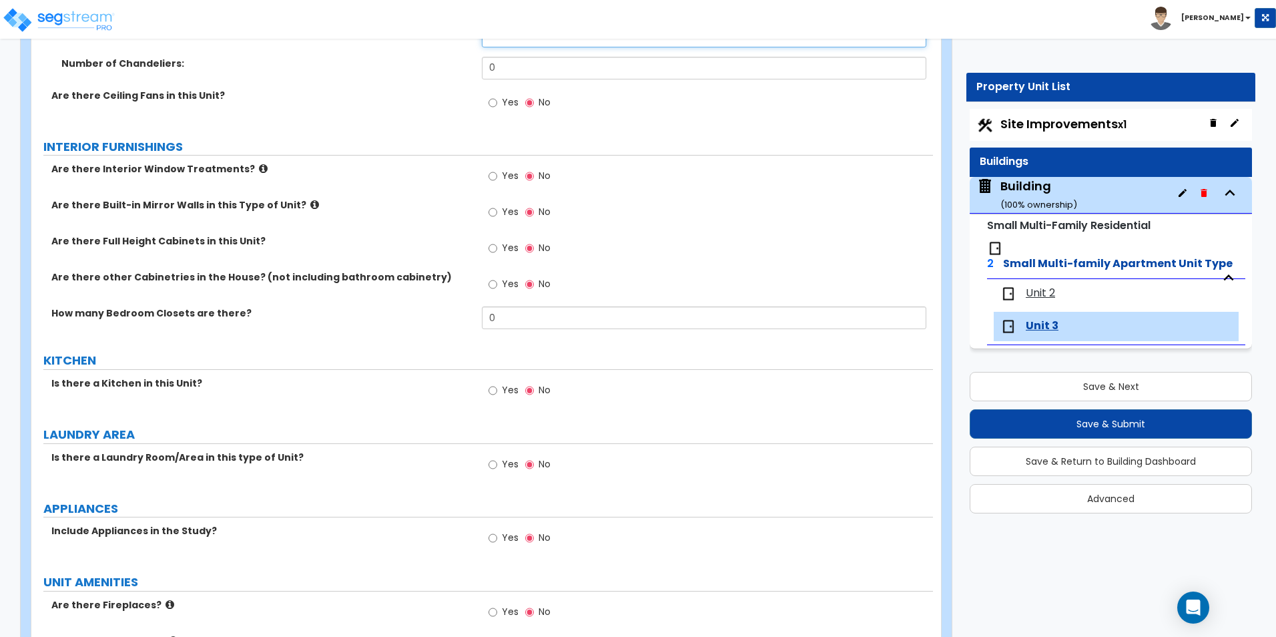
type input "4"
click at [492, 177] on input "Yes" at bounding box center [493, 176] width 9 height 15
radio input "true"
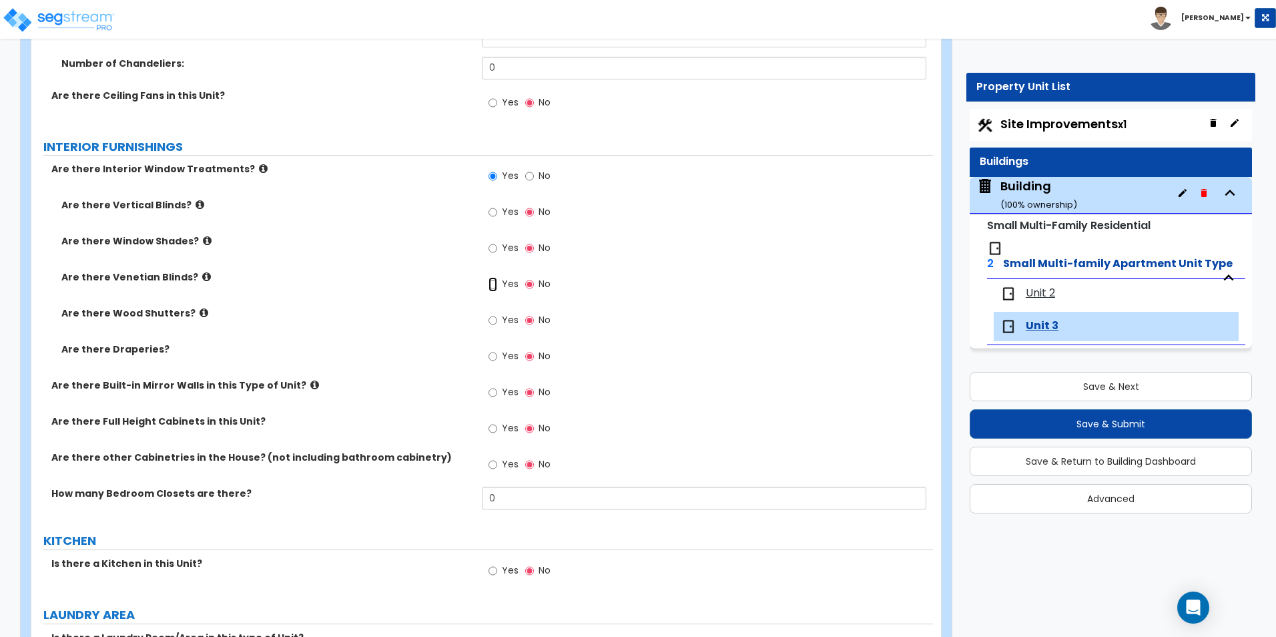
click at [495, 282] on input "Yes" at bounding box center [493, 284] width 9 height 15
radio input "true"
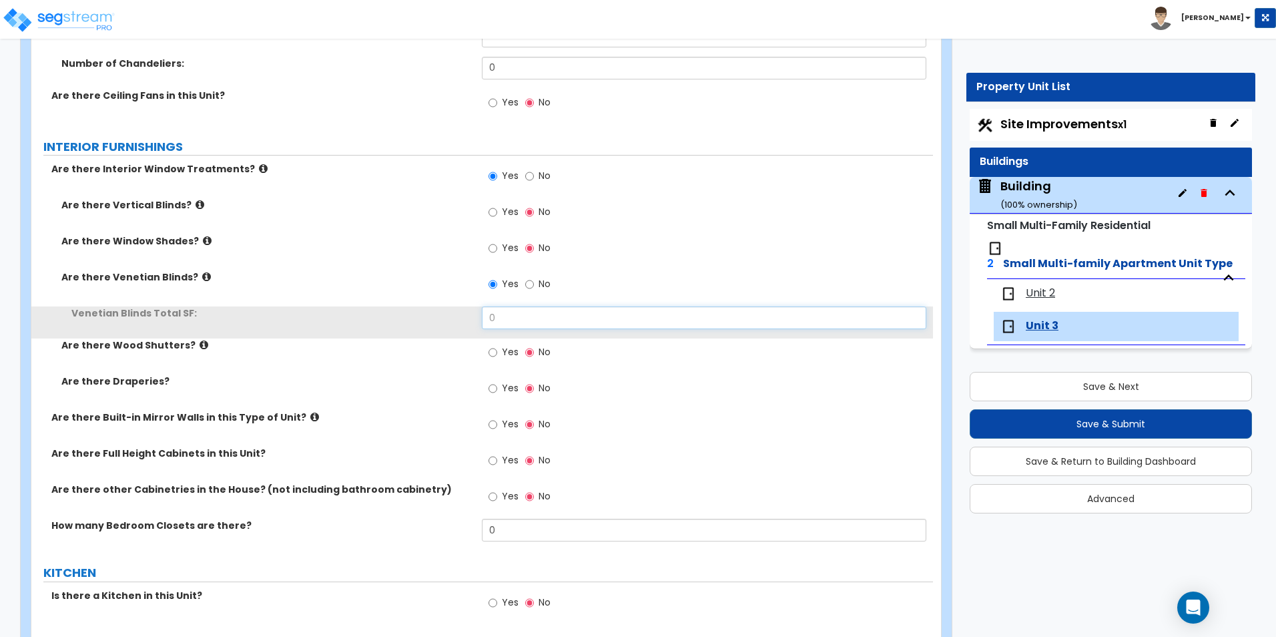
drag, startPoint x: 478, startPoint y: 322, endPoint x: 420, endPoint y: 320, distance: 58.1
click at [420, 320] on div "Venetian Blinds Total SF: 0" at bounding box center [482, 322] width 902 height 32
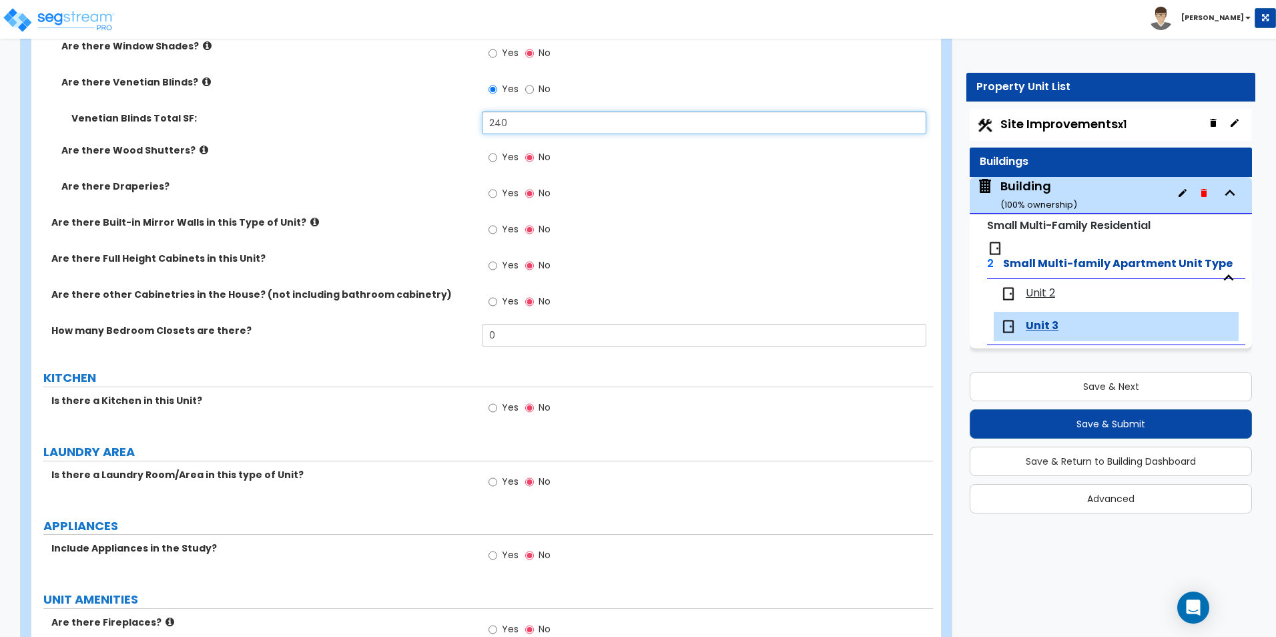
scroll to position [1803, 0]
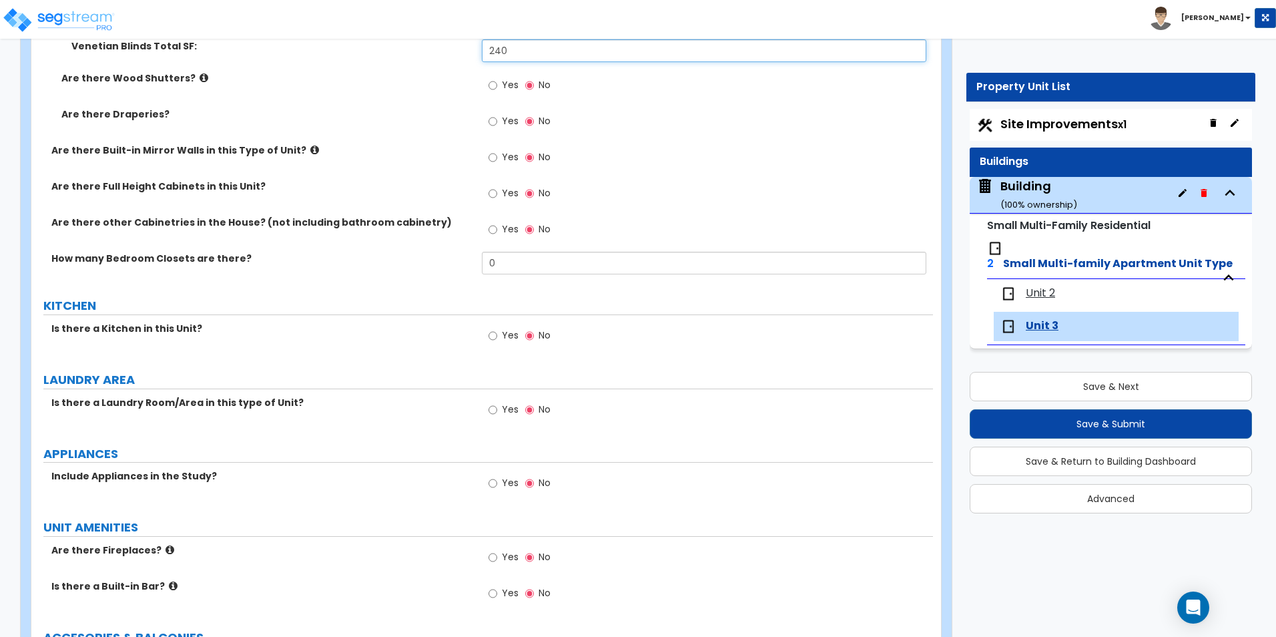
type input "240"
click at [491, 228] on input "Yes" at bounding box center [493, 229] width 9 height 15
radio input "true"
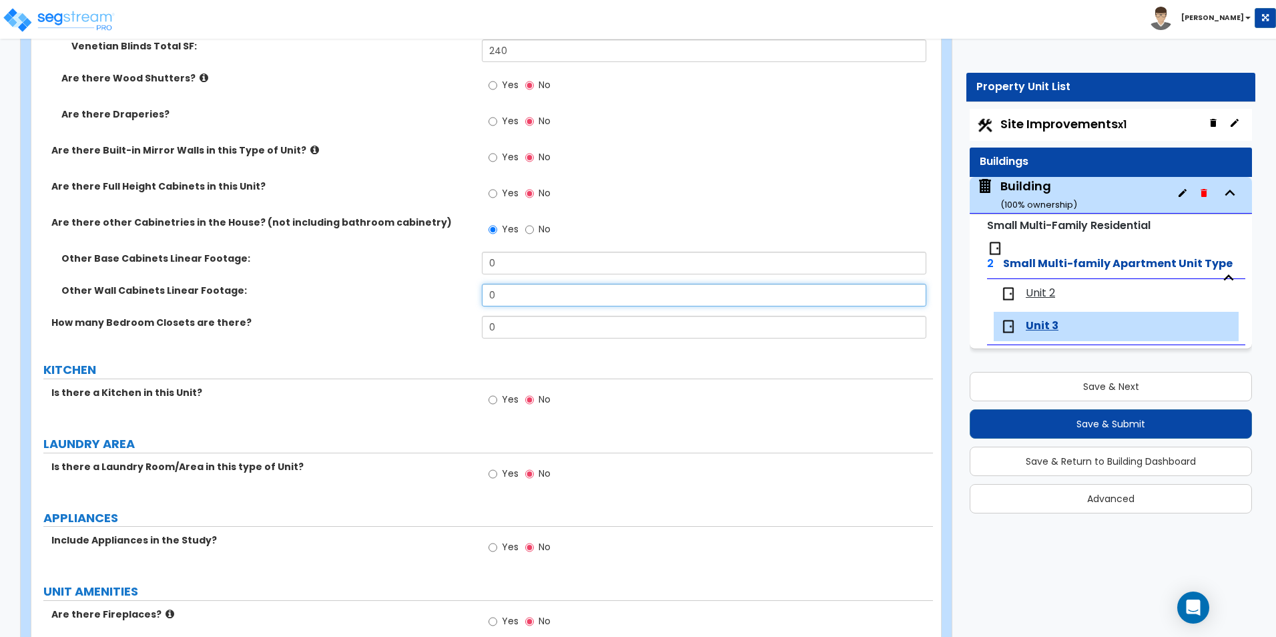
drag, startPoint x: 481, startPoint y: 298, endPoint x: 399, endPoint y: 290, distance: 82.5
click at [401, 291] on div "Other Wall Cabinets Linear Footage: 0" at bounding box center [482, 300] width 902 height 32
type input "6"
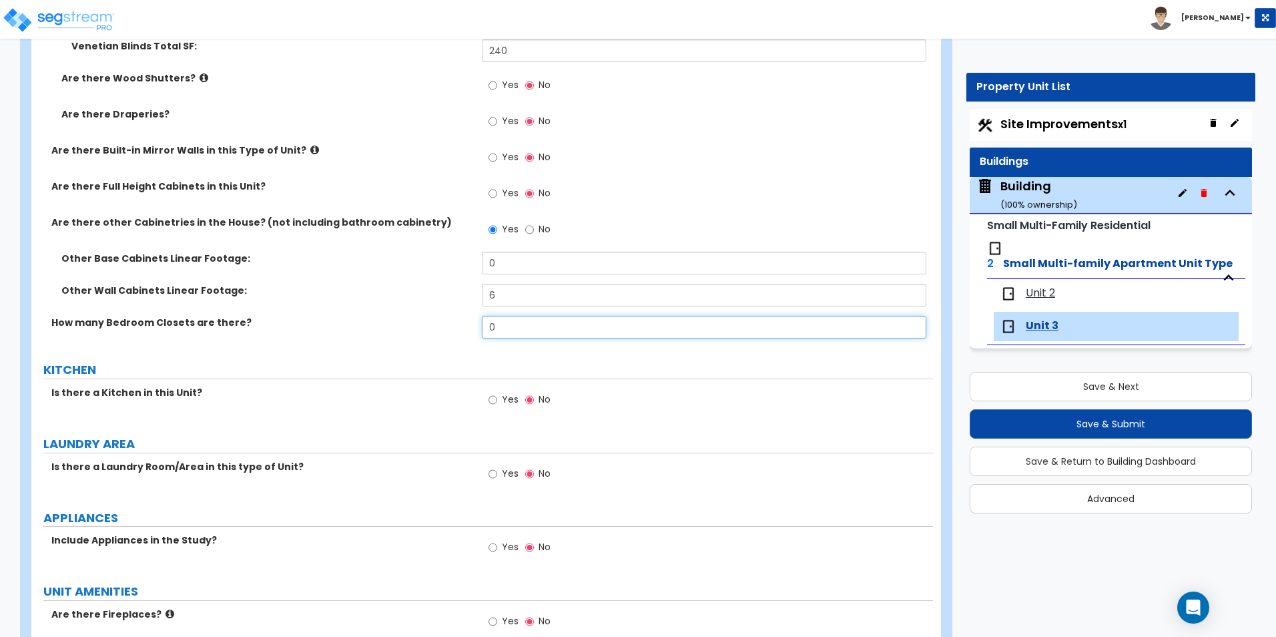
drag, startPoint x: 518, startPoint y: 328, endPoint x: 387, endPoint y: 320, distance: 131.7
click at [387, 320] on div "How many Bedroom Closets are there? 0" at bounding box center [482, 332] width 902 height 32
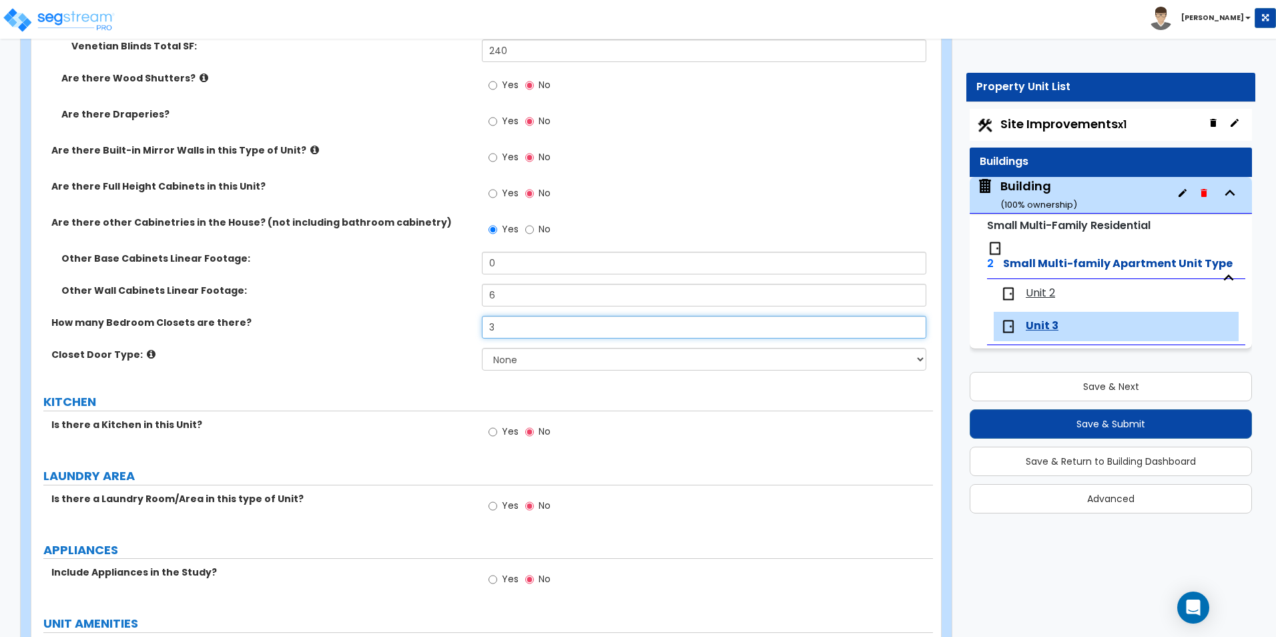
type input "3"
click at [525, 359] on select "None Bi-fold Louvered Doors Bi-fold Panel Doors Sliding Doors Hinged Wood Door" at bounding box center [704, 359] width 444 height 23
select select "3"
click at [482, 348] on select "None Bi-fold Louvered Doors Bi-fold Panel Doors Sliding Doors Hinged Wood Door" at bounding box center [704, 359] width 444 height 23
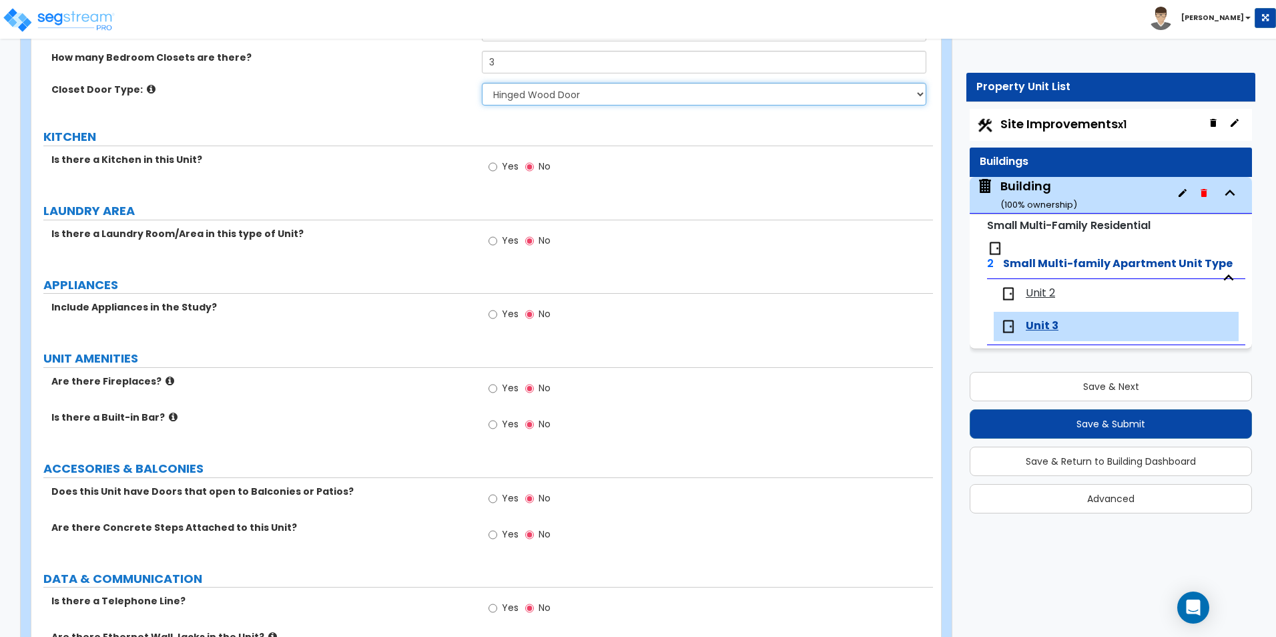
scroll to position [2070, 0]
click at [494, 172] on input "Yes" at bounding box center [493, 165] width 9 height 15
radio input "true"
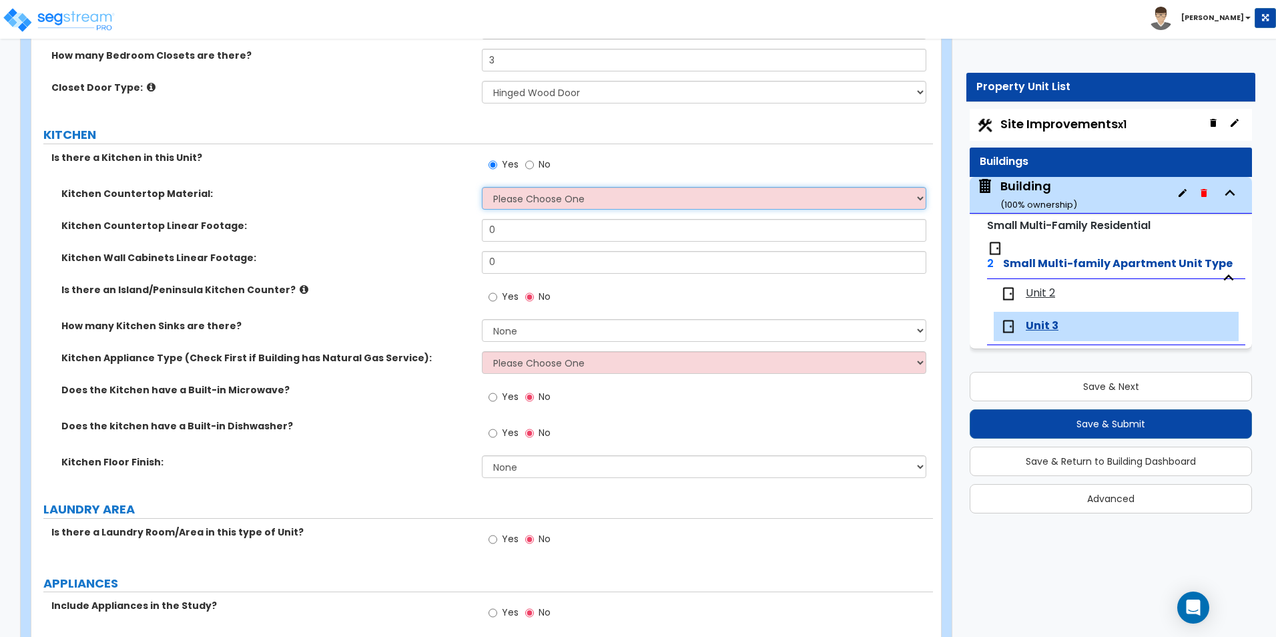
click at [509, 199] on select "Please Choose One Plastic Laminate Solid Surface Stone Quartz Marble Tile Wood …" at bounding box center [704, 198] width 444 height 23
select select "3"
click at [482, 187] on select "Please Choose One Plastic Laminate Solid Surface Stone Quartz Marble Tile Wood …" at bounding box center [704, 198] width 444 height 23
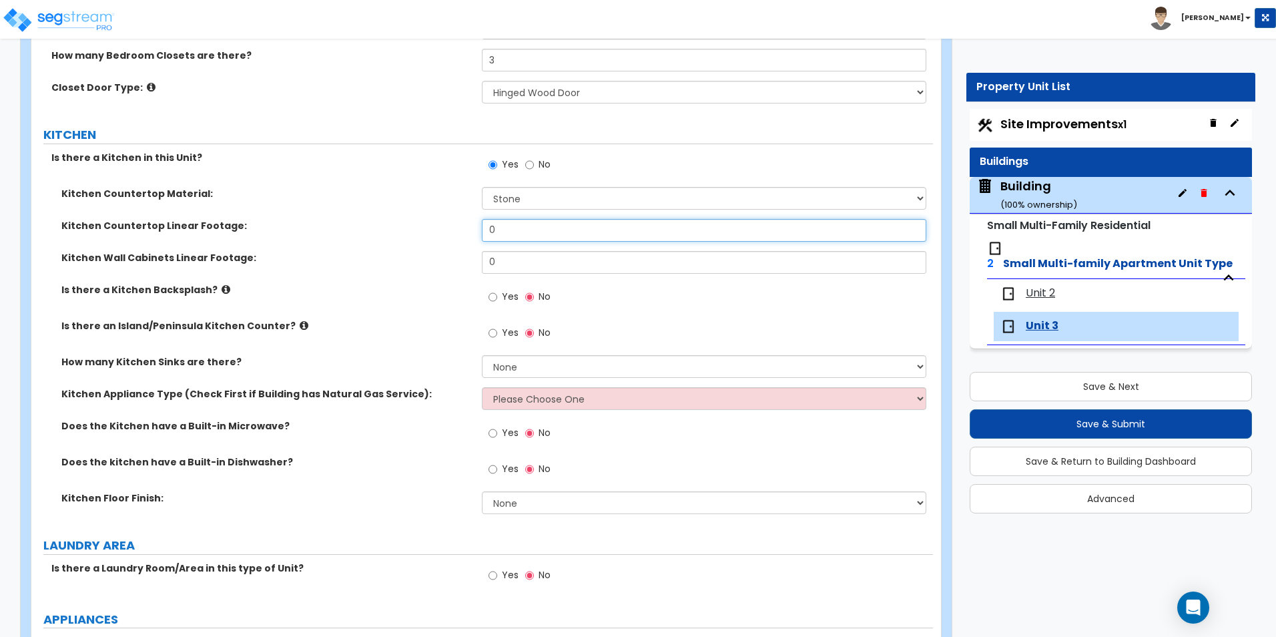
drag, startPoint x: 541, startPoint y: 226, endPoint x: 423, endPoint y: 221, distance: 117.6
click at [423, 221] on div "Kitchen Countertop Linear Footage: 0" at bounding box center [482, 235] width 902 height 32
type input "10"
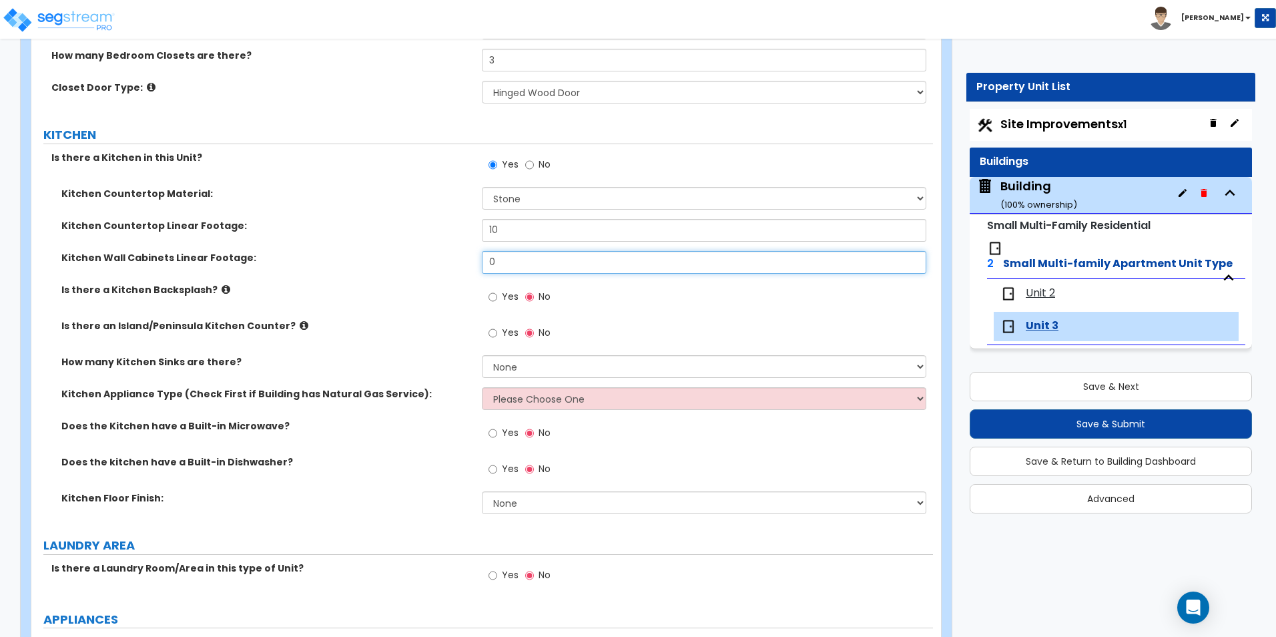
drag, startPoint x: 509, startPoint y: 258, endPoint x: 320, endPoint y: 239, distance: 189.2
click at [322, 239] on div "Kitchen Countertop Material: Please Choose One Plastic Laminate Solid Surface S…" at bounding box center [482, 355] width 882 height 336
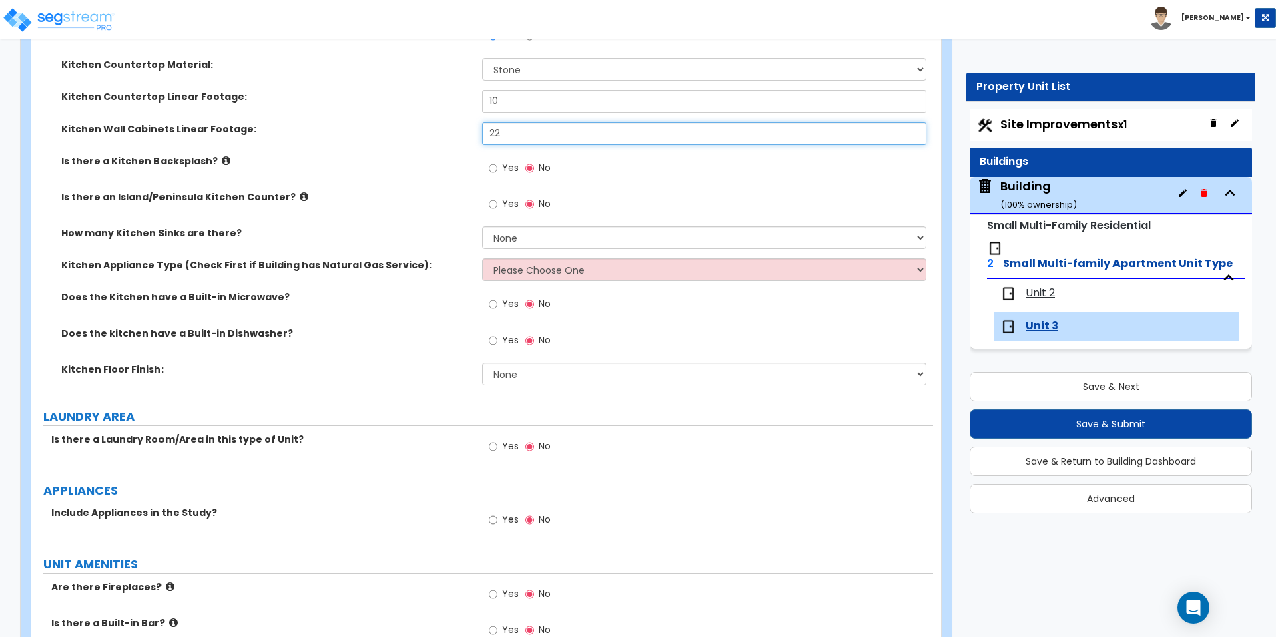
scroll to position [2203, 0]
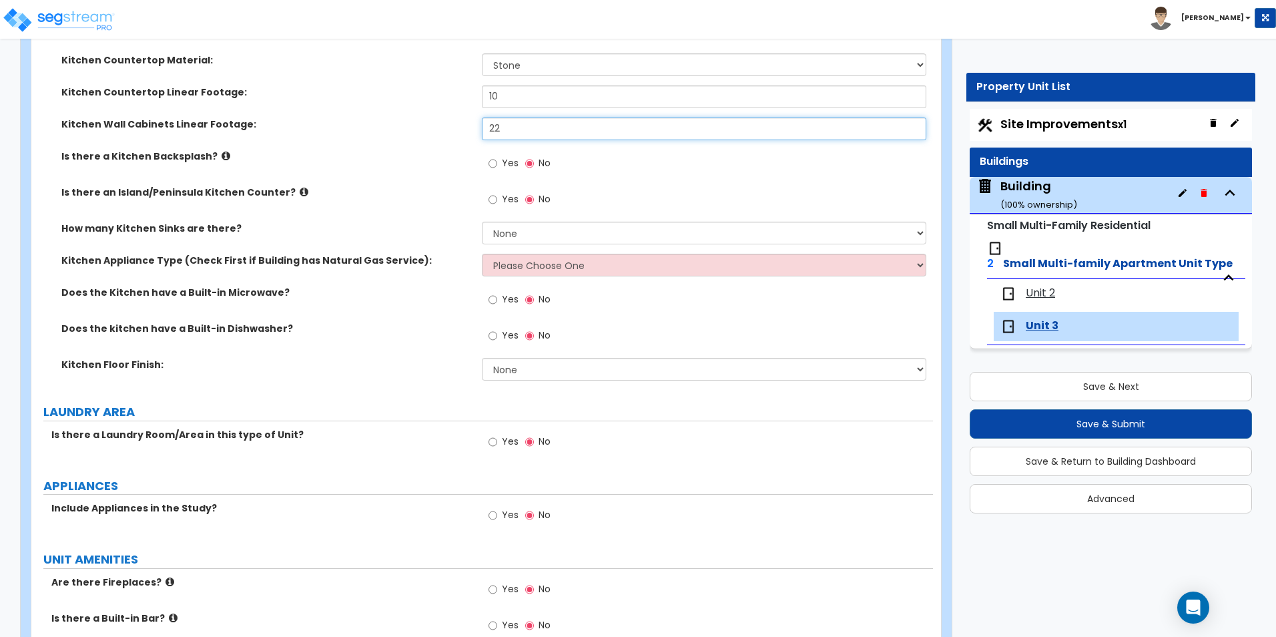
type input "22"
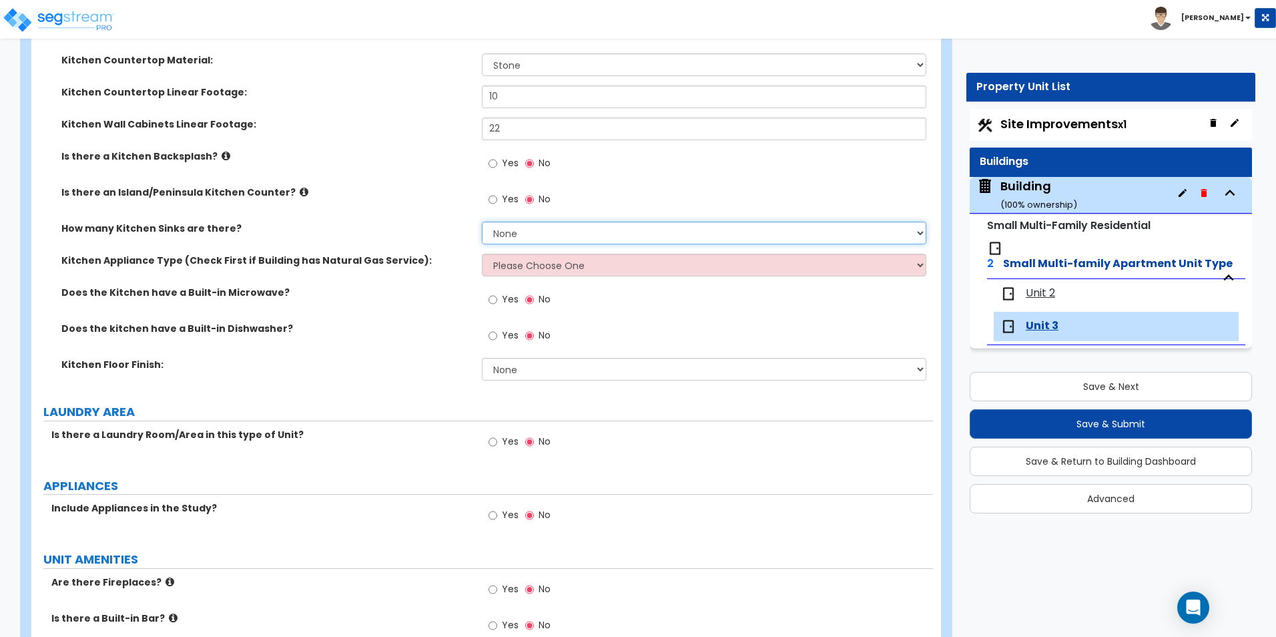
drag, startPoint x: 511, startPoint y: 236, endPoint x: 511, endPoint y: 246, distance: 10.7
click at [511, 236] on select "None 1 2 3" at bounding box center [704, 233] width 444 height 23
select select "1"
click at [482, 222] on select "None 1 2 3" at bounding box center [704, 233] width 444 height 23
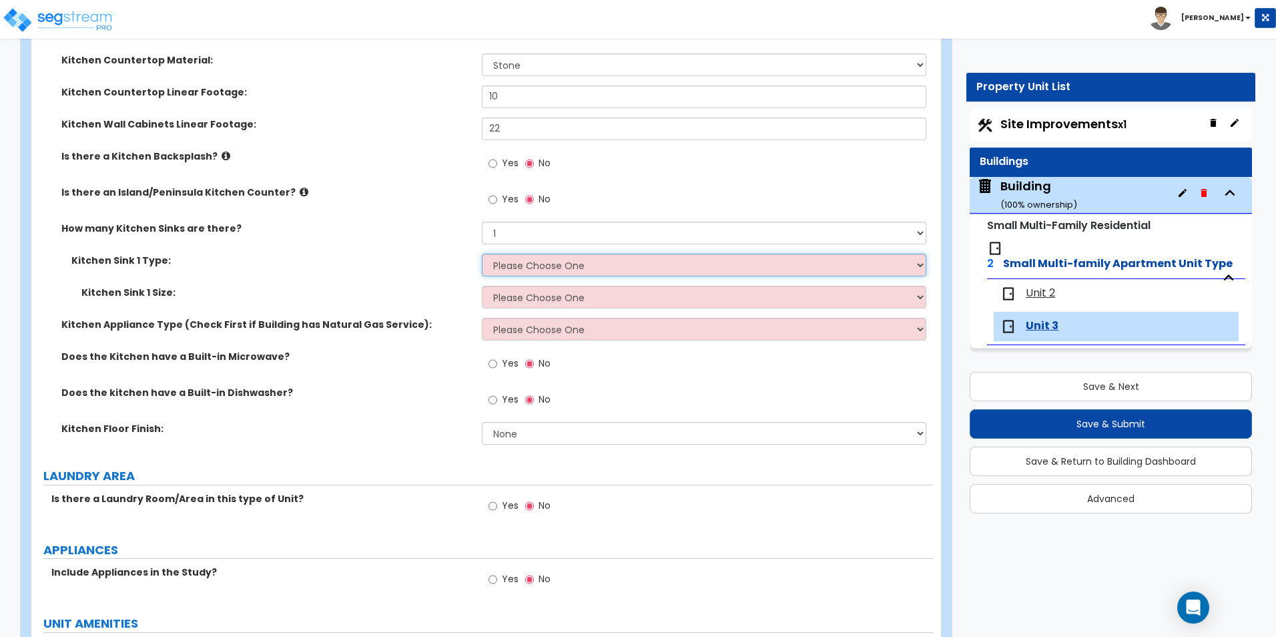
click at [518, 272] on select "Please Choose One Stainless Steel Porcelain Enamel Cast Iron Granite Composite" at bounding box center [704, 265] width 444 height 23
select select "1"
click at [482, 254] on select "Please Choose One Stainless Steel Porcelain Enamel Cast Iron Granite Composite" at bounding box center [704, 265] width 444 height 23
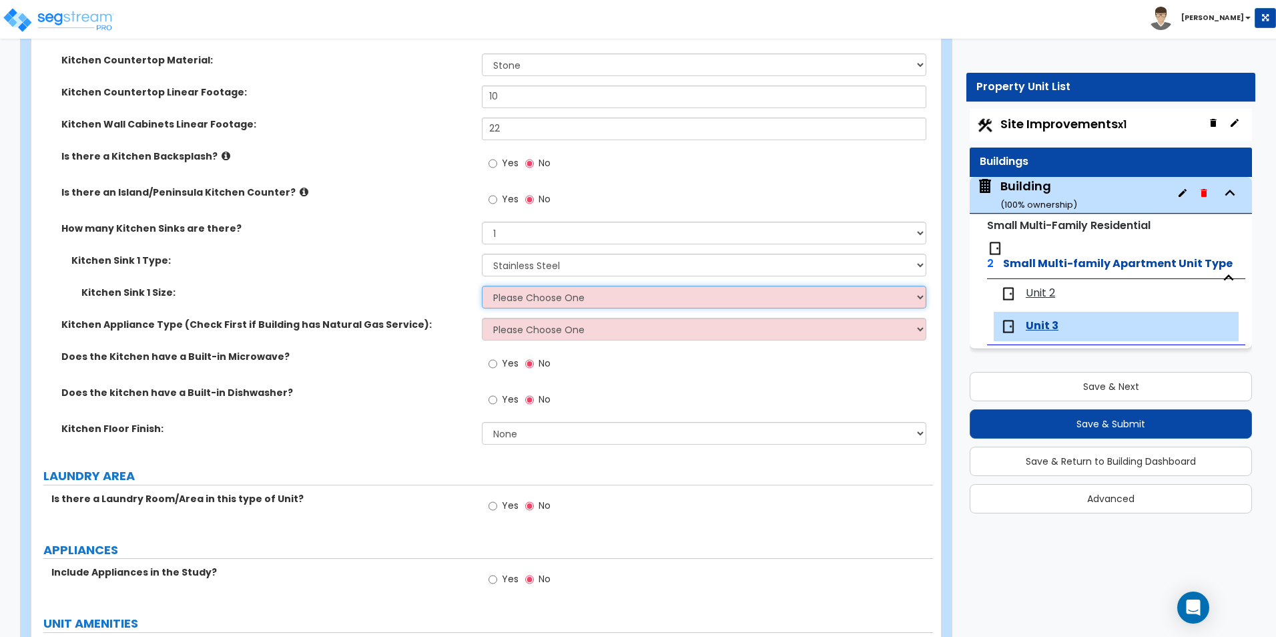
drag, startPoint x: 556, startPoint y: 299, endPoint x: 556, endPoint y: 307, distance: 8.0
click at [556, 299] on select "Please Choose One Single Sink Double Sink" at bounding box center [704, 297] width 444 height 23
select select "1"
click at [482, 286] on select "Please Choose One Single Sink Double Sink" at bounding box center [704, 297] width 444 height 23
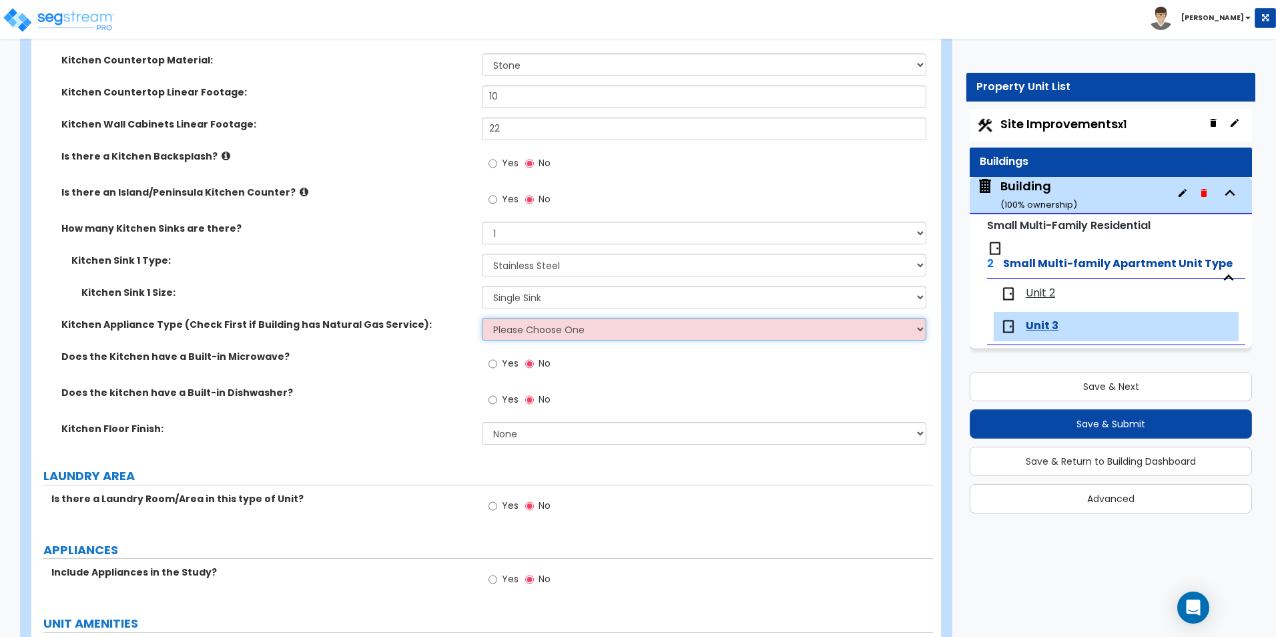
click at [590, 334] on select "Please Choose One Gas Electric" at bounding box center [704, 329] width 444 height 23
select select "2"
click at [482, 318] on select "Please Choose One Gas Electric" at bounding box center [704, 329] width 444 height 23
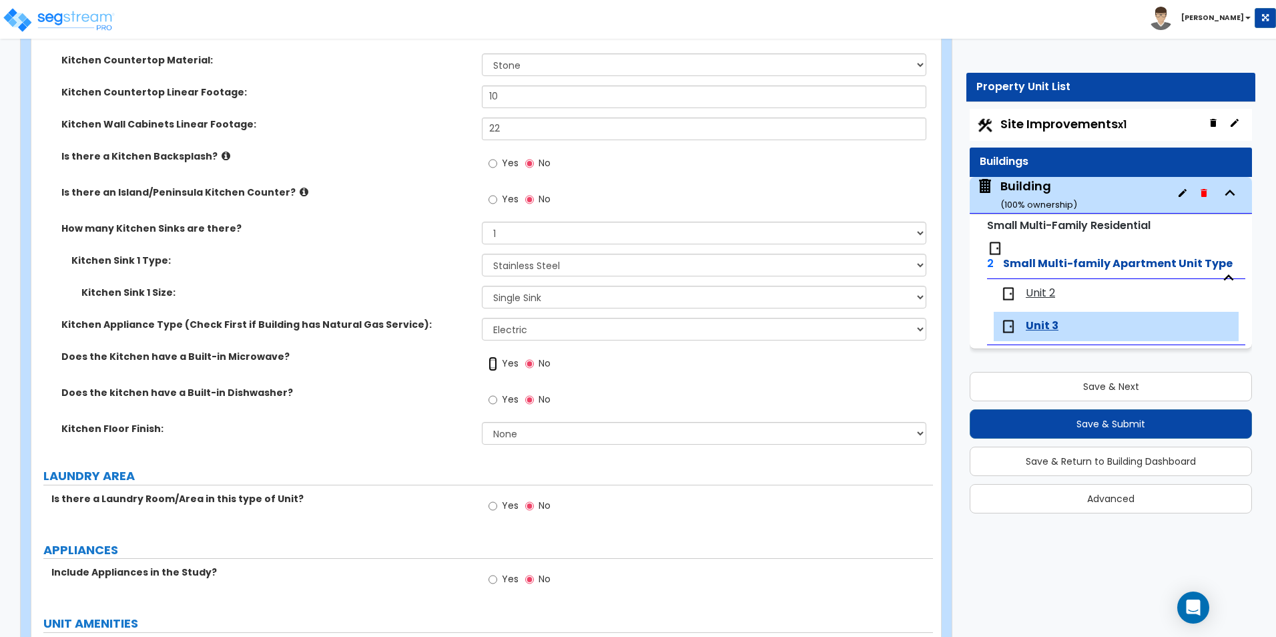
click at [493, 363] on input "Yes" at bounding box center [493, 363] width 9 height 15
radio input "true"
click at [491, 401] on input "Yes" at bounding box center [493, 400] width 9 height 15
radio input "true"
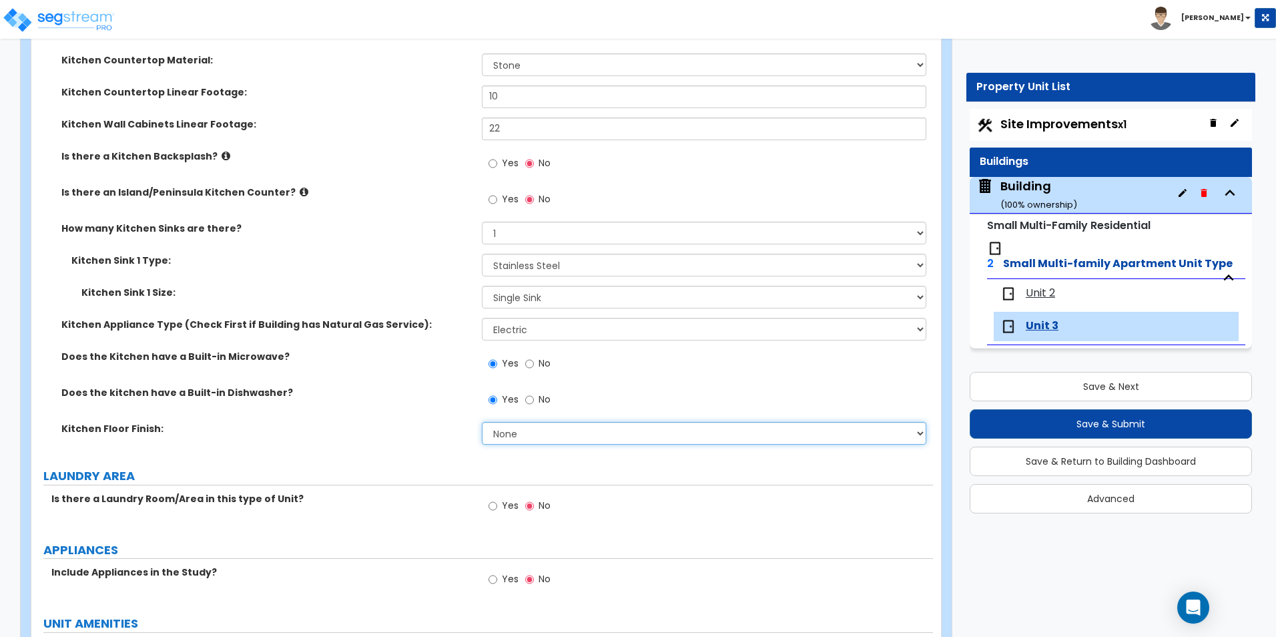
click at [521, 439] on select "None Tile Flooring Hardwood Flooring Resilient Laminate Flooring VCT Flooring S…" at bounding box center [704, 433] width 444 height 23
select select "2"
click at [482, 422] on select "None Tile Flooring Hardwood Flooring Resilient Laminate Flooring VCT Flooring S…" at bounding box center [704, 433] width 444 height 23
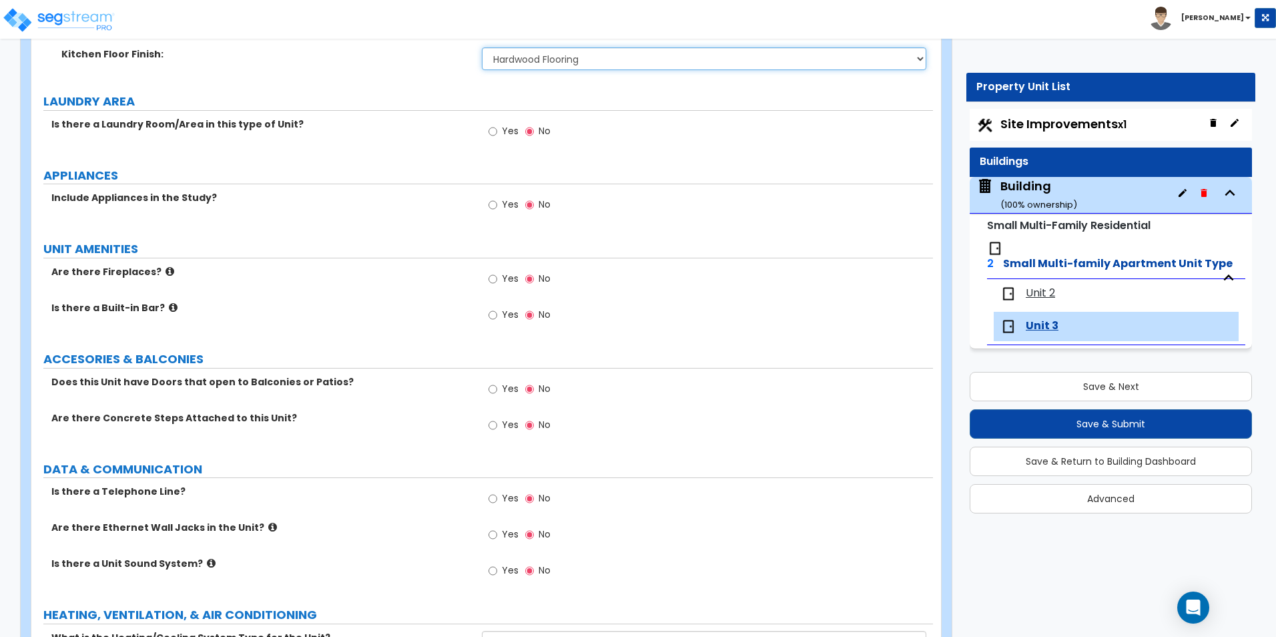
scroll to position [2604, 0]
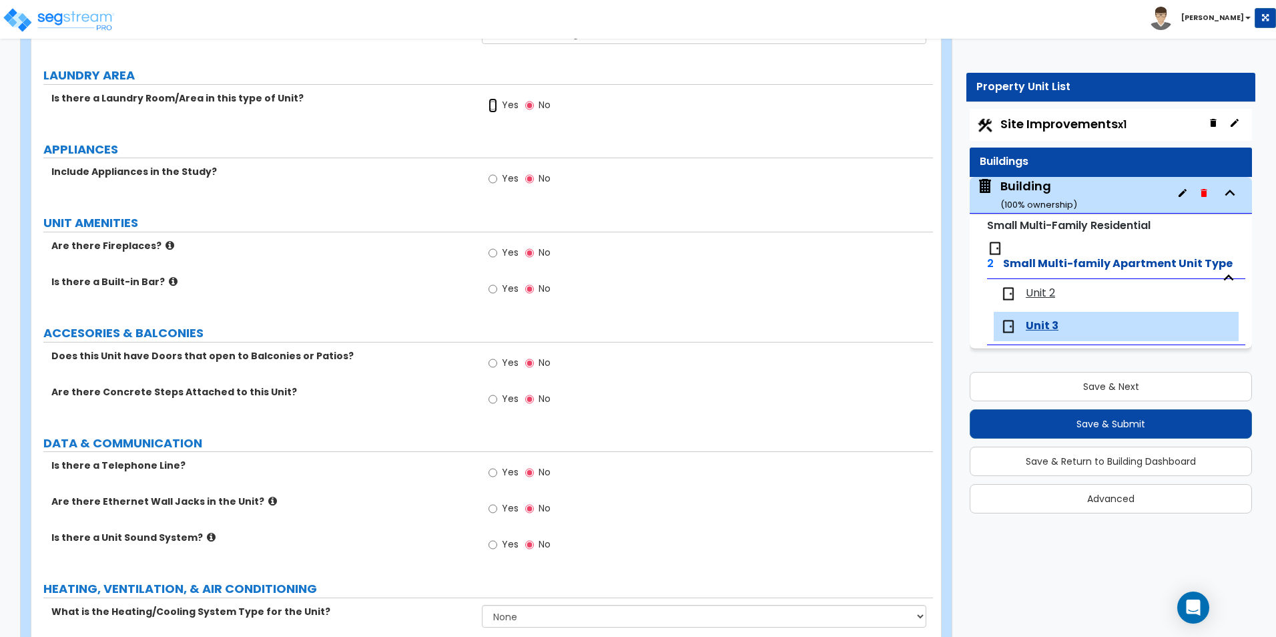
click at [496, 104] on input "Yes" at bounding box center [493, 105] width 9 height 15
radio input "true"
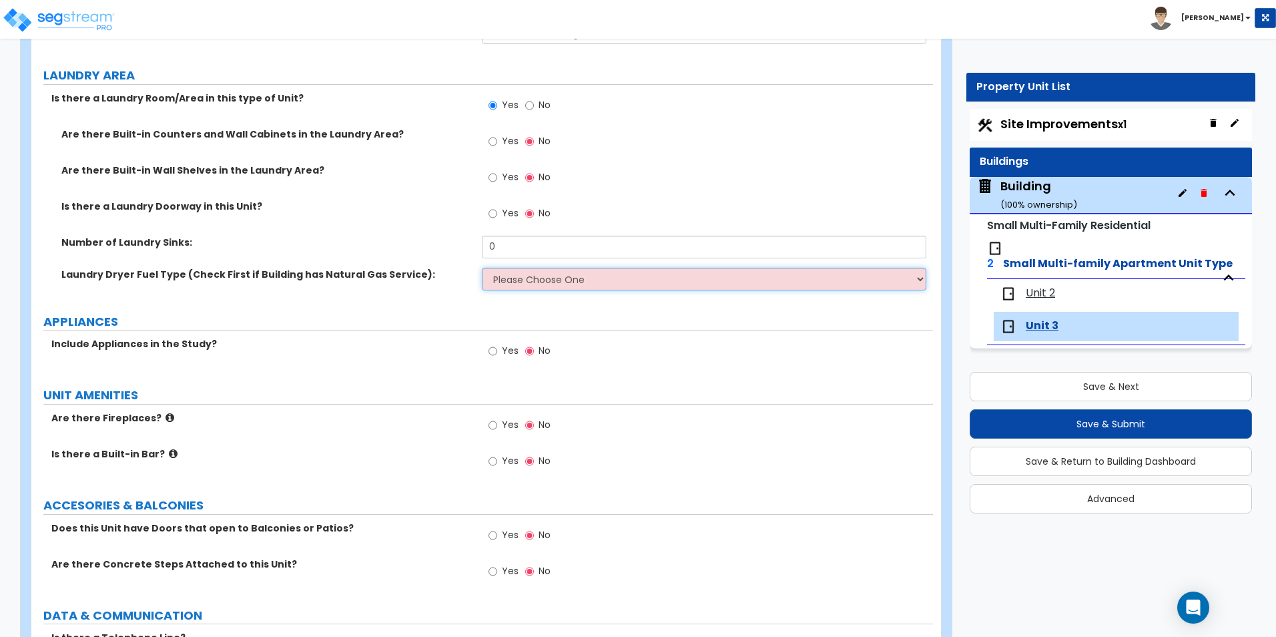
click at [549, 280] on select "Please Choose One Gas Electric" at bounding box center [704, 279] width 444 height 23
select select "2"
click at [482, 268] on select "Please Choose One Gas Electric" at bounding box center [704, 279] width 444 height 23
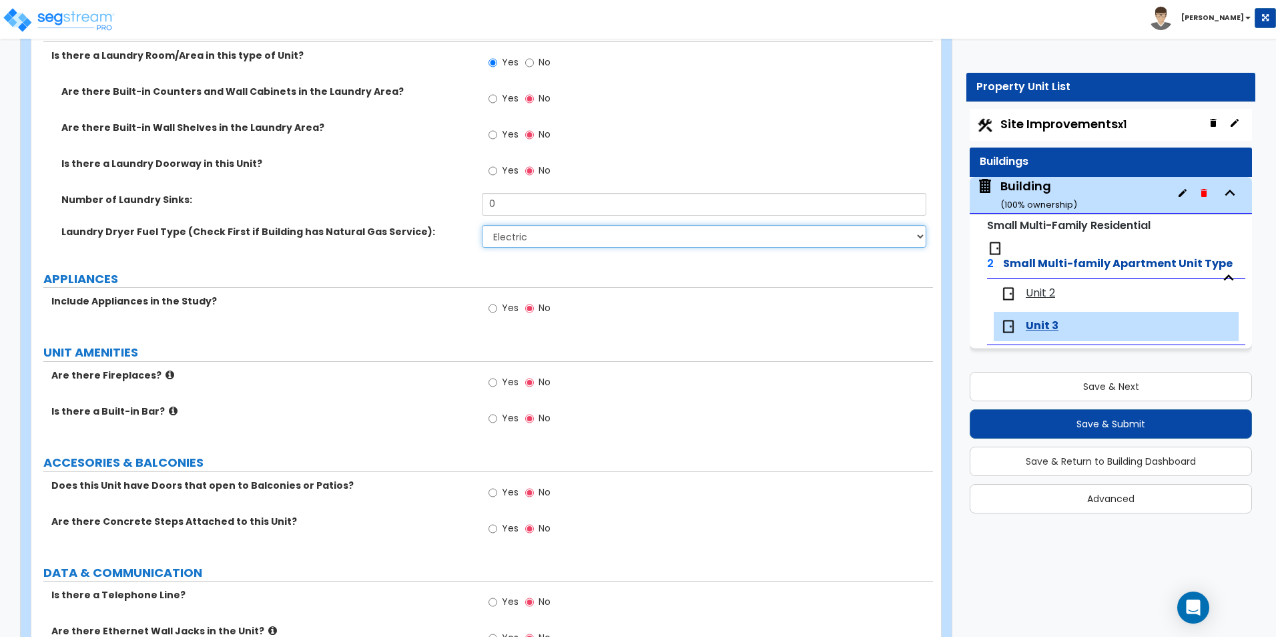
scroll to position [2804, 0]
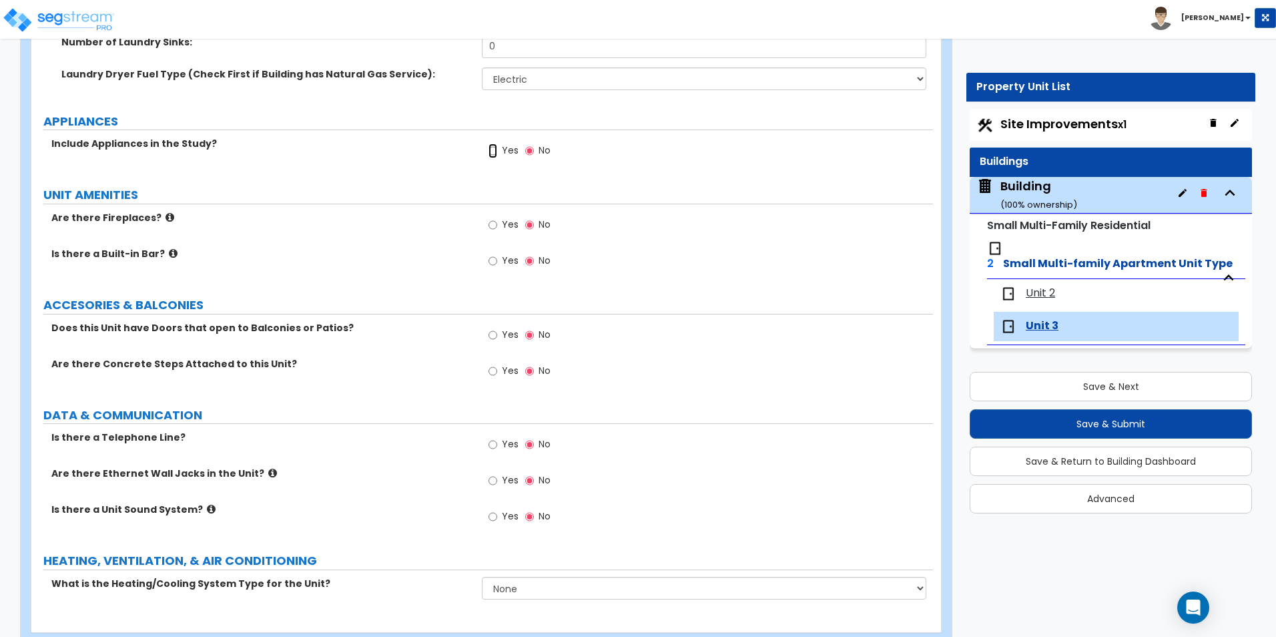
click at [495, 149] on input "Yes" at bounding box center [493, 151] width 9 height 15
radio input "true"
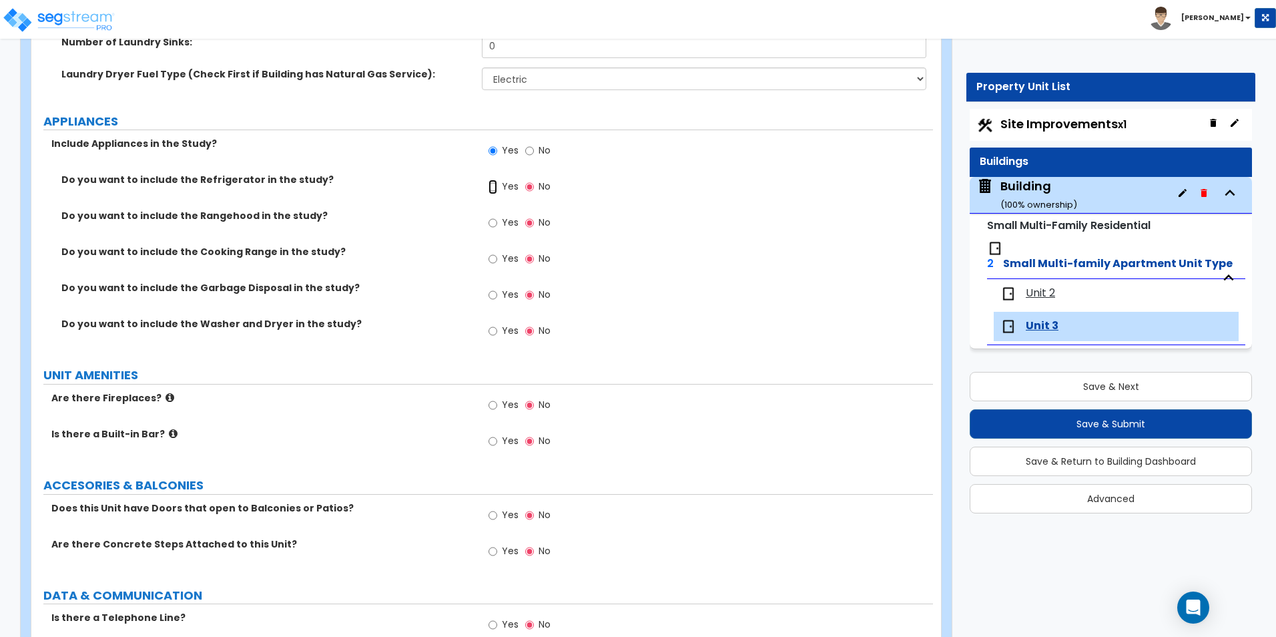
click at [492, 189] on input "Yes" at bounding box center [493, 187] width 9 height 15
radio input "true"
click at [494, 261] on input "Yes" at bounding box center [493, 259] width 9 height 15
radio input "true"
click at [494, 333] on input "Yes" at bounding box center [493, 331] width 9 height 15
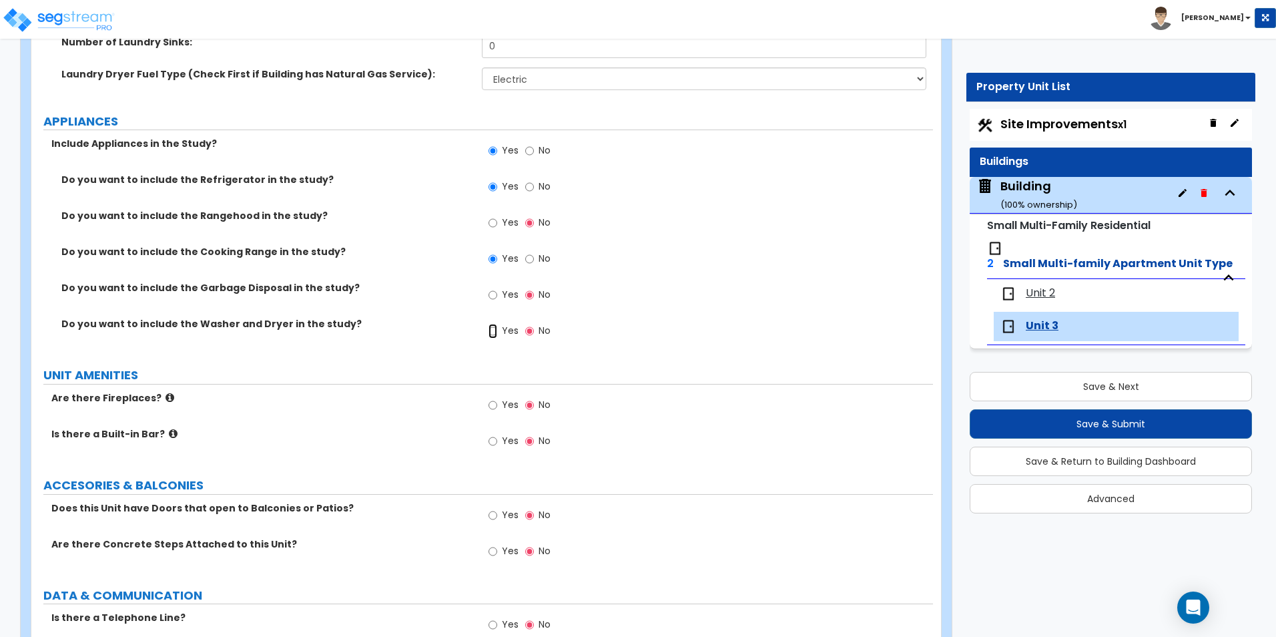
radio input "true"
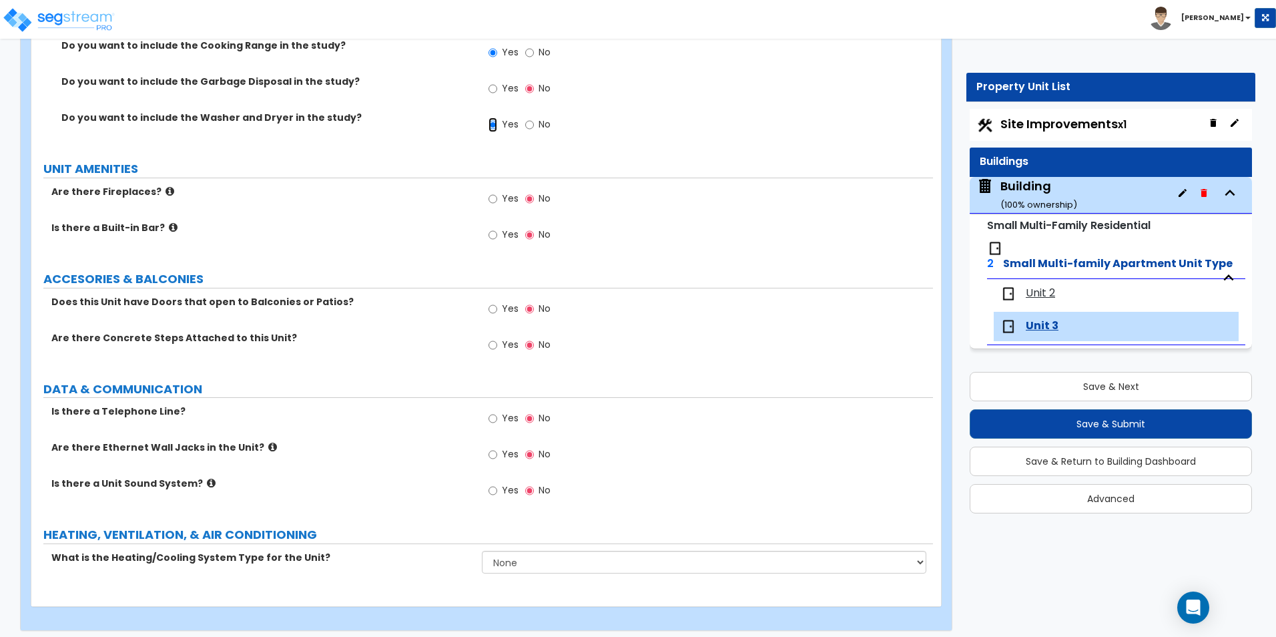
scroll to position [3018, 0]
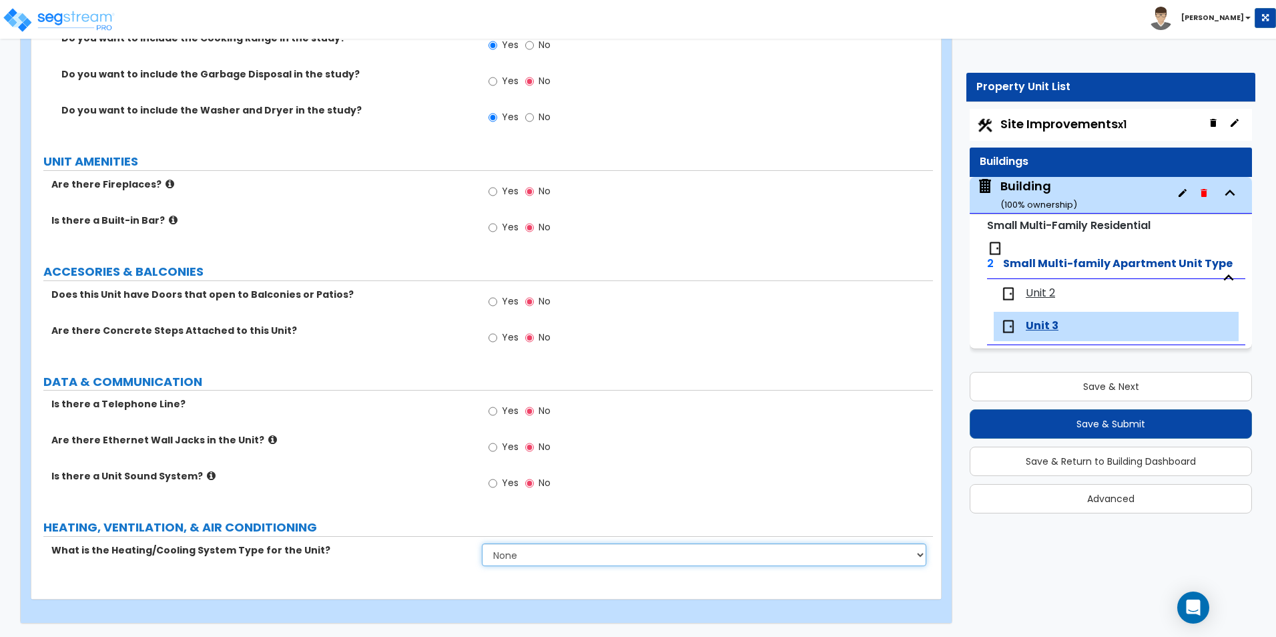
click at [557, 561] on select "None Heat Only Centralized Heating & Cooling Thru Wall Air Conditioners Mini Sp…" at bounding box center [704, 554] width 444 height 23
select select "2"
click at [482, 543] on select "None Heat Only Centralized Heating & Cooling Thru Wall Air Conditioners Mini Sp…" at bounding box center [704, 554] width 444 height 23
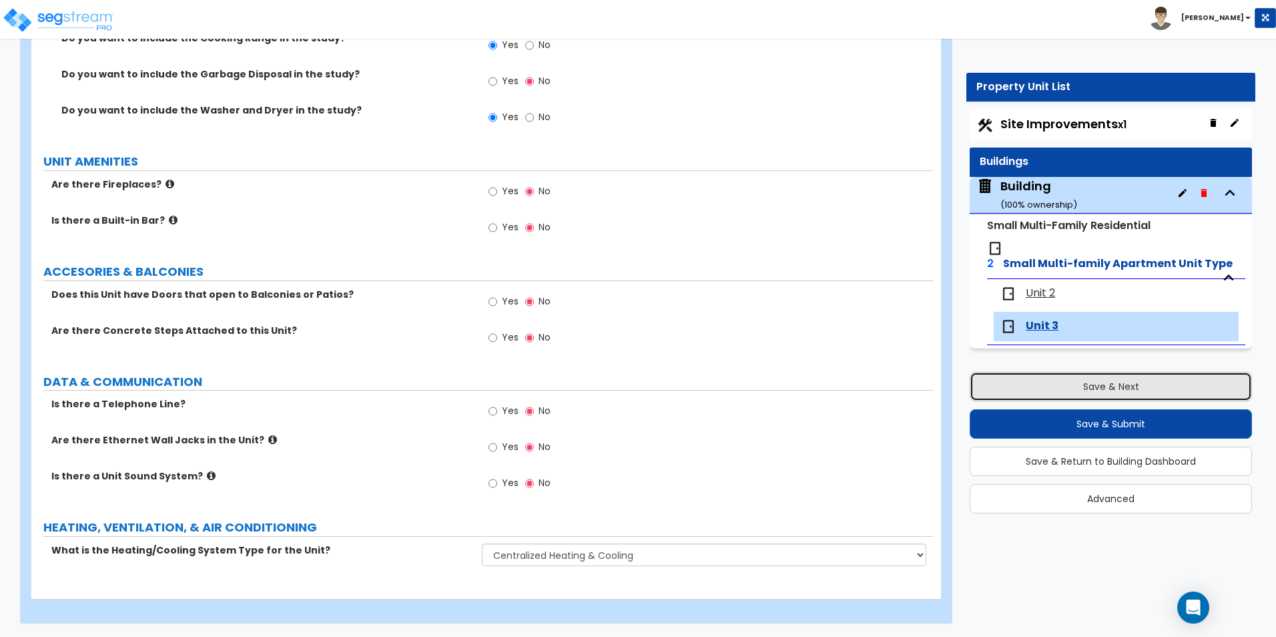
click at [1082, 375] on button "Save & Next" at bounding box center [1111, 386] width 282 height 29
select select "2"
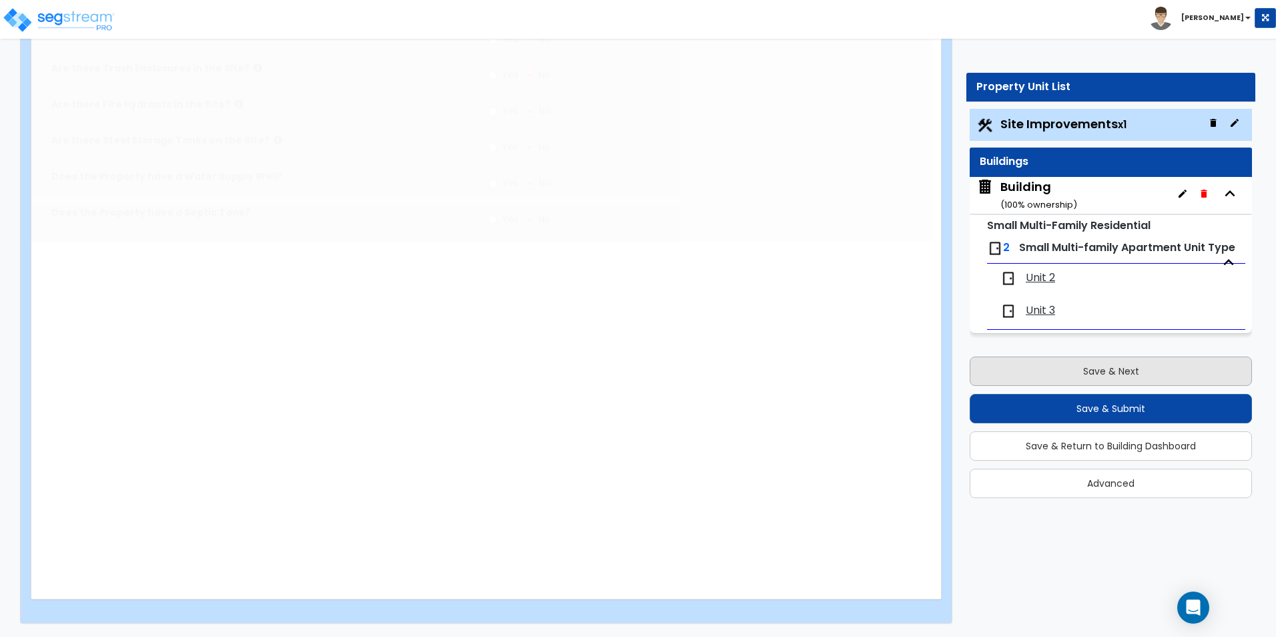
scroll to position [0, 0]
